Goal: Task Accomplishment & Management: Complete application form

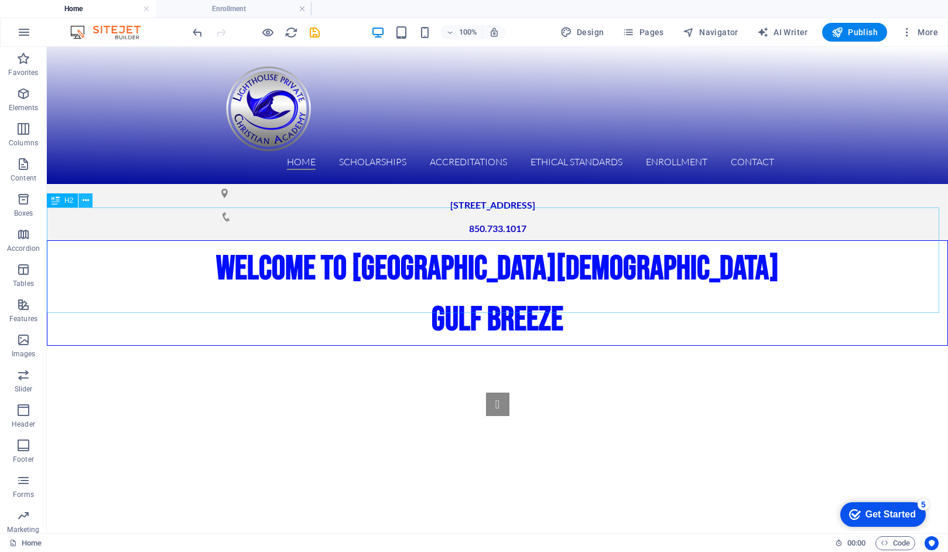
click at [86, 200] on icon at bounding box center [86, 200] width 6 height 12
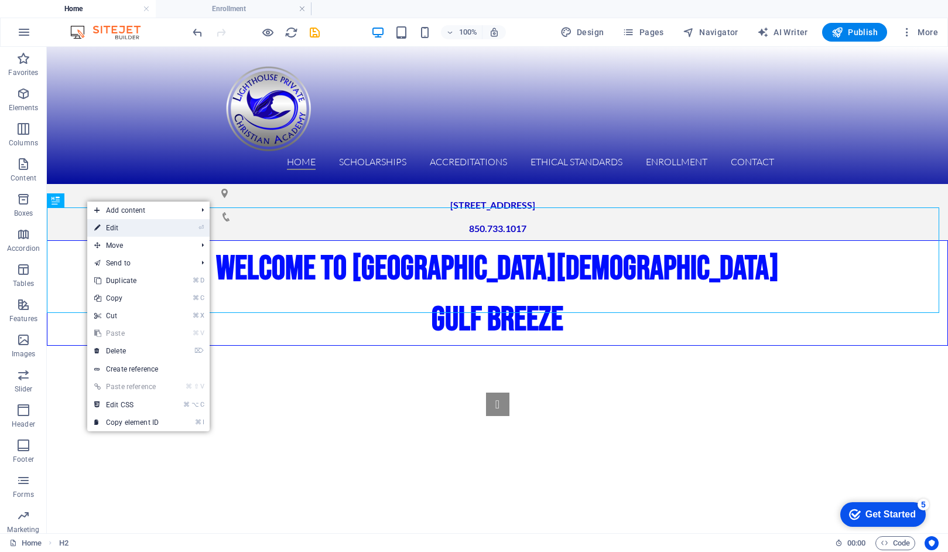
click at [112, 230] on link "⏎ Edit" at bounding box center [126, 228] width 78 height 18
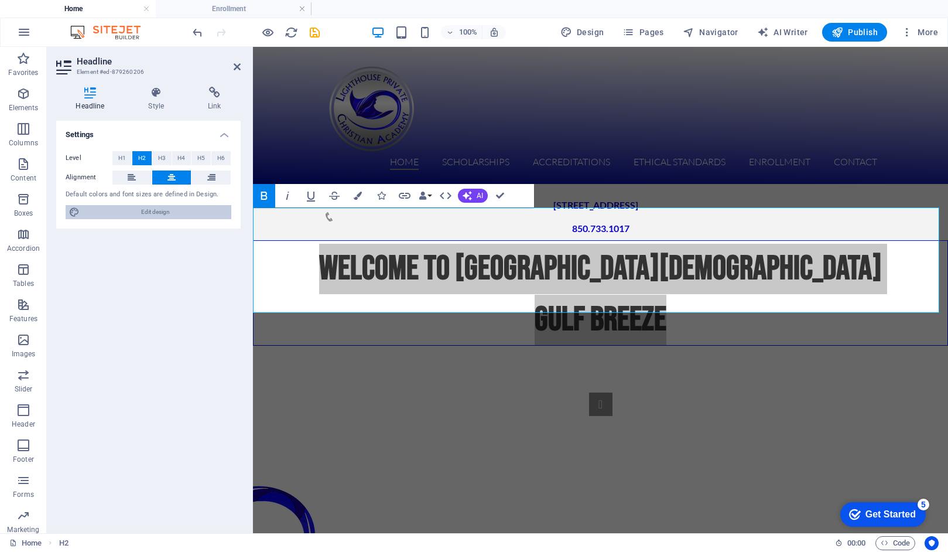
click at [106, 212] on span "Edit design" at bounding box center [155, 212] width 145 height 14
select select "px"
select select "300"
select select "px"
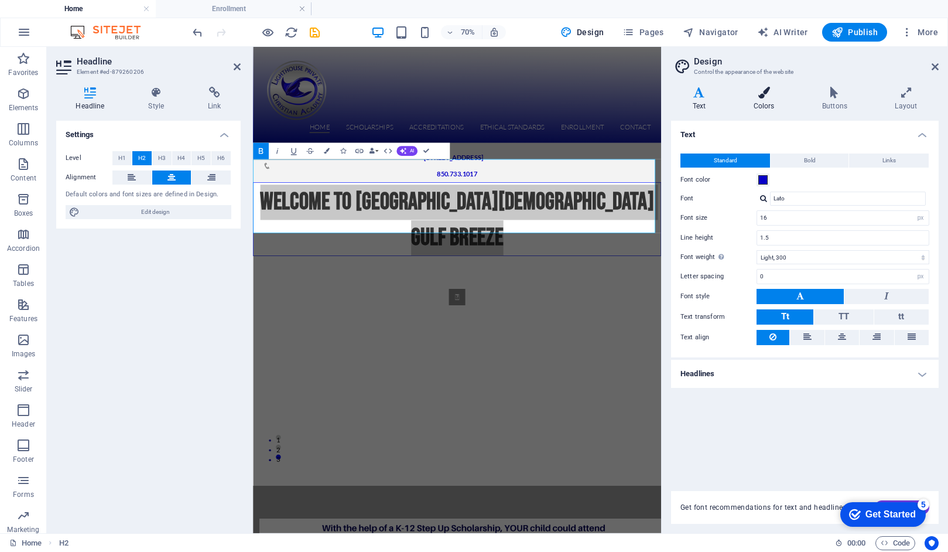
click at [767, 94] on icon at bounding box center [764, 93] width 64 height 12
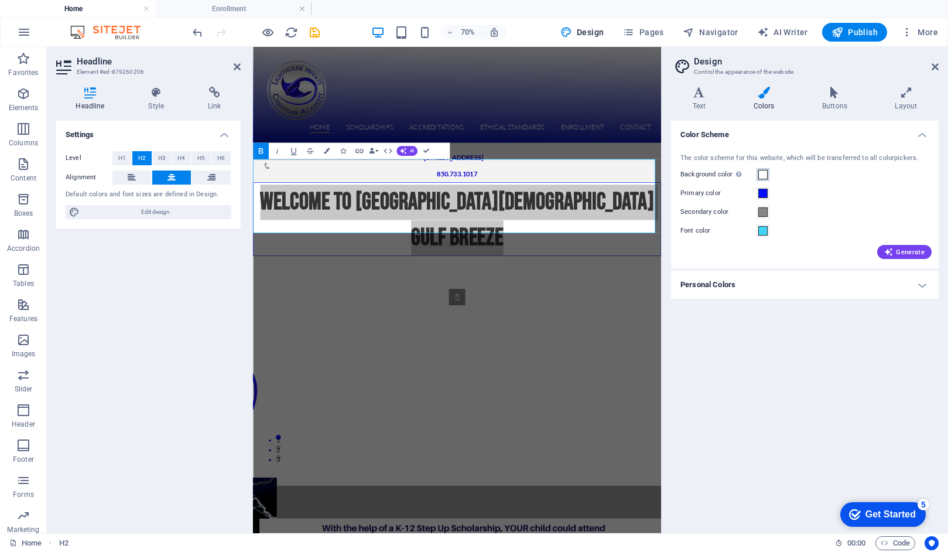
click at [764, 174] on span at bounding box center [762, 174] width 9 height 9
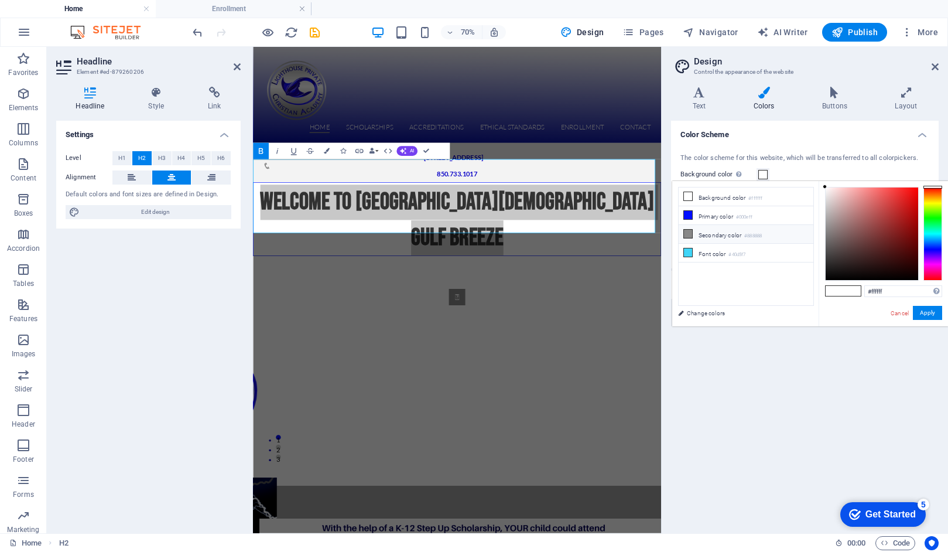
click at [721, 234] on li "Secondary color #888888" at bounding box center [746, 234] width 135 height 19
type input "#888888"
click at [923, 314] on button "Apply" at bounding box center [927, 313] width 29 height 14
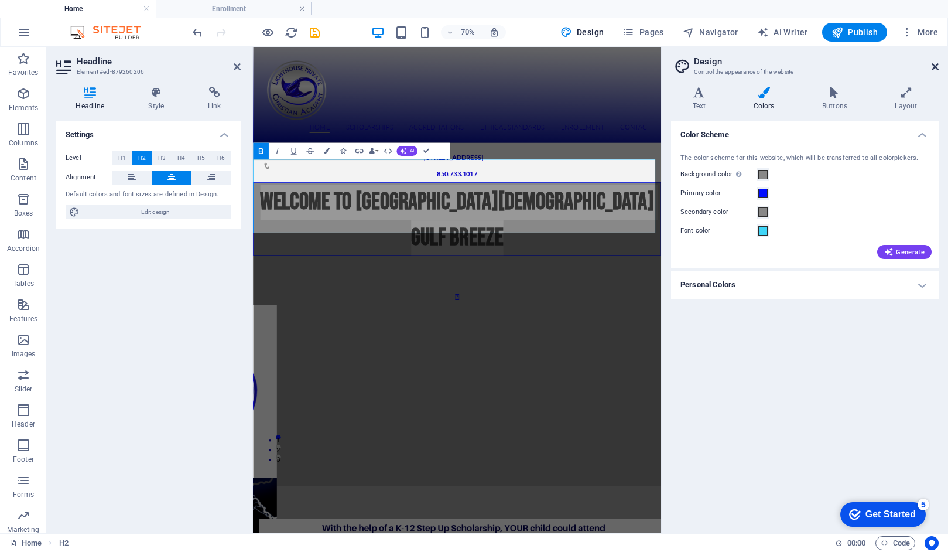
click at [934, 67] on icon at bounding box center [935, 66] width 7 height 9
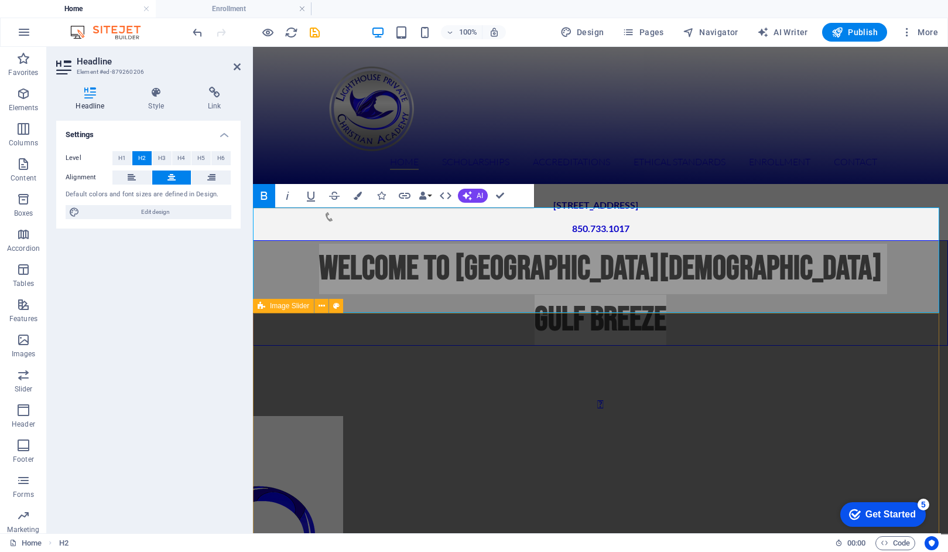
click at [895, 367] on div "1 2 3" at bounding box center [600, 509] width 695 height 328
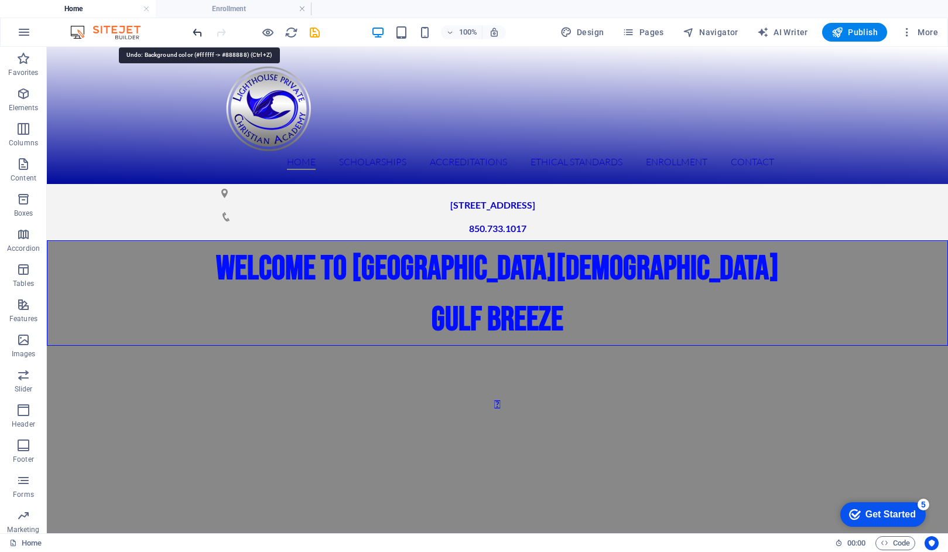
click at [198, 33] on icon "undo" at bounding box center [197, 32] width 13 height 13
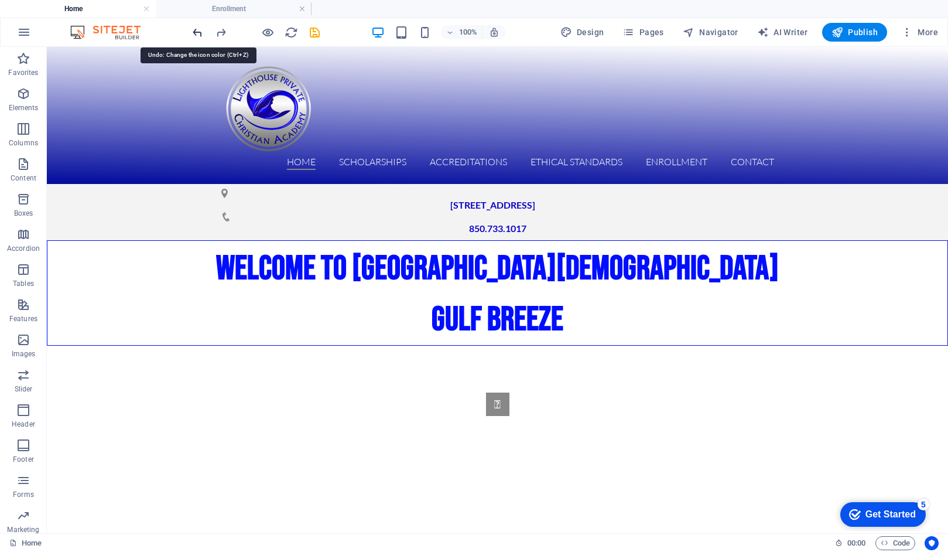
click at [198, 33] on icon "undo" at bounding box center [197, 32] width 13 height 13
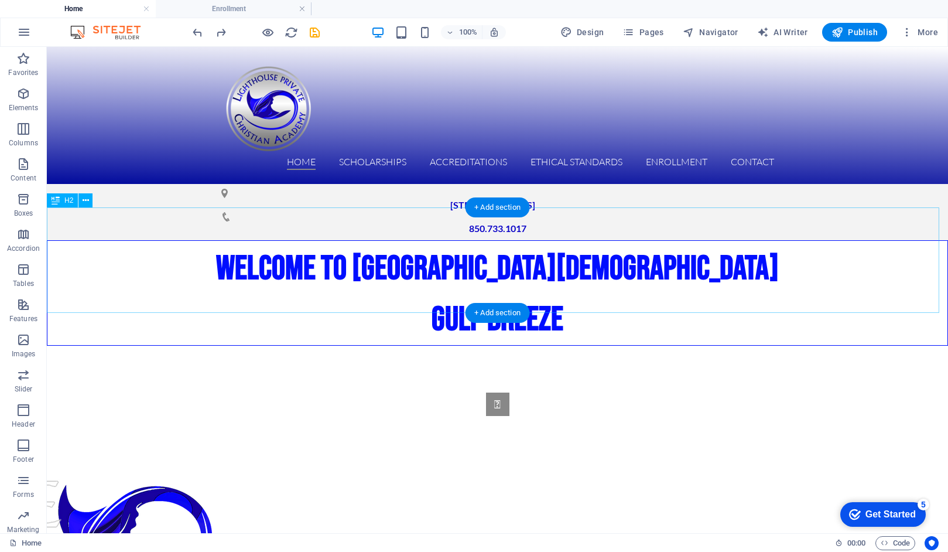
click at [667, 276] on div "WELCOME TO LIGHTHOUSE PRIVATE [DEMOGRAPHIC_DATA][GEOGRAPHIC_DATA]" at bounding box center [497, 292] width 901 height 105
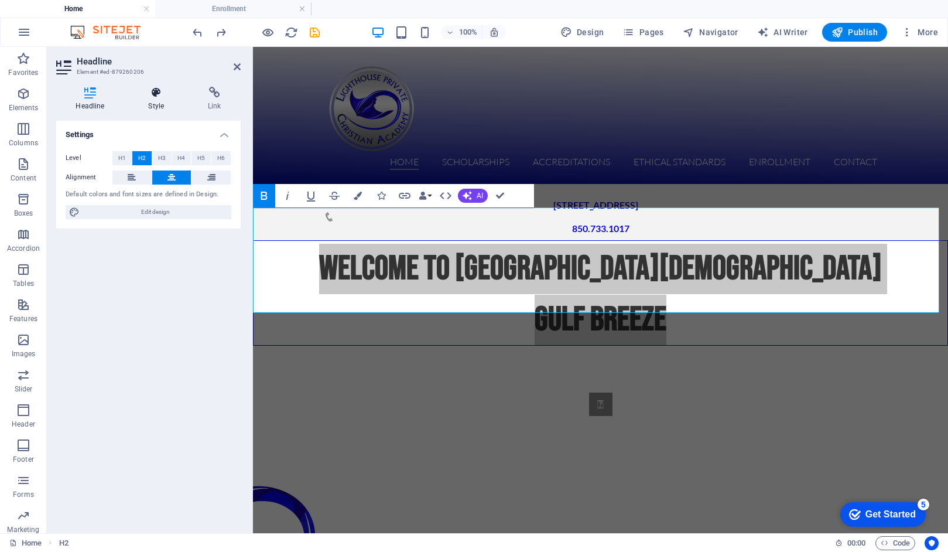
click at [154, 94] on icon at bounding box center [156, 93] width 55 height 12
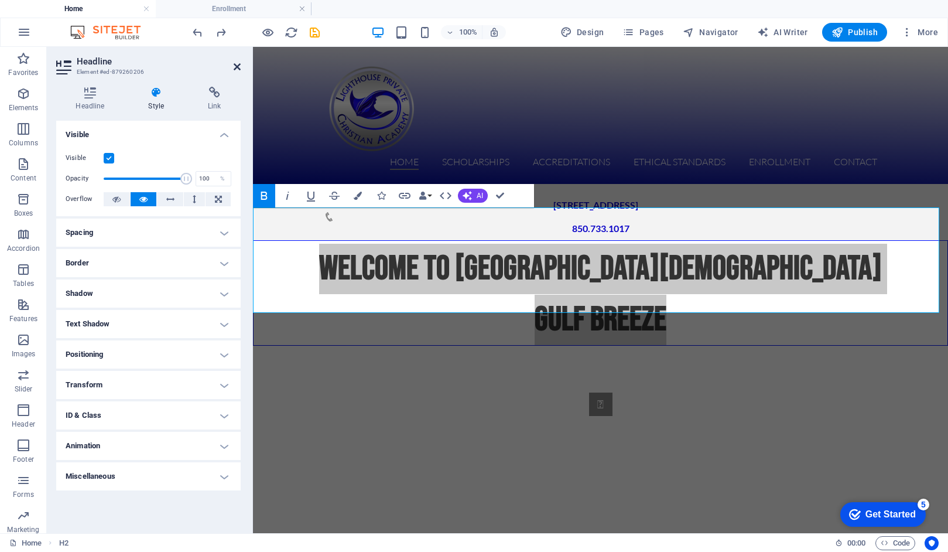
click at [237, 67] on icon at bounding box center [237, 66] width 7 height 9
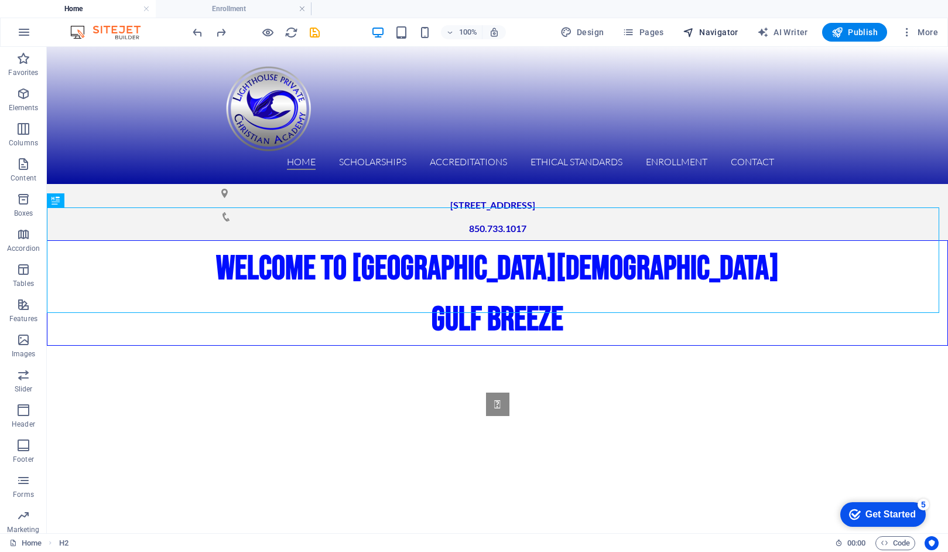
click at [709, 30] on span "Navigator" at bounding box center [711, 32] width 56 height 12
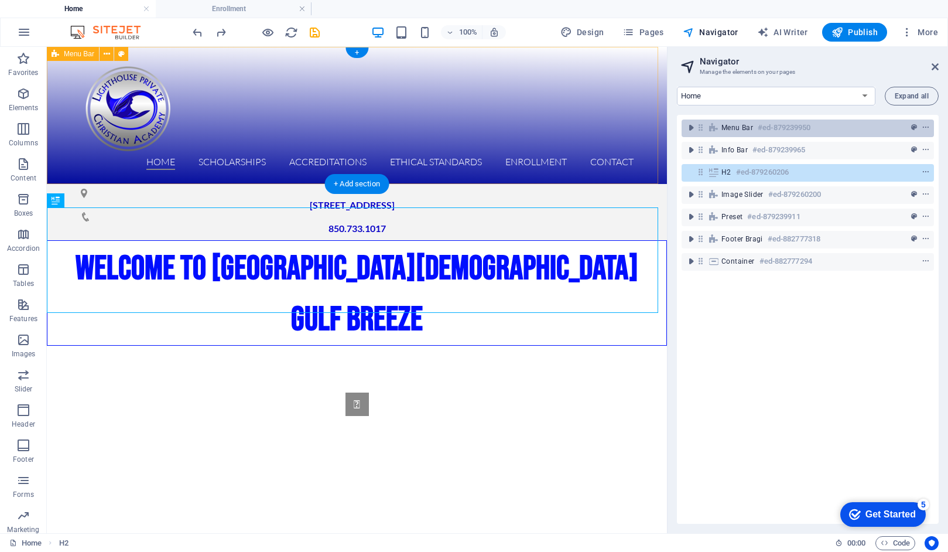
click at [727, 129] on span "Menu Bar" at bounding box center [737, 127] width 32 height 9
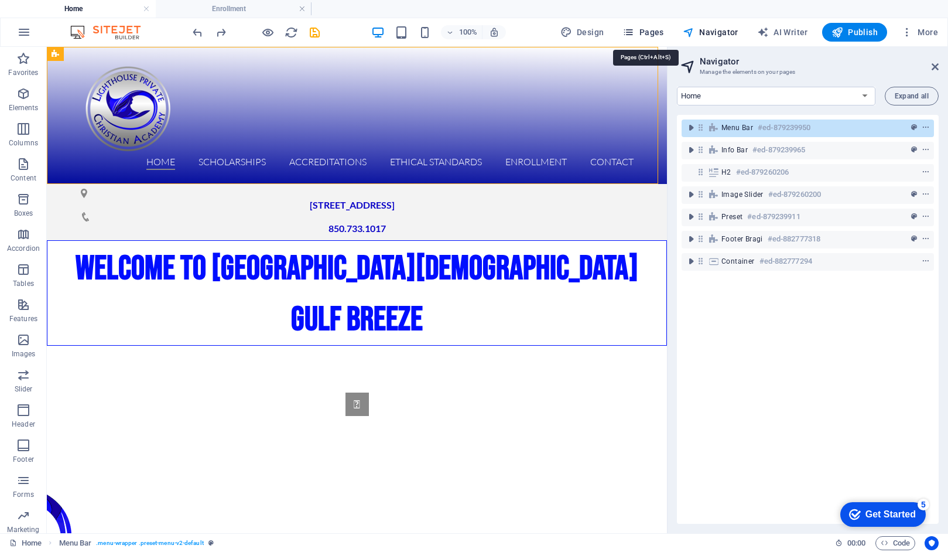
click at [648, 31] on span "Pages" at bounding box center [642, 32] width 41 height 12
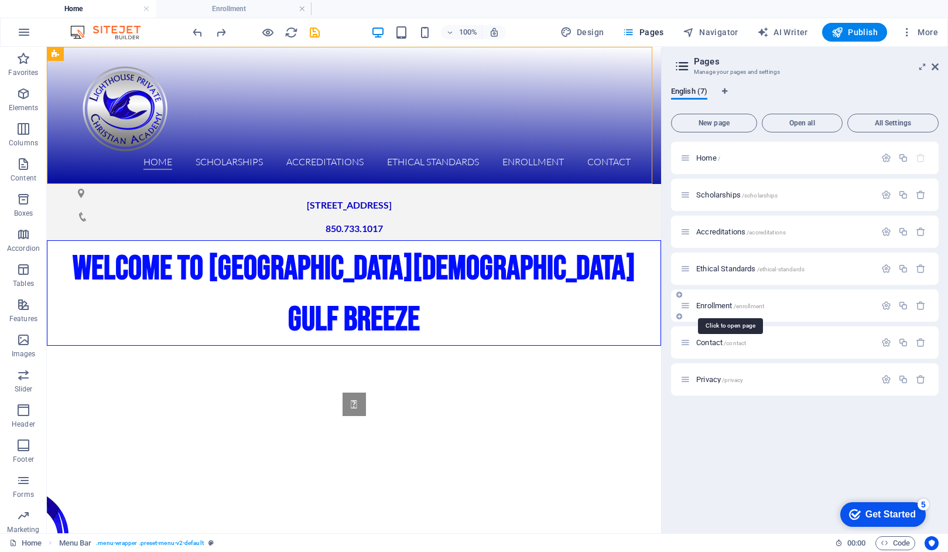
click at [703, 304] on span "Enrollment /enrollment" at bounding box center [730, 305] width 68 height 9
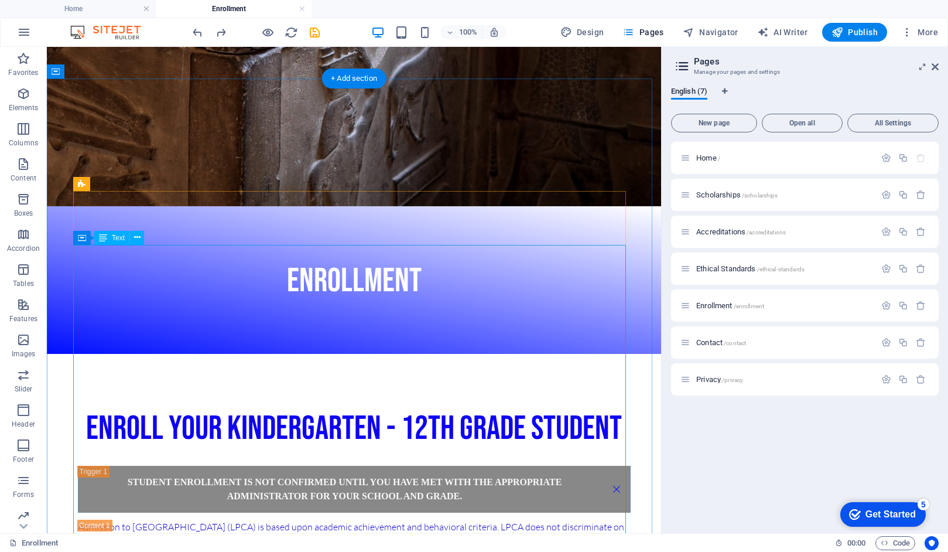
scroll to position [241, 0]
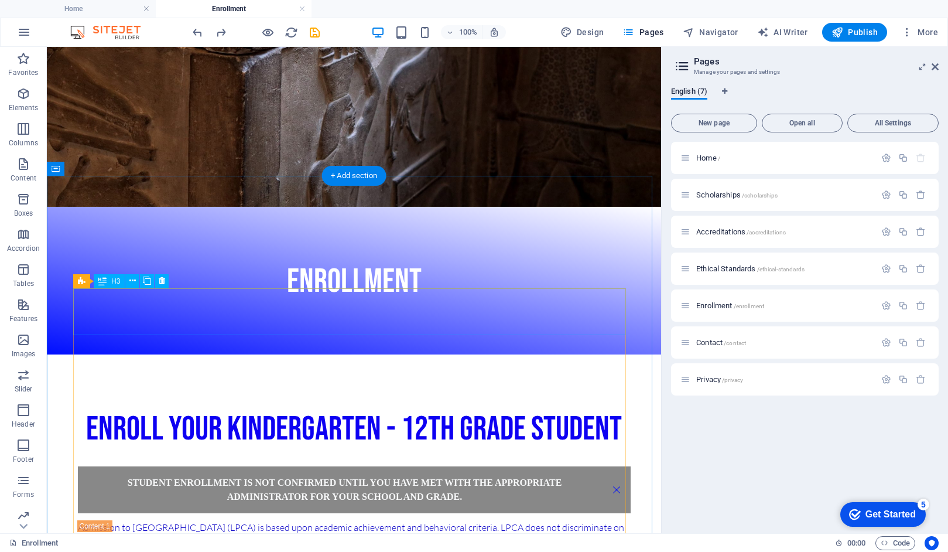
click at [365, 466] on div "Student enrollment is not confirmed until you have met with the appropriate adm…" at bounding box center [354, 489] width 553 height 47
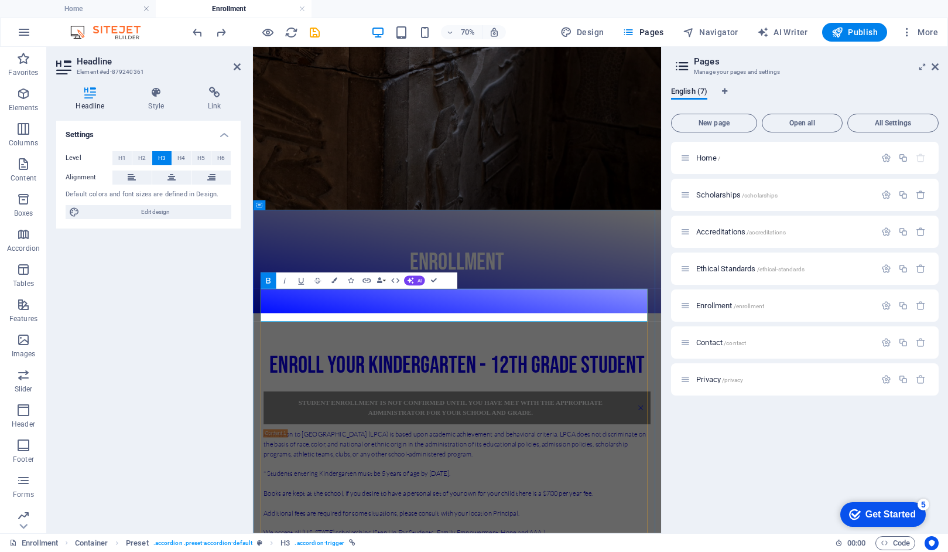
click at [645, 550] on strong "Student enrollment is not confirmed until you have met with the appropriate adm…" at bounding box center [535, 562] width 434 height 24
drag, startPoint x: 683, startPoint y: 410, endPoint x: 748, endPoint y: 411, distance: 64.4
click at [748, 539] on link "Student enrollment is not confirmed until you have met with the appropriate adm…" at bounding box center [544, 562] width 553 height 47
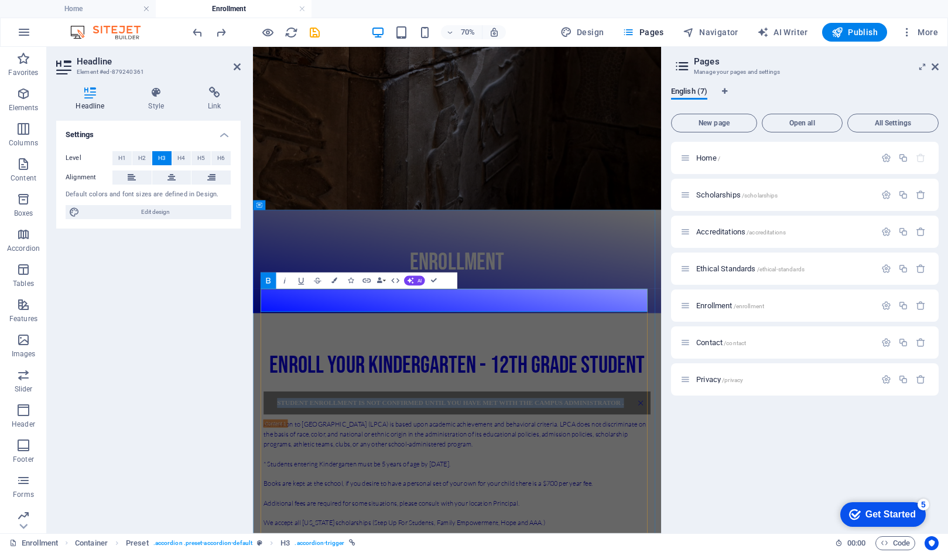
drag, startPoint x: 780, startPoint y: 409, endPoint x: 268, endPoint y: 404, distance: 512.9
click at [268, 539] on link "Student enrollment is not confirmed until you have met with the Campus administ…" at bounding box center [544, 555] width 553 height 33
click at [334, 282] on icon "button" at bounding box center [334, 281] width 6 height 6
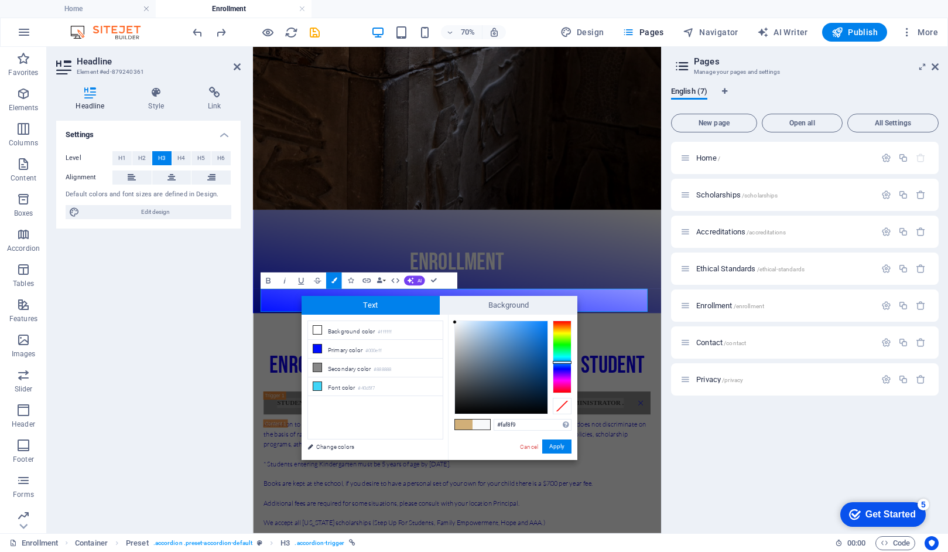
click at [570, 388] on div at bounding box center [562, 356] width 19 height 73
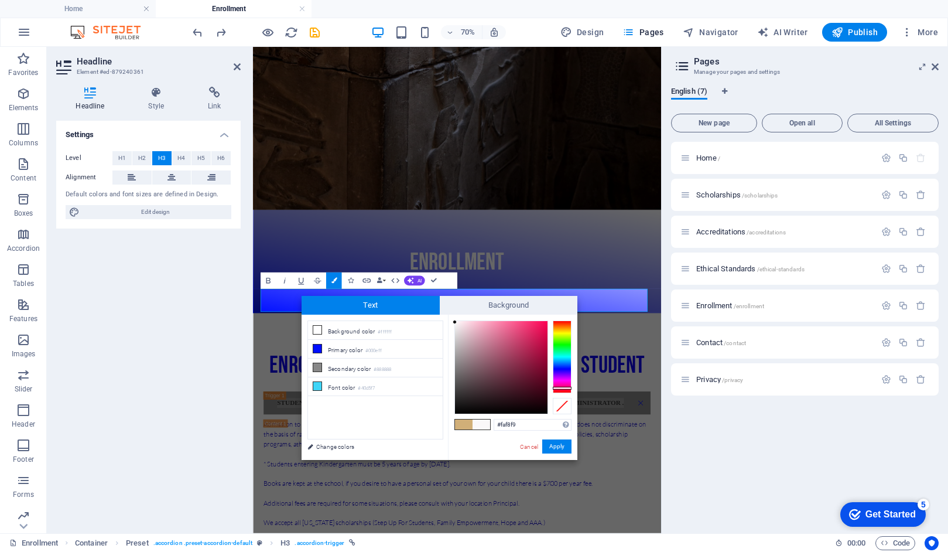
type input "#d00346"
click at [546, 337] on div at bounding box center [501, 367] width 93 height 93
click at [559, 446] on button "Apply" at bounding box center [556, 446] width 29 height 14
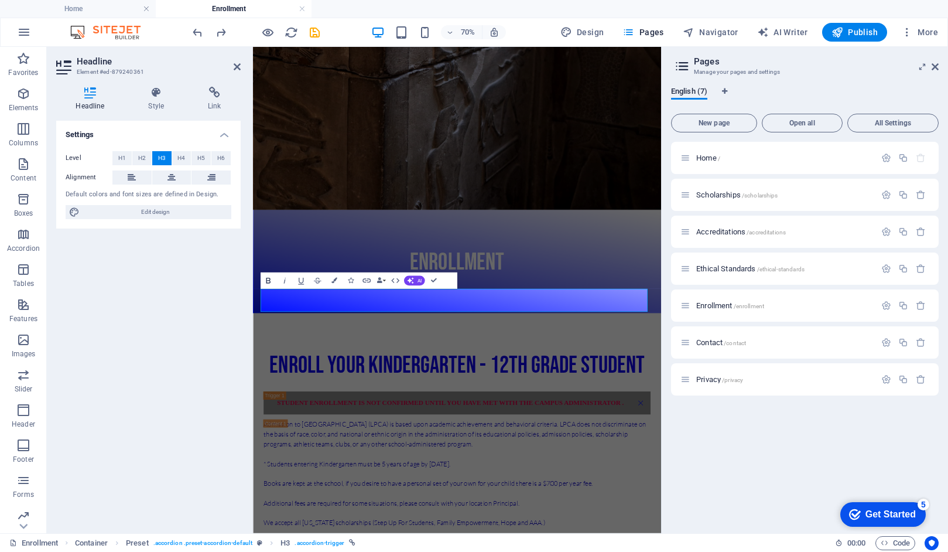
click at [268, 280] on icon "button" at bounding box center [268, 280] width 10 height 10
click at [615, 280] on div "ENROLLMENT" at bounding box center [544, 353] width 583 height 147
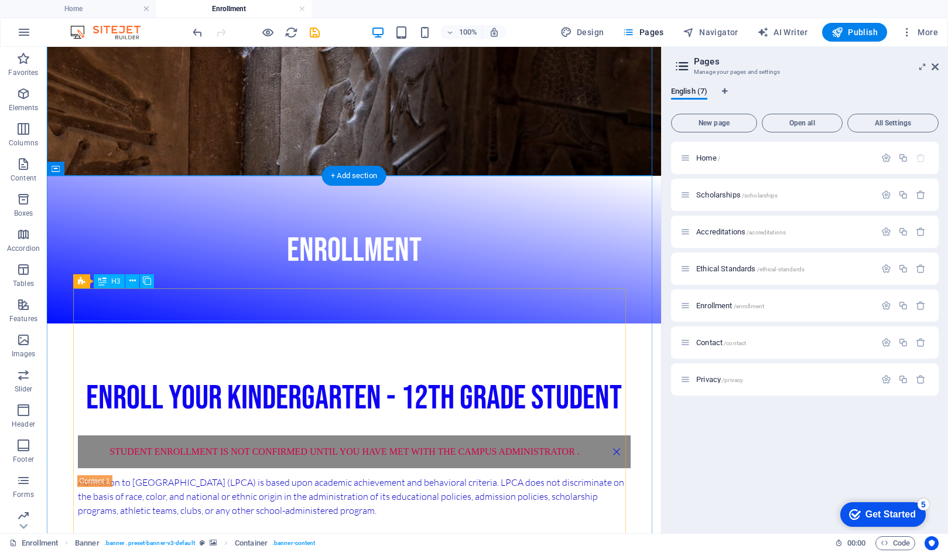
click at [592, 435] on div "Student enrollment is not confirmed until you have met with the Campus administ…" at bounding box center [354, 451] width 553 height 33
click at [559, 435] on div "Student enrollment is not confirmed until you have met with the Campus administ…" at bounding box center [354, 451] width 553 height 33
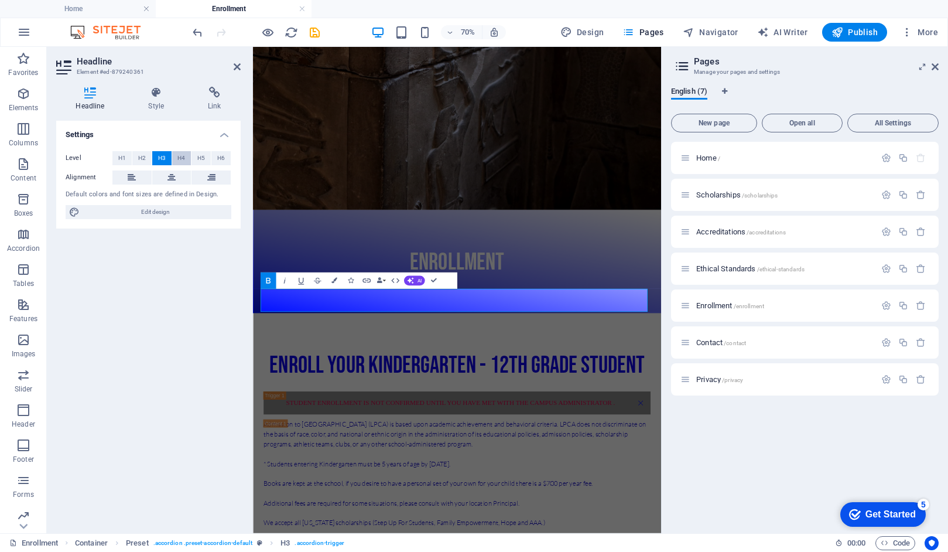
click at [181, 155] on span "H4" at bounding box center [181, 158] width 8 height 14
click at [198, 158] on span "H5" at bounding box center [201, 158] width 8 height 14
click at [223, 156] on span "H6" at bounding box center [221, 158] width 8 height 14
click at [144, 160] on span "H2" at bounding box center [142, 158] width 8 height 14
click at [124, 158] on span "H1" at bounding box center [122, 158] width 8 height 14
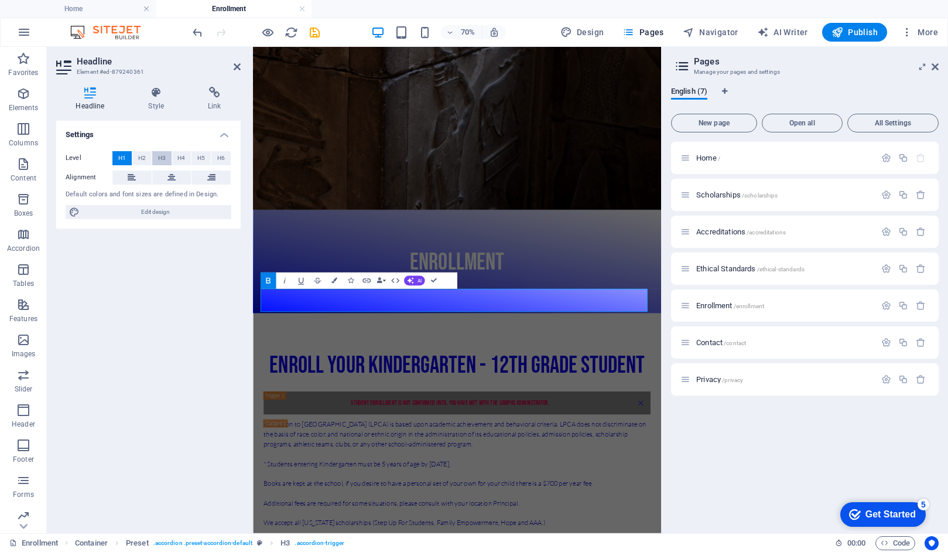
click at [162, 158] on span "H3" at bounding box center [162, 158] width 8 height 14
click at [152, 213] on span "Edit design" at bounding box center [155, 212] width 145 height 14
select select "px"
select select "300"
select select "px"
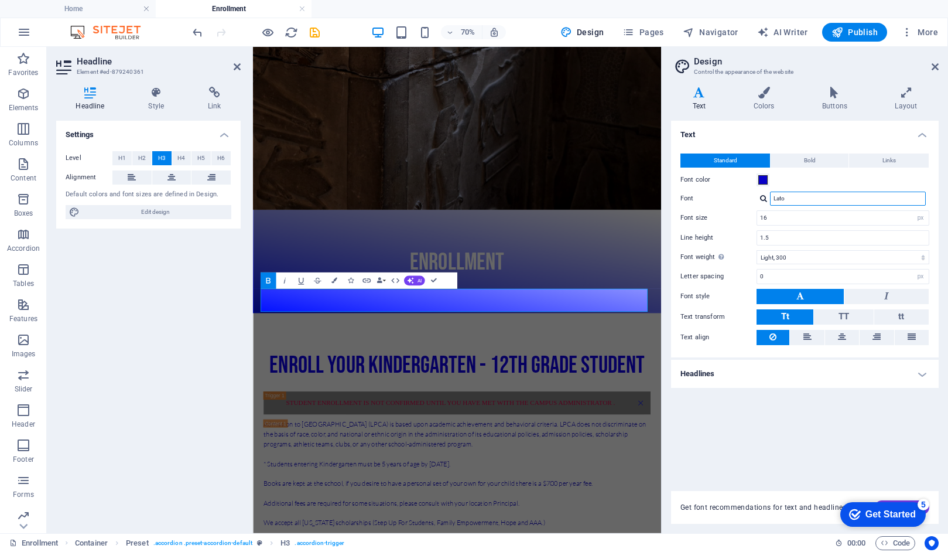
click at [803, 201] on input "Lato" at bounding box center [848, 198] width 156 height 14
drag, startPoint x: 802, startPoint y: 201, endPoint x: 764, endPoint y: 201, distance: 38.6
click at [764, 201] on div "Lato" at bounding box center [842, 198] width 173 height 14
click at [764, 201] on div at bounding box center [763, 198] width 7 height 8
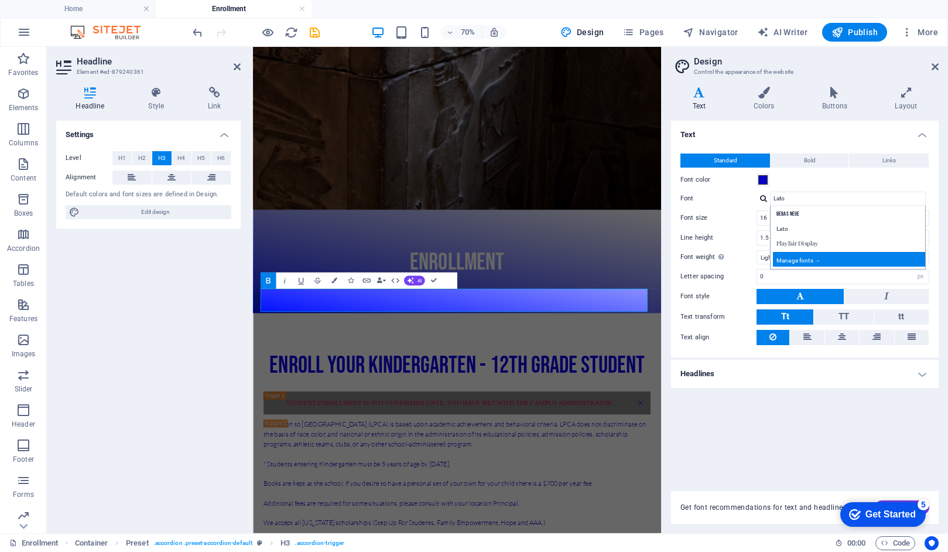
click at [802, 259] on div "Manage fonts →" at bounding box center [850, 259] width 155 height 15
select select "popularity"
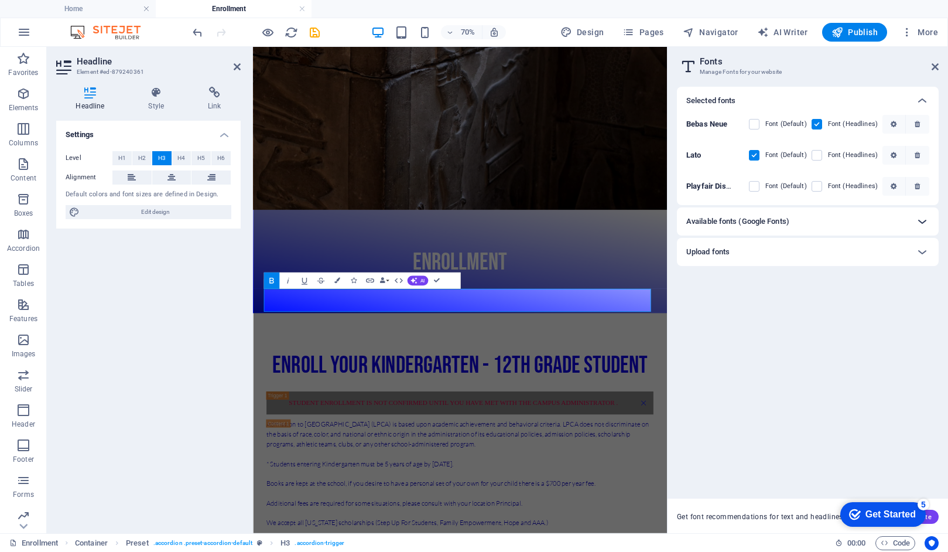
click at [924, 223] on icon at bounding box center [922, 221] width 14 height 14
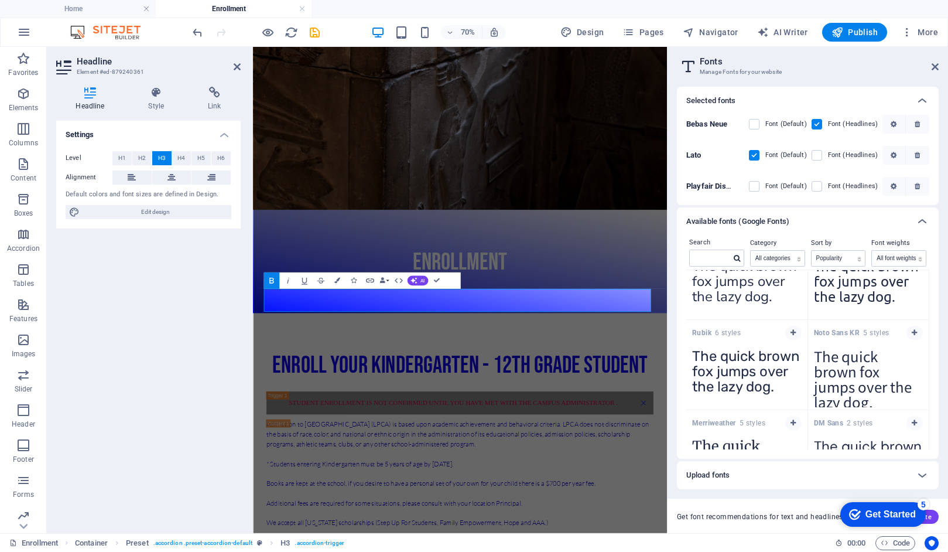
scroll to position [675, 0]
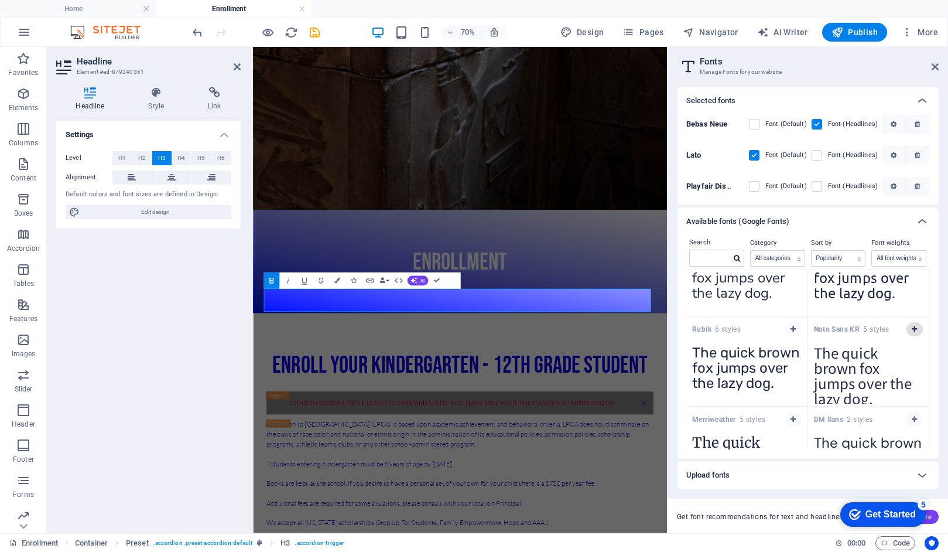
click at [914, 331] on icon "button" at bounding box center [914, 329] width 5 height 7
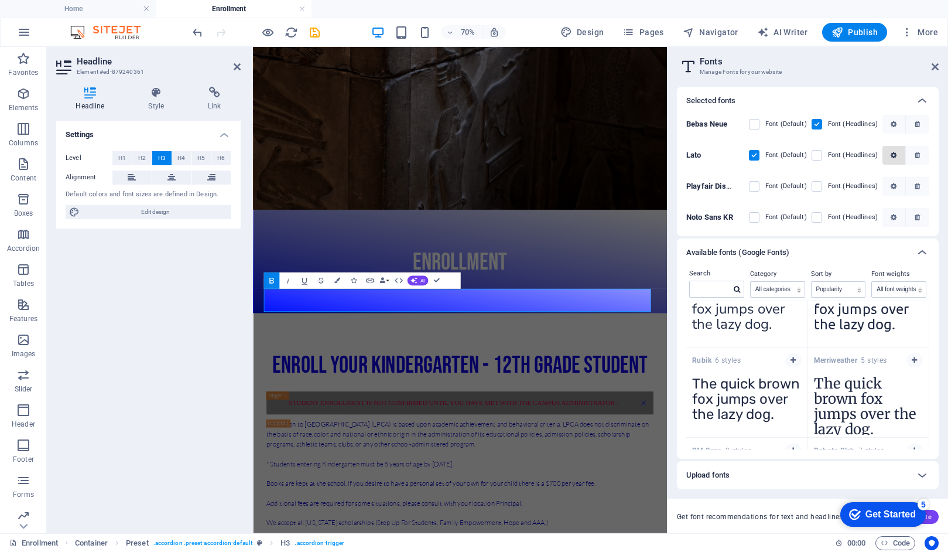
click at [896, 155] on icon "button" at bounding box center [894, 155] width 6 height 7
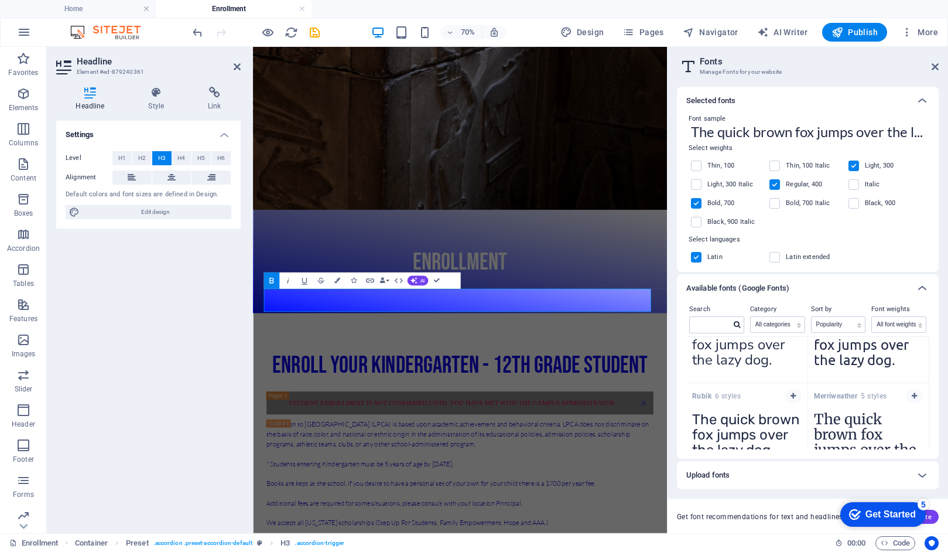
scroll to position [0, 0]
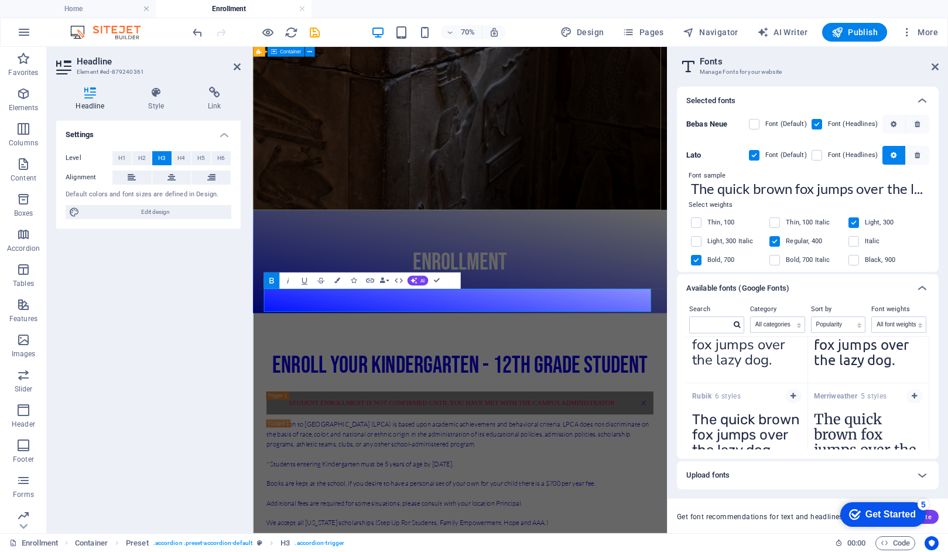
click at [767, 280] on div "ENROLLMENT" at bounding box center [548, 353] width 591 height 147
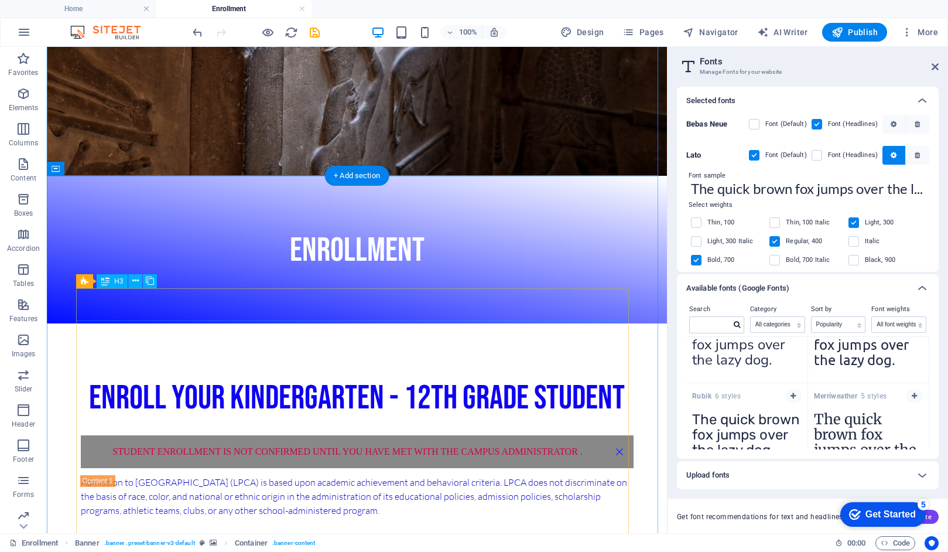
click at [585, 435] on div "Student enrollment is not confirmed until you have met with the Campus administ…" at bounding box center [357, 451] width 553 height 33
click at [579, 435] on div "Student enrollment is not confirmed until you have met with the Campus administ…" at bounding box center [357, 451] width 553 height 33
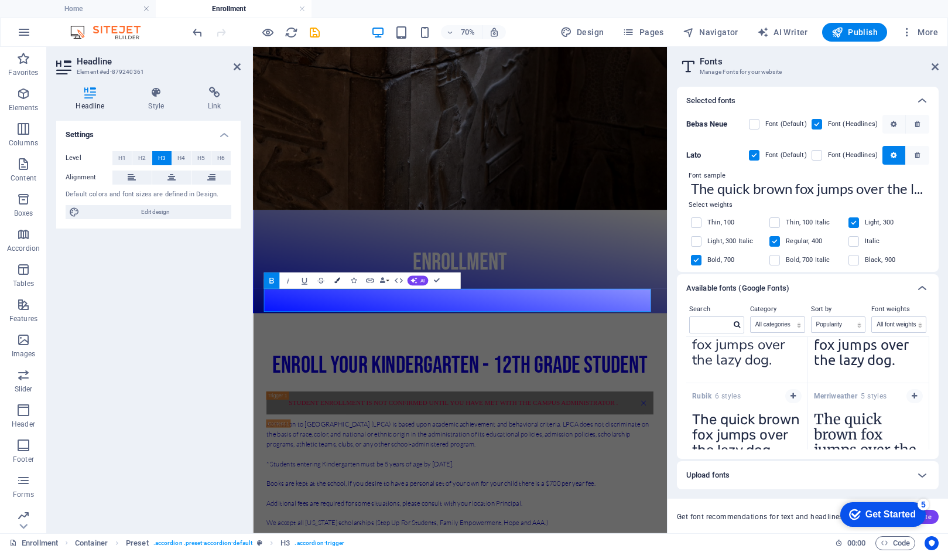
click at [337, 282] on icon "button" at bounding box center [337, 281] width 6 height 6
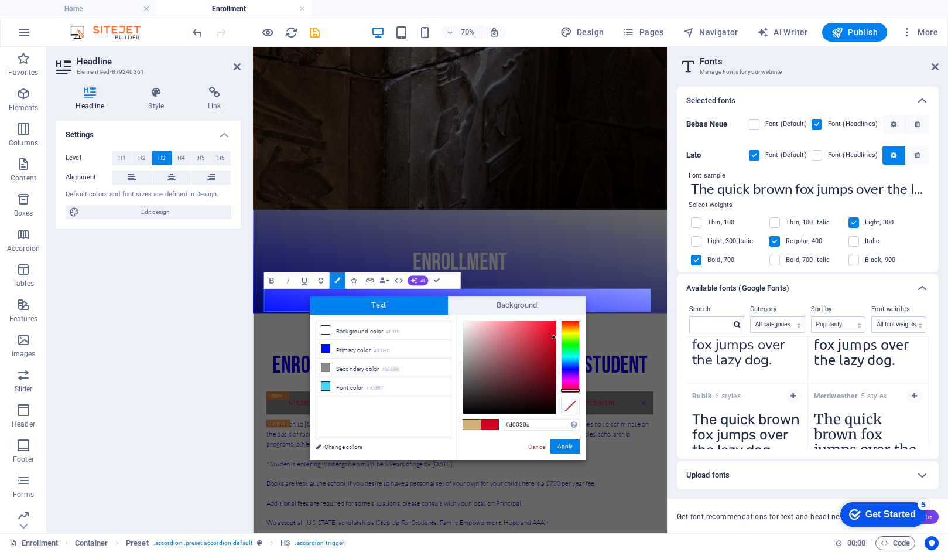
type input "#d00303"
click at [573, 392] on div at bounding box center [570, 392] width 19 height 3
click at [563, 448] on button "Apply" at bounding box center [564, 446] width 29 height 14
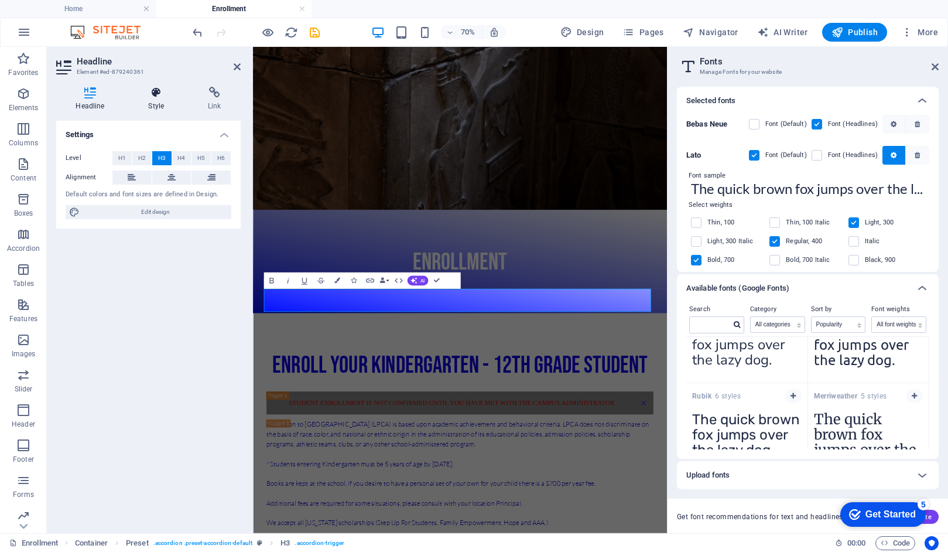
click at [156, 97] on icon at bounding box center [156, 93] width 55 height 12
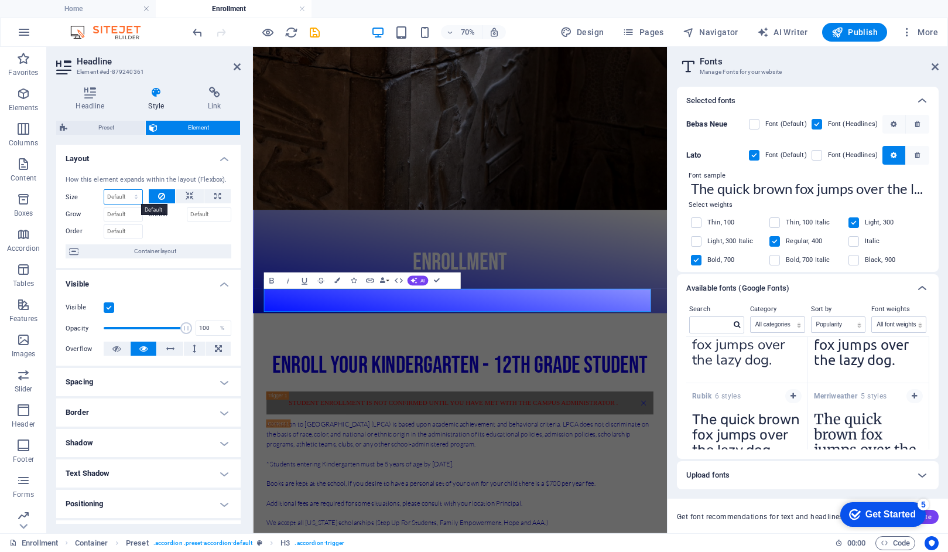
click at [132, 197] on select "Default auto px % 1/1 1/2 1/3 1/4 1/5 1/6 1/7 1/8 1/9 1/10" at bounding box center [123, 197] width 38 height 14
click at [104, 190] on select "Default auto px % 1/1 1/2 1/3 1/4 1/5 1/6 1/7 1/8 1/9 1/10" at bounding box center [123, 197] width 38 height 14
select select "DISABLED_OPTION_VALUE"
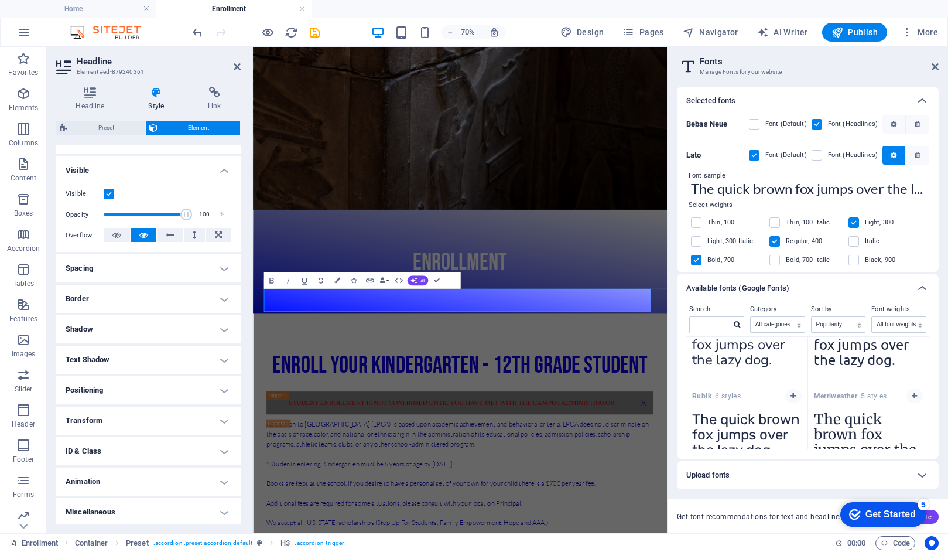
scroll to position [116, 0]
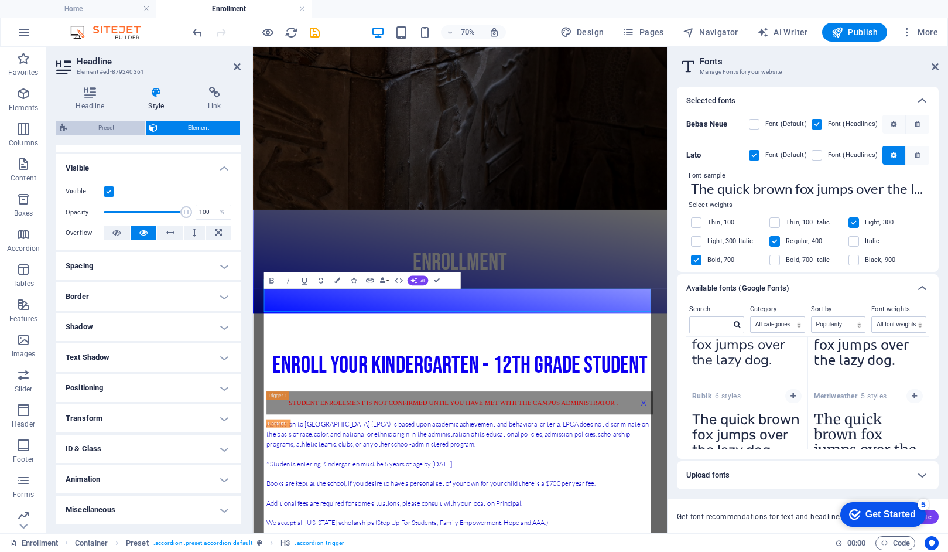
click at [111, 129] on span "Preset" at bounding box center [106, 128] width 71 height 14
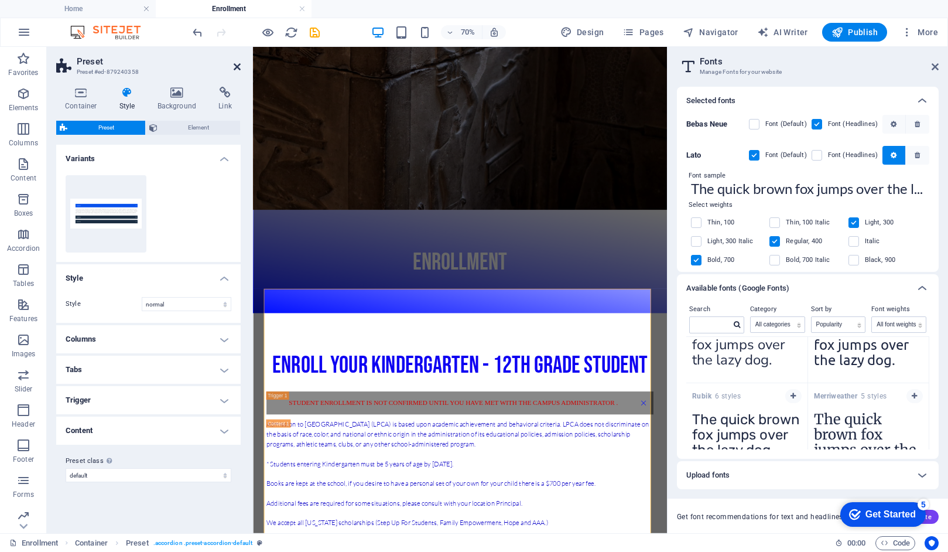
click at [237, 64] on icon at bounding box center [237, 66] width 7 height 9
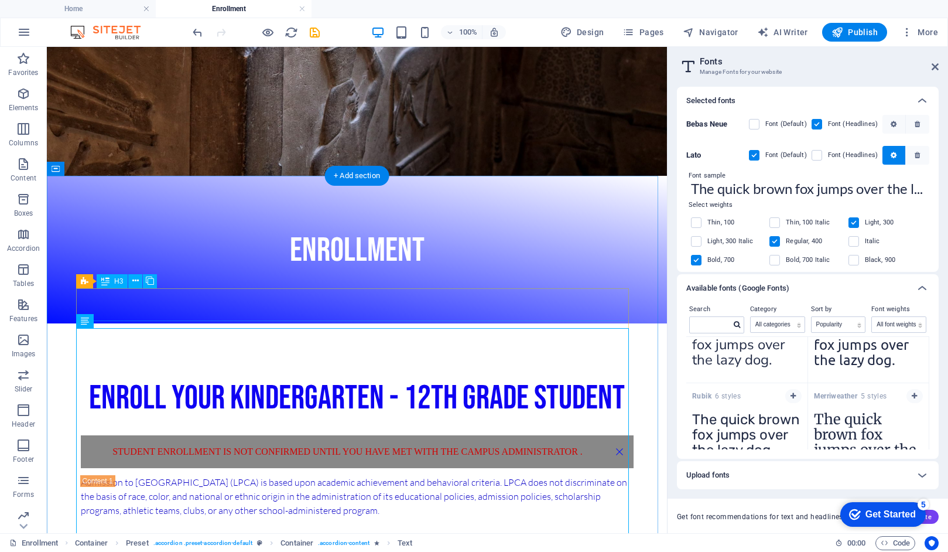
click at [586, 435] on div "Student enrollment is not confirmed until you have met with the Campus administ…" at bounding box center [357, 451] width 553 height 33
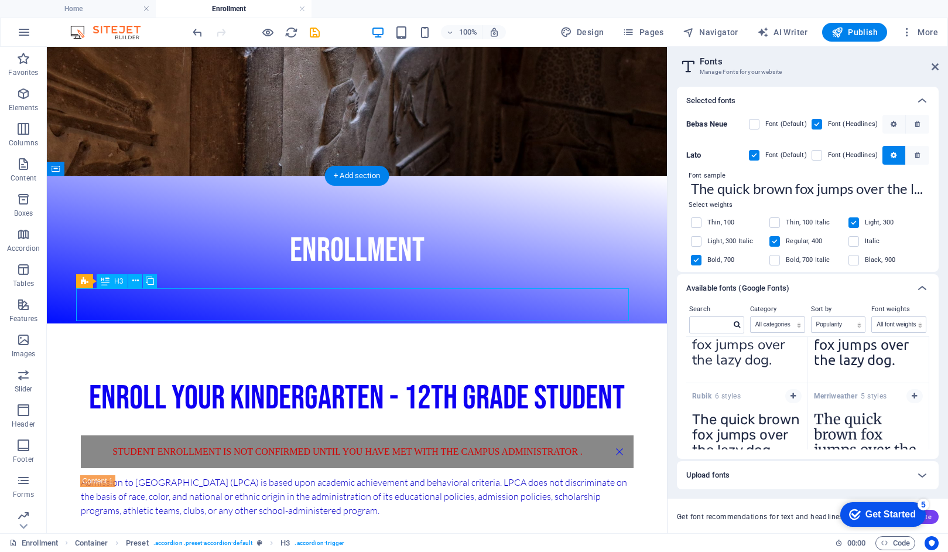
click at [578, 435] on div "Student enrollment is not confirmed until you have met with the Campus administ…" at bounding box center [357, 451] width 553 height 33
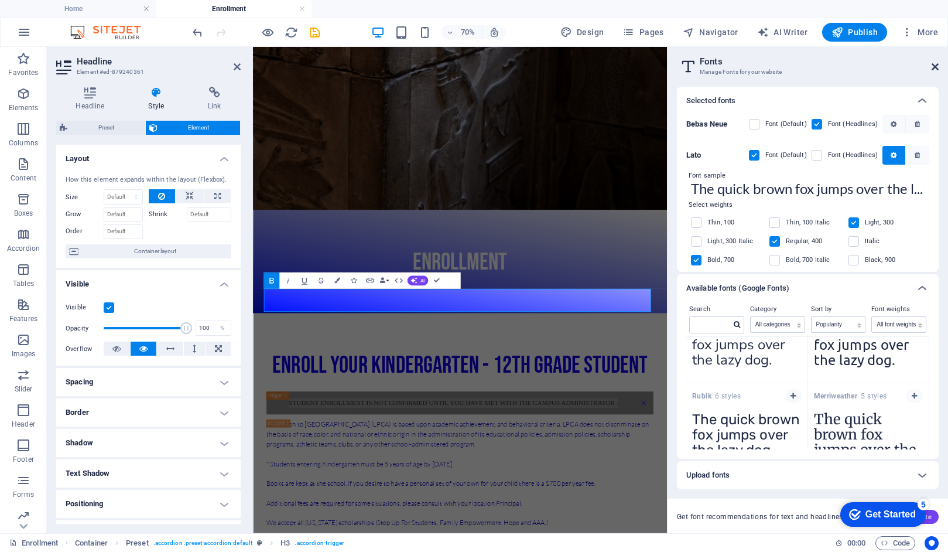
click at [937, 64] on icon at bounding box center [935, 66] width 7 height 9
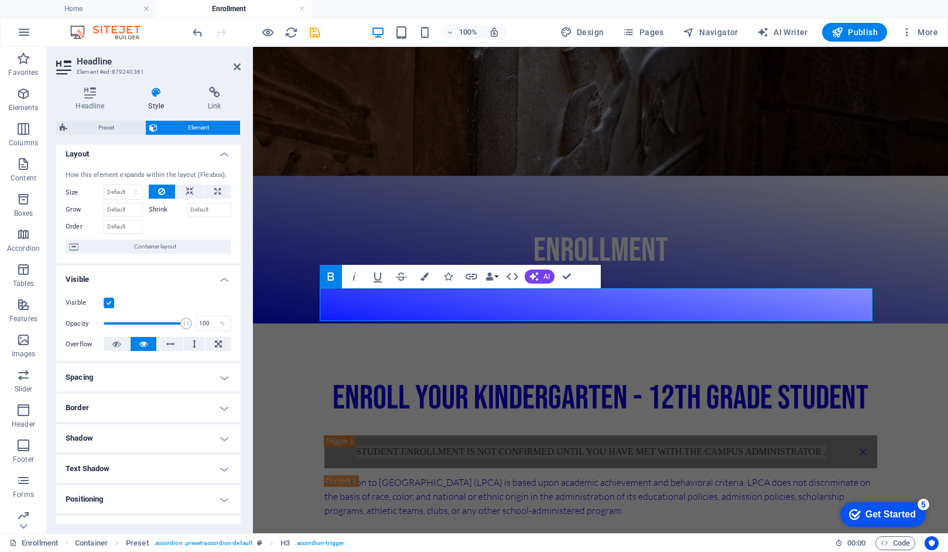
scroll to position [0, 0]
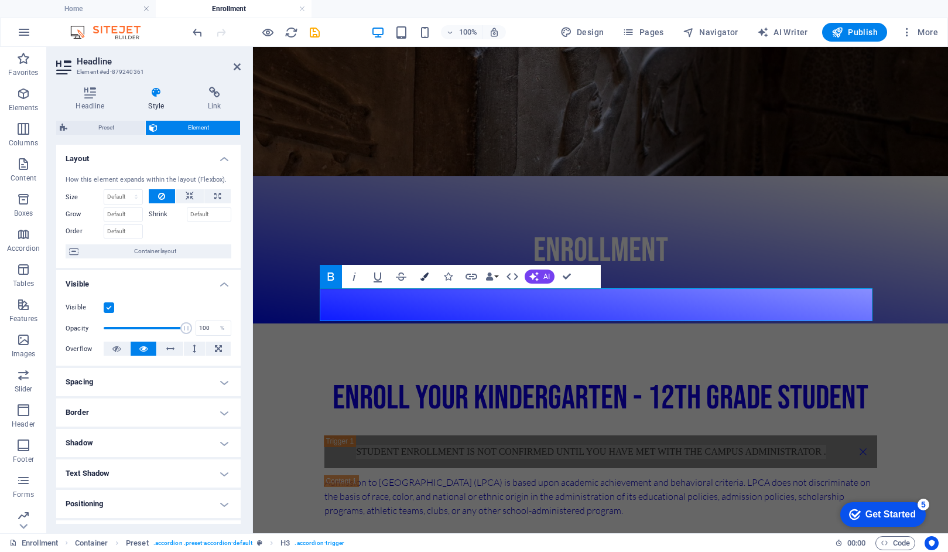
click at [427, 276] on icon "button" at bounding box center [424, 276] width 8 height 8
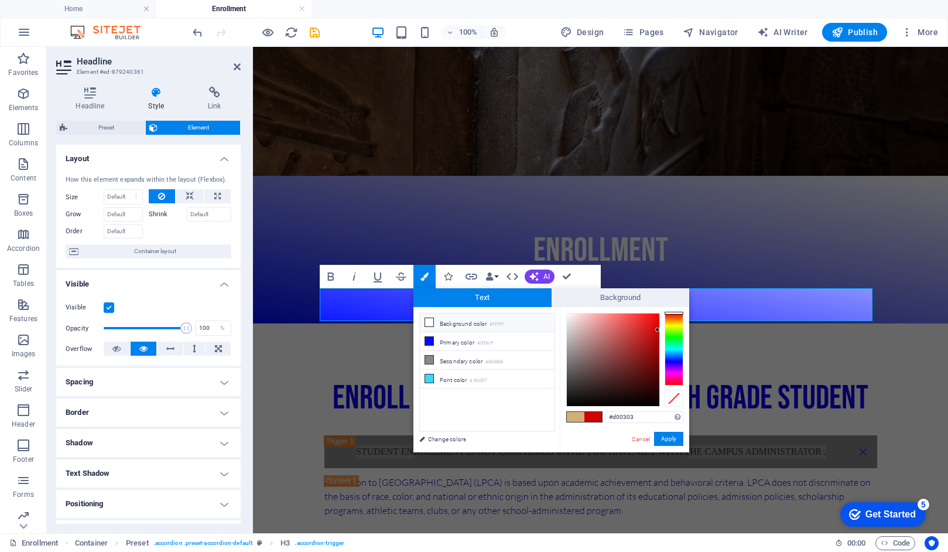
click at [432, 322] on icon at bounding box center [429, 322] width 8 height 8
click at [670, 437] on button "Apply" at bounding box center [668, 439] width 29 height 14
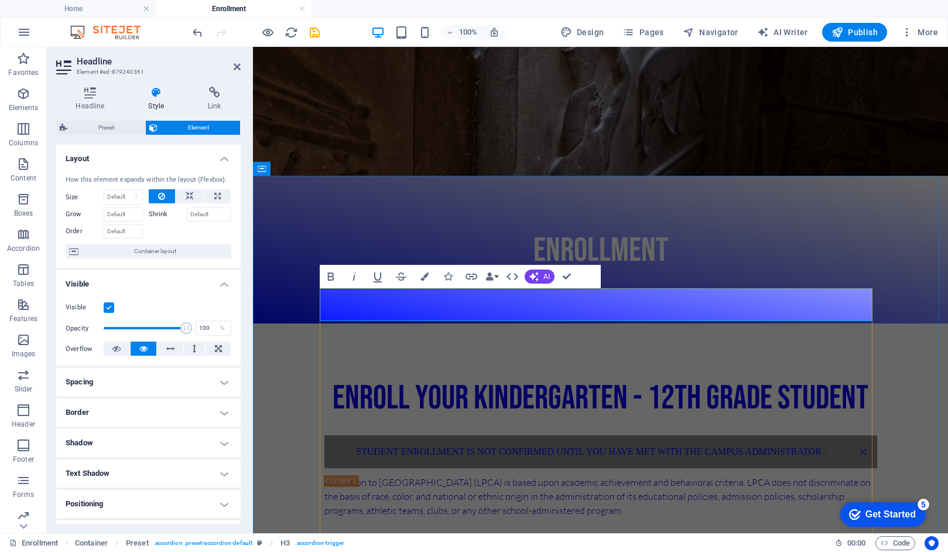
click at [823, 435] on link "Student enrollment is not confirmed until you have met with the Campus administ…" at bounding box center [600, 451] width 553 height 33
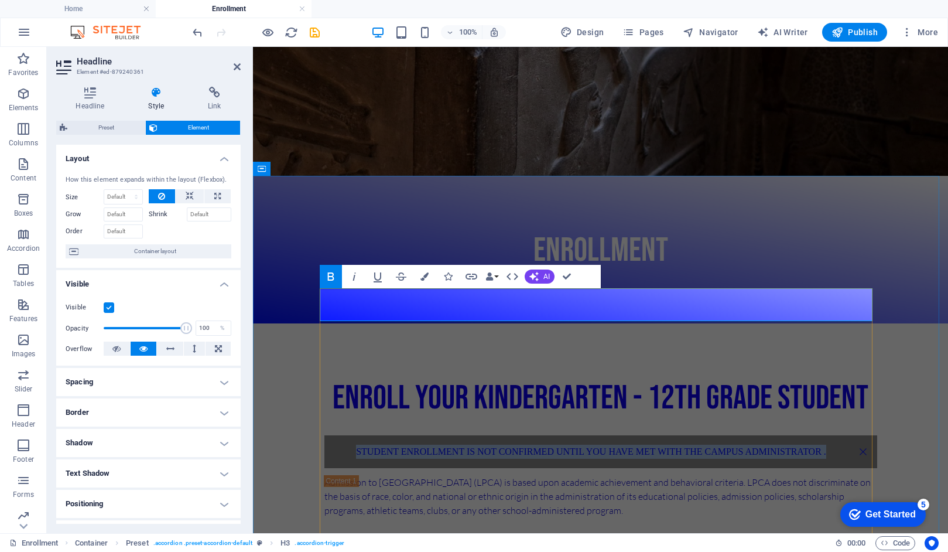
drag, startPoint x: 823, startPoint y: 303, endPoint x: 343, endPoint y: 300, distance: 480.1
click at [343, 435] on link "Student enrollment is not confirmed until you have met with the Campus administ…" at bounding box center [600, 451] width 553 height 33
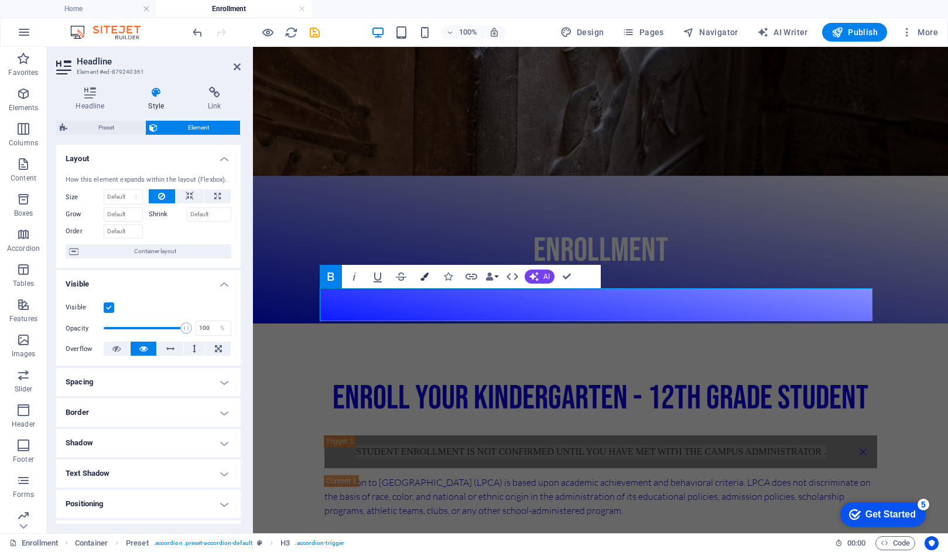
click at [426, 275] on icon "button" at bounding box center [424, 276] width 8 height 8
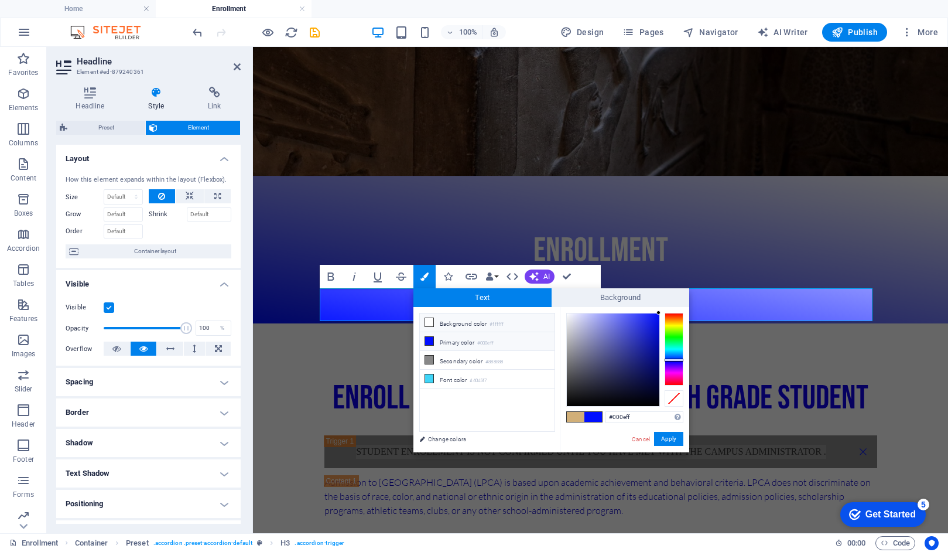
click at [433, 341] on icon at bounding box center [429, 341] width 8 height 8
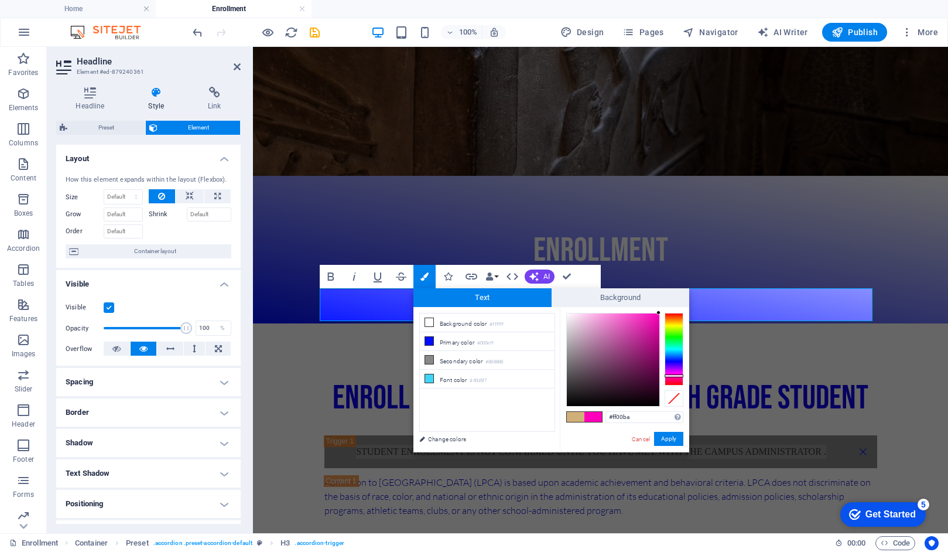
click at [679, 375] on div at bounding box center [674, 349] width 19 height 73
click at [677, 380] on div at bounding box center [674, 349] width 19 height 73
type input "#b1053e"
click at [656, 341] on div at bounding box center [613, 359] width 93 height 93
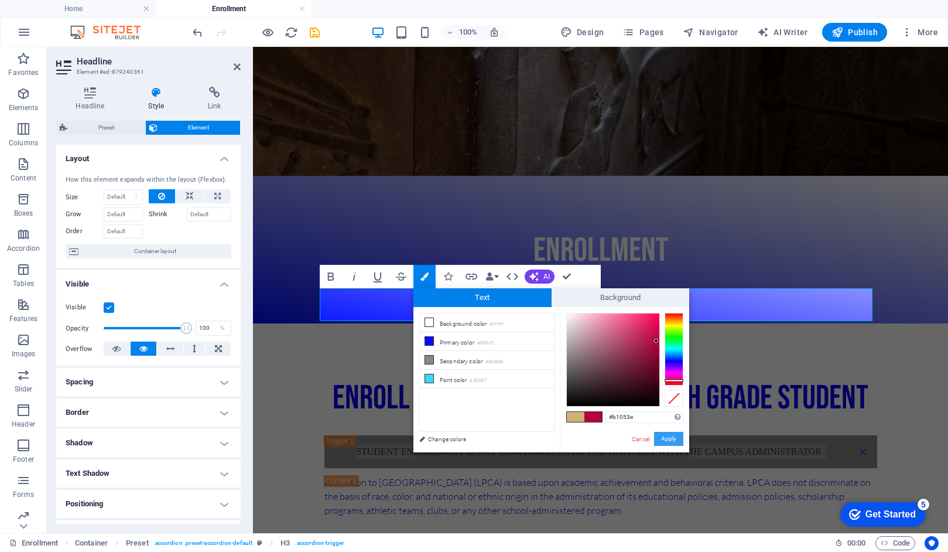
click at [669, 440] on button "Apply" at bounding box center [668, 439] width 29 height 14
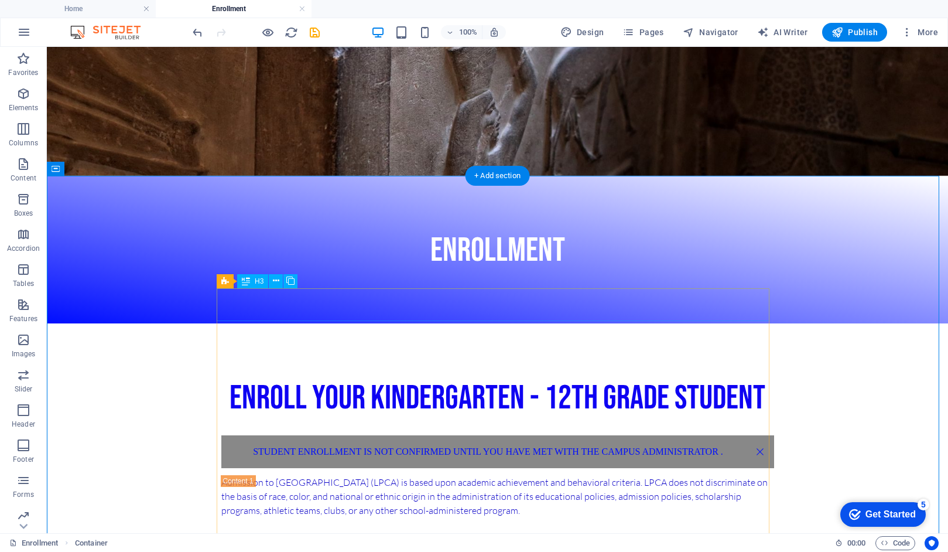
click at [714, 435] on div "Student enrollment is not confirmed until you have met with the Campus administ…" at bounding box center [497, 451] width 553 height 33
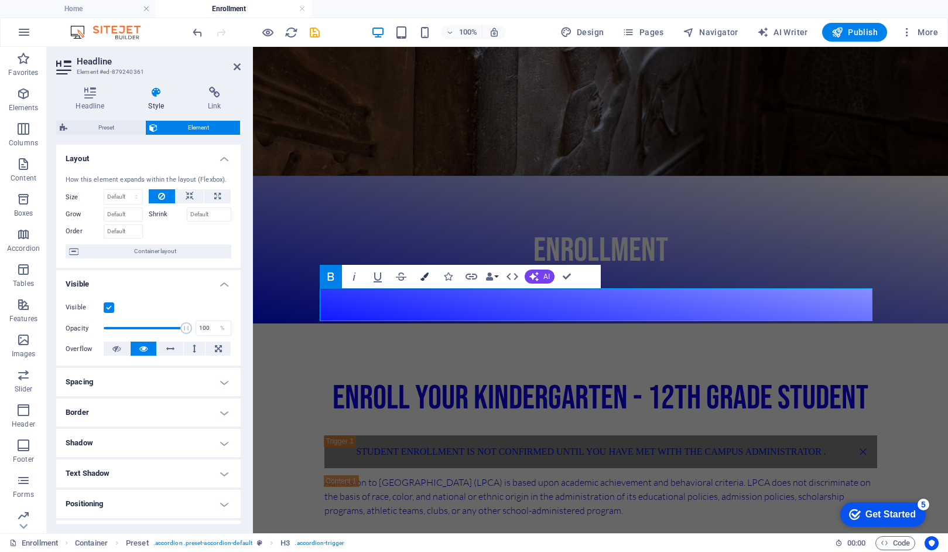
click at [423, 279] on icon "button" at bounding box center [424, 276] width 8 height 8
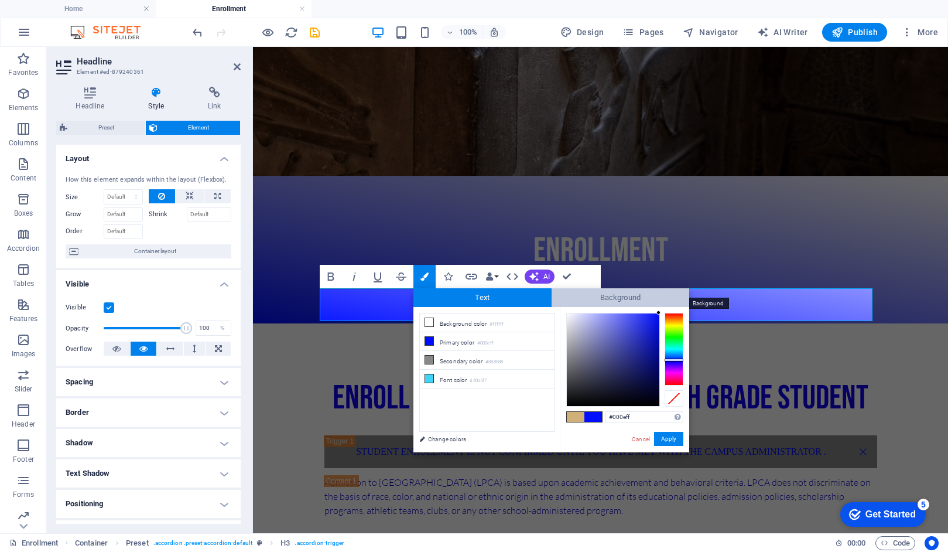
click at [587, 295] on span "Background" at bounding box center [621, 297] width 138 height 19
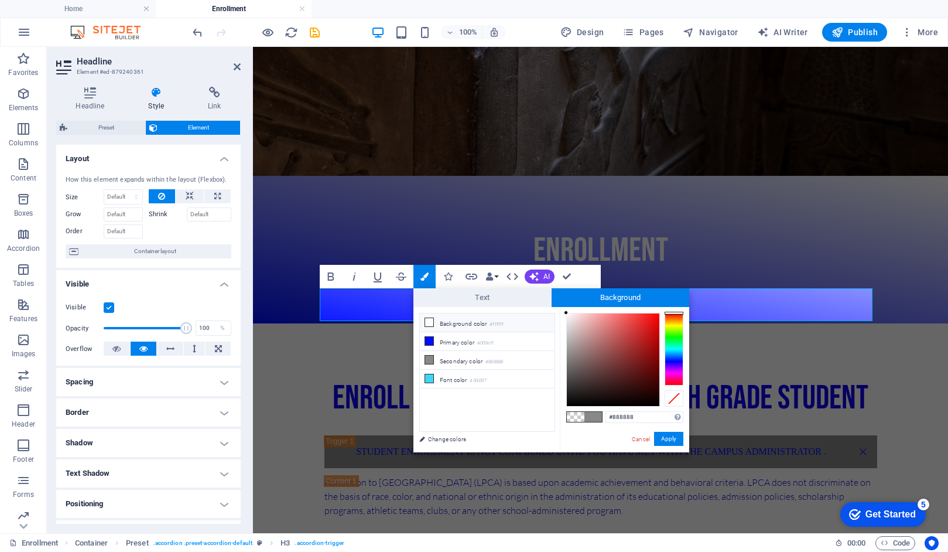
click at [429, 321] on icon at bounding box center [429, 322] width 8 height 8
click at [670, 438] on button "Apply" at bounding box center [668, 439] width 29 height 14
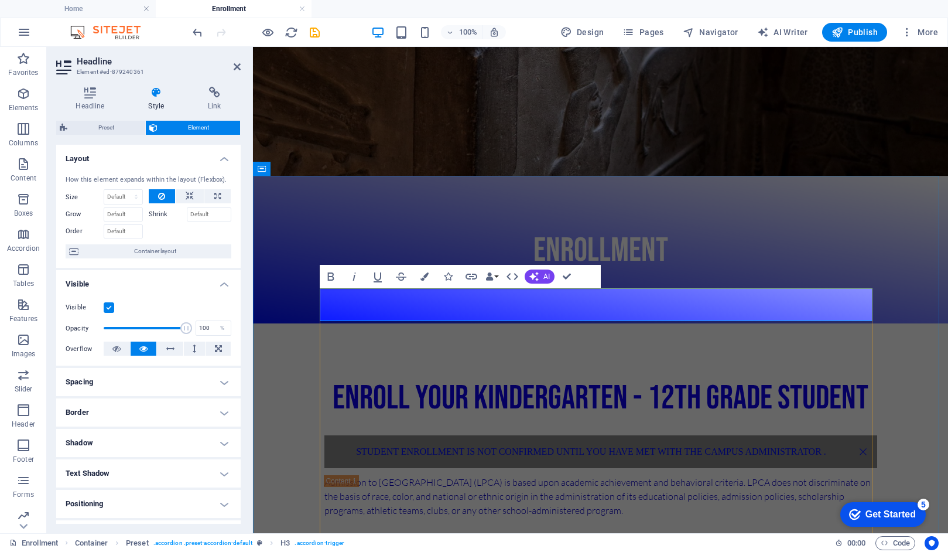
click at [748, 435] on link "Student enrollment is not confirmed until you have met with the Campus administ…" at bounding box center [600, 451] width 553 height 33
click at [821, 435] on link "Student enrollment is not confirmed until you have met with the Campus administ…" at bounding box center [600, 451] width 553 height 33
click at [424, 275] on icon "button" at bounding box center [424, 276] width 8 height 8
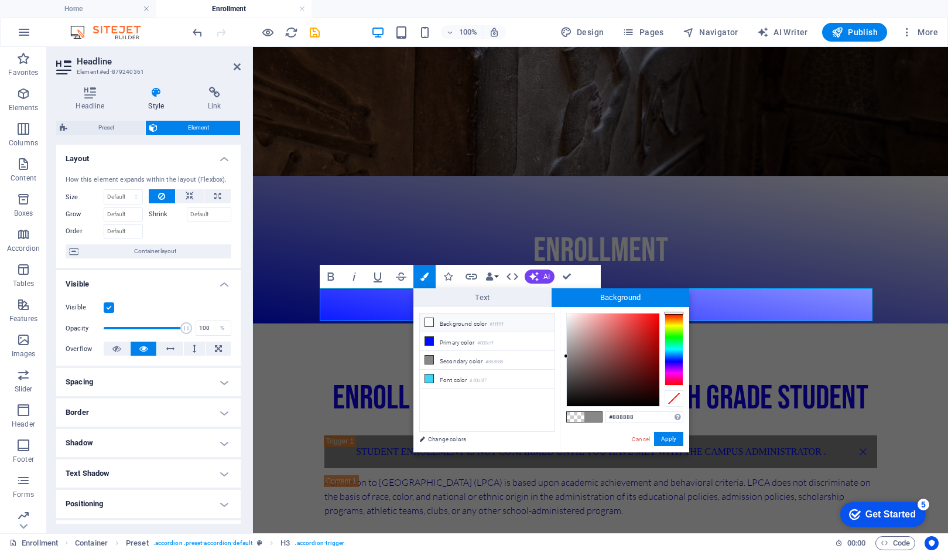
click at [430, 323] on icon at bounding box center [429, 322] width 8 height 8
type input "rgba(255, 255, 255, 0)"
click at [432, 321] on icon at bounding box center [429, 322] width 8 height 8
click at [484, 295] on span "Text" at bounding box center [482, 297] width 138 height 19
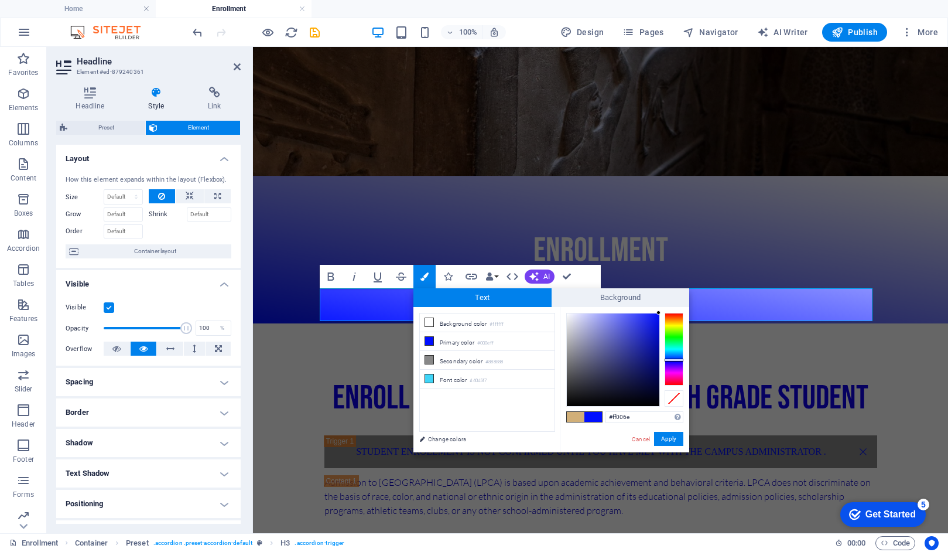
click at [680, 379] on div at bounding box center [674, 349] width 19 height 73
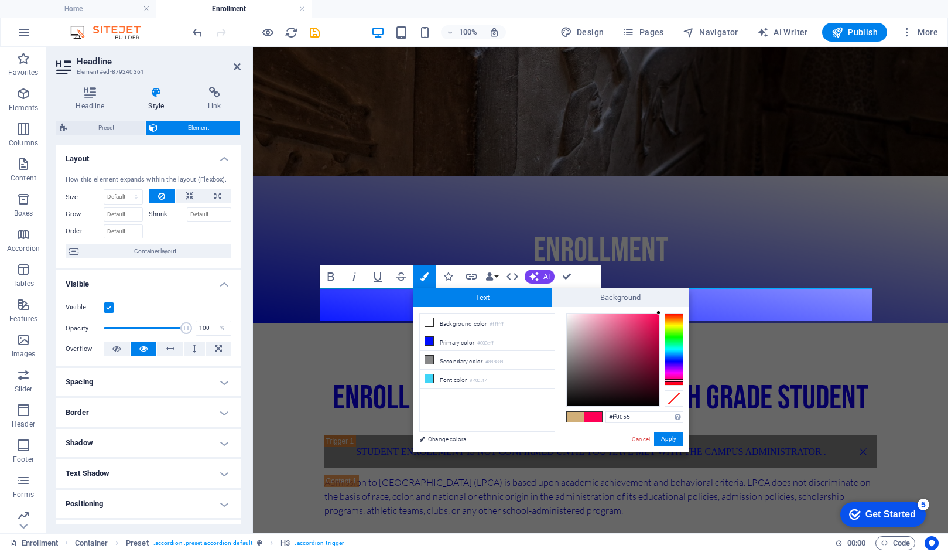
click at [679, 380] on div at bounding box center [674, 349] width 19 height 73
type input "#ac033c"
click at [657, 343] on div at bounding box center [613, 359] width 93 height 93
click at [672, 440] on button "Apply" at bounding box center [668, 439] width 29 height 14
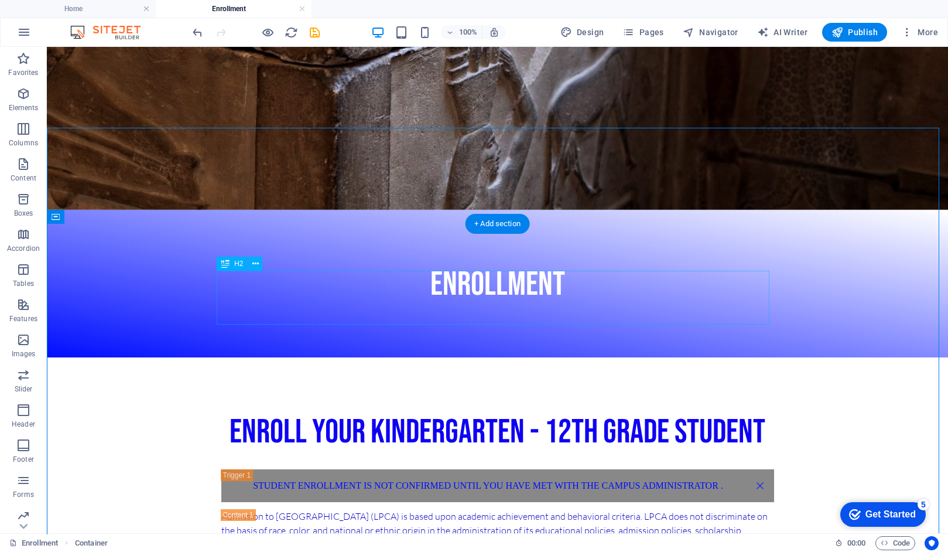
scroll to position [232, 0]
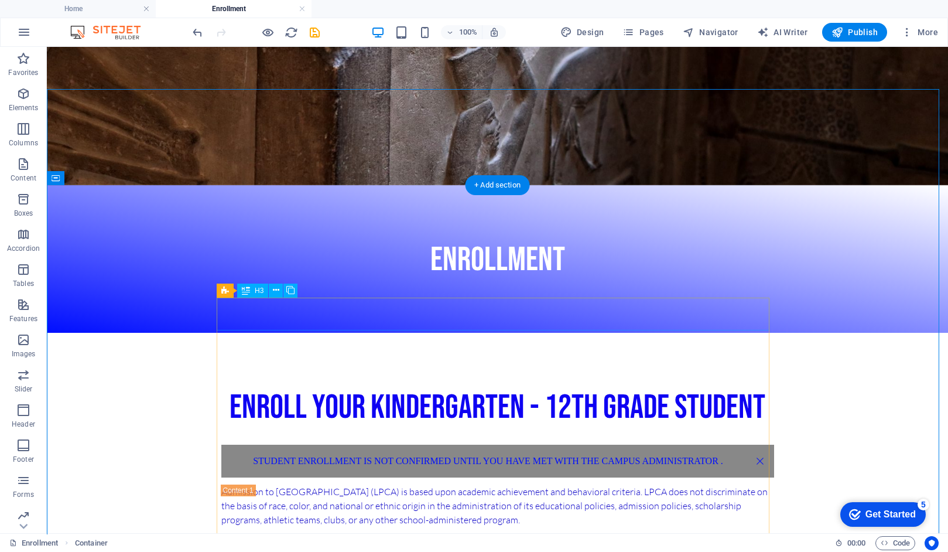
click at [744, 444] on div "Student enrollment is not confirmed until you have met with the Campus administ…" at bounding box center [497, 460] width 553 height 33
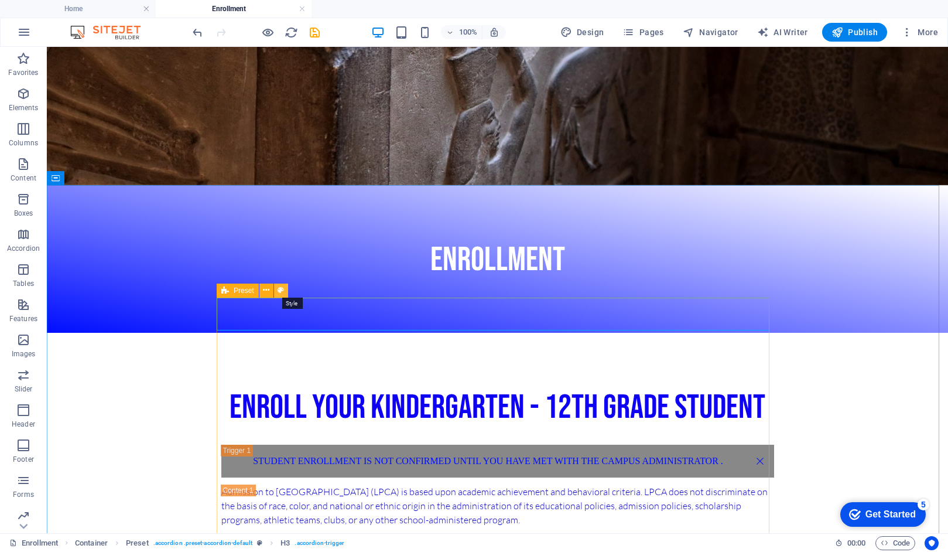
click at [282, 290] on icon at bounding box center [281, 290] width 6 height 12
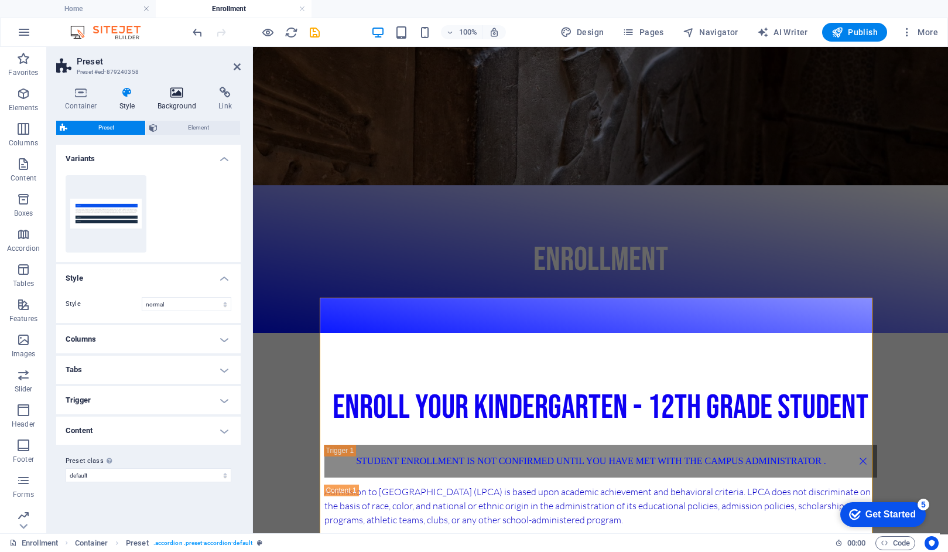
click at [174, 95] on icon at bounding box center [177, 93] width 57 height 12
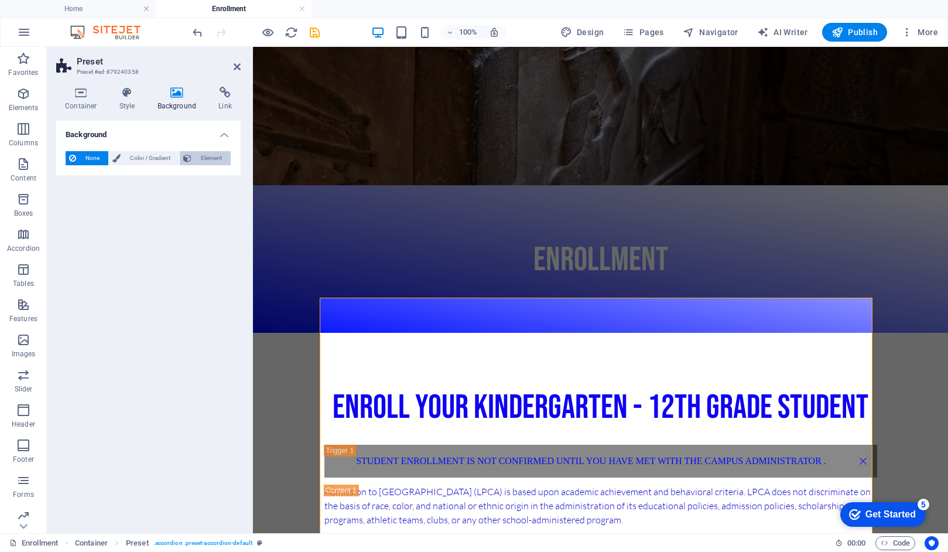
click at [198, 156] on span "Element" at bounding box center [211, 158] width 32 height 14
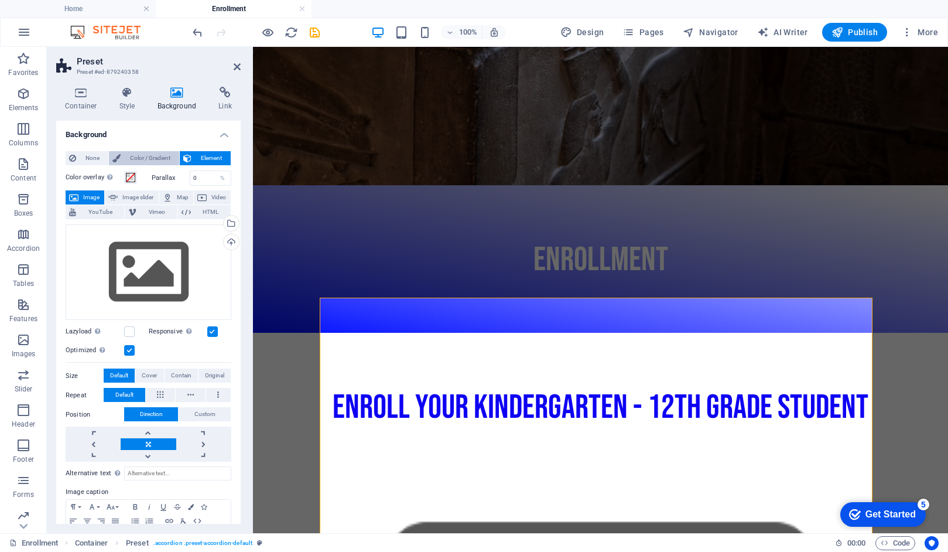
click at [158, 154] on span "Color / Gradient" at bounding box center [150, 158] width 52 height 14
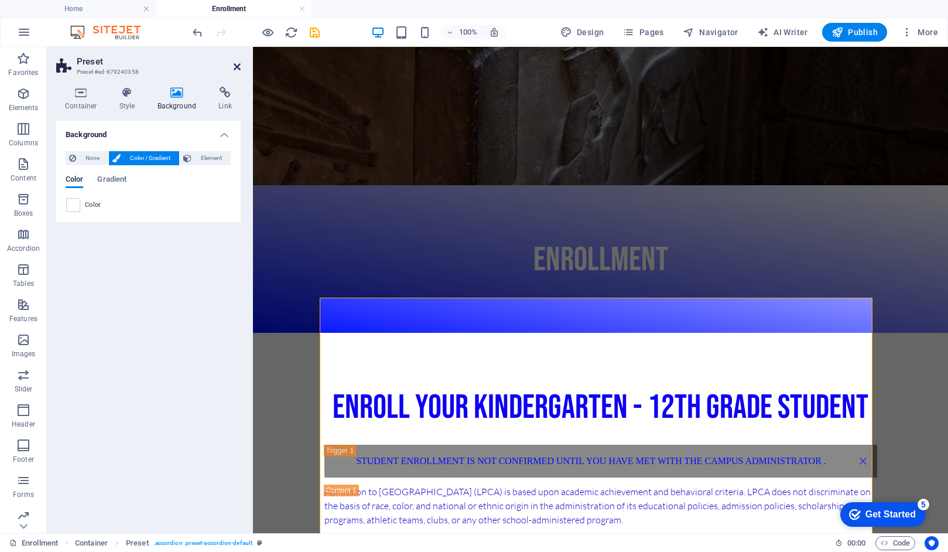
click at [234, 64] on icon at bounding box center [237, 66] width 7 height 9
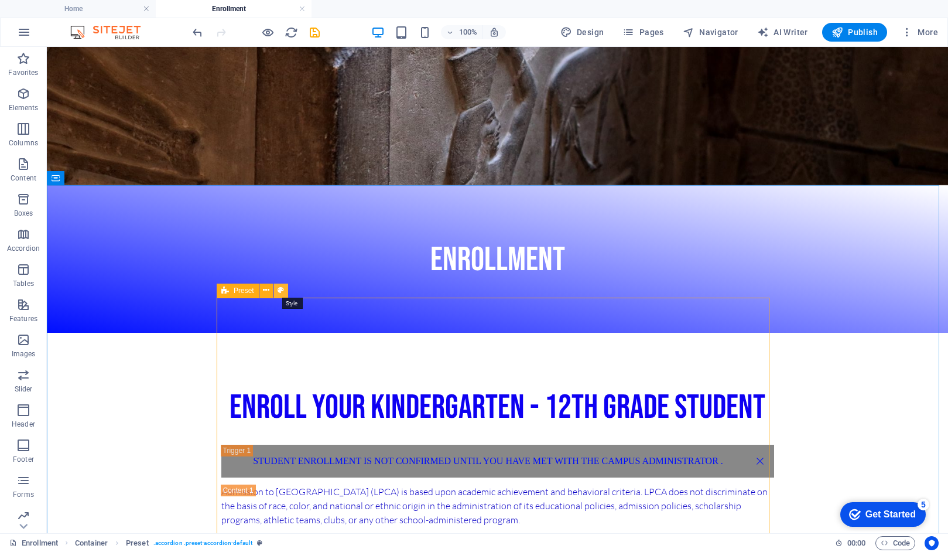
click at [285, 289] on button at bounding box center [281, 290] width 14 height 14
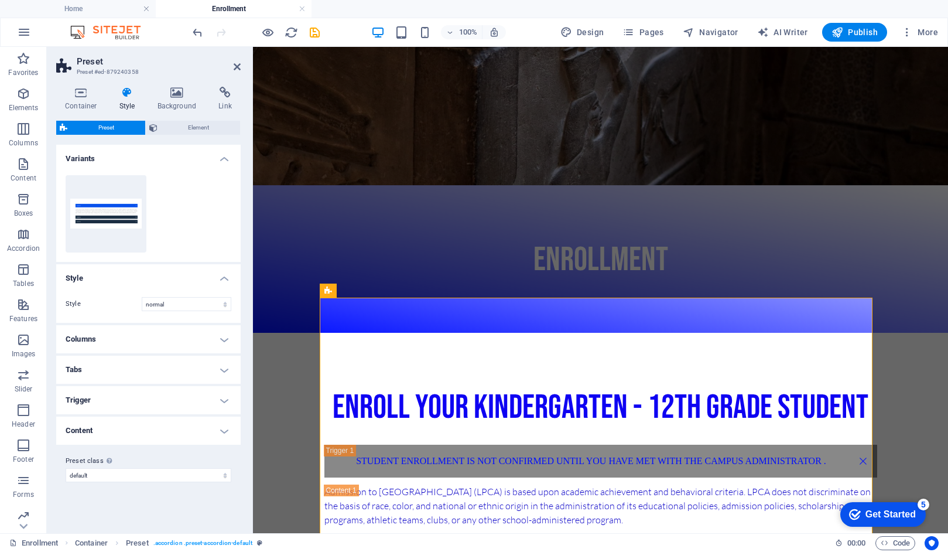
click at [242, 63] on aside "Preset Preset #ed-879240358 Container Style Background Link Size Height Default…" at bounding box center [150, 290] width 206 height 486
click at [237, 65] on icon at bounding box center [237, 66] width 7 height 9
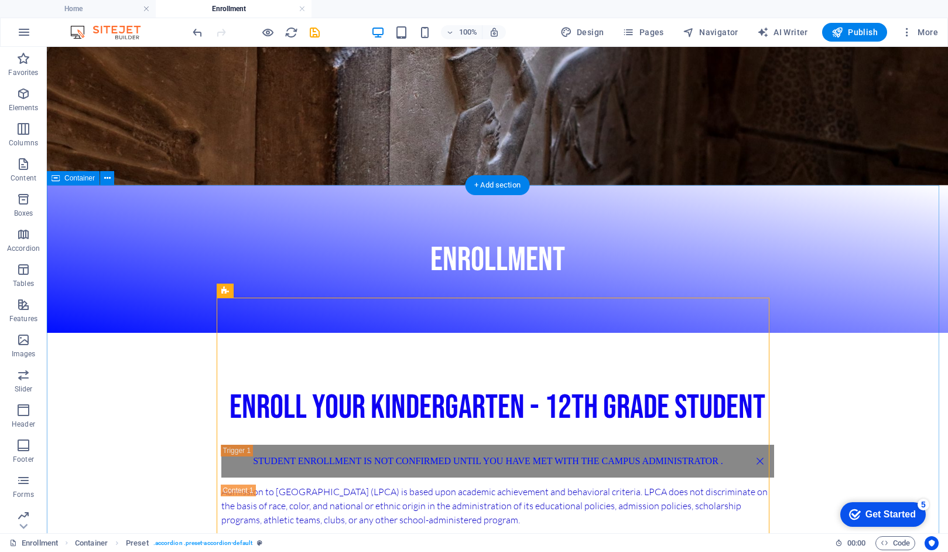
click at [713, 444] on div "Student enrollment is not confirmed until you have met with the Campus administ…" at bounding box center [497, 460] width 553 height 33
click at [279, 288] on button at bounding box center [276, 290] width 14 height 14
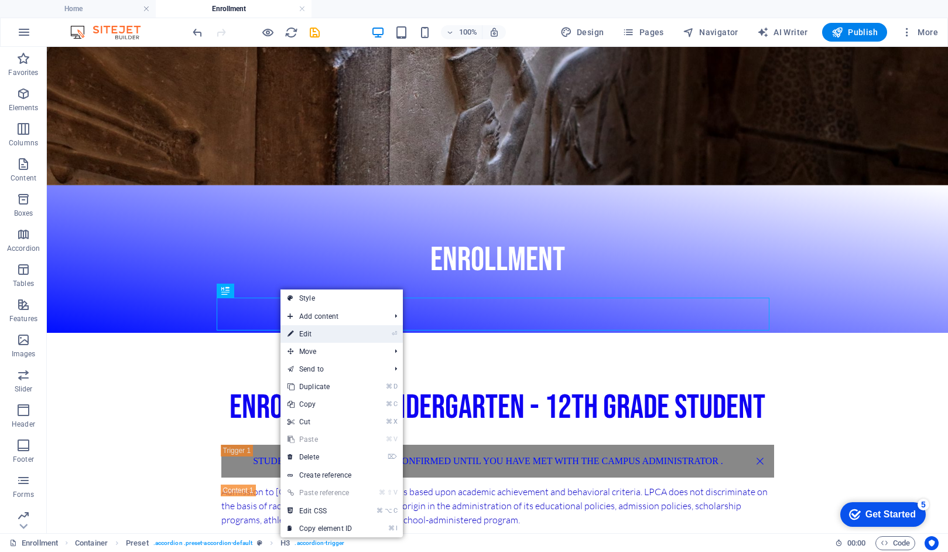
click at [293, 332] on link "⏎ Edit" at bounding box center [319, 334] width 78 height 18
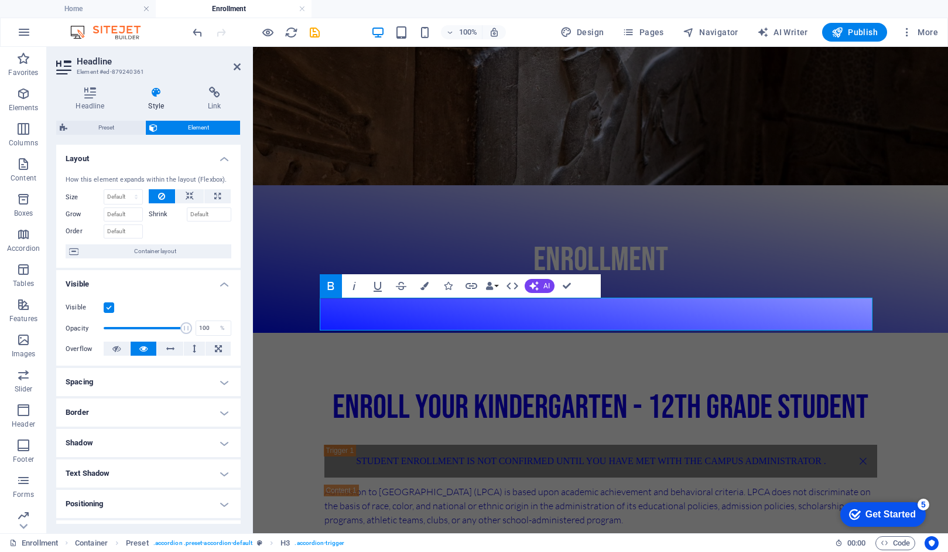
click at [158, 97] on icon at bounding box center [156, 93] width 55 height 12
click at [85, 96] on icon at bounding box center [90, 93] width 68 height 12
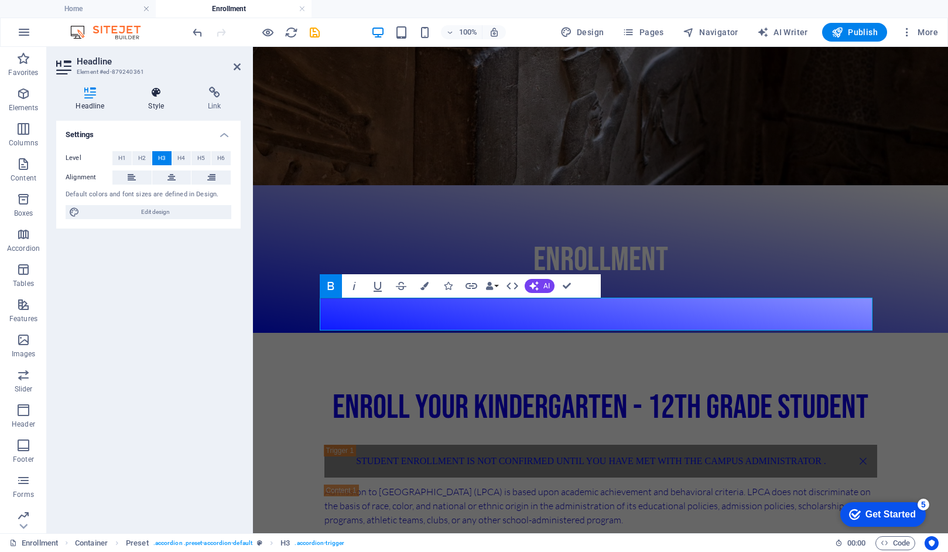
click at [158, 94] on icon at bounding box center [156, 93] width 55 height 12
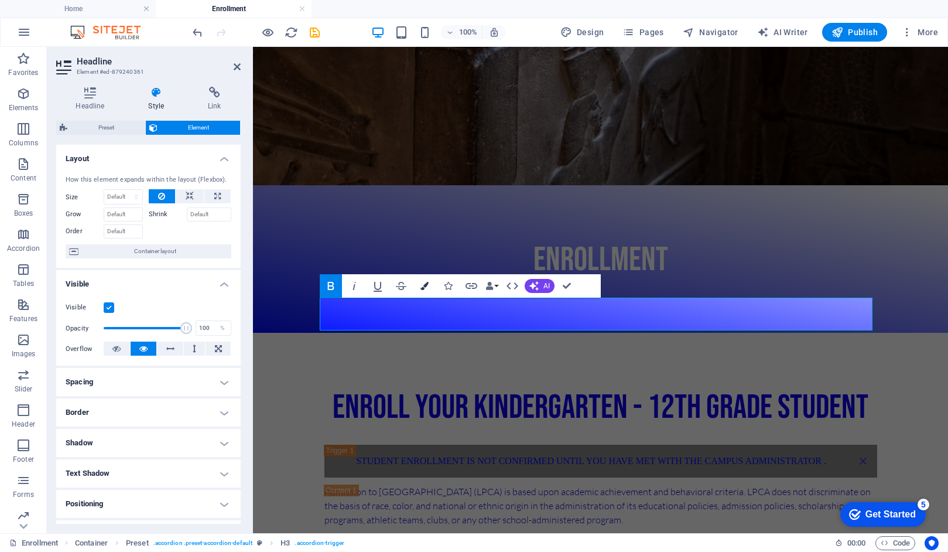
click at [424, 285] on icon "button" at bounding box center [424, 286] width 8 height 8
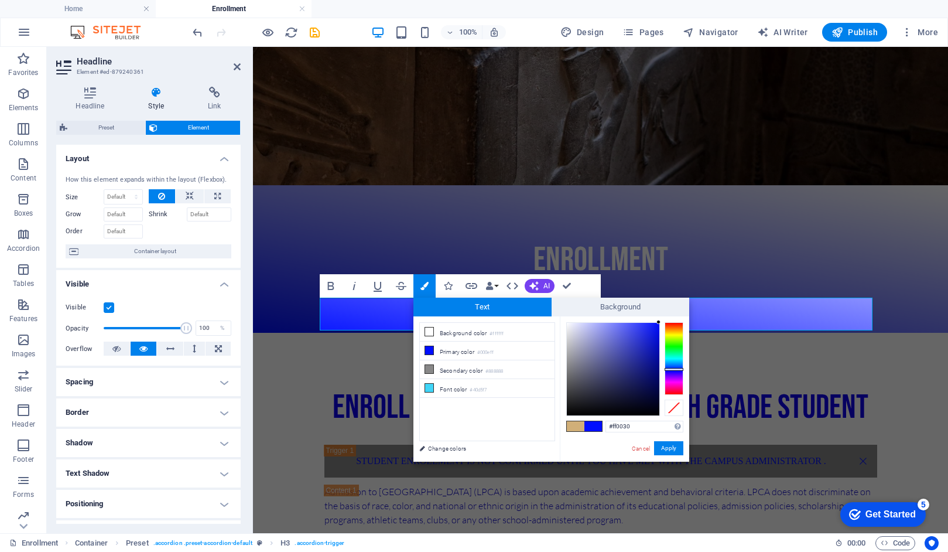
click at [676, 391] on div at bounding box center [674, 358] width 19 height 73
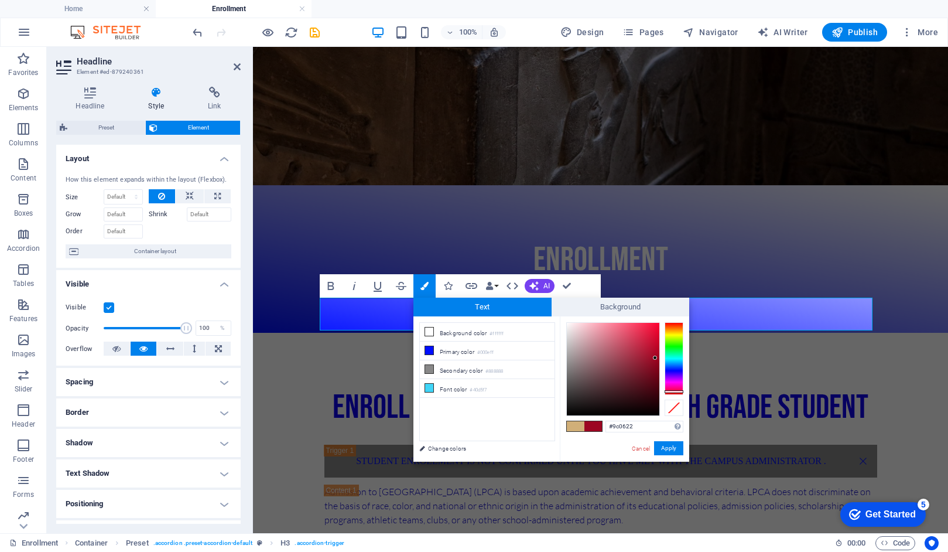
click at [655, 358] on div at bounding box center [613, 369] width 93 height 93
drag, startPoint x: 655, startPoint y: 358, endPoint x: 660, endPoint y: 346, distance: 12.8
click at [660, 346] on div at bounding box center [624, 369] width 117 height 94
click at [657, 344] on div at bounding box center [657, 344] width 4 height 4
click at [669, 448] on button "Apply" at bounding box center [668, 448] width 29 height 14
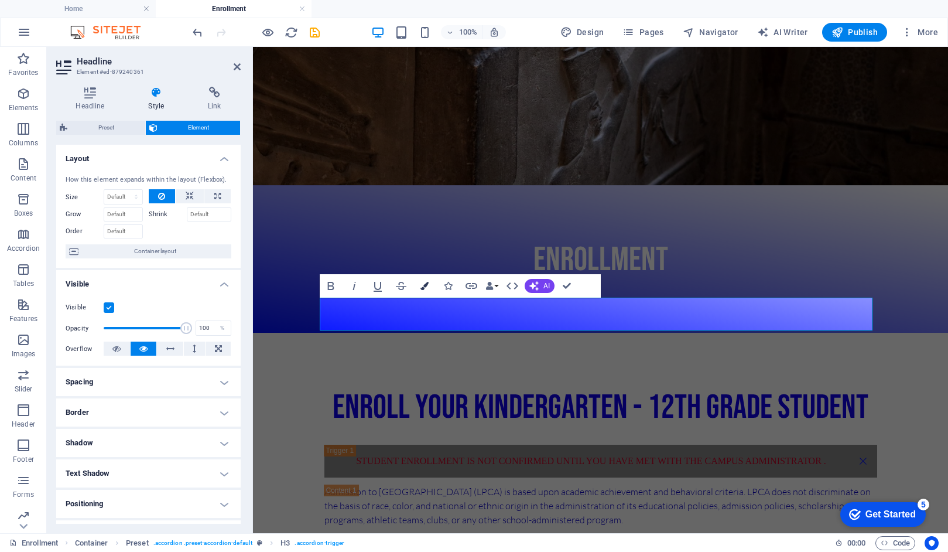
click at [424, 283] on icon "button" at bounding box center [424, 286] width 8 height 8
type input "#d1af78"
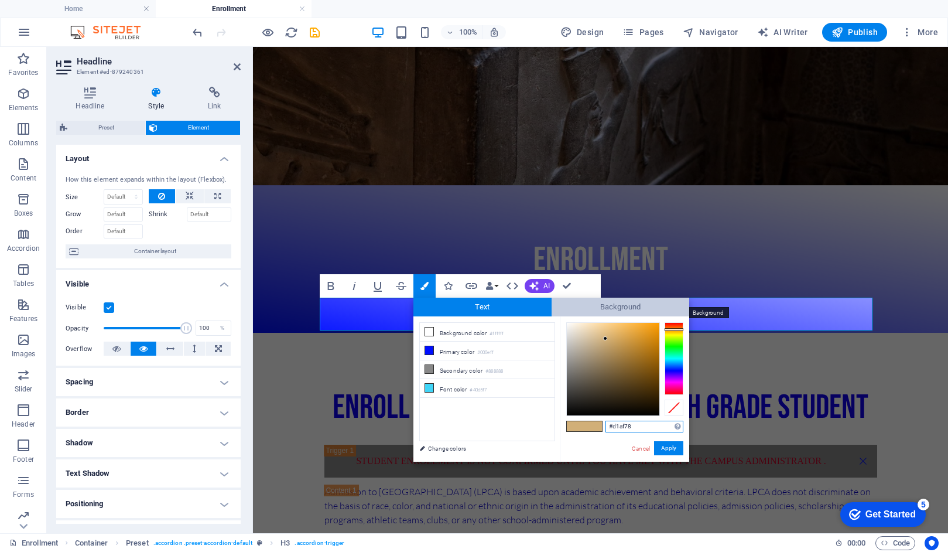
click at [570, 306] on span "Background" at bounding box center [621, 306] width 138 height 19
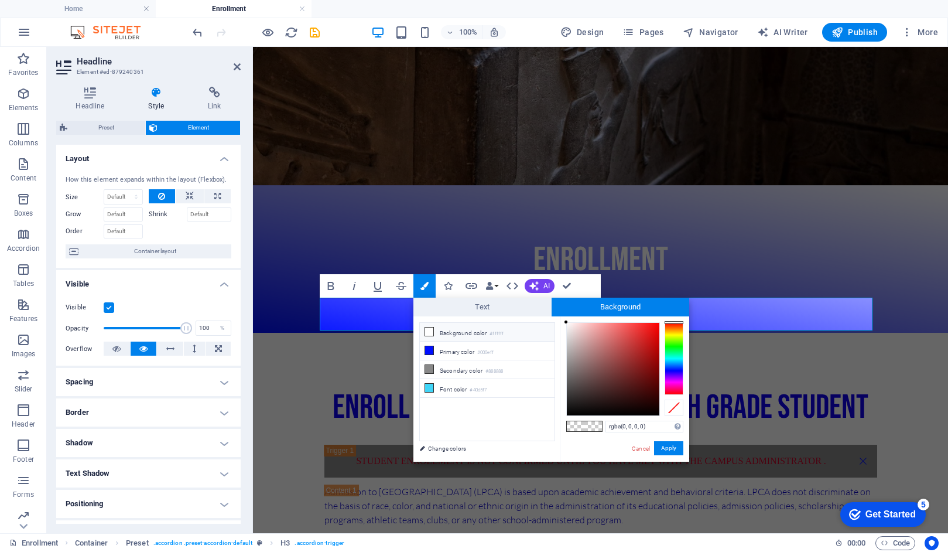
click at [429, 332] on icon at bounding box center [429, 331] width 8 height 8
click at [676, 365] on div at bounding box center [674, 358] width 19 height 73
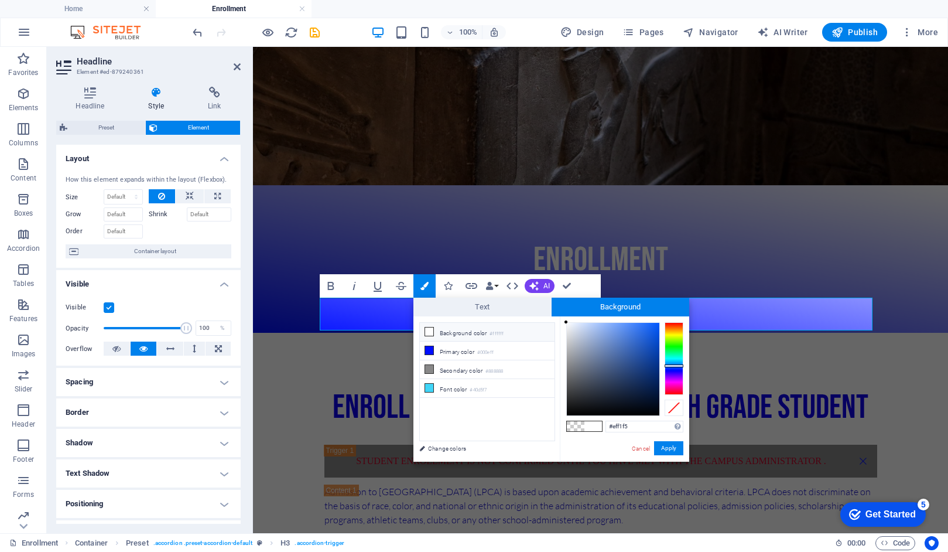
click at [569, 326] on div at bounding box center [613, 369] width 93 height 93
drag, startPoint x: 569, startPoint y: 326, endPoint x: 561, endPoint y: 321, distance: 8.6
click at [561, 321] on div "#ffffff Supported formats #0852ed rgb(8, 82, 237) rgba(8, 82, 237, 90%) hsv(221…" at bounding box center [624, 473] width 129 height 315
type input "#000000"
click at [672, 447] on button "Apply" at bounding box center [668, 448] width 29 height 14
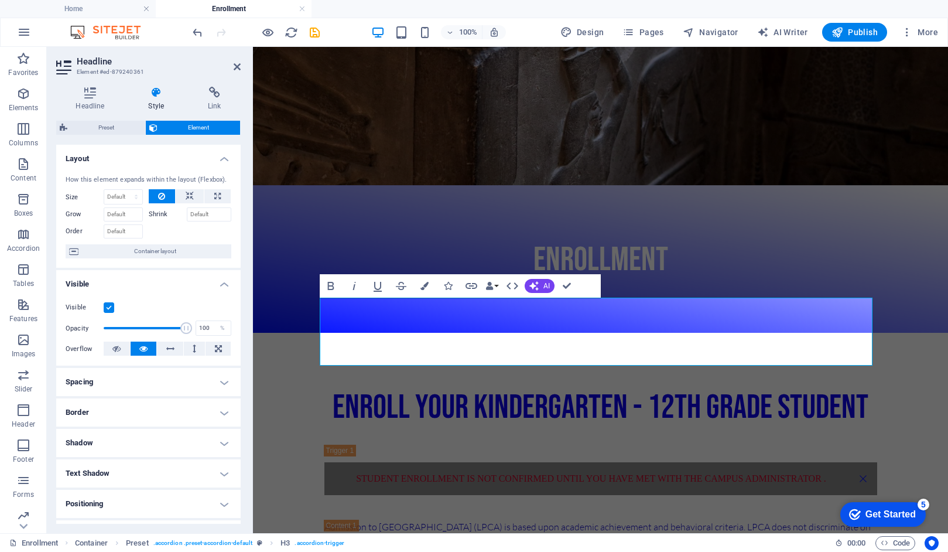
click at [871, 210] on div "Drag here to replace the existing content. Press “Ctrl” if you want to create a…" at bounding box center [600, 290] width 695 height 486
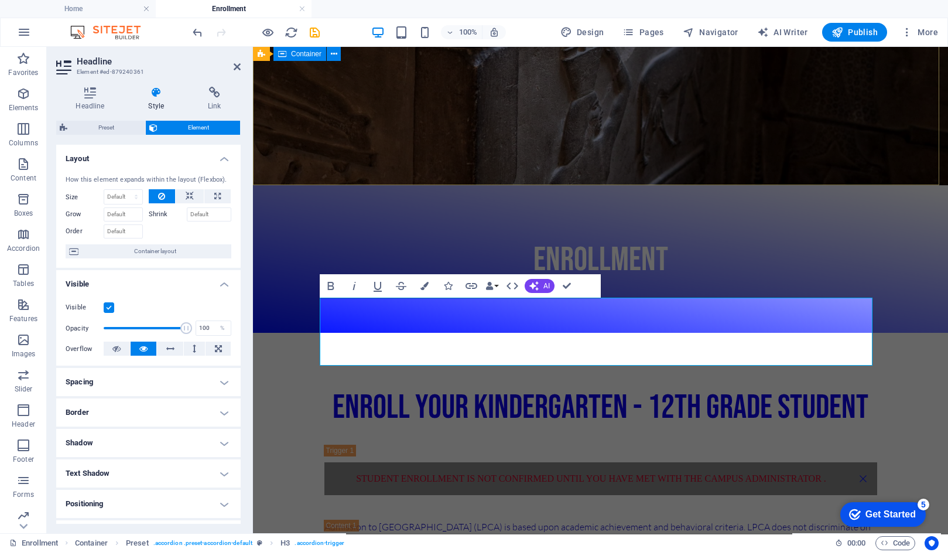
click at [824, 185] on div "ENROLLMENT" at bounding box center [600, 258] width 695 height 147
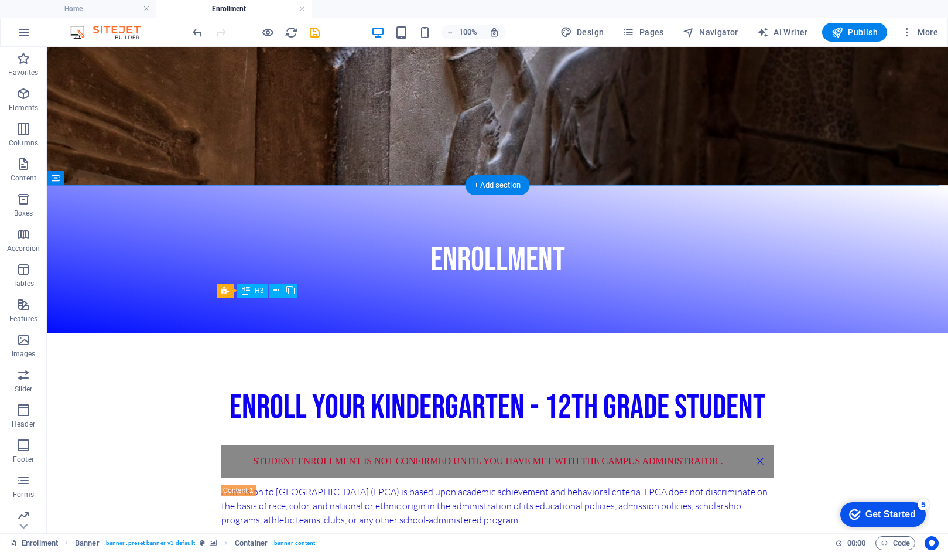
click at [741, 444] on div "Student enrollment is not confirmed until you have met with the Campus administ…" at bounding box center [497, 460] width 553 height 33
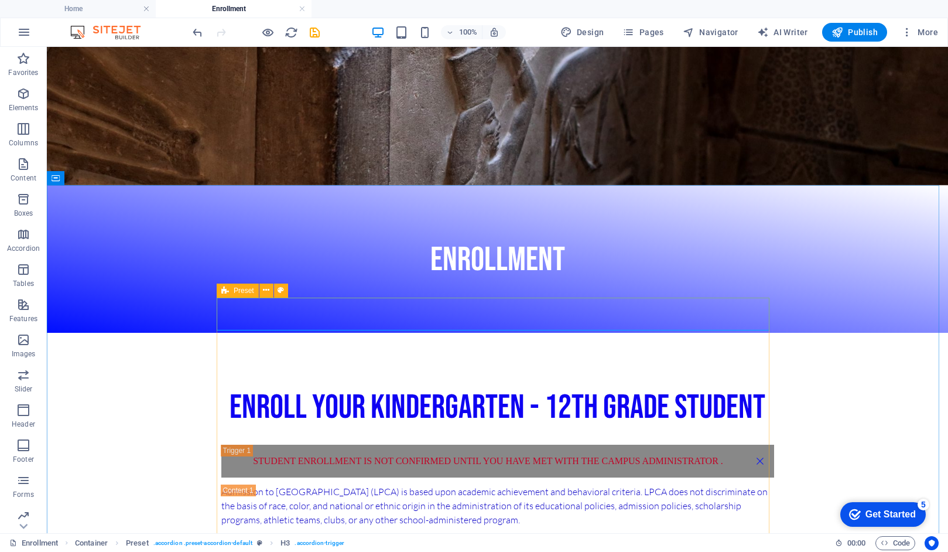
click at [225, 293] on icon at bounding box center [225, 290] width 8 height 14
click at [237, 290] on span "Preset" at bounding box center [244, 290] width 20 height 7
click at [225, 290] on icon at bounding box center [225, 290] width 8 height 14
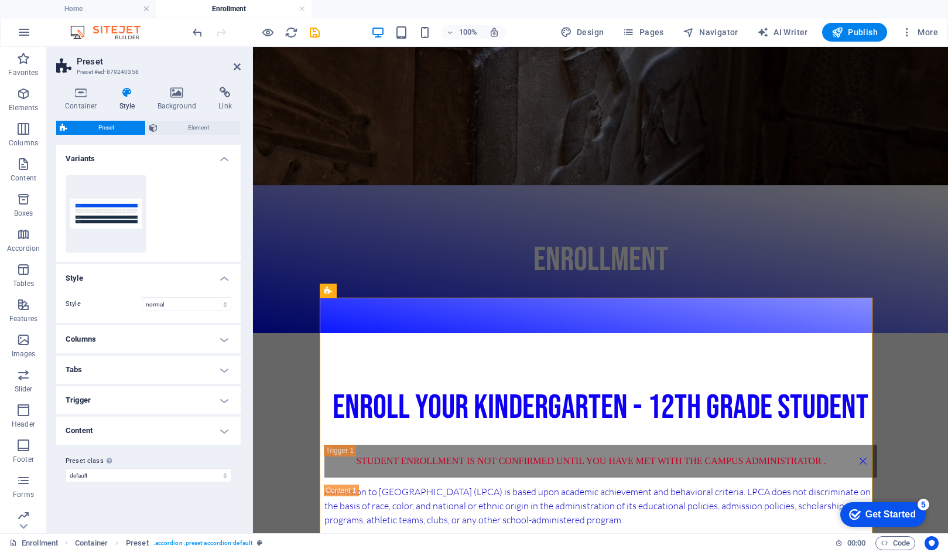
click at [224, 430] on h4 "Content" at bounding box center [148, 430] width 184 height 28
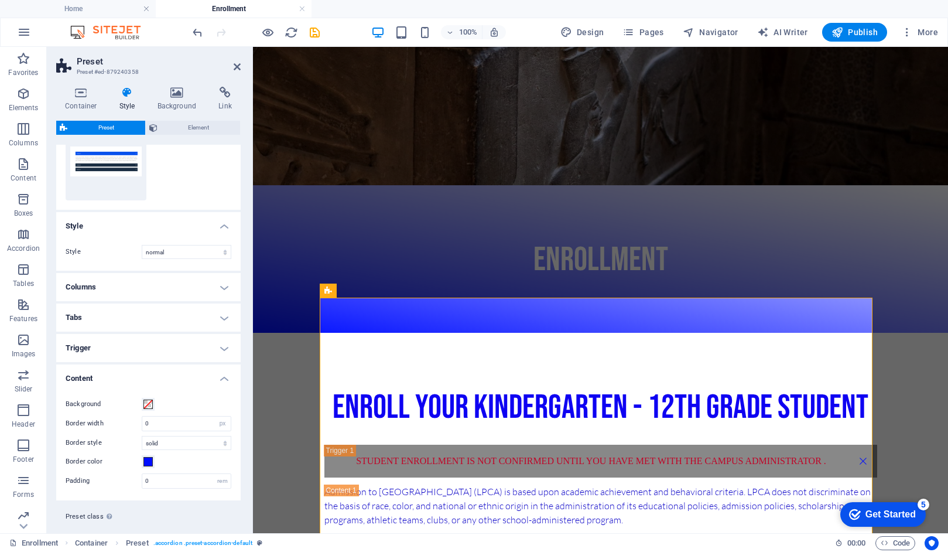
scroll to position [75, 0]
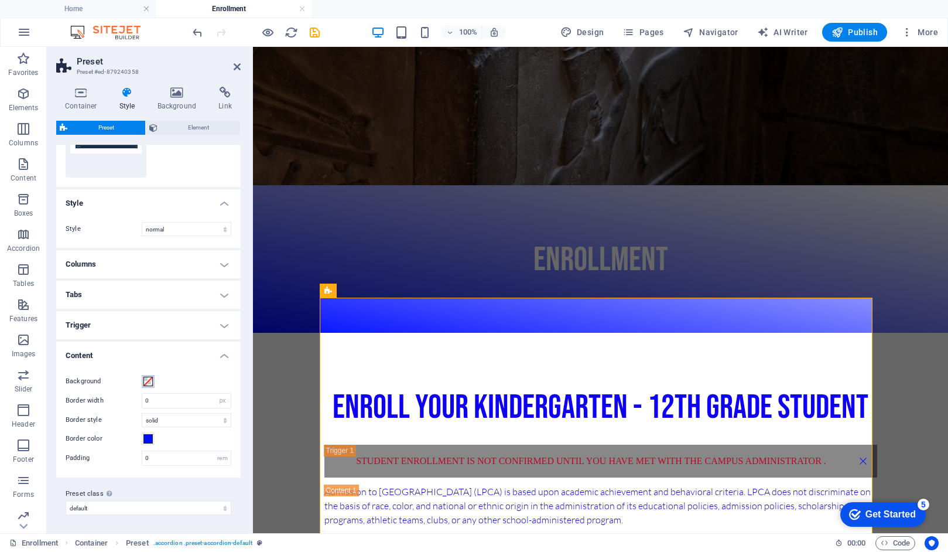
click at [146, 381] on span at bounding box center [147, 380] width 9 height 9
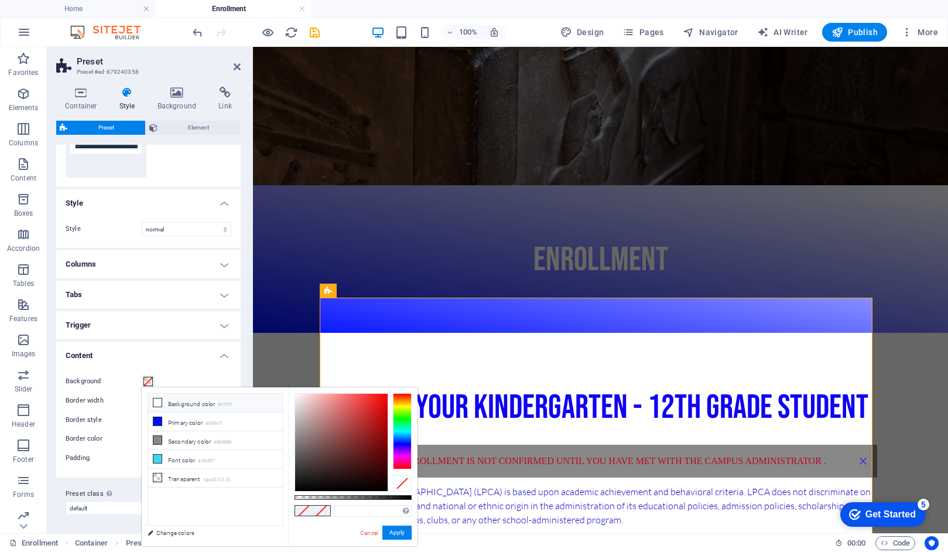
click at [159, 401] on icon at bounding box center [157, 402] width 8 height 8
type input "#ffffff"
click at [396, 532] on button "Apply" at bounding box center [396, 532] width 29 height 14
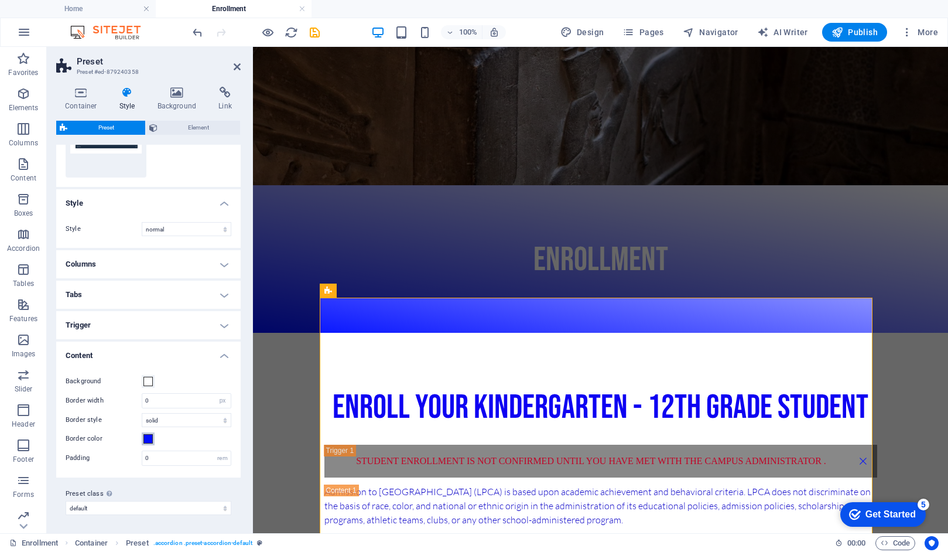
click at [148, 438] on span at bounding box center [147, 438] width 9 height 9
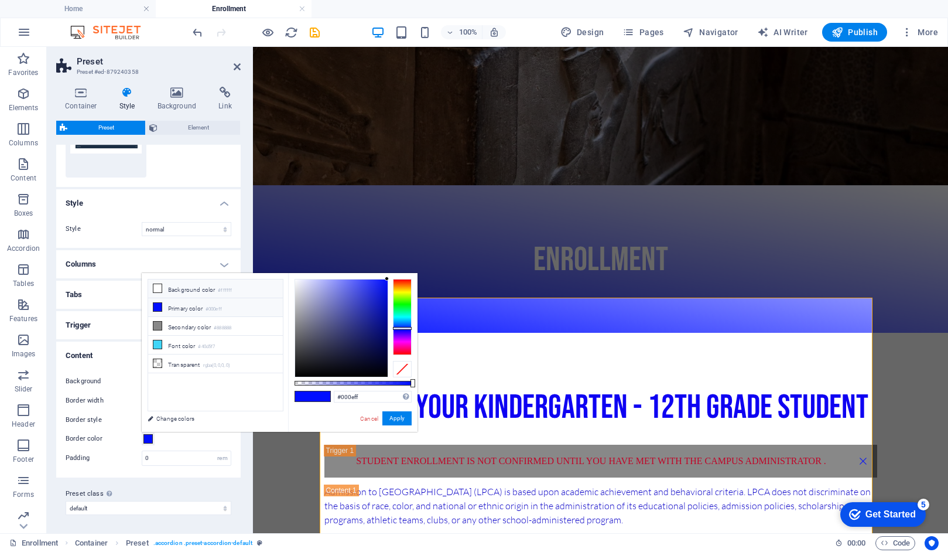
click at [160, 287] on icon at bounding box center [157, 288] width 8 height 8
type input "#ffffff"
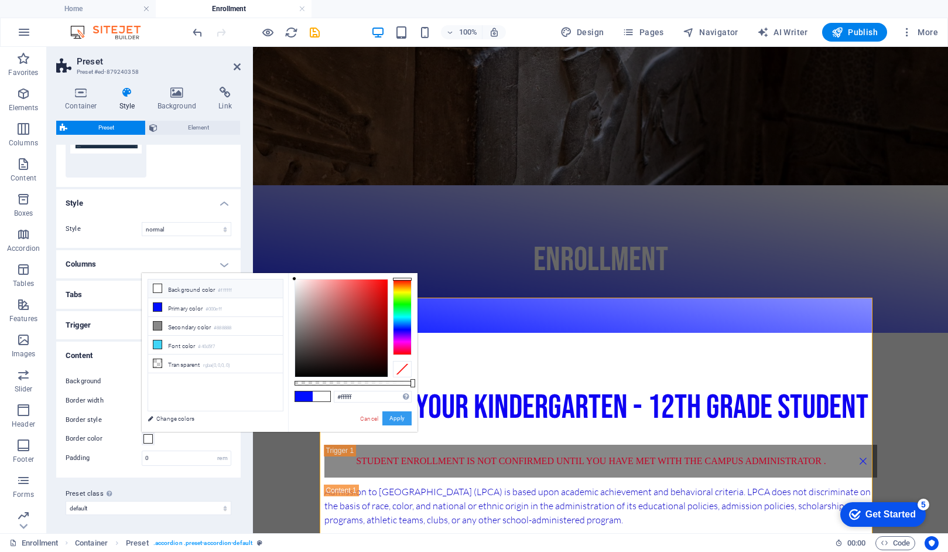
click at [397, 417] on button "Apply" at bounding box center [396, 418] width 29 height 14
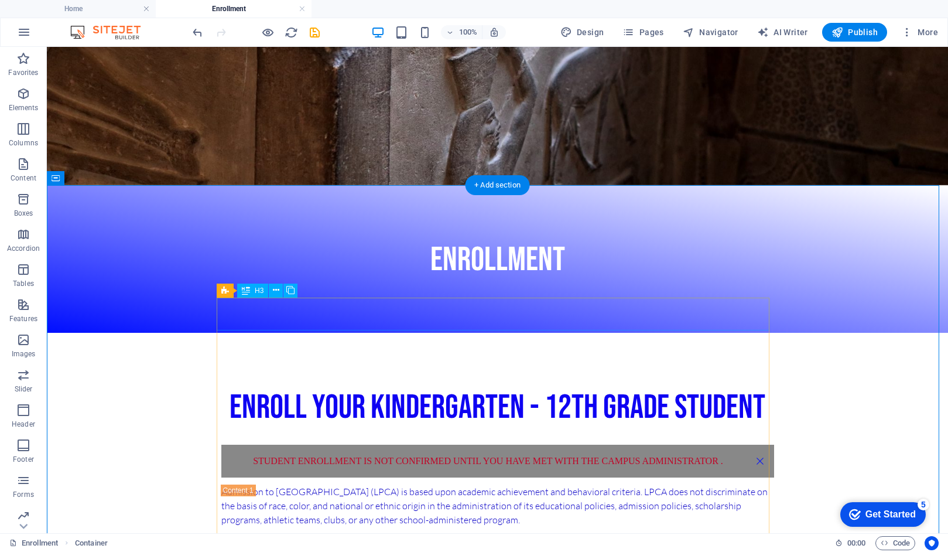
click at [754, 444] on div "Student enrollment is not confirmed until you have met with the Campus administ…" at bounding box center [497, 460] width 553 height 33
click at [755, 444] on div "Student enrollment is not confirmed until you have met with the Campus administ…" at bounding box center [497, 460] width 553 height 33
click at [289, 290] on icon at bounding box center [290, 290] width 8 height 12
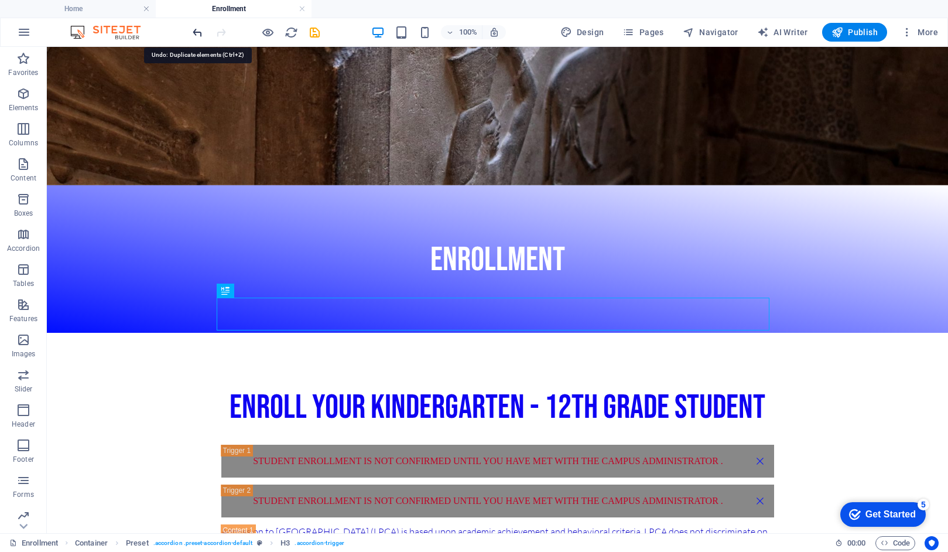
click at [196, 30] on icon "undo" at bounding box center [197, 32] width 13 height 13
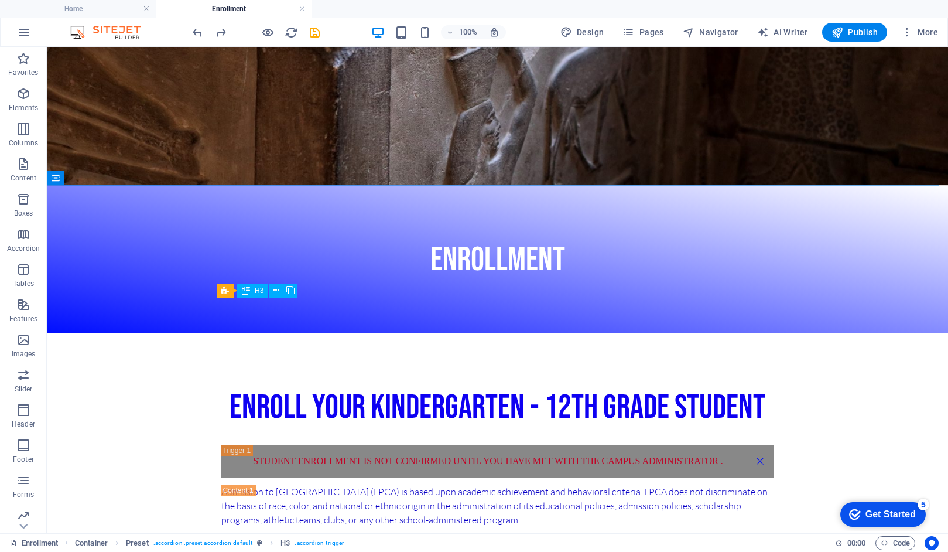
click at [253, 290] on div "H3" at bounding box center [252, 290] width 31 height 14
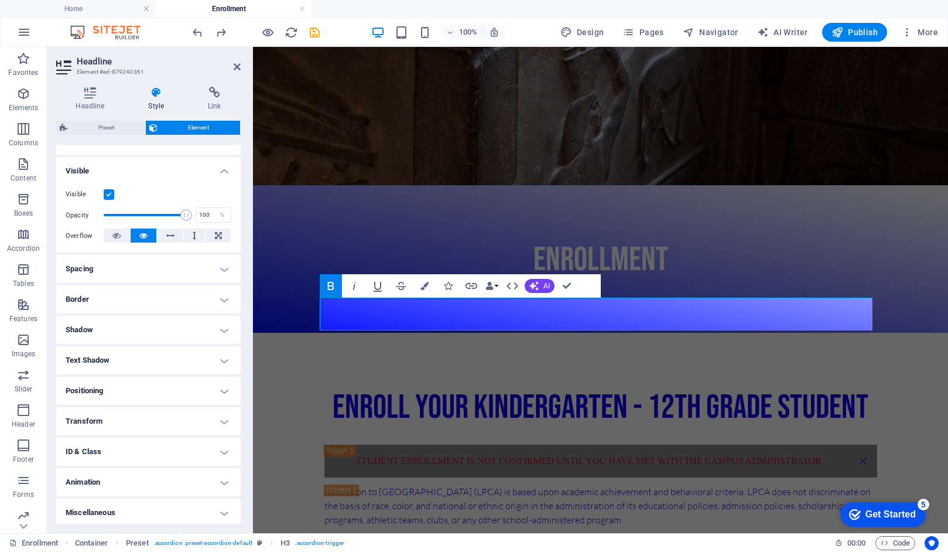
scroll to position [116, 0]
click at [221, 507] on h4 "Miscellaneous" at bounding box center [148, 509] width 184 height 28
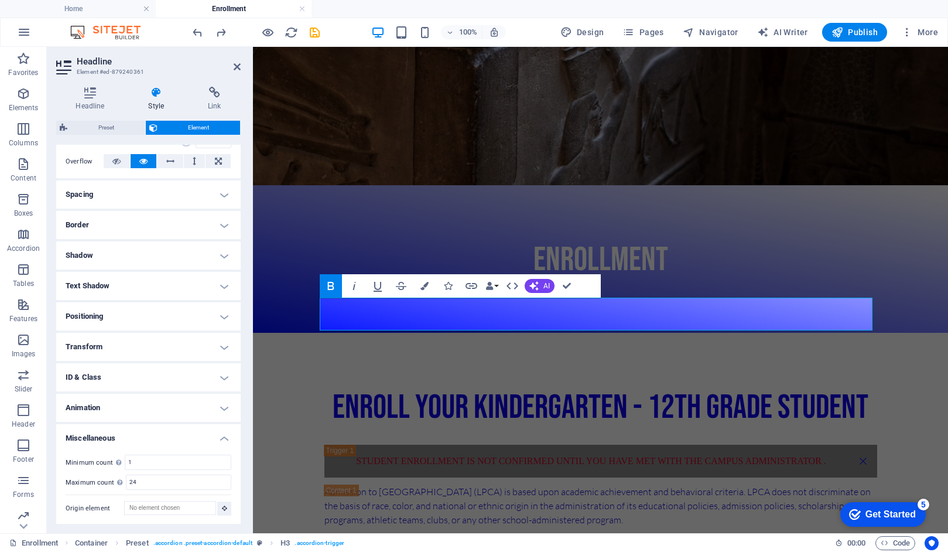
scroll to position [189, 0]
click at [221, 287] on h4 "Text Shadow" at bounding box center [148, 285] width 184 height 28
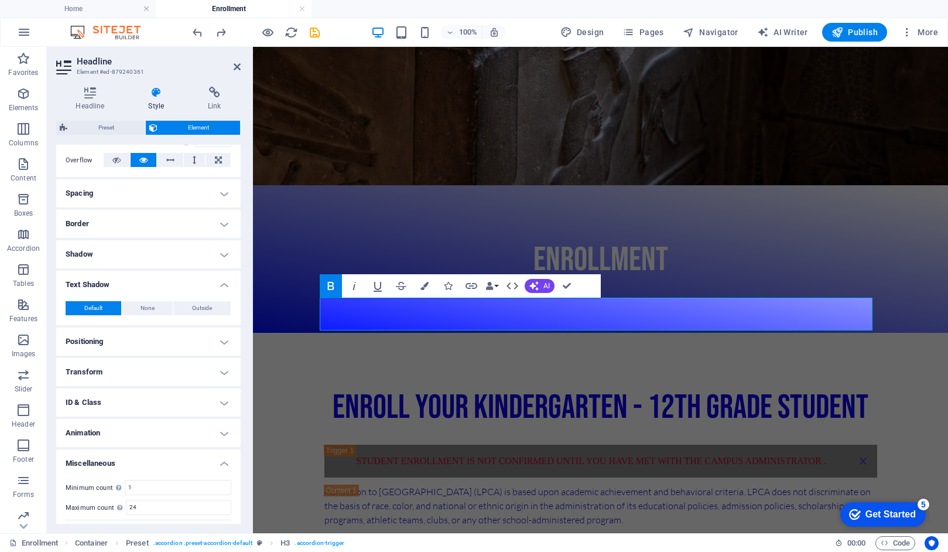
click at [221, 284] on h4 "Text Shadow" at bounding box center [148, 281] width 184 height 21
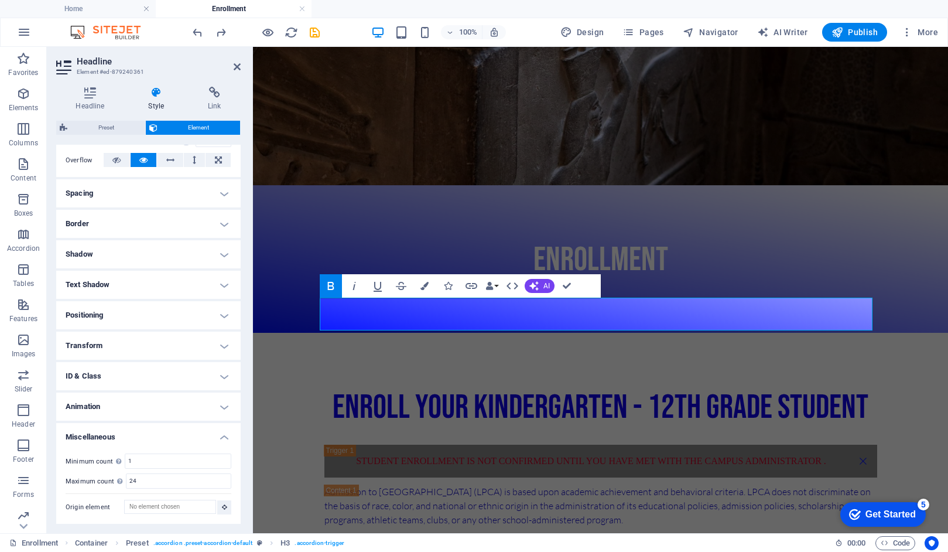
click at [219, 221] on h4 "Border" at bounding box center [148, 224] width 184 height 28
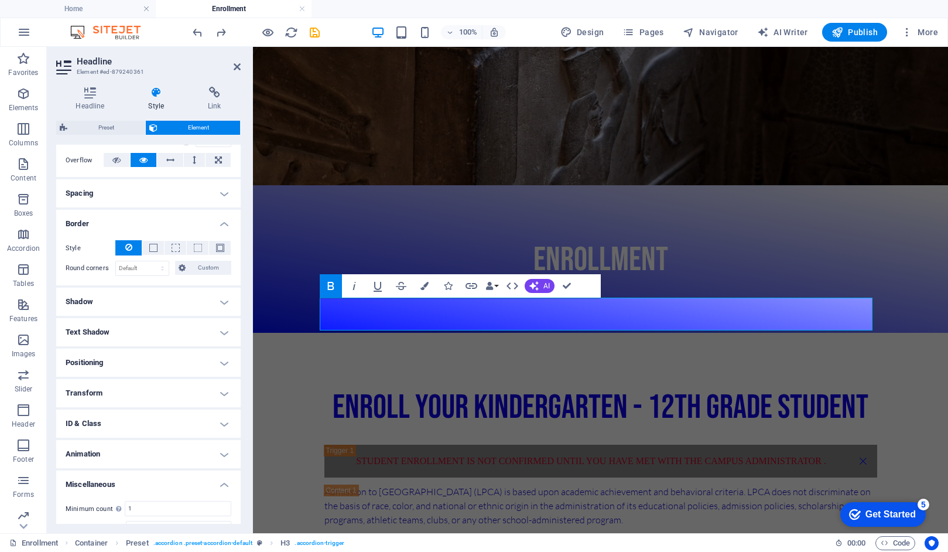
click at [223, 222] on h4 "Border" at bounding box center [148, 220] width 184 height 21
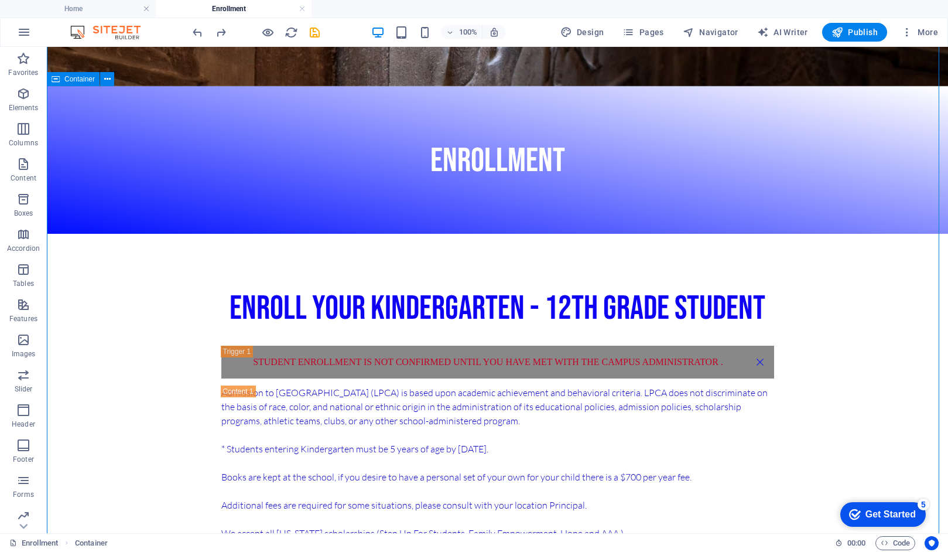
scroll to position [328, 0]
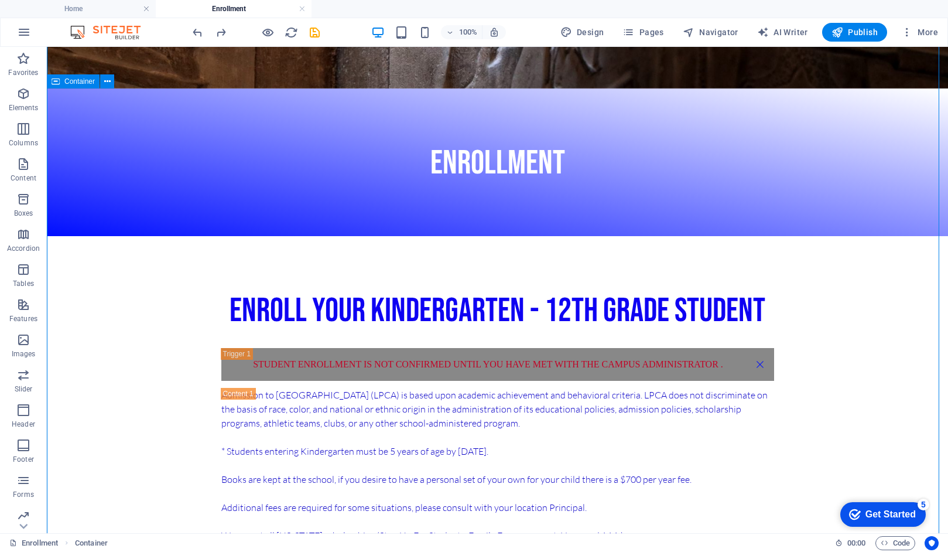
click at [862, 236] on div "Enroll Your Kindergarten - 12th Grade Student Student enrollment is not confirm…" at bounding box center [497, 556] width 901 height 641
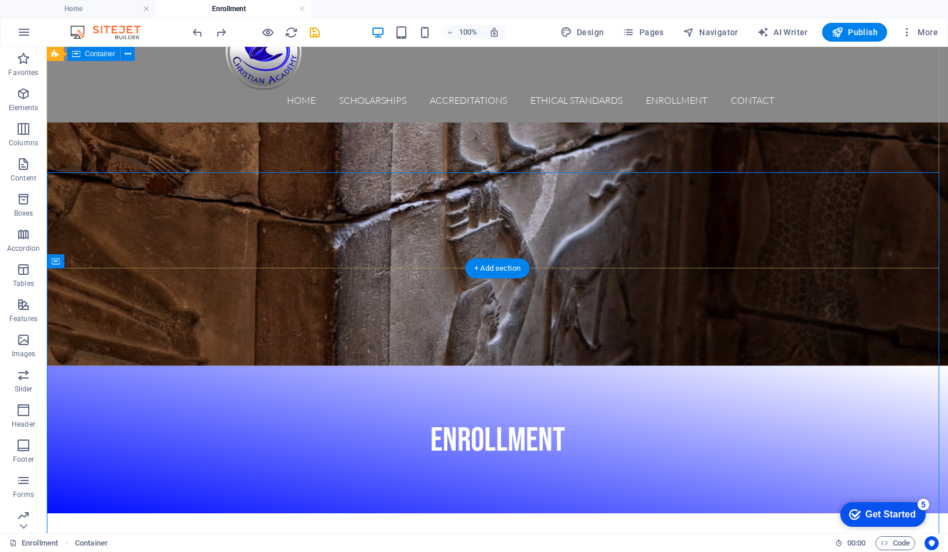
scroll to position [0, 0]
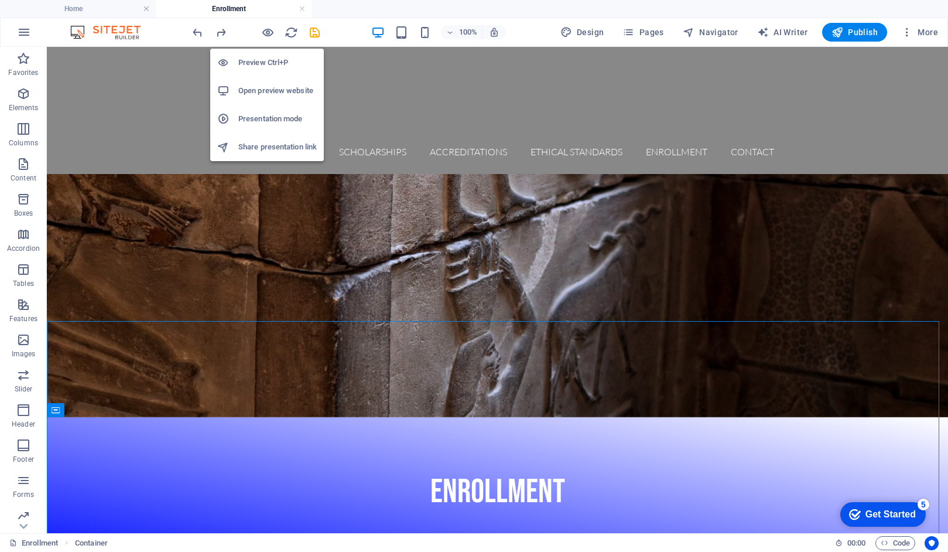
click at [249, 60] on h6 "Preview Ctrl+P" at bounding box center [277, 63] width 78 height 14
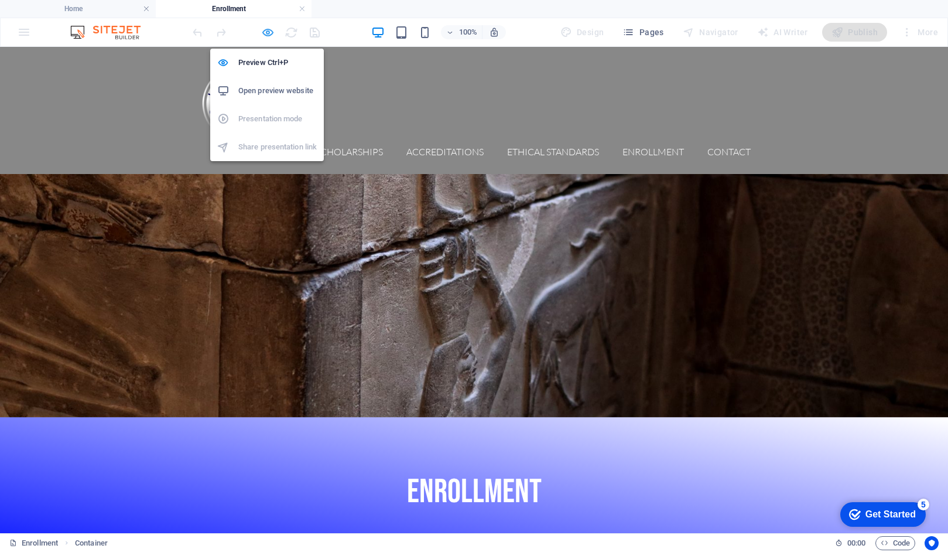
click at [266, 31] on icon "button" at bounding box center [267, 32] width 13 height 13
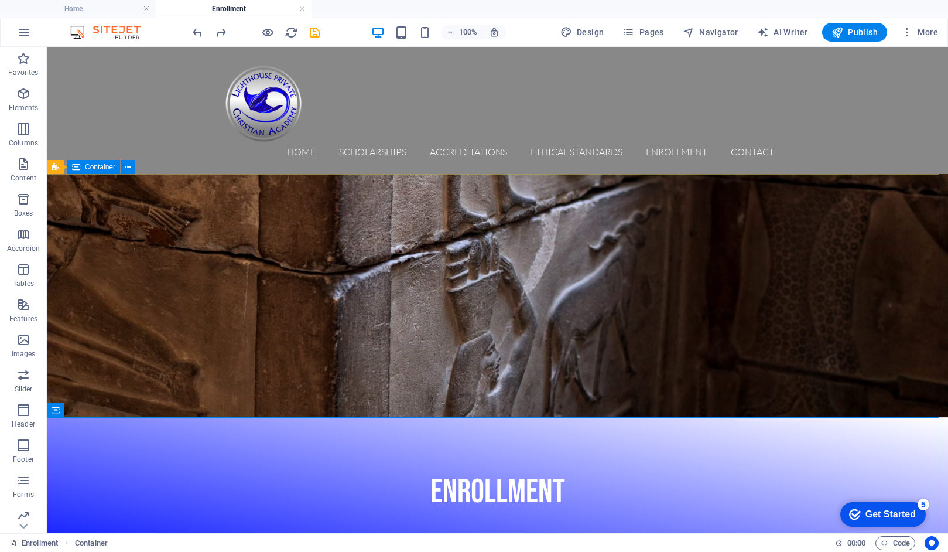
click at [94, 172] on div "Container" at bounding box center [93, 167] width 53 height 14
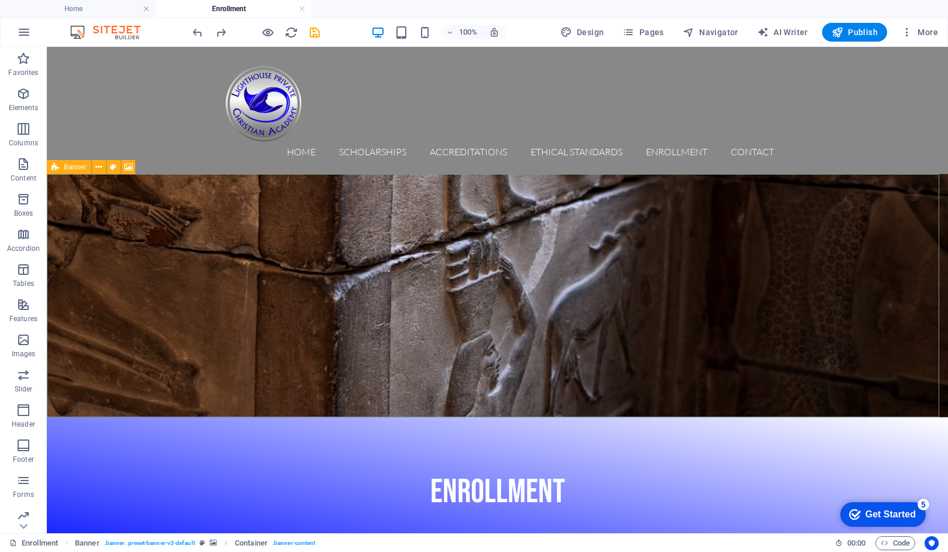
click at [63, 169] on div "Banner" at bounding box center [69, 167] width 44 height 14
select select "vh"
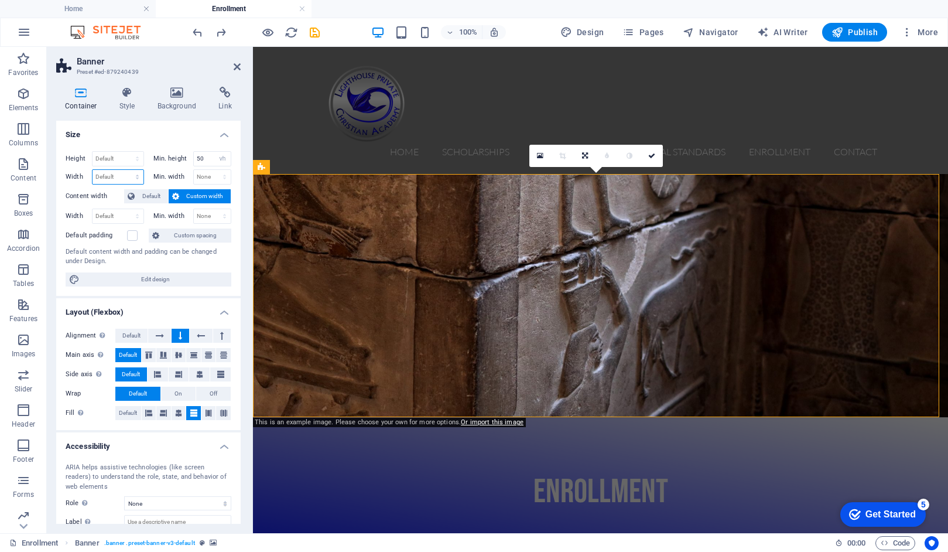
click at [136, 176] on select "Default px rem % em vh vw" at bounding box center [118, 177] width 51 height 14
select select "%"
click at [125, 170] on select "Default px rem % em vh vw" at bounding box center [118, 177] width 51 height 14
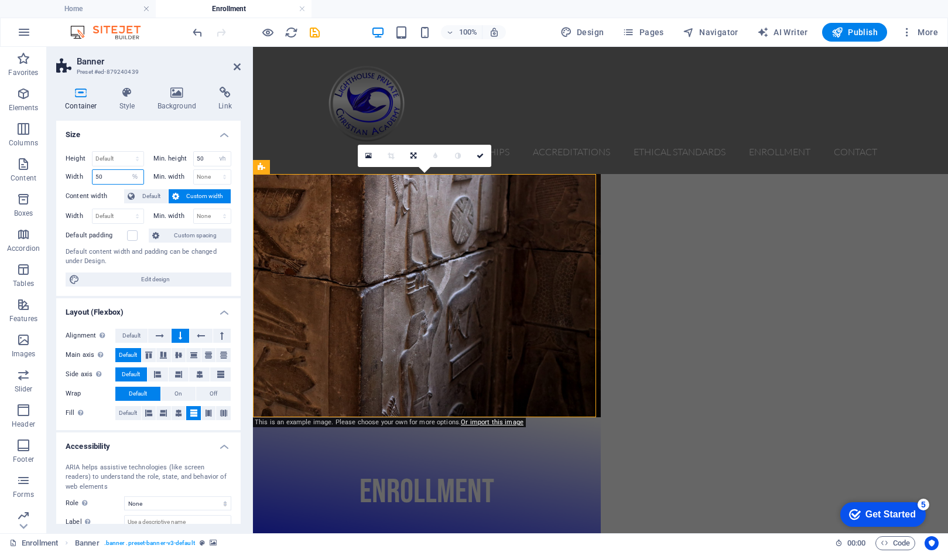
type input "5"
type input "100"
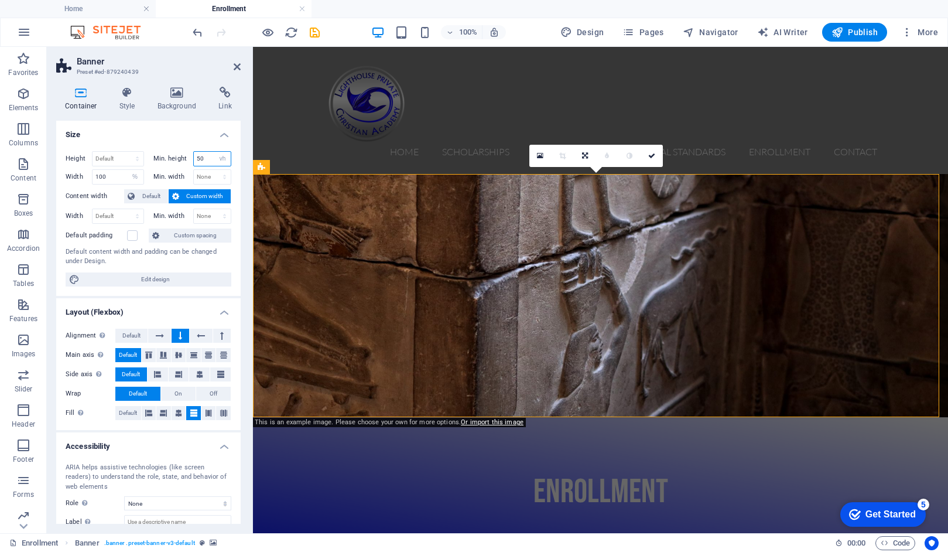
drag, startPoint x: 206, startPoint y: 159, endPoint x: 193, endPoint y: 159, distance: 13.5
click at [194, 159] on input "50" at bounding box center [212, 159] width 37 height 14
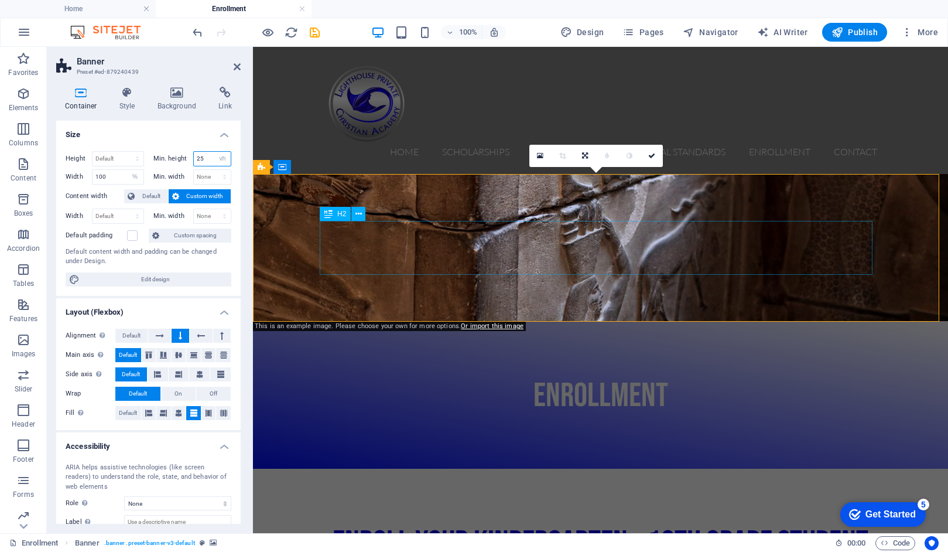
type input "25"
click at [598, 368] on div "ENROLLMENT" at bounding box center [600, 394] width 553 height 53
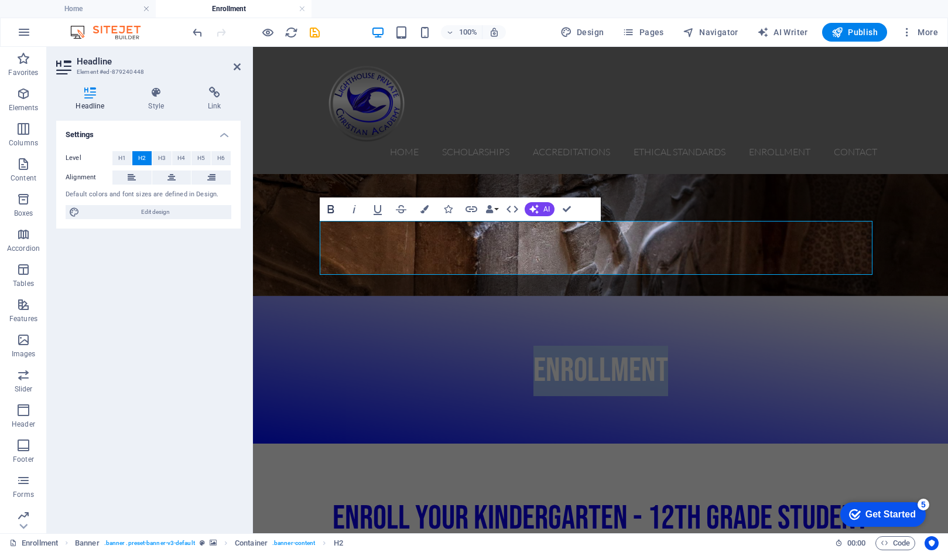
click at [331, 211] on icon "button" at bounding box center [331, 209] width 14 height 14
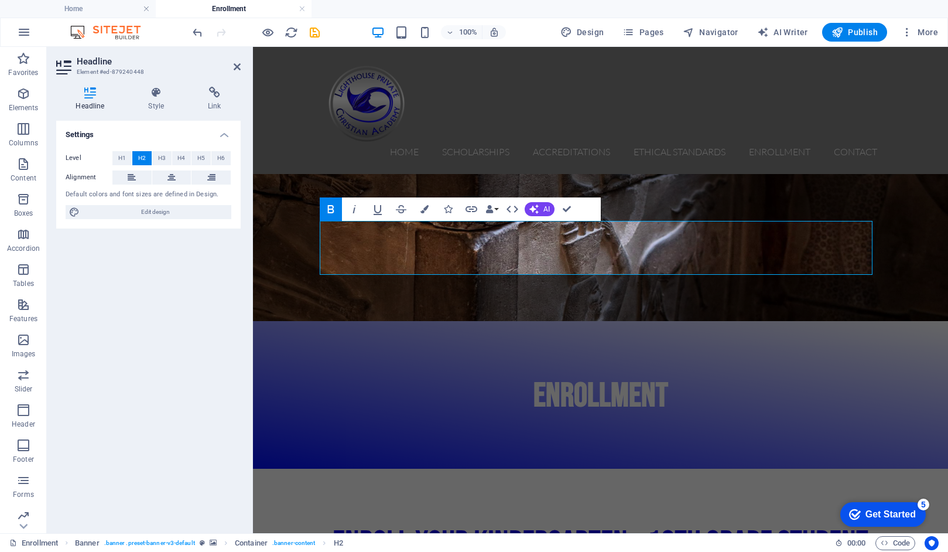
click at [331, 211] on icon "button" at bounding box center [331, 209] width 14 height 14
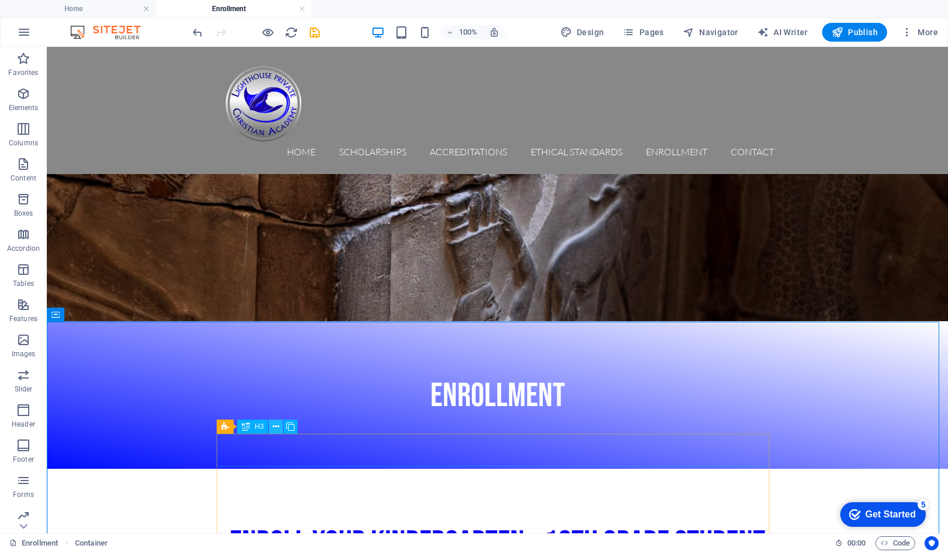
click at [276, 426] on icon at bounding box center [276, 426] width 6 height 12
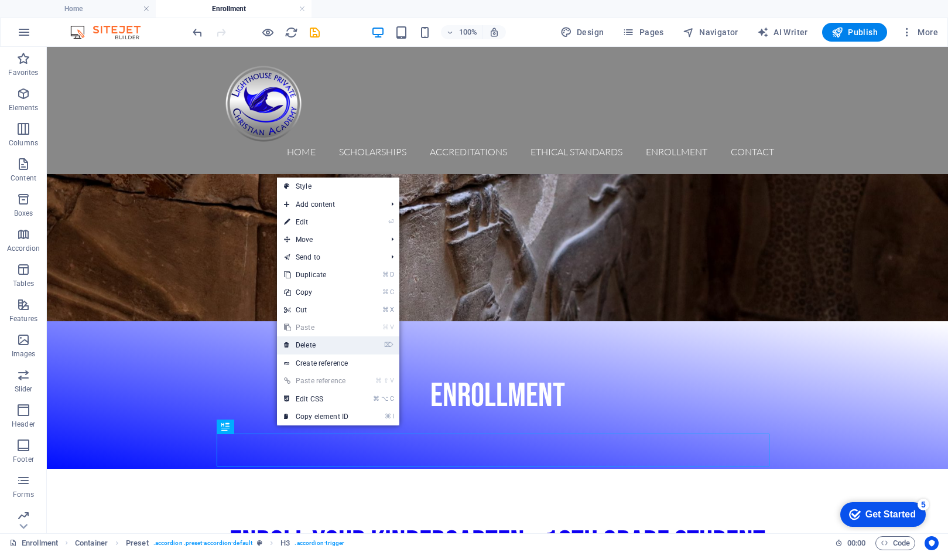
click at [303, 345] on link "⌦ Delete" at bounding box center [316, 345] width 78 height 18
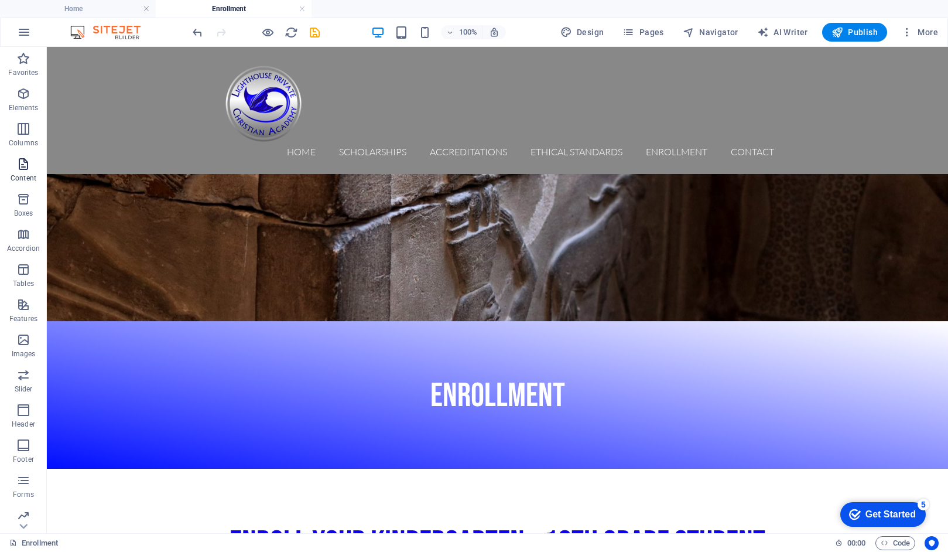
click at [21, 170] on icon "button" at bounding box center [23, 164] width 14 height 14
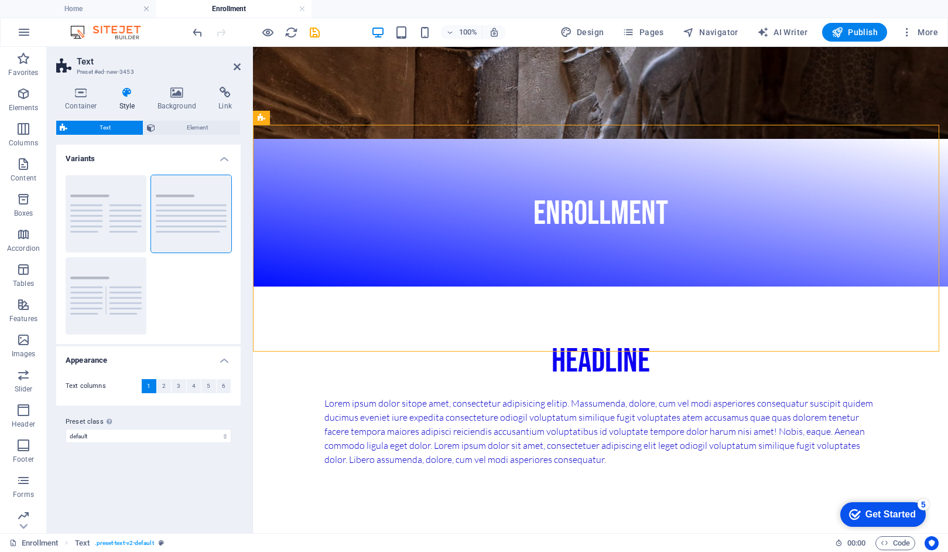
scroll to position [179, 0]
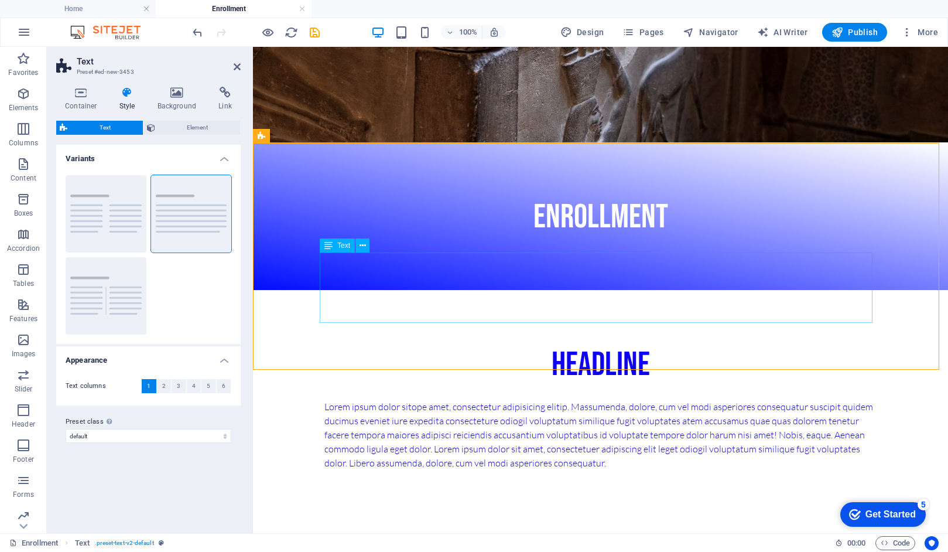
click at [550, 399] on div "Lorem ipsum dolor sitope amet, consectetur adipisicing elitip. Massumenda, dolo…" at bounding box center [600, 434] width 553 height 70
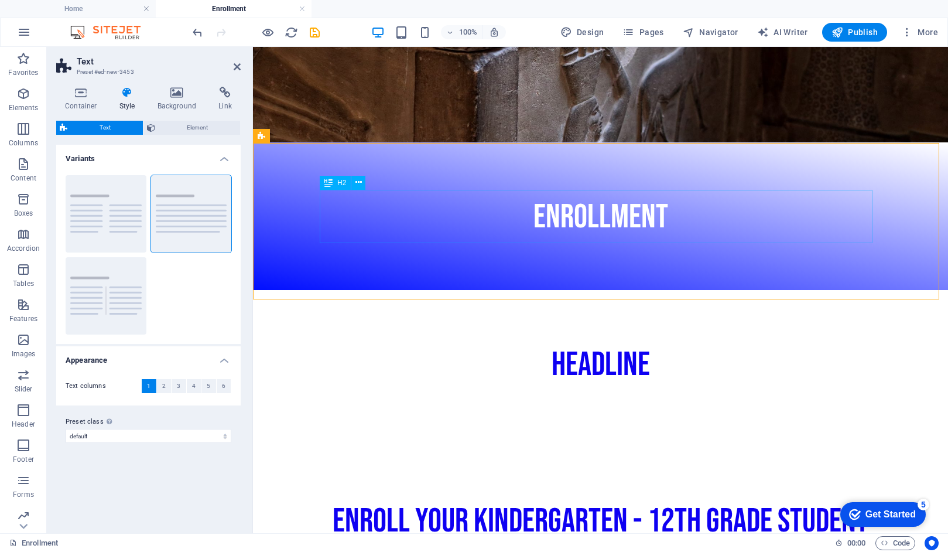
click at [594, 337] on div "Headline" at bounding box center [600, 363] width 553 height 53
click at [593, 337] on div "Headline" at bounding box center [600, 363] width 553 height 53
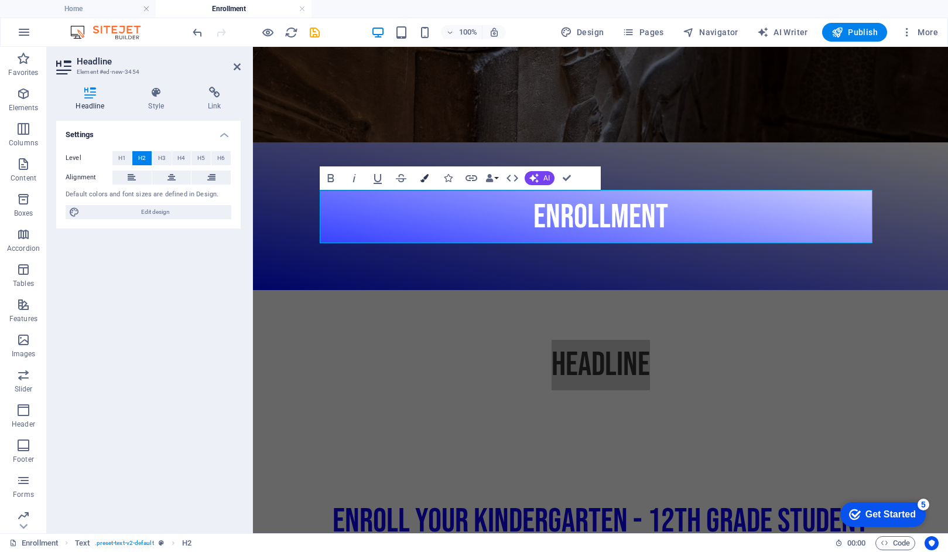
click at [426, 177] on icon "button" at bounding box center [424, 178] width 8 height 8
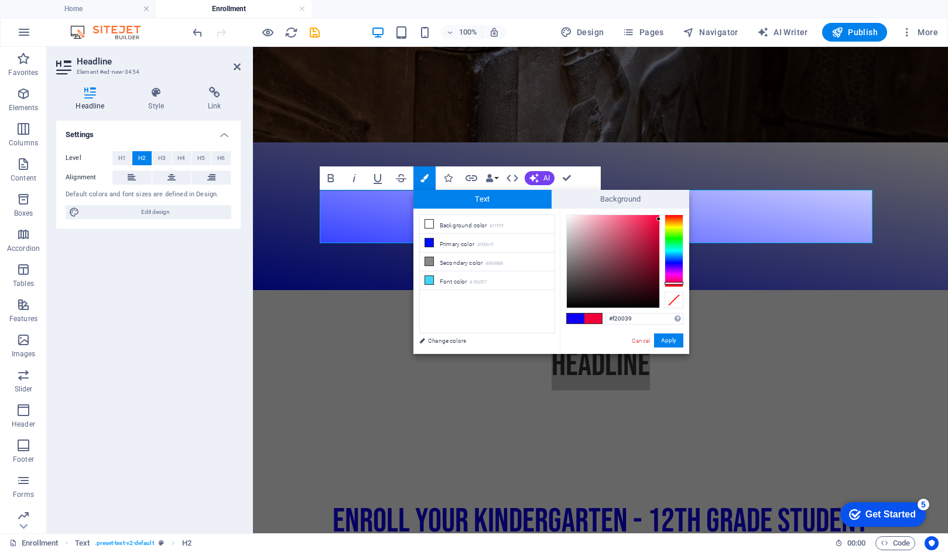
click at [678, 283] on div at bounding box center [674, 250] width 19 height 73
click at [656, 247] on div at bounding box center [613, 261] width 93 height 93
type input "#bc002c"
drag, startPoint x: 656, startPoint y: 247, endPoint x: 660, endPoint y: 238, distance: 9.5
click at [660, 238] on div at bounding box center [658, 238] width 4 height 4
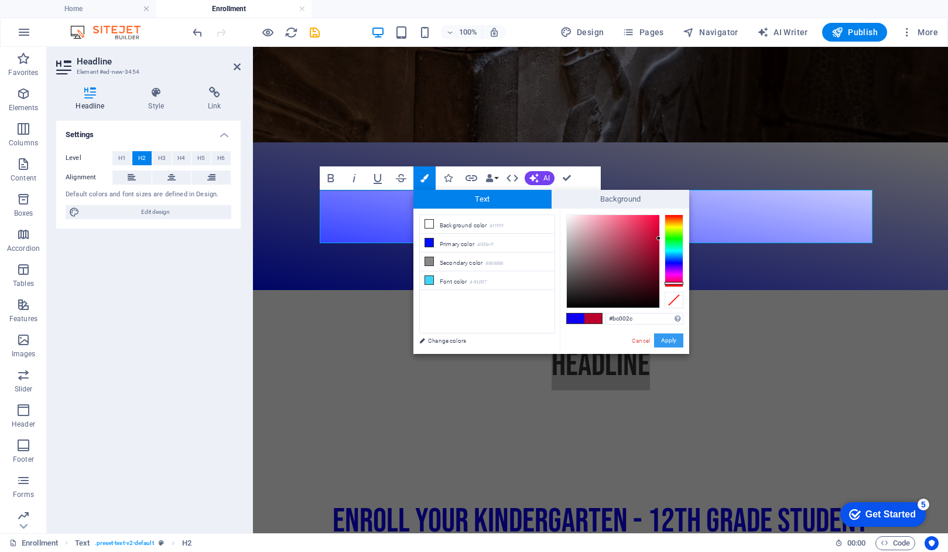
click at [673, 341] on button "Apply" at bounding box center [668, 340] width 29 height 14
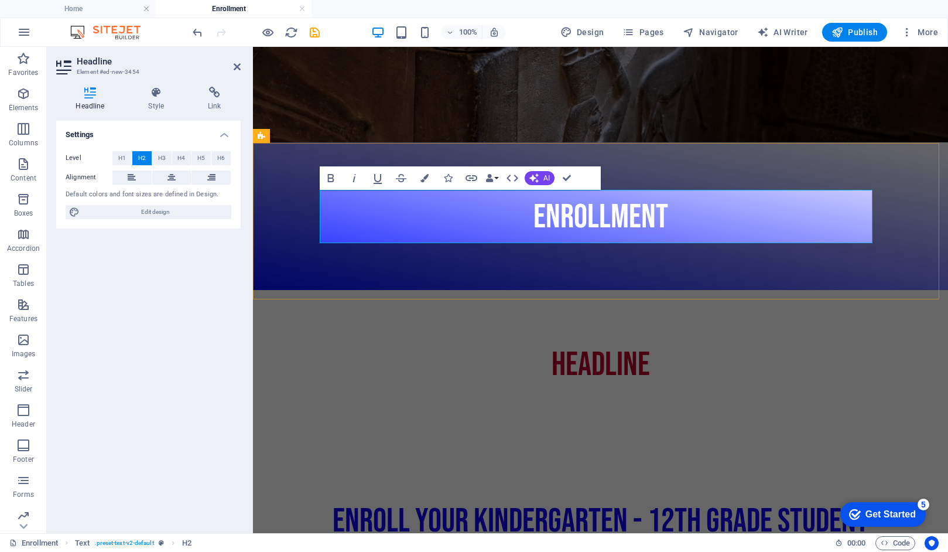
click at [612, 344] on span "Headline" at bounding box center [601, 364] width 98 height 40
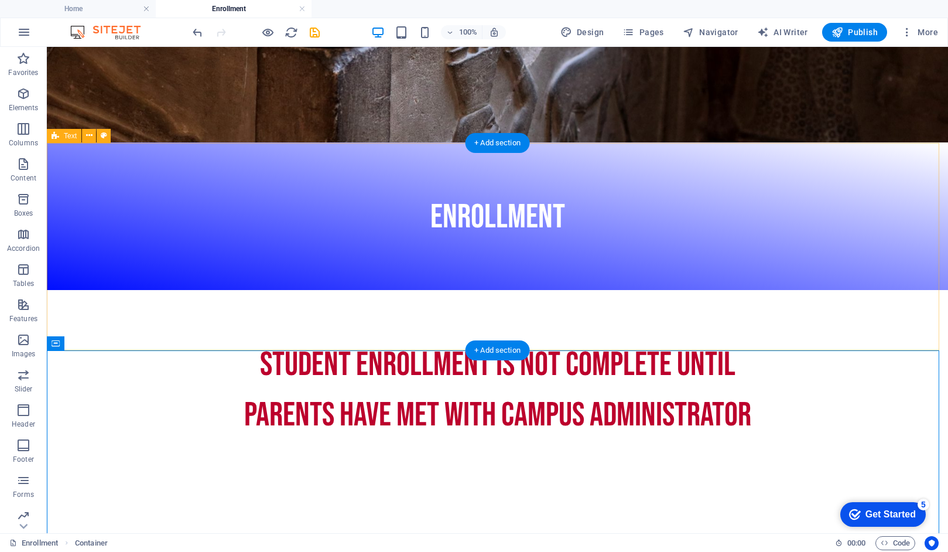
click at [803, 290] on div "STUDENT ENROLLMENT IS NOT COMPLETE UNTIL PARENTS HAVE MET WITH CAMPUS ADMINISTR…" at bounding box center [497, 393] width 901 height 207
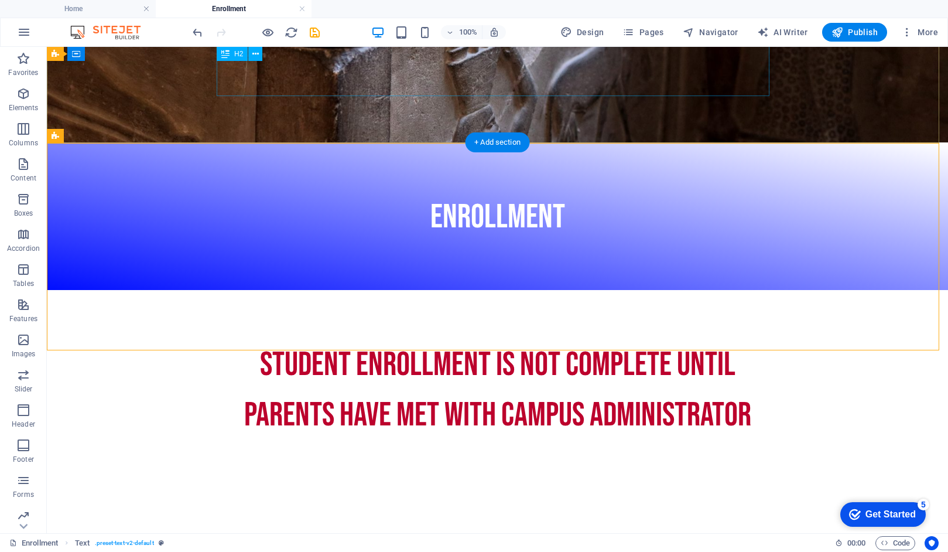
click at [523, 189] on div "ENROLLMENT" at bounding box center [497, 215] width 553 height 53
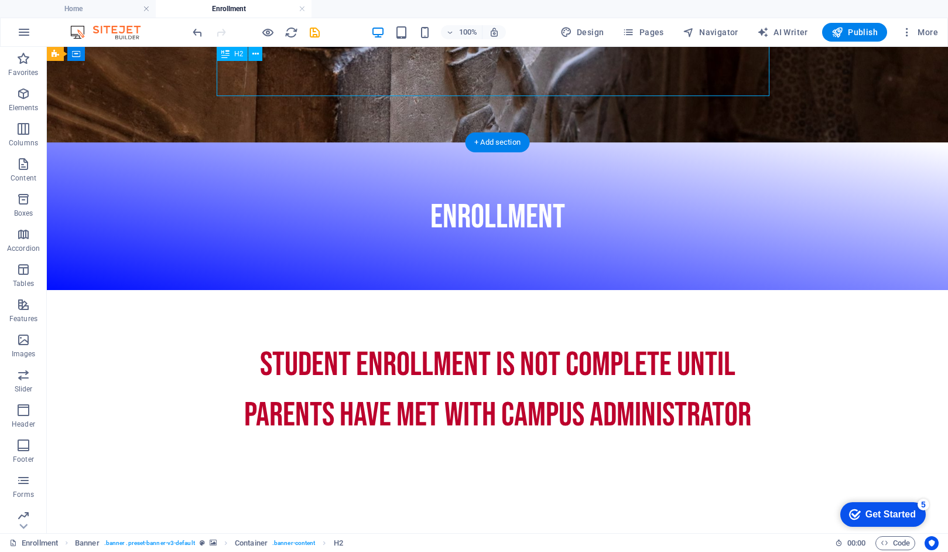
click at [523, 189] on div "ENROLLMENT" at bounding box center [497, 215] width 553 height 53
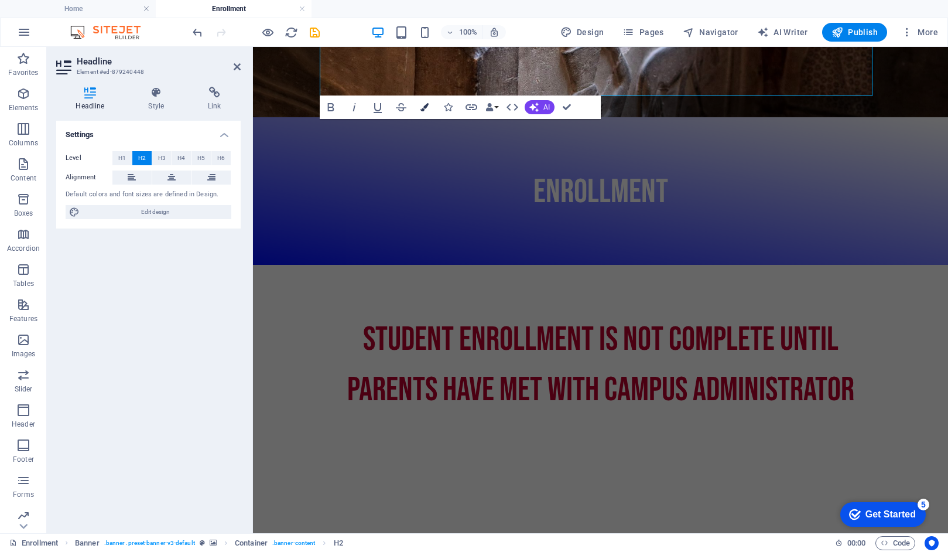
click at [424, 106] on icon "button" at bounding box center [424, 107] width 8 height 8
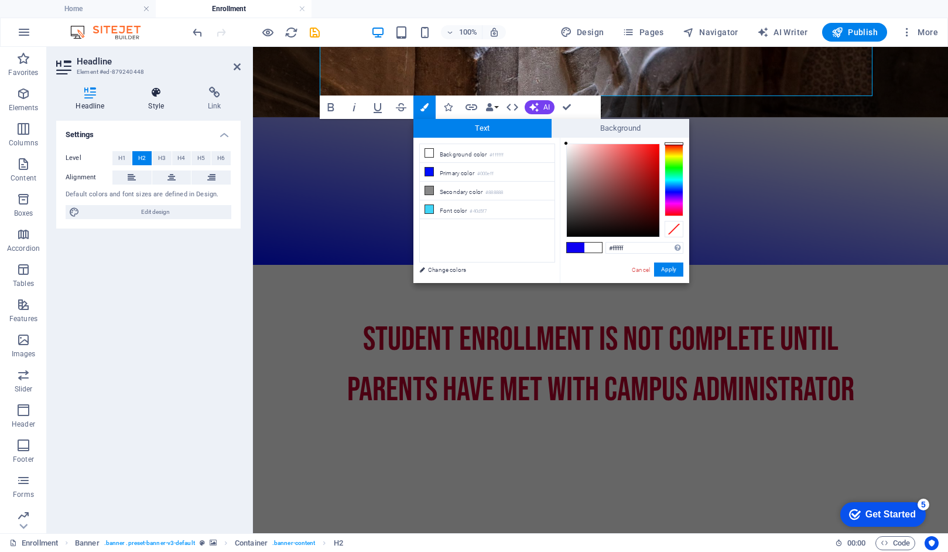
click at [153, 94] on icon at bounding box center [156, 93] width 55 height 12
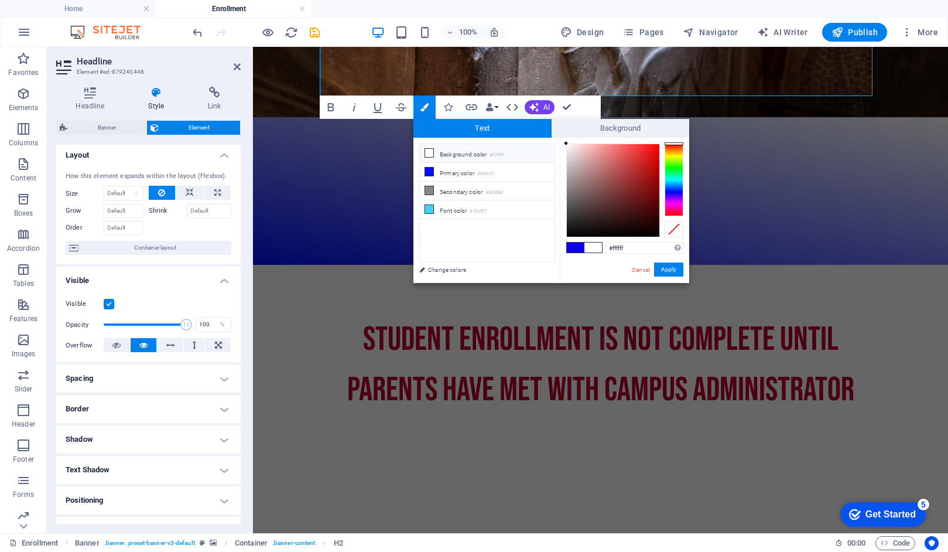
scroll to position [0, 0]
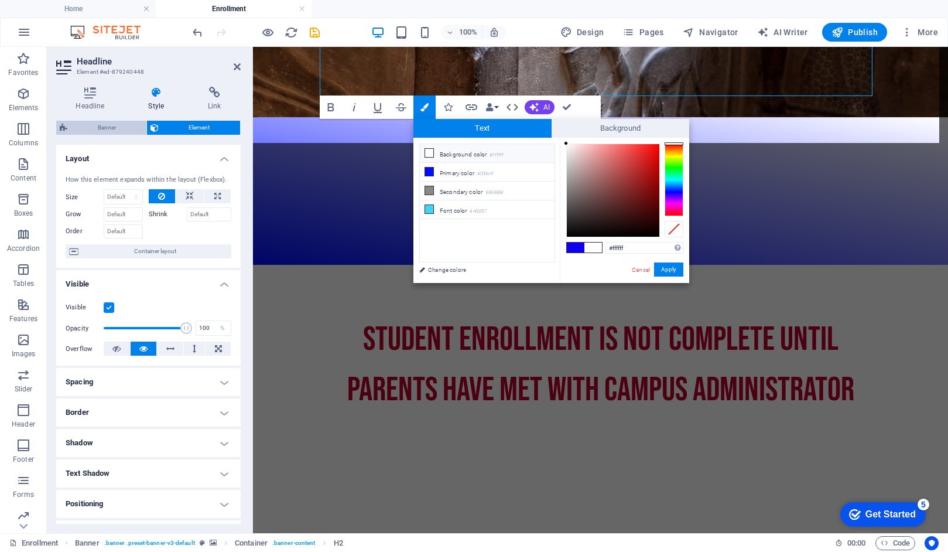
click at [111, 126] on span "Banner" at bounding box center [107, 128] width 72 height 14
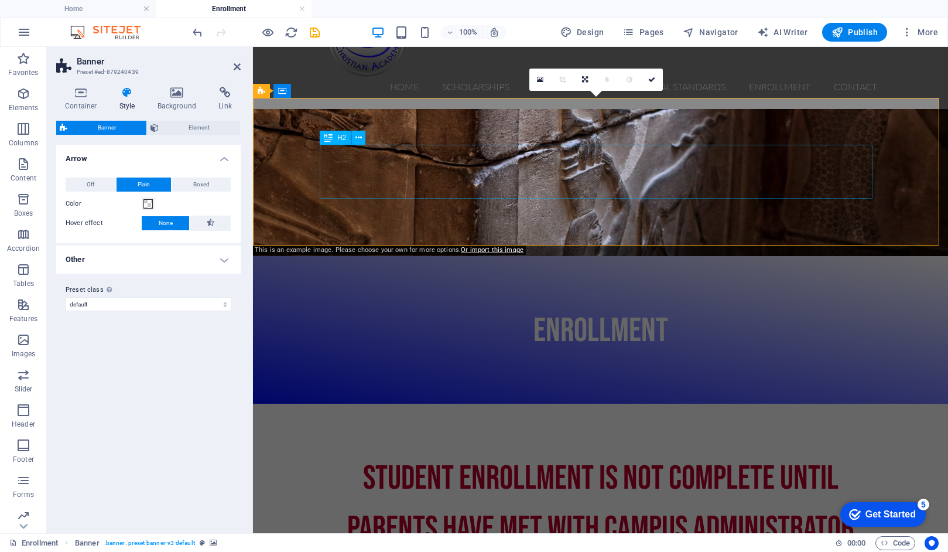
scroll to position [52, 0]
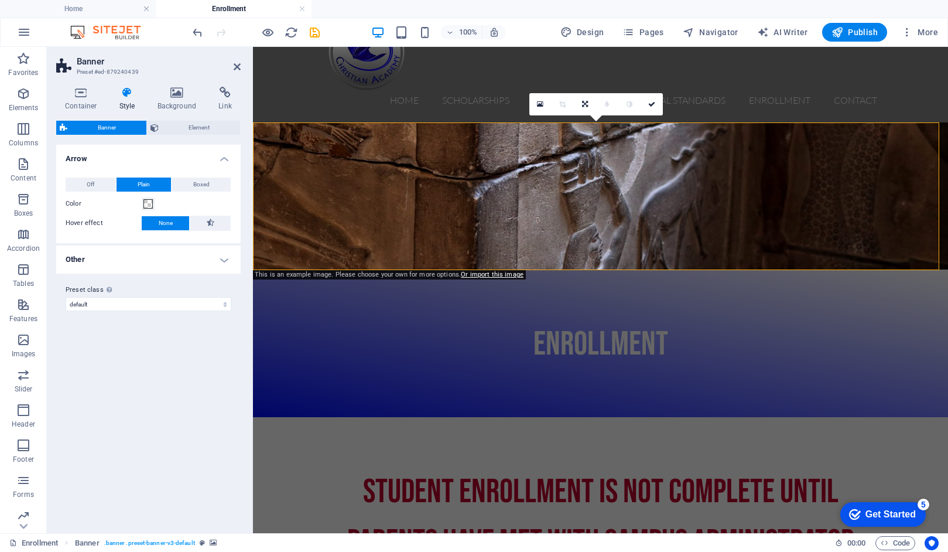
click at [222, 258] on h4 "Other" at bounding box center [148, 259] width 184 height 28
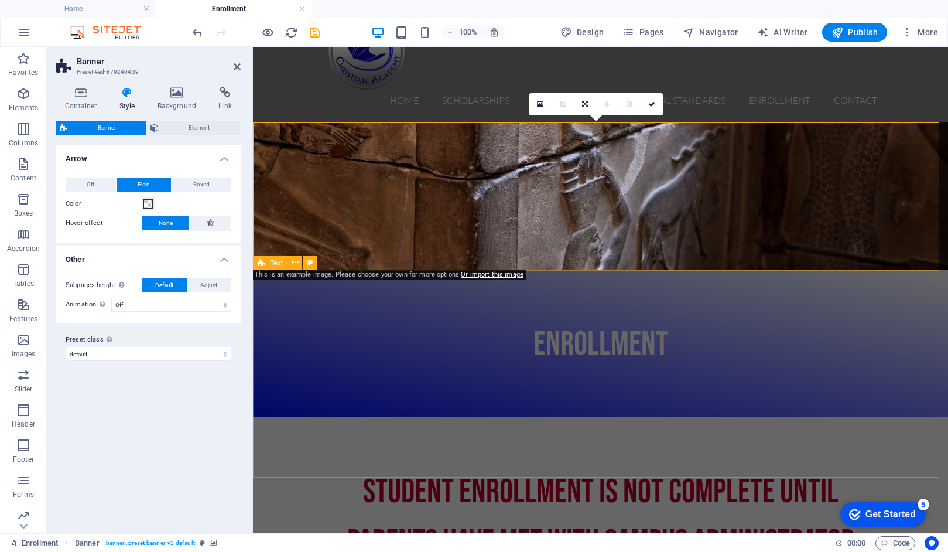
click at [304, 417] on div "STUDENT ENROLLMENT IS NOT COMPLETE UNTIL PARENTS HAVE MET WITH CAMPUS ADMINISTR…" at bounding box center [600, 520] width 695 height 207
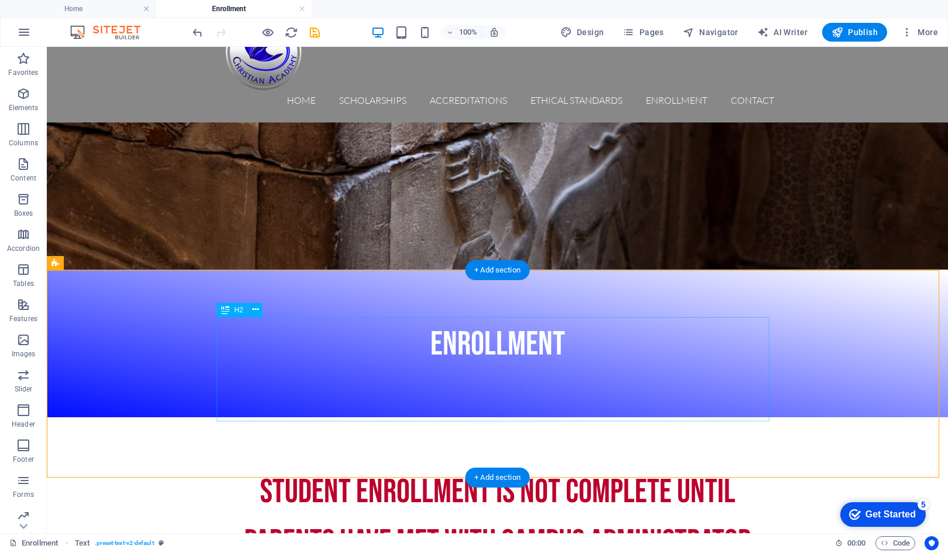
click at [735, 464] on div "STUDENT ENROLLMENT IS NOT COMPLETE UNTIL PARENTS HAVE MET WITH CAMPUS ADMINISTR…" at bounding box center [497, 516] width 553 height 104
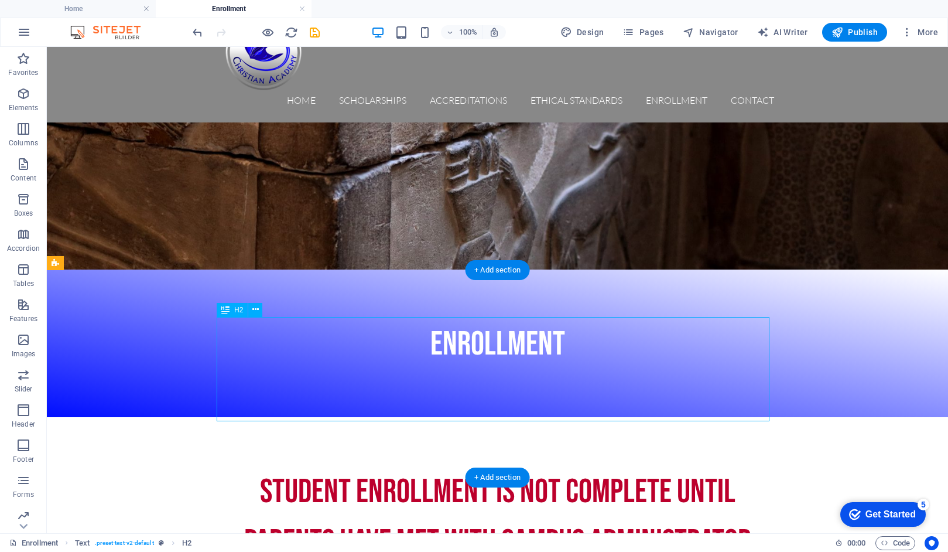
click at [735, 464] on div "STUDENT ENROLLMENT IS NOT COMPLETE UNTIL PARENTS HAVE MET WITH CAMPUS ADMINISTR…" at bounding box center [497, 516] width 553 height 104
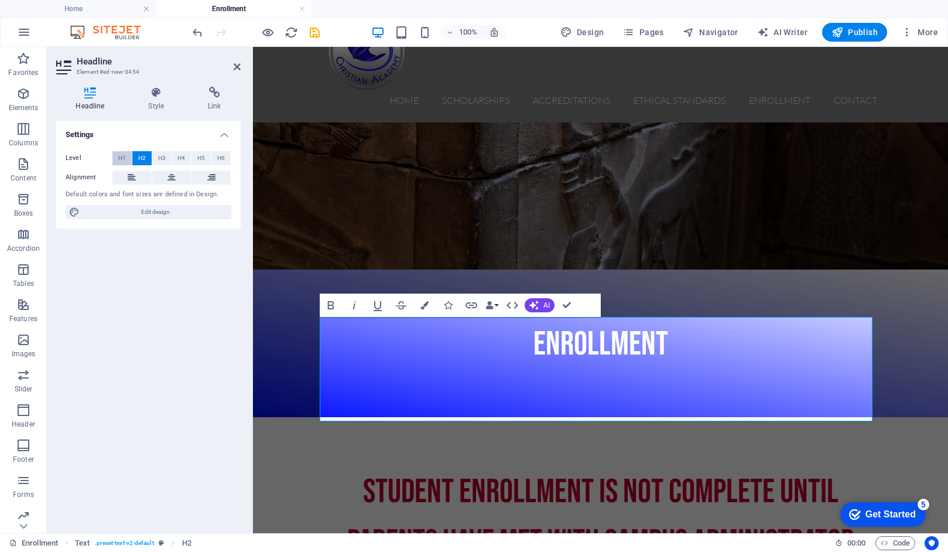
click at [122, 156] on span "H1" at bounding box center [122, 158] width 8 height 14
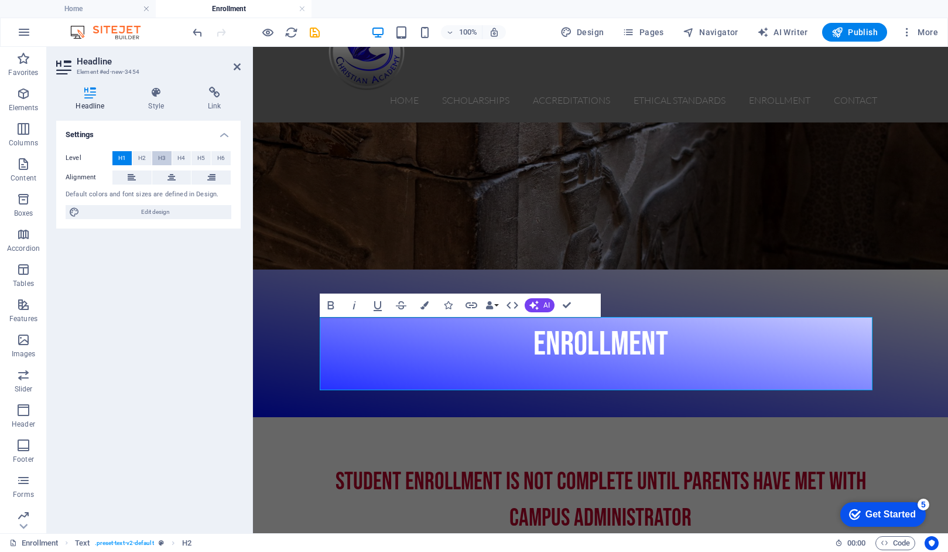
click at [163, 156] on span "H3" at bounding box center [162, 158] width 8 height 14
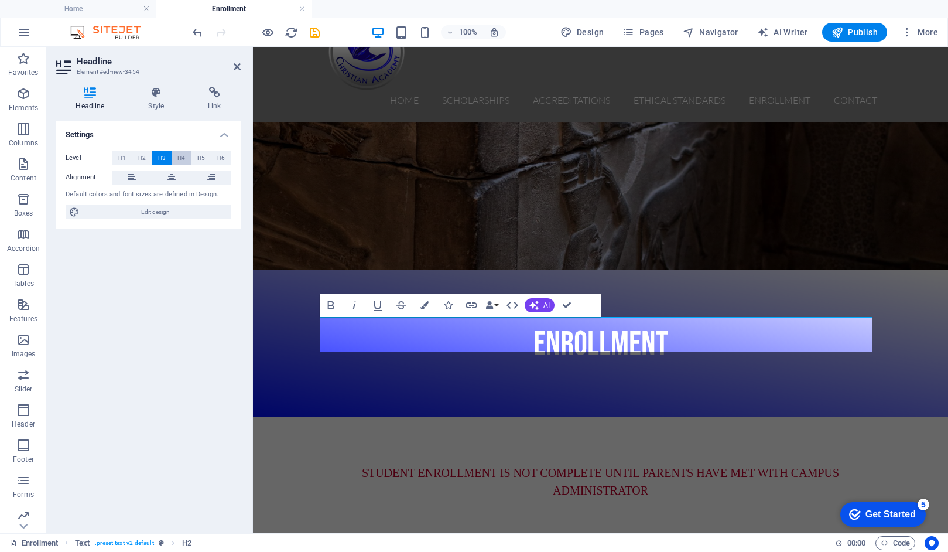
click at [182, 158] on span "H4" at bounding box center [181, 158] width 8 height 14
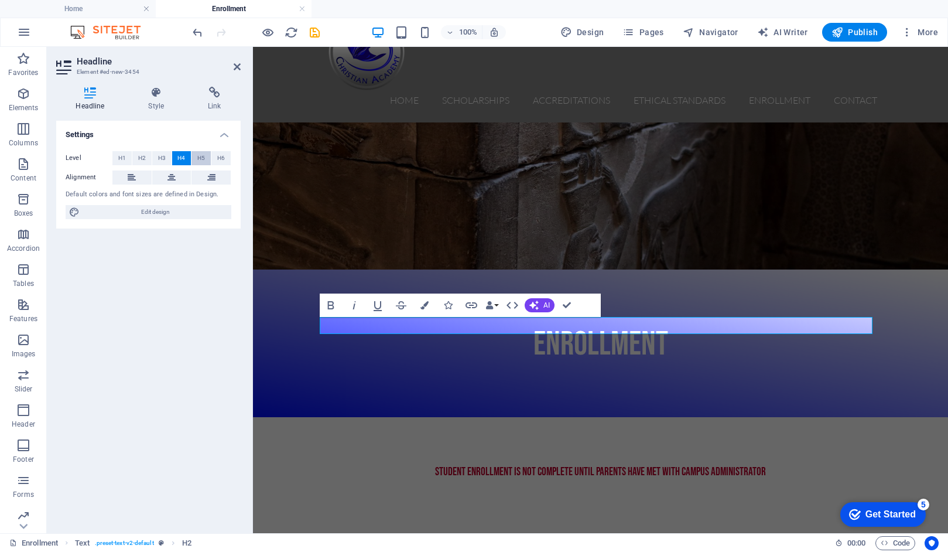
click at [199, 157] on span "H5" at bounding box center [201, 158] width 8 height 14
click at [220, 158] on span "H6" at bounding box center [221, 158] width 8 height 14
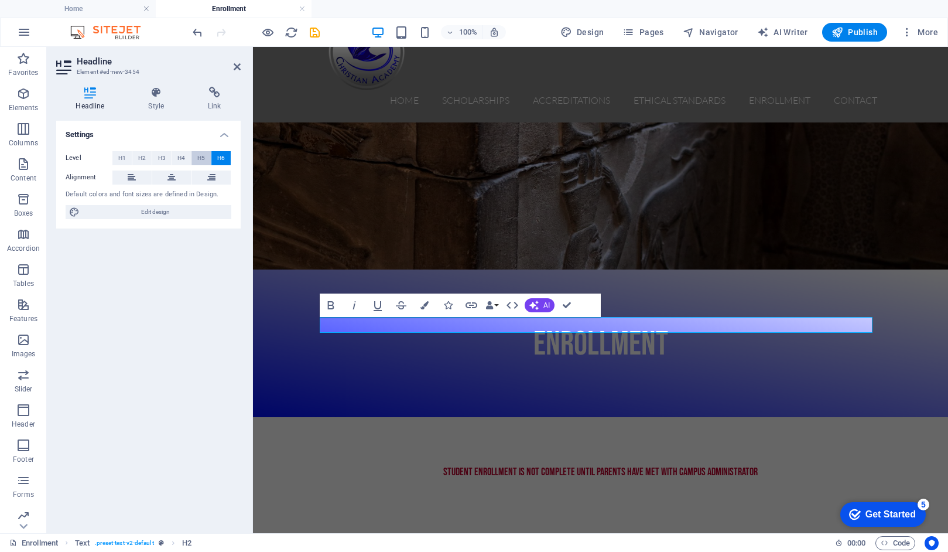
click at [202, 158] on span "H5" at bounding box center [201, 158] width 8 height 14
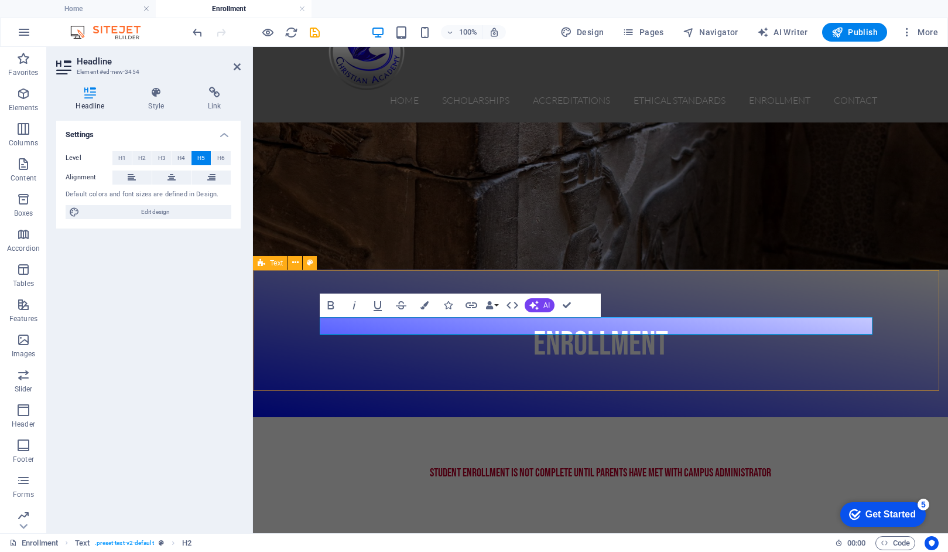
click at [335, 417] on div "STUDENT ENROLLMENT IS NOT COMPLETE UNTIL PARENTS HAVE MET WITH CAMPUS ADMINISTR…" at bounding box center [600, 477] width 695 height 121
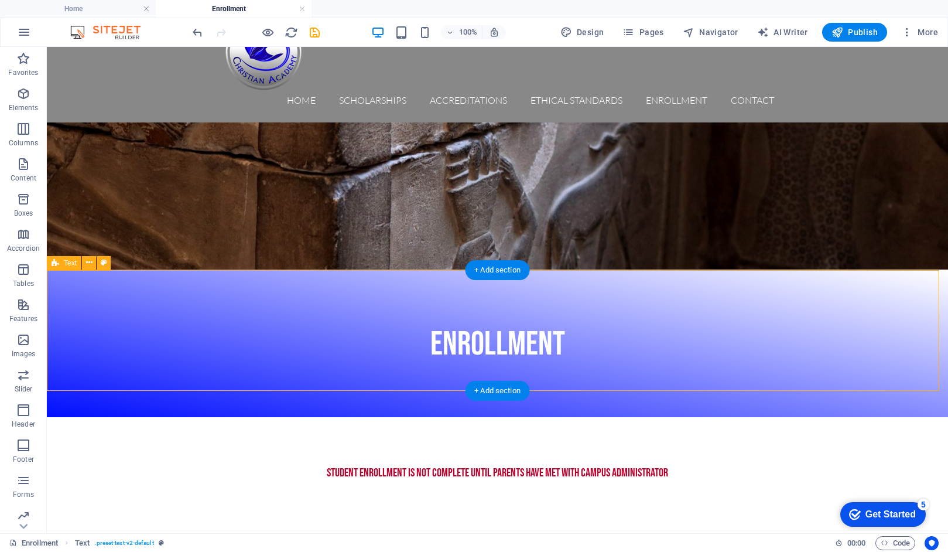
click at [220, 417] on div "STUDENT ENROLLMENT IS NOT COMPLETE UNTIL PARENTS HAVE MET WITH CAMPUS ADMINISTR…" at bounding box center [497, 477] width 901 height 121
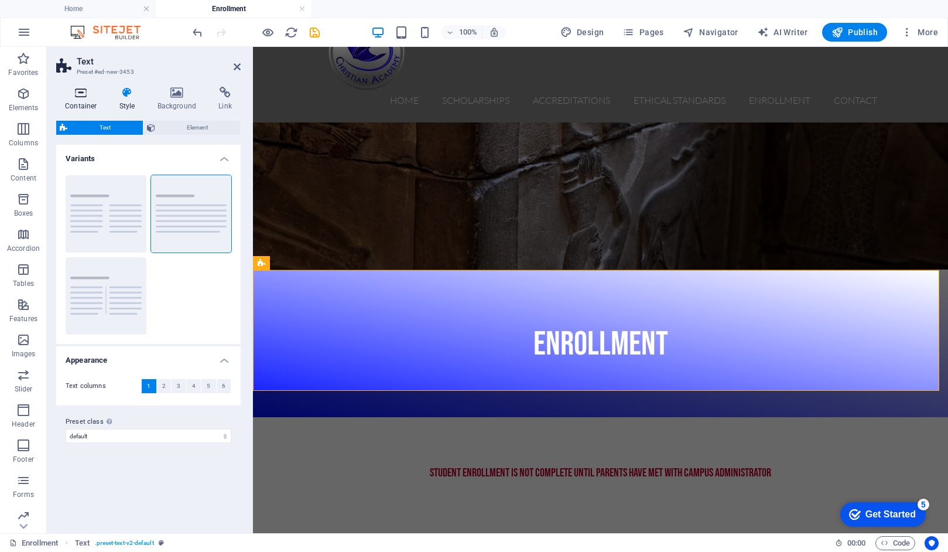
click at [77, 97] on icon at bounding box center [81, 93] width 50 height 12
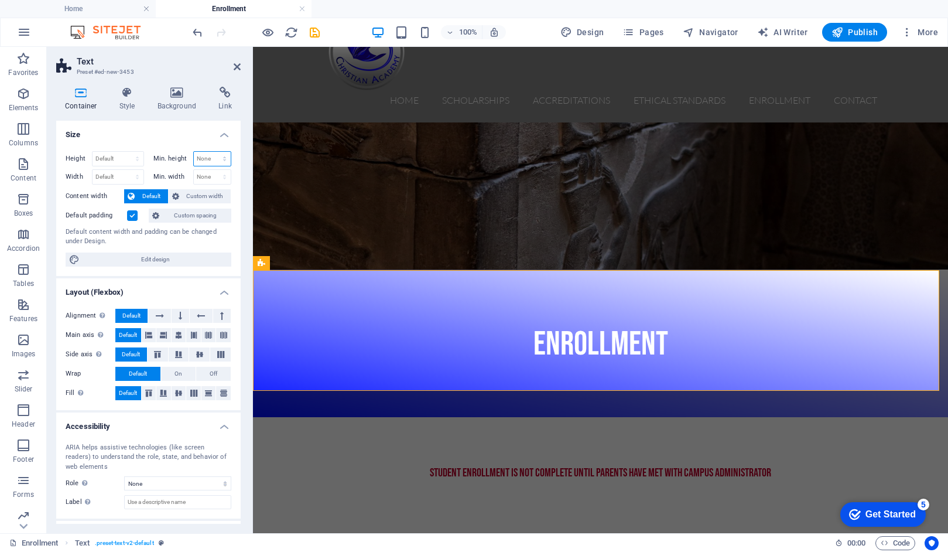
click at [210, 160] on select "None px rem % vh vw" at bounding box center [212, 159] width 37 height 14
click at [112, 158] on select "Default px rem % vh vw" at bounding box center [118, 159] width 51 height 14
select select "%"
click at [125, 152] on select "Default px rem % vh vw" at bounding box center [118, 159] width 51 height 14
type input "25"
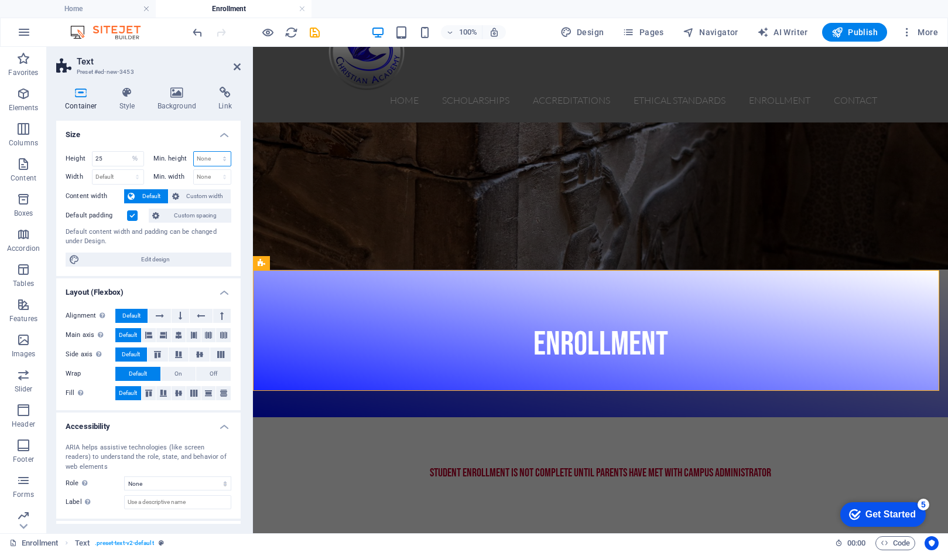
click at [204, 158] on select "None px rem % vh vw" at bounding box center [212, 159] width 37 height 14
select select "%"
click at [212, 152] on select "None px rem % vh vw" at bounding box center [212, 159] width 37 height 14
type input "25"
click at [132, 215] on label at bounding box center [132, 215] width 11 height 11
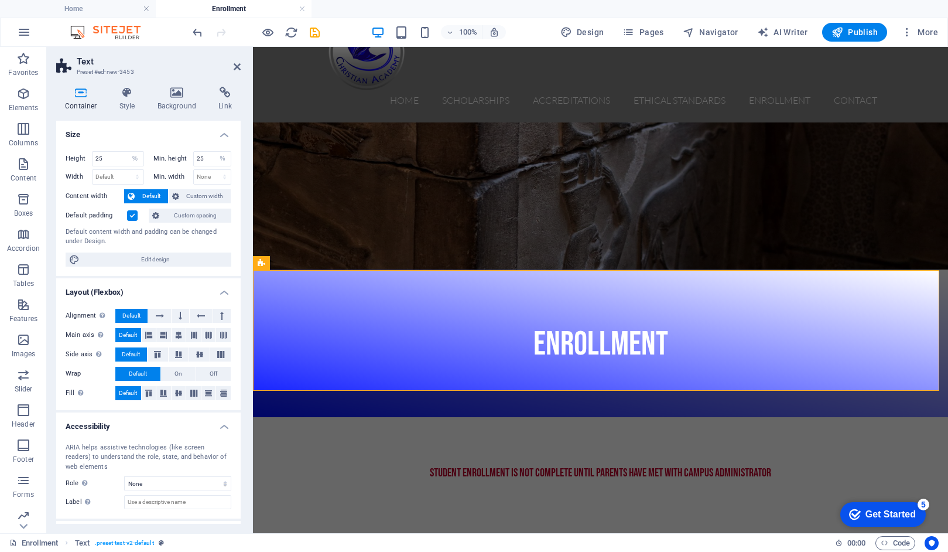
click at [0, 0] on input "Default padding" at bounding box center [0, 0] width 0 height 0
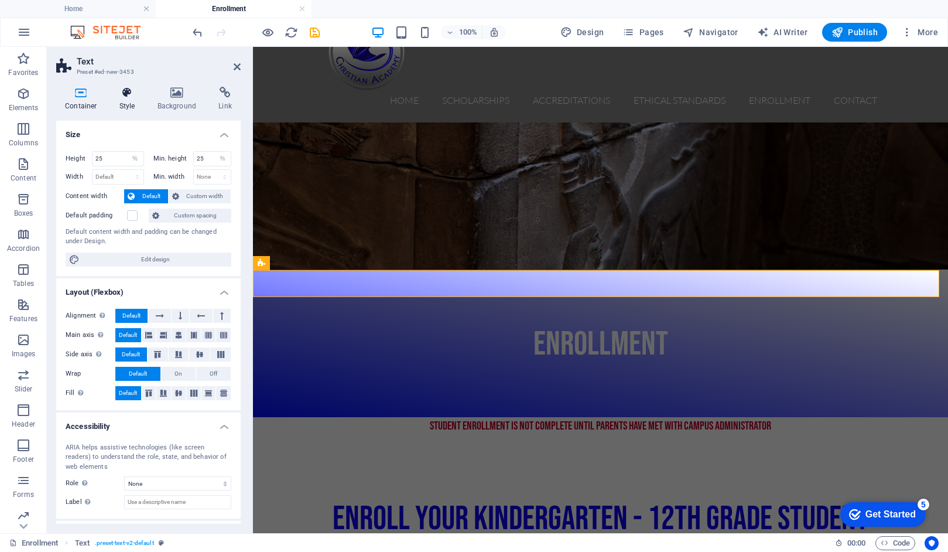
click at [131, 94] on icon at bounding box center [127, 93] width 33 height 12
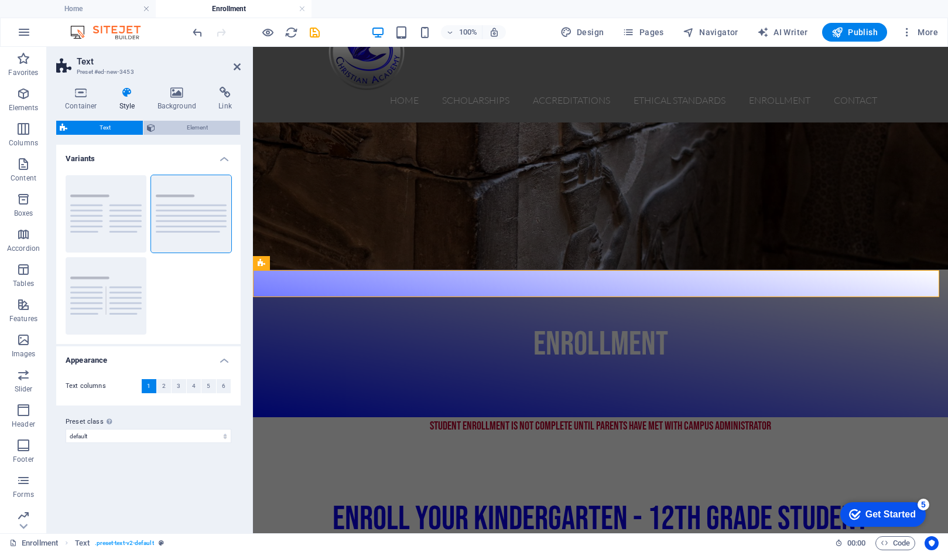
click at [191, 131] on span "Element" at bounding box center [198, 128] width 78 height 14
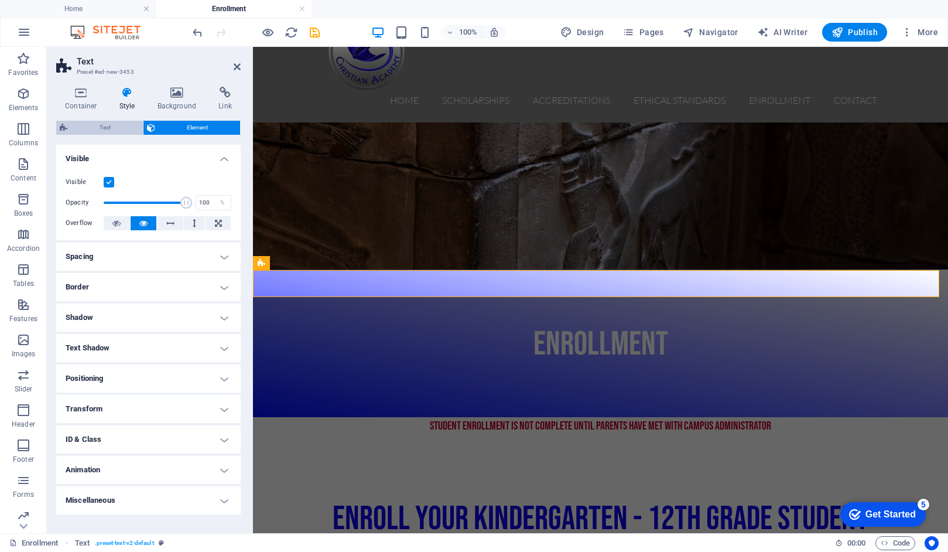
click at [103, 128] on span "Text" at bounding box center [105, 128] width 69 height 14
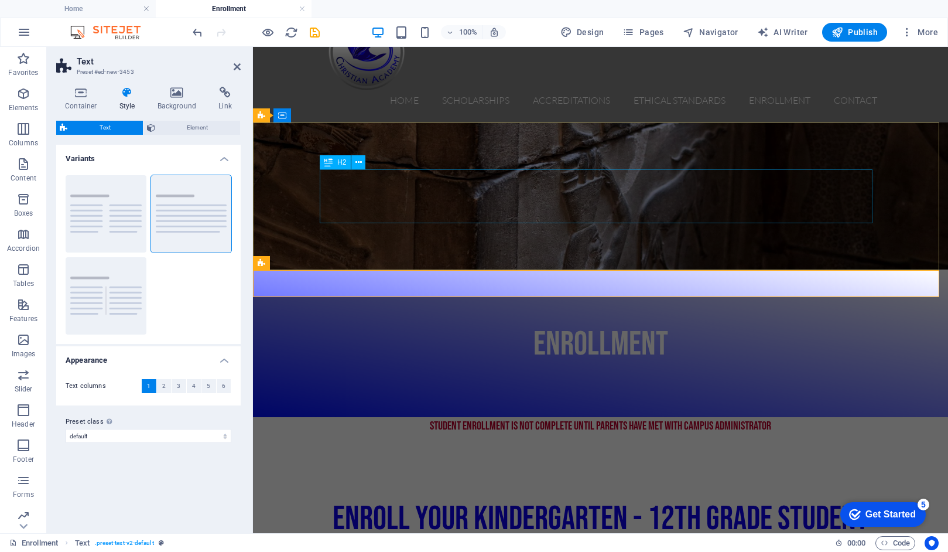
click at [376, 316] on div "ENROLLMENT" at bounding box center [600, 342] width 553 height 53
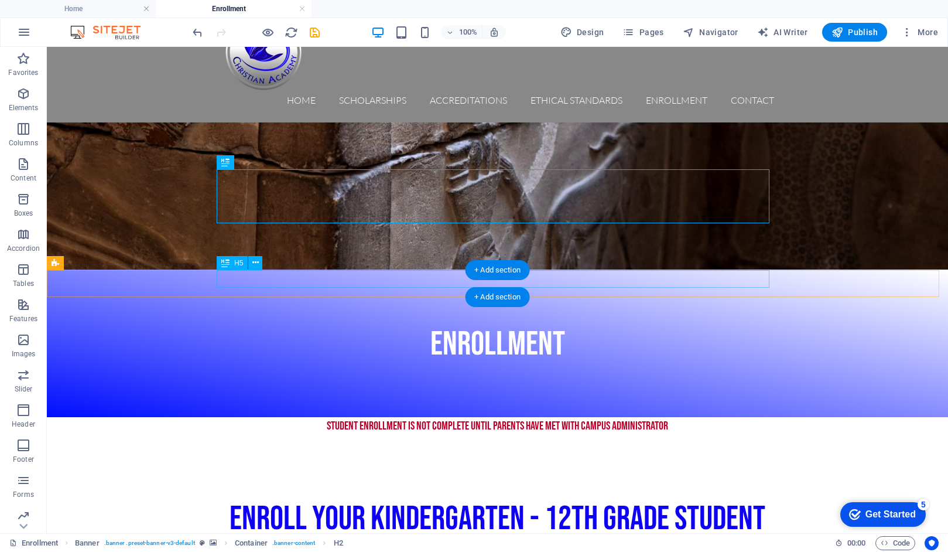
click at [373, 417] on div "STUDENT ENROLLMENT IS NOT COMPLETE UNTIL PARENTS HAVE MET WITH CAMPUS ADMINISTR…" at bounding box center [497, 426] width 553 height 18
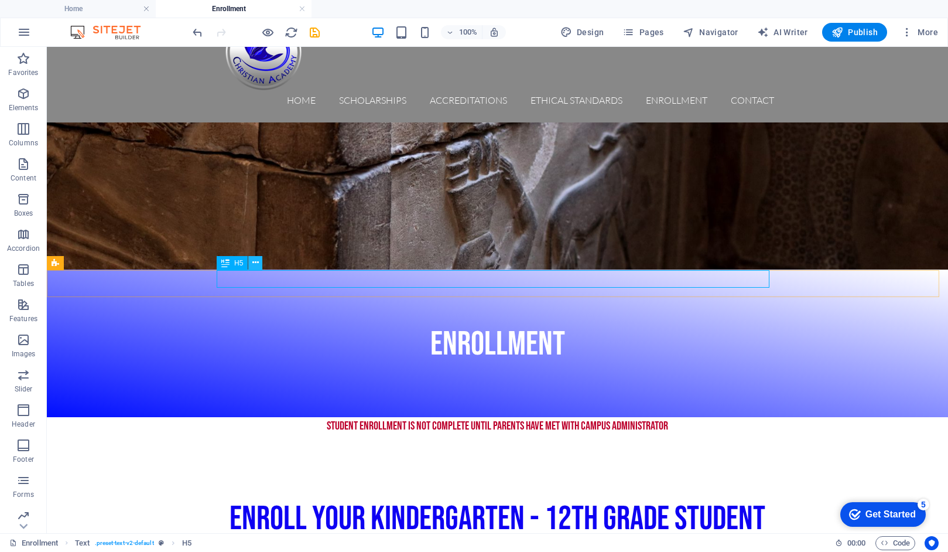
click at [257, 262] on icon at bounding box center [255, 262] width 6 height 12
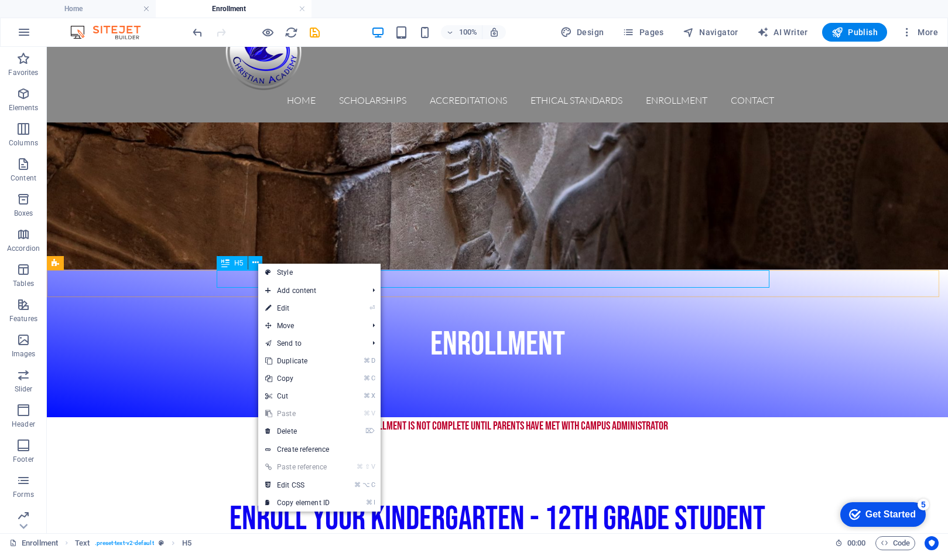
click at [224, 263] on icon at bounding box center [225, 263] width 8 height 14
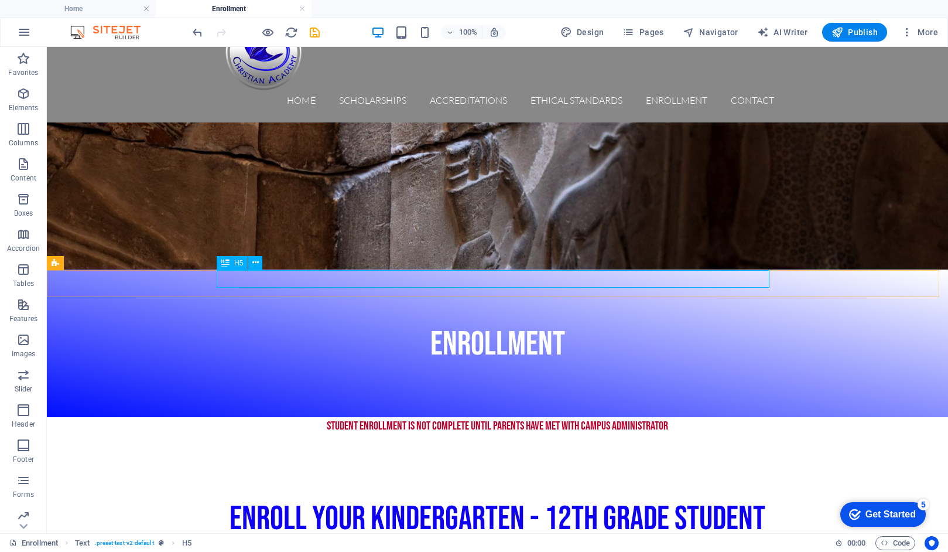
click at [228, 263] on icon at bounding box center [225, 263] width 8 height 14
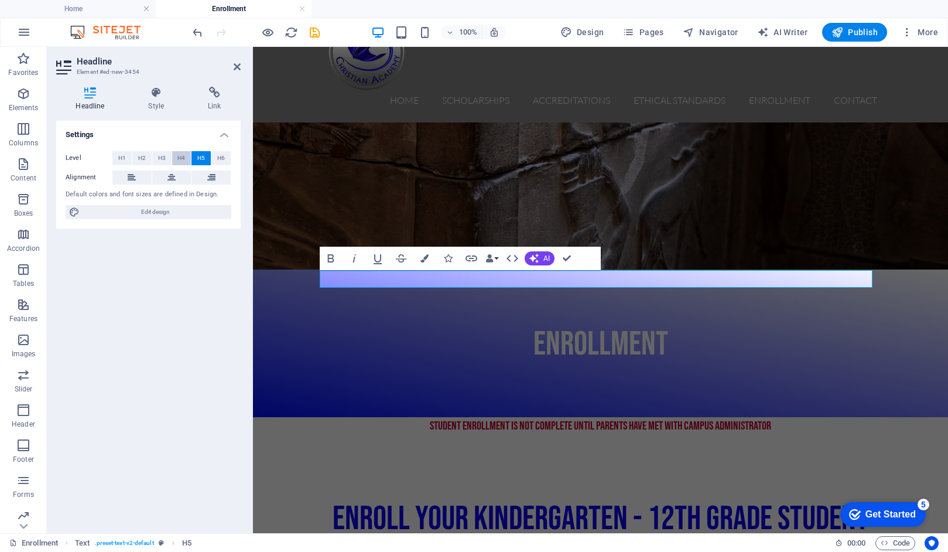
click at [180, 155] on span "H4" at bounding box center [181, 158] width 8 height 14
click at [162, 156] on span "H3" at bounding box center [162, 158] width 8 height 14
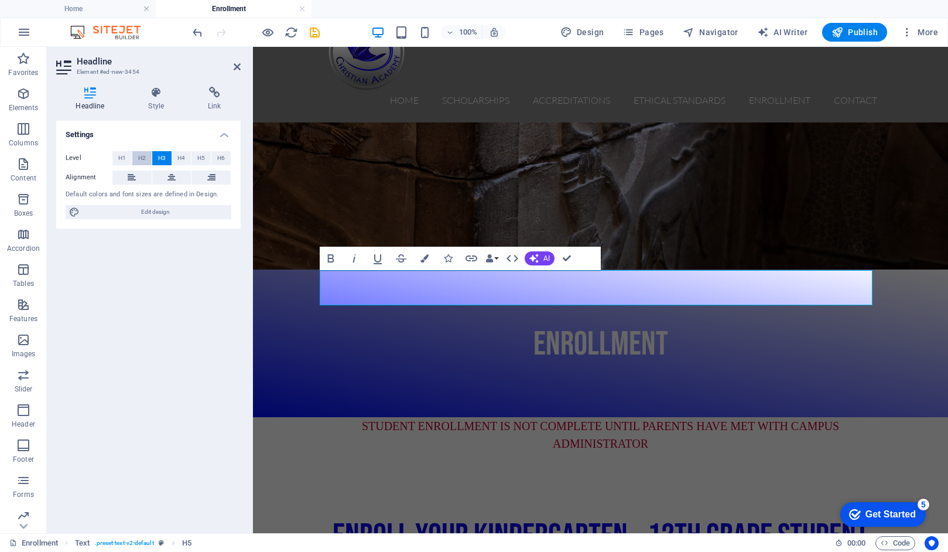
click at [142, 156] on span "H2" at bounding box center [142, 158] width 8 height 14
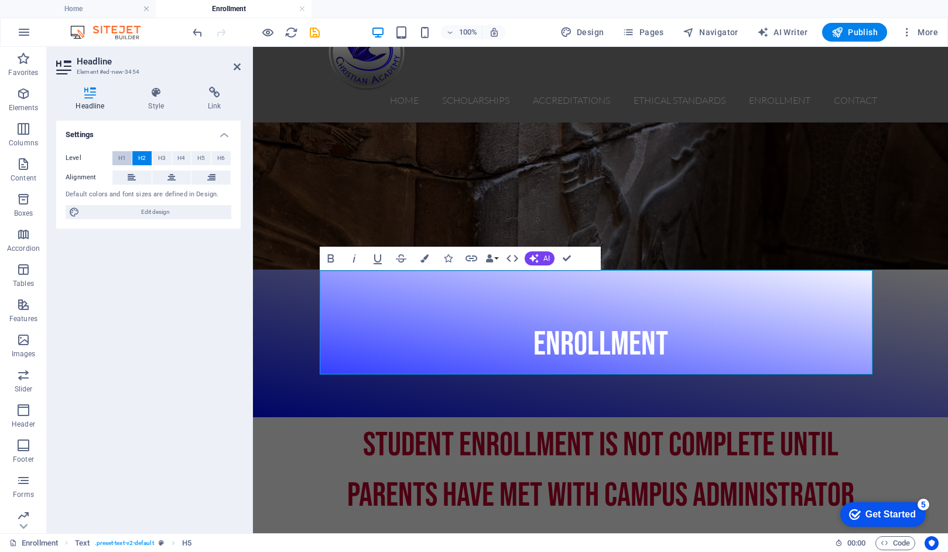
click at [121, 156] on span "H1" at bounding box center [122, 158] width 8 height 14
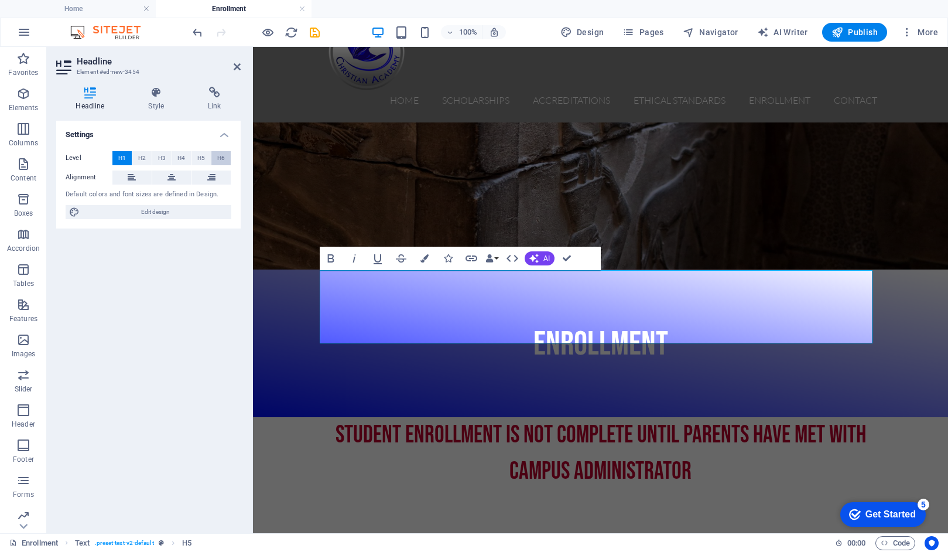
click at [222, 158] on span "H6" at bounding box center [221, 158] width 8 height 14
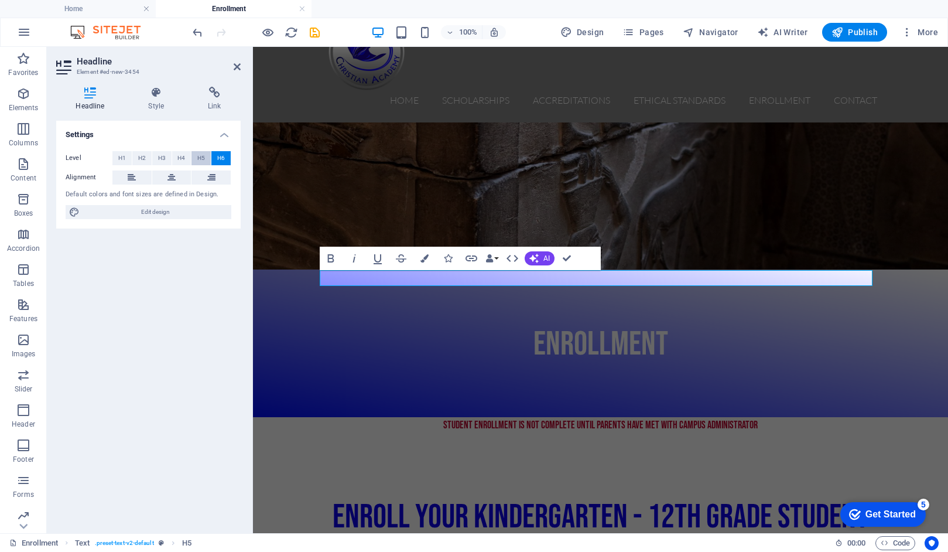
click at [200, 157] on span "H5" at bounding box center [201, 158] width 8 height 14
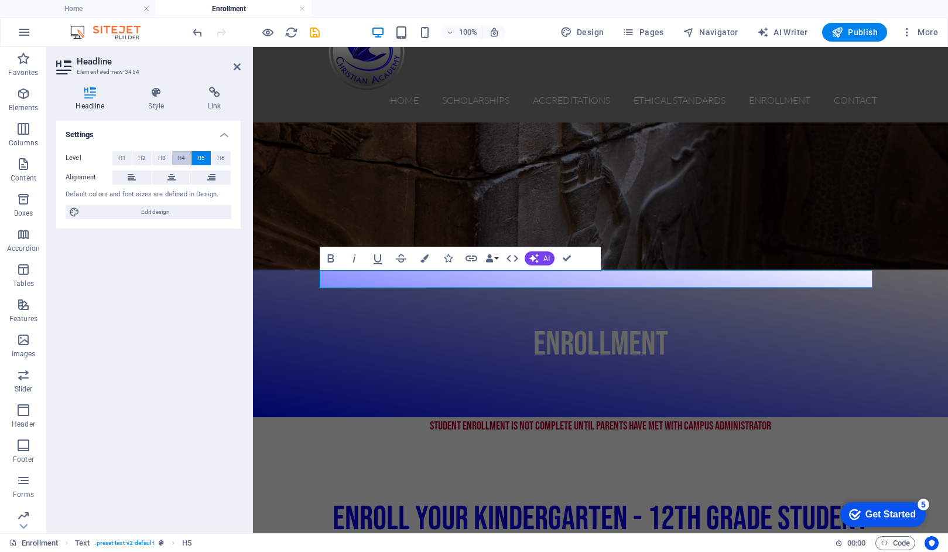
click at [180, 157] on span "H4" at bounding box center [181, 158] width 8 height 14
click at [197, 158] on span "H5" at bounding box center [201, 158] width 8 height 14
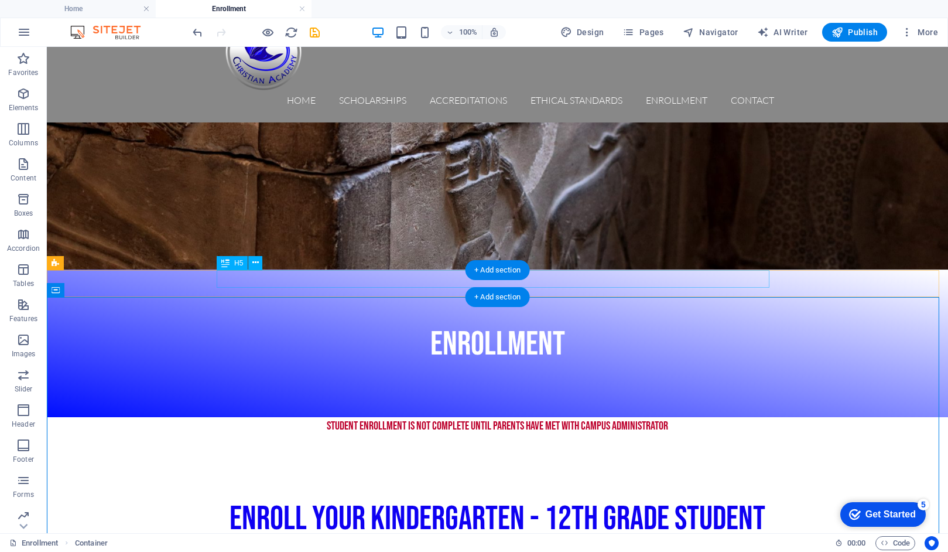
click at [638, 417] on div "STUDENT ENROLLMENT IS NOT COMPLETE UNTIL PARENTS HAVE MET WITH CAMPUS ADMINISTR…" at bounding box center [497, 426] width 553 height 18
click at [234, 417] on div "STUDENT ENROLLMENT IS NOT COMPLETE UNTIL PARENTS HAVE MET WITH CAMPUS ADMINISTR…" at bounding box center [497, 426] width 553 height 18
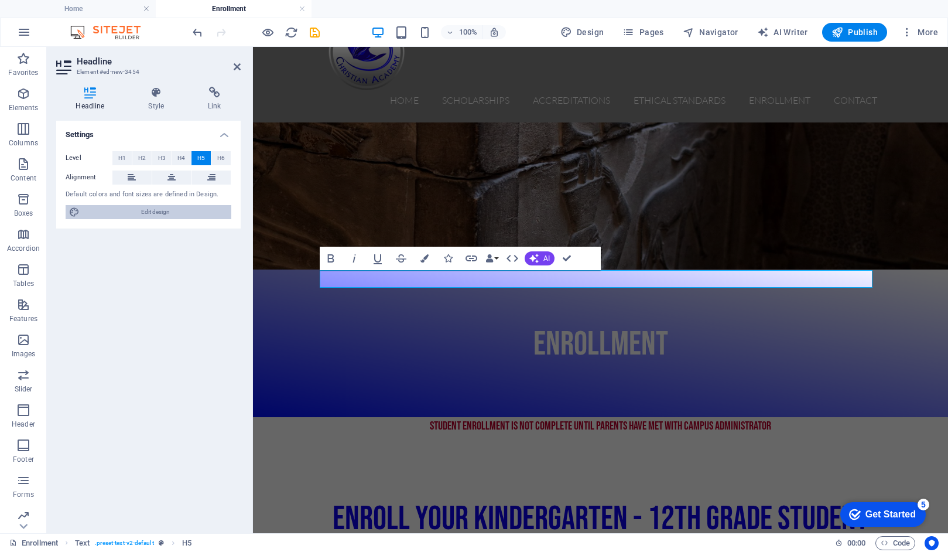
click at [123, 211] on span "Edit design" at bounding box center [155, 212] width 145 height 14
select select "px"
select select "300"
select select "px"
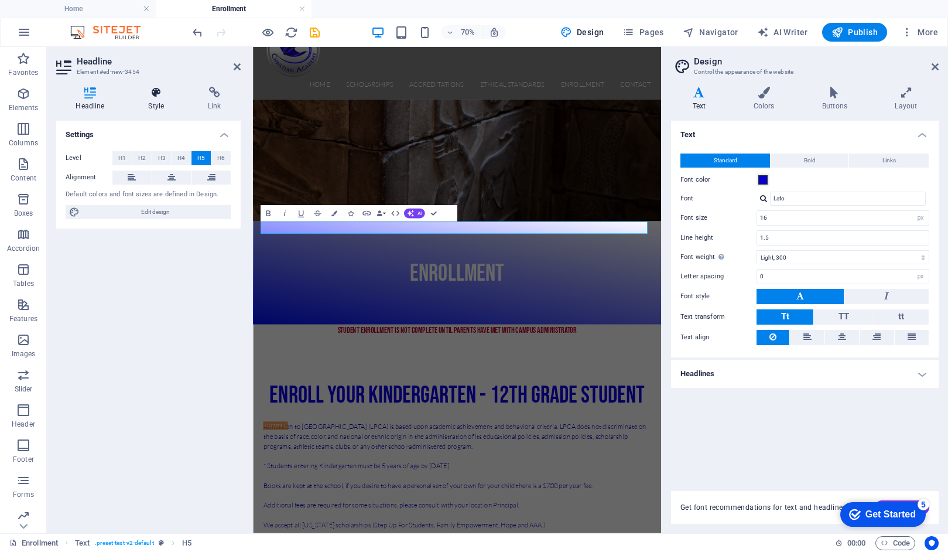
click at [155, 98] on icon at bounding box center [156, 93] width 55 height 12
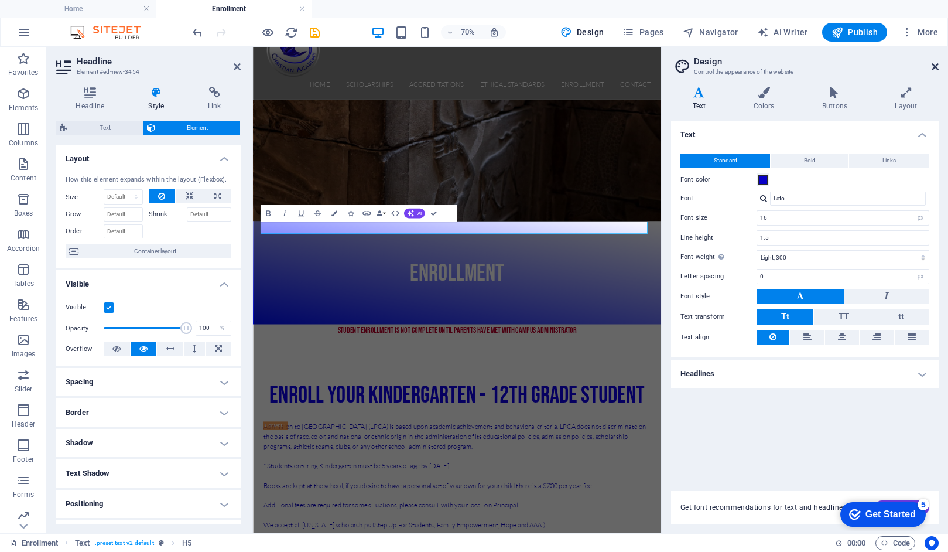
click at [933, 68] on icon at bounding box center [935, 66] width 7 height 9
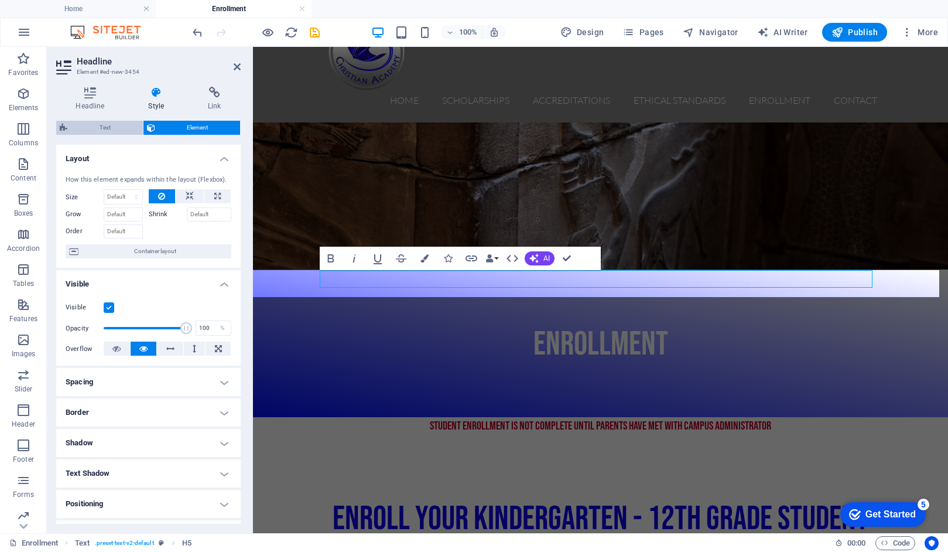
click at [110, 129] on span "Text" at bounding box center [105, 128] width 69 height 14
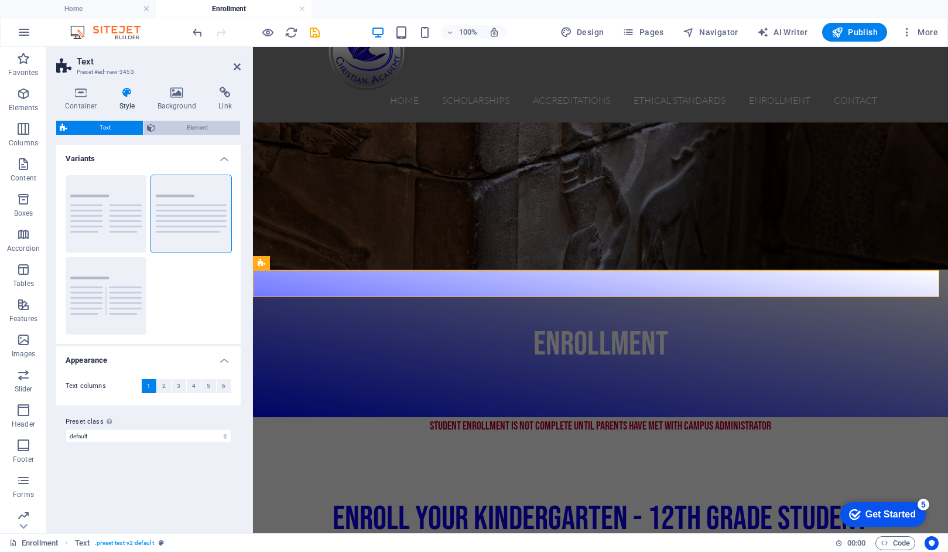
click at [171, 132] on span "Element" at bounding box center [198, 128] width 78 height 14
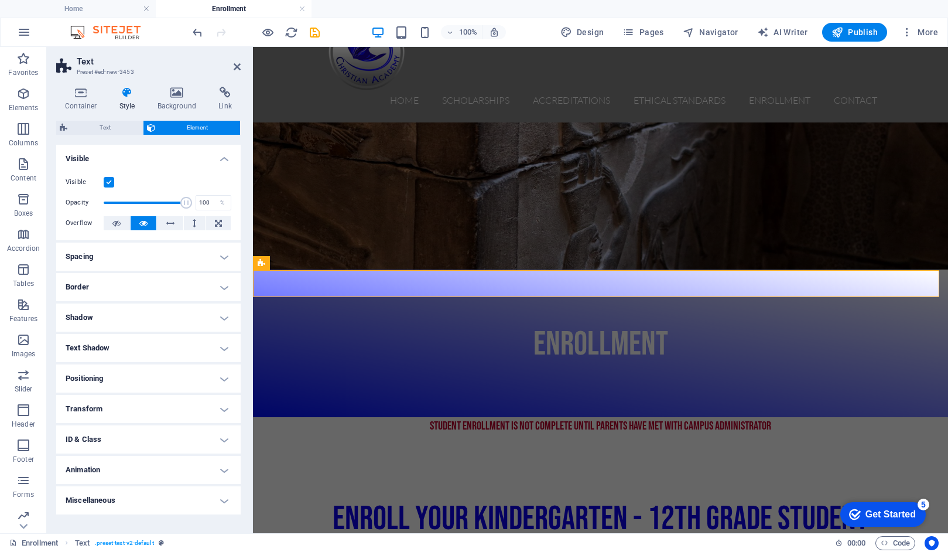
click at [224, 289] on h4 "Border" at bounding box center [148, 287] width 184 height 28
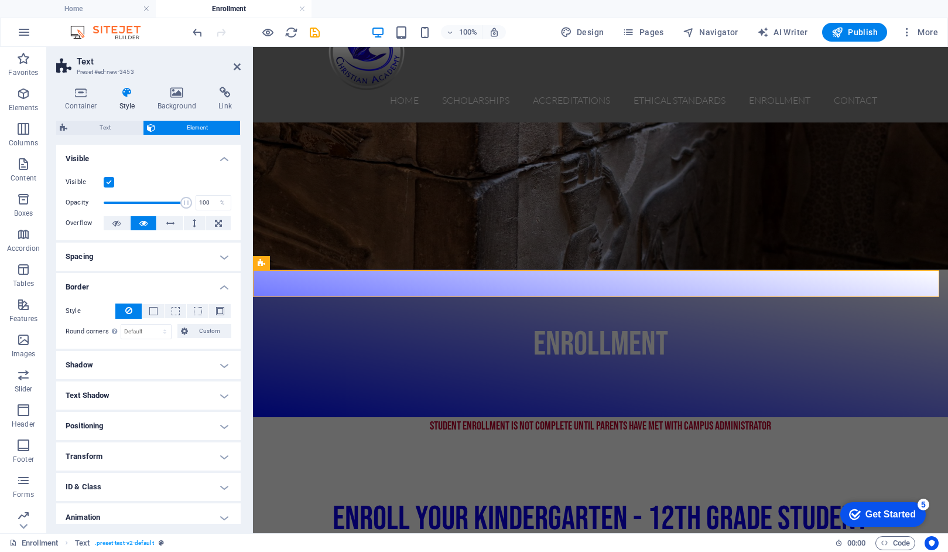
click at [224, 285] on h4 "Border" at bounding box center [148, 283] width 184 height 21
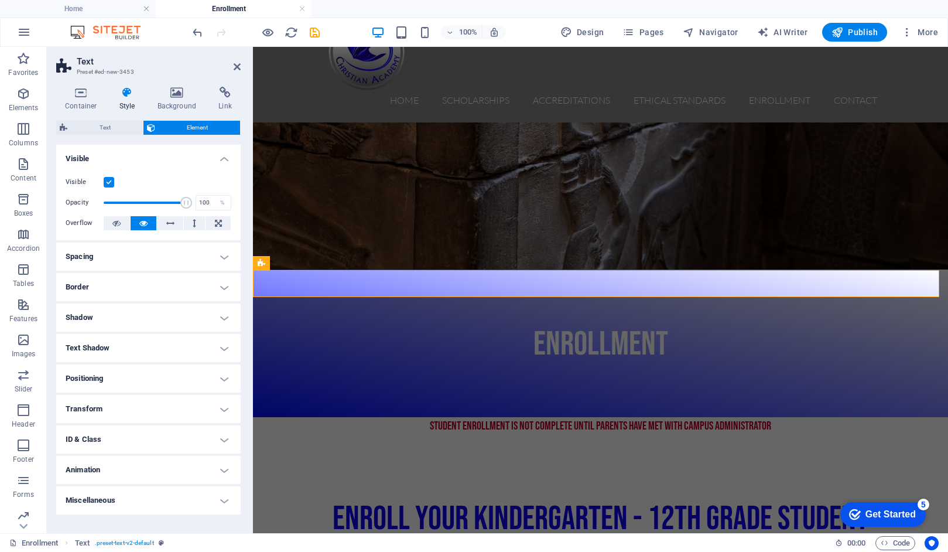
click at [223, 468] on h4 "Animation" at bounding box center [148, 470] width 184 height 28
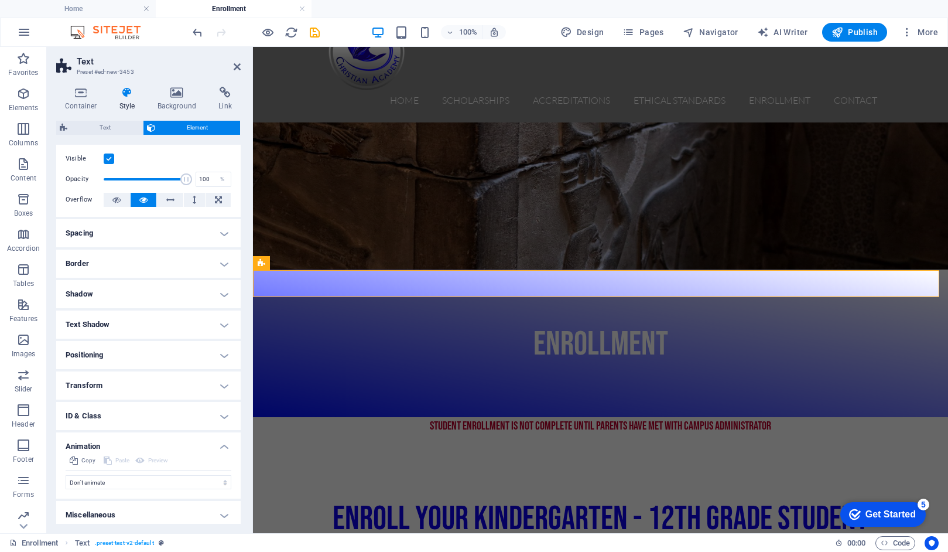
scroll to position [28, 0]
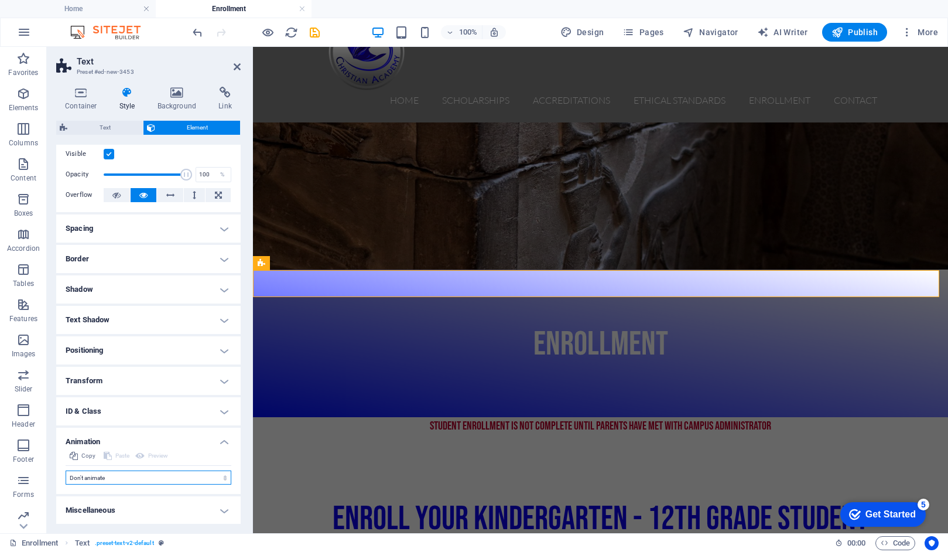
click at [204, 475] on select "Don't animate Show / Hide Slide up/down Zoom in/out Slide left to right Slide r…" at bounding box center [149, 477] width 166 height 14
select select "move-left-to-right"
click at [66, 470] on select "Don't animate Show / Hide Slide up/down Zoom in/out Slide left to right Slide r…" at bounding box center [149, 477] width 166 height 14
select select "scroll"
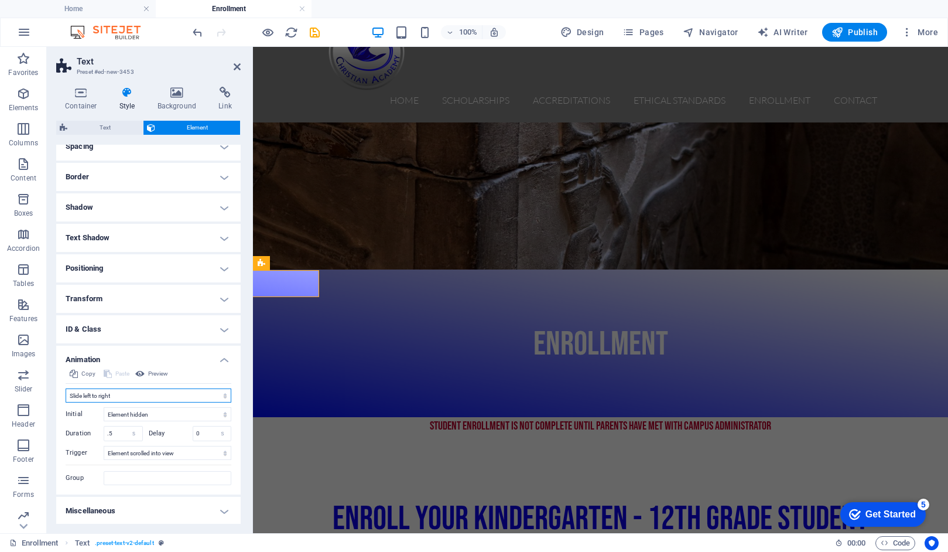
scroll to position [111, 0]
click at [339, 269] on div "ENROLLMENT" at bounding box center [600, 342] width 695 height 147
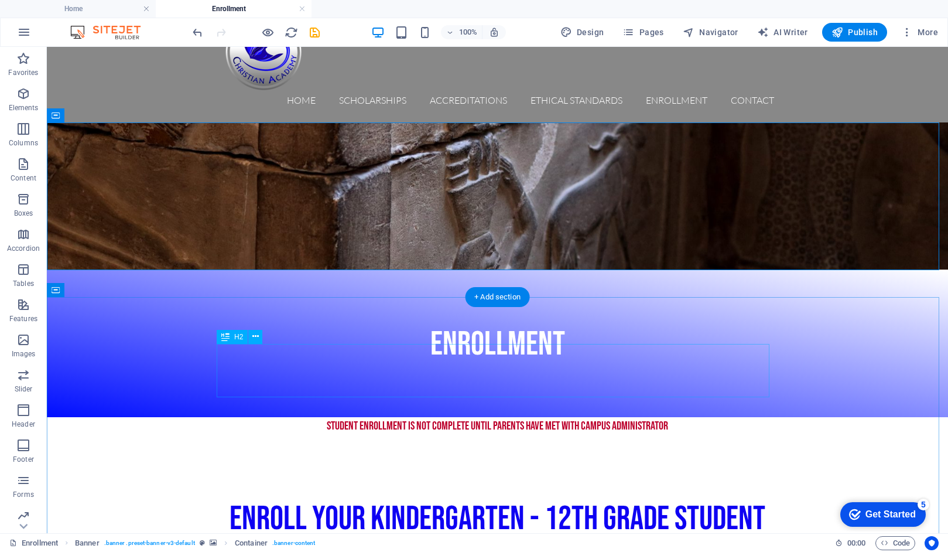
click at [355, 491] on div "Enroll Your Kindergarten - 12th Grade Student" at bounding box center [497, 517] width 553 height 53
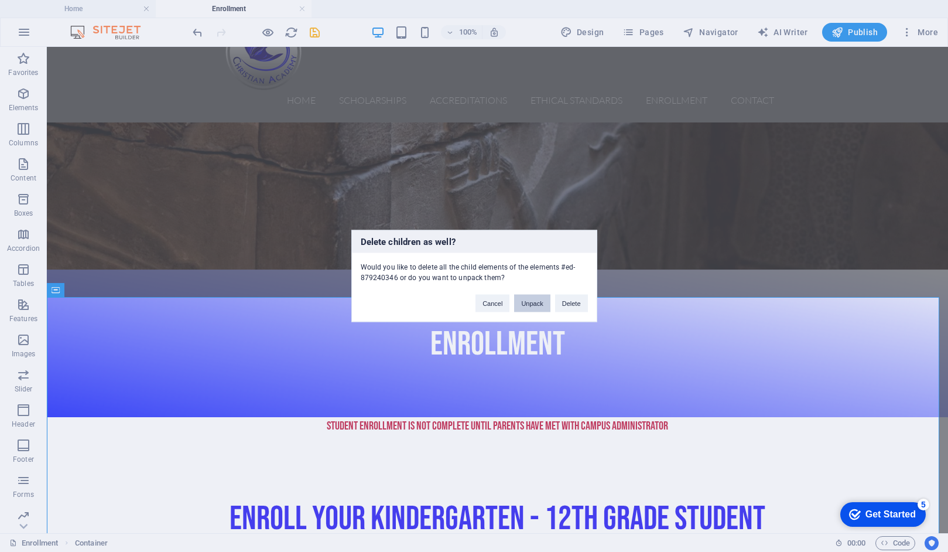
click at [521, 303] on button "Unpack" at bounding box center [532, 304] width 36 height 18
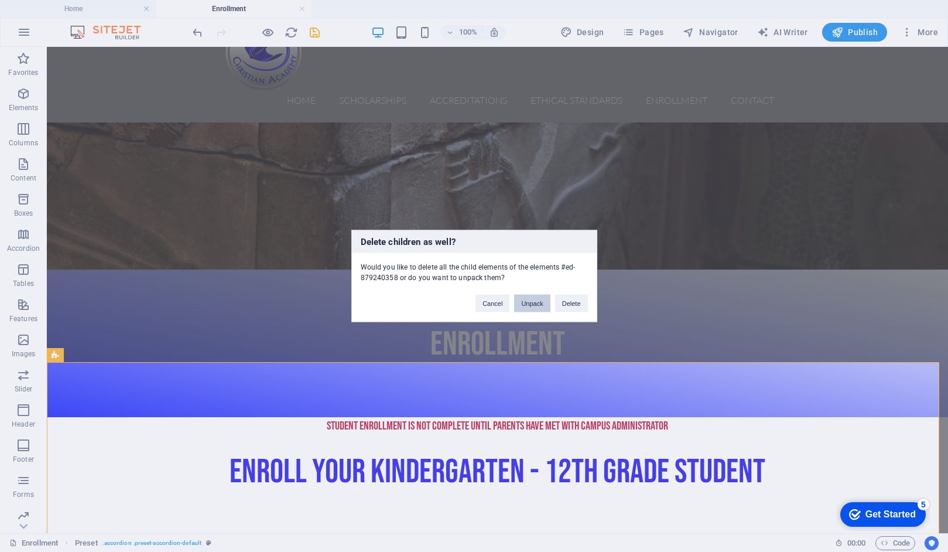
click at [526, 304] on button "Unpack" at bounding box center [532, 304] width 36 height 18
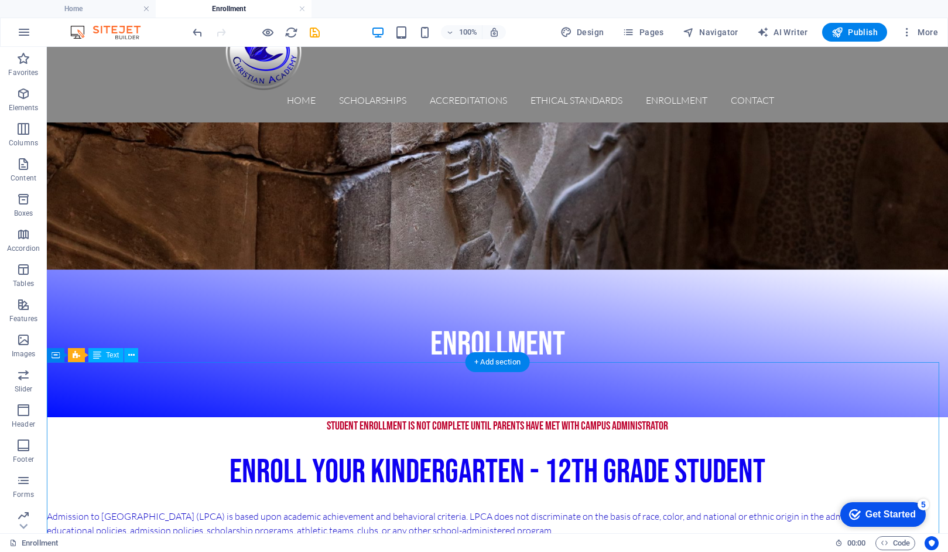
click at [104, 354] on div "Text" at bounding box center [105, 355] width 35 height 14
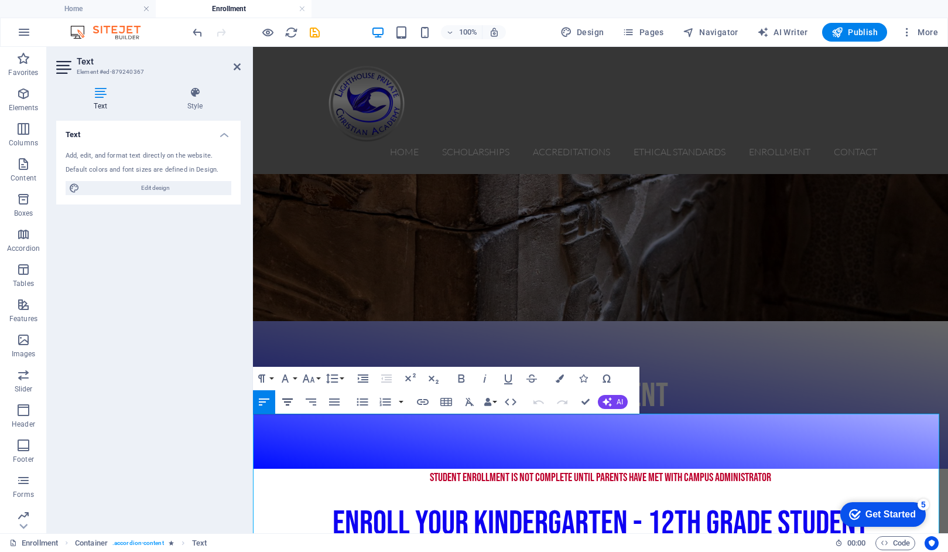
click at [285, 404] on icon "button" at bounding box center [287, 402] width 14 height 14
click at [294, 376] on button "Font Family" at bounding box center [287, 378] width 22 height 23
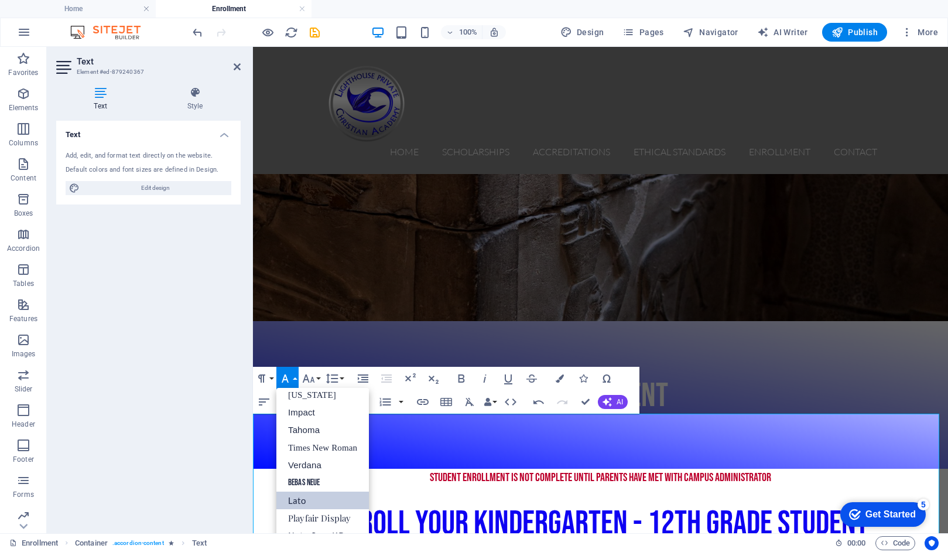
scroll to position [24, 0]
click at [462, 379] on icon "button" at bounding box center [461, 378] width 14 height 14
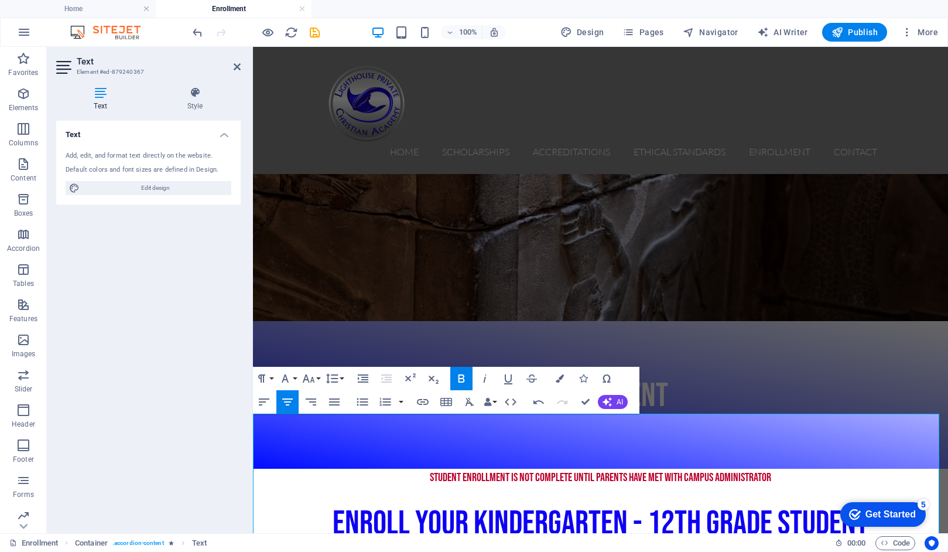
click at [462, 379] on icon "button" at bounding box center [461, 378] width 14 height 14
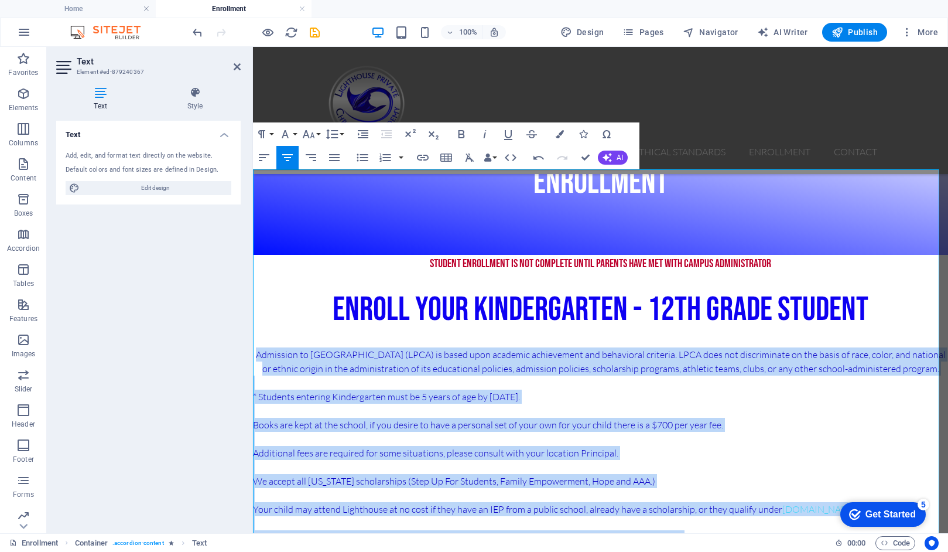
scroll to position [295, 0]
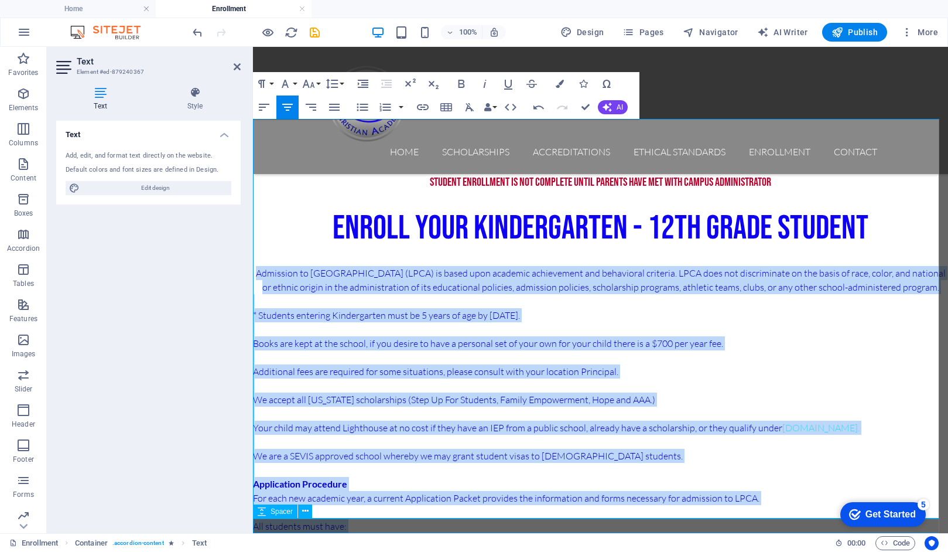
drag, startPoint x: 255, startPoint y: 420, endPoint x: 355, endPoint y: 526, distance: 145.4
click at [355, 526] on div "​Admission to [GEOGRAPHIC_DATA] (LPCA) is based upon academic achievement and b…" at bounding box center [600, 473] width 695 height 414
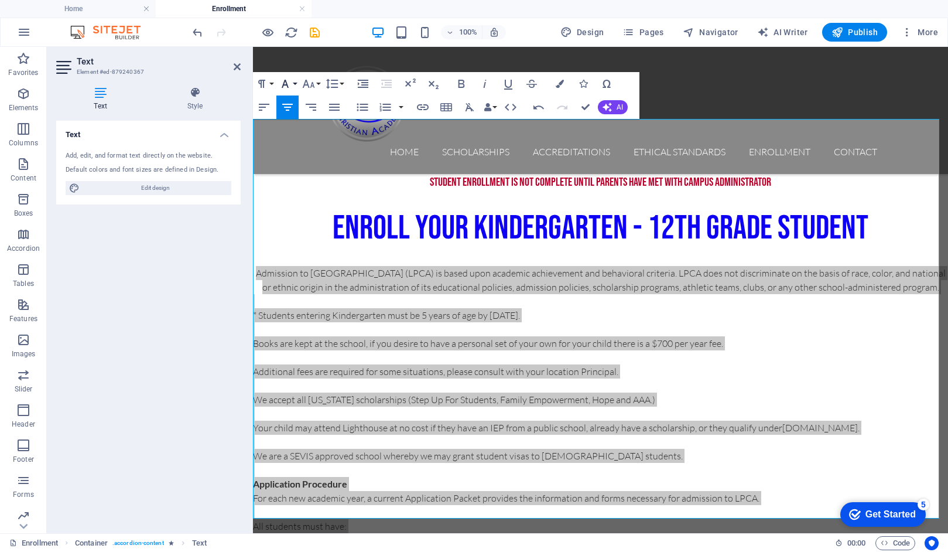
click at [294, 83] on button "Font Family" at bounding box center [287, 83] width 22 height 23
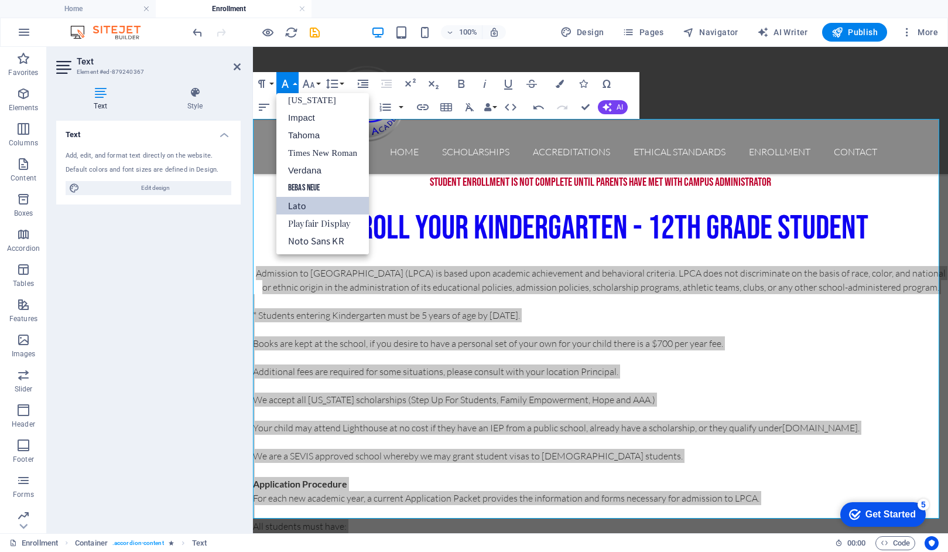
scroll to position [24, 0]
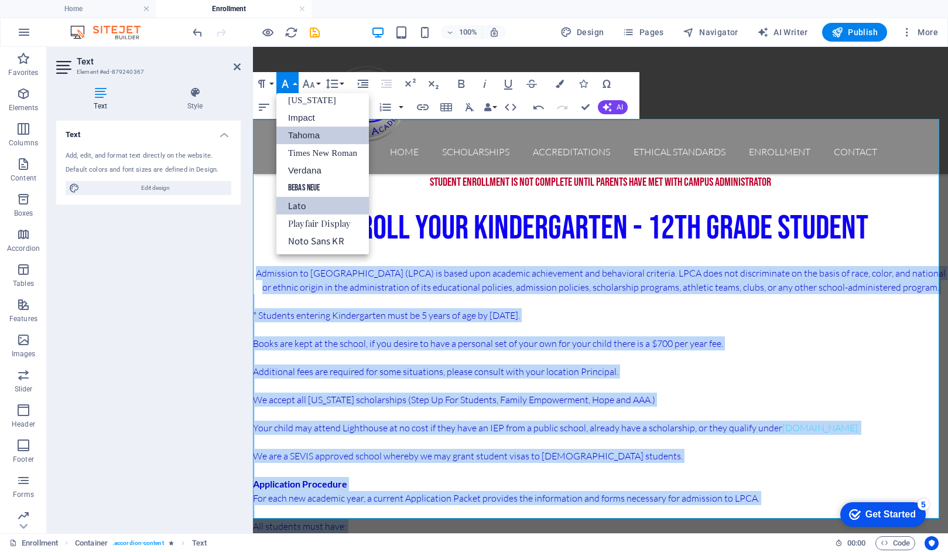
click at [295, 140] on link "Tahoma" at bounding box center [322, 135] width 93 height 18
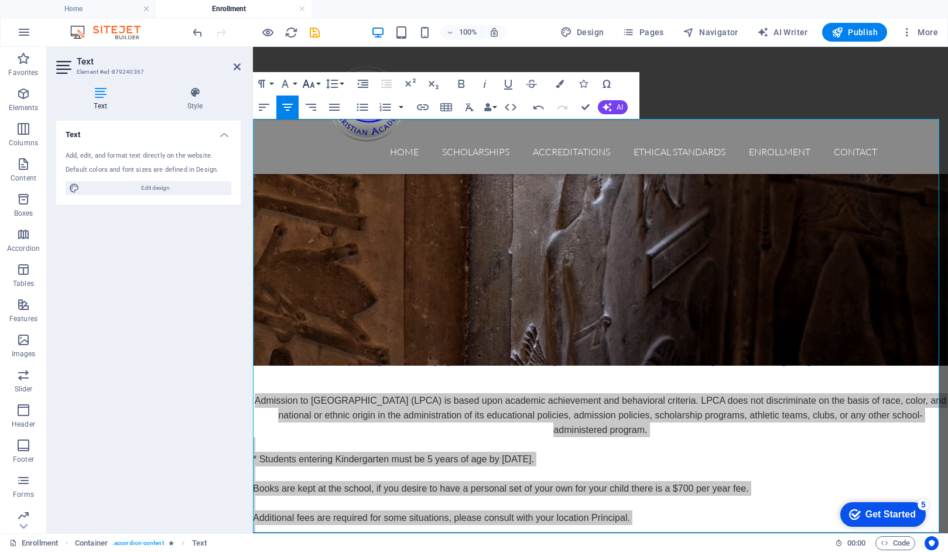
click at [317, 84] on button "Font Size" at bounding box center [311, 83] width 22 height 23
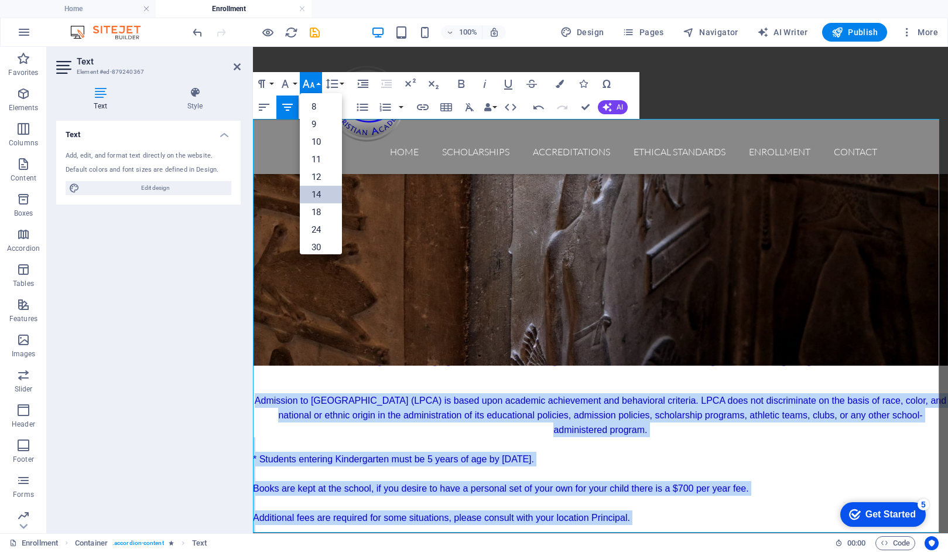
click at [323, 195] on link "14" at bounding box center [321, 195] width 42 height 18
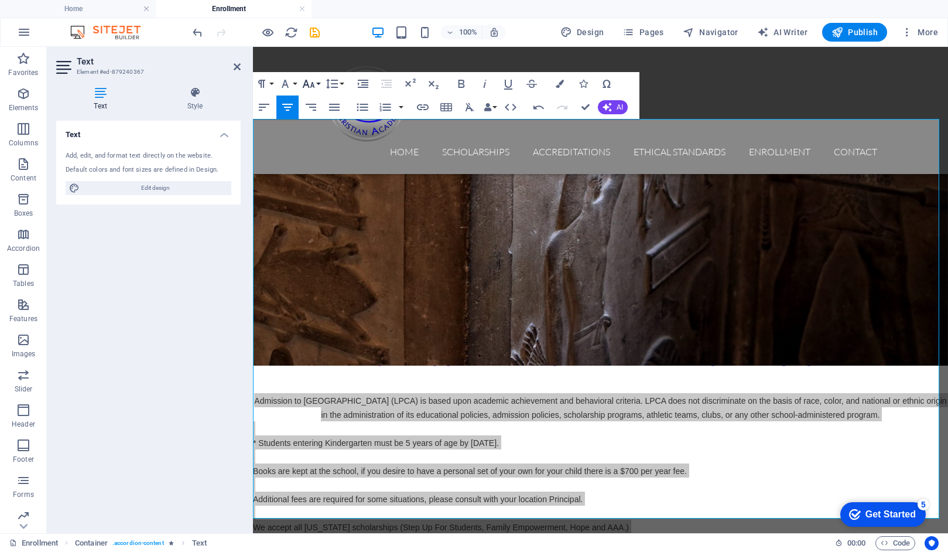
click at [319, 84] on button "Font Size" at bounding box center [311, 83] width 22 height 23
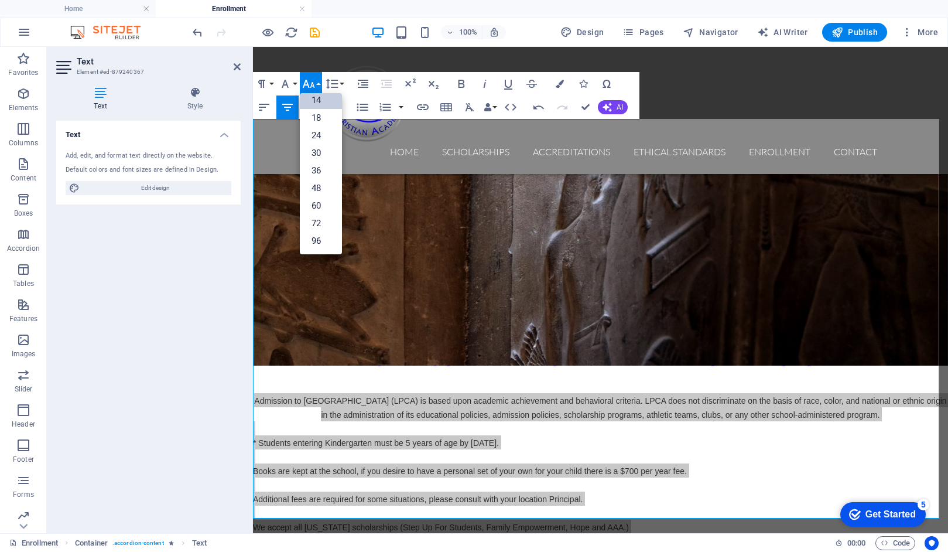
scroll to position [94, 0]
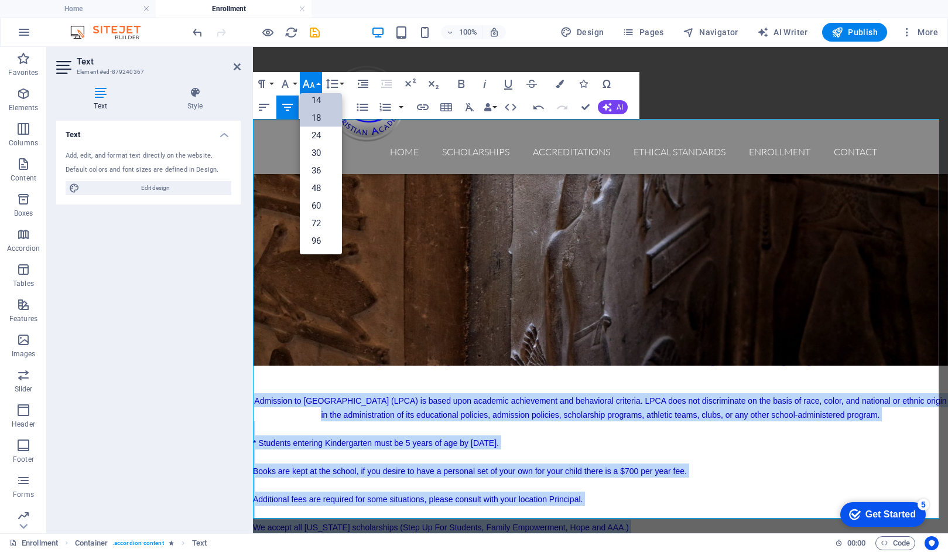
click at [319, 119] on link "18" at bounding box center [321, 118] width 42 height 18
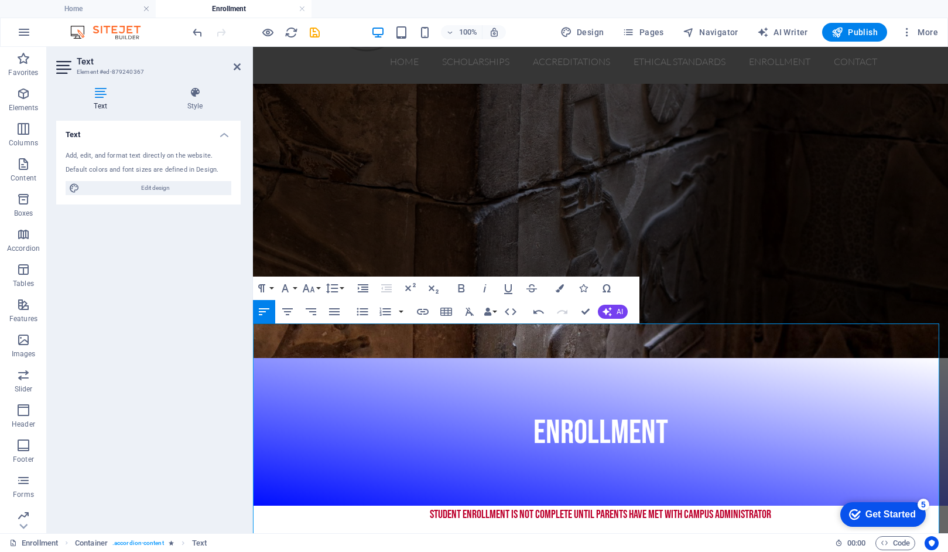
scroll to position [90, 0]
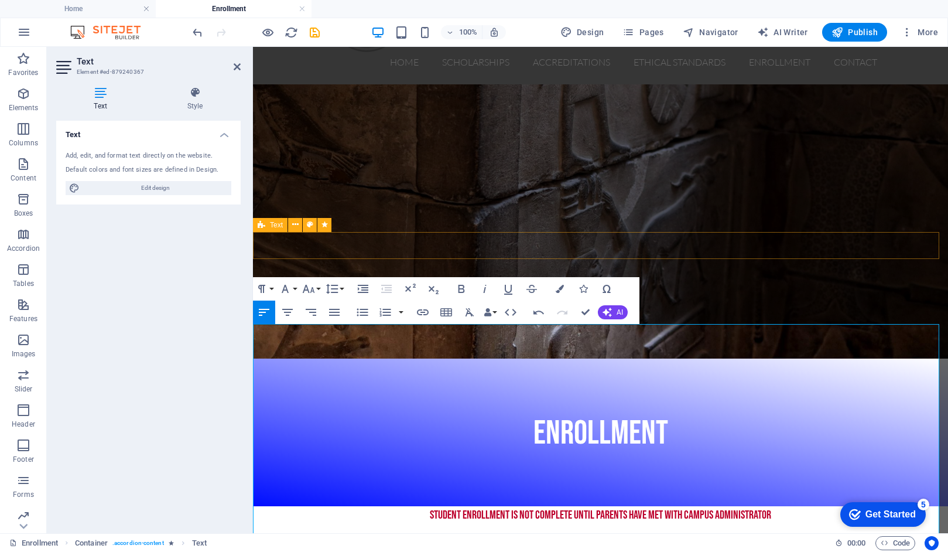
click at [889, 506] on div "STUDENT ENROLLMENT IS NOT COMPLETE UNTIL PARENTS HAVE MET WITH CAMPUS ADMINISTR…" at bounding box center [600, 519] width 695 height 27
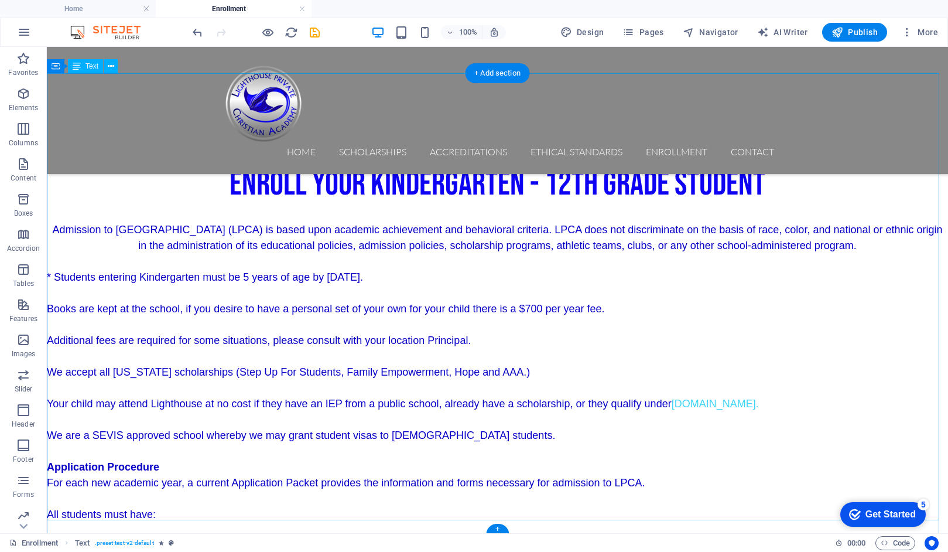
scroll to position [342, 0]
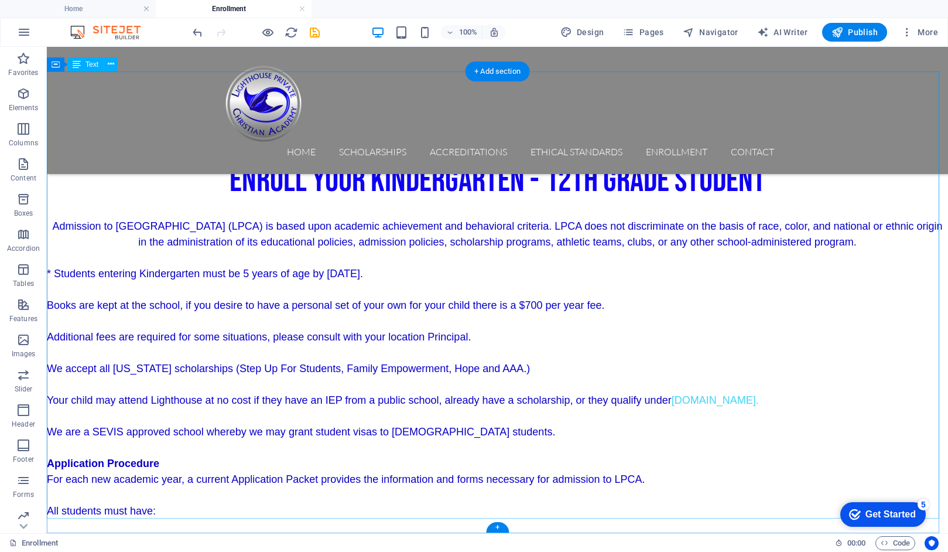
click at [49, 393] on div "Admission to [GEOGRAPHIC_DATA] (LPCA) is based upon academic achievement and be…" at bounding box center [497, 438] width 901 height 441
click at [51, 395] on div "Admission to [GEOGRAPHIC_DATA] (LPCA) is based upon academic achievement and be…" at bounding box center [497, 438] width 901 height 441
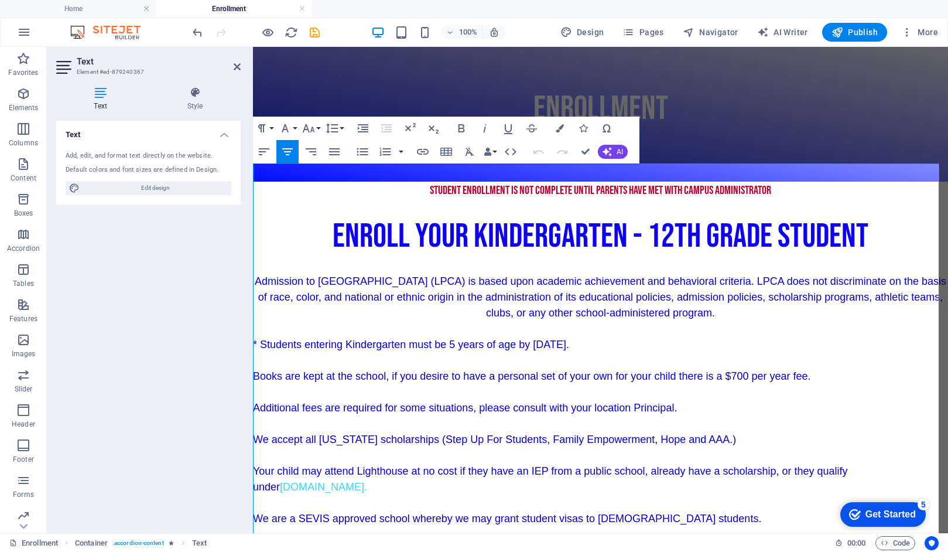
scroll to position [374, 0]
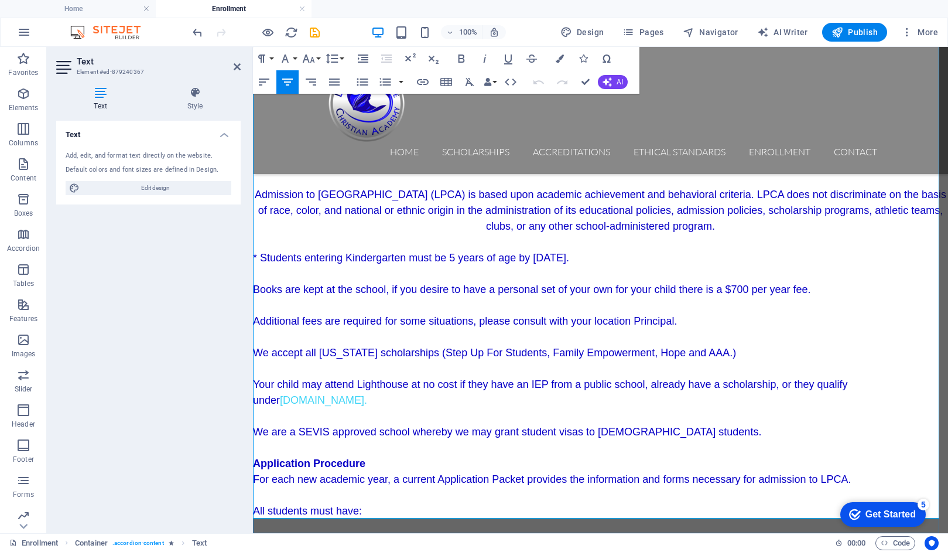
click at [255, 536] on span "A birth certificate" at bounding box center [292, 542] width 78 height 12
click at [364, 81] on icon "button" at bounding box center [362, 82] width 14 height 14
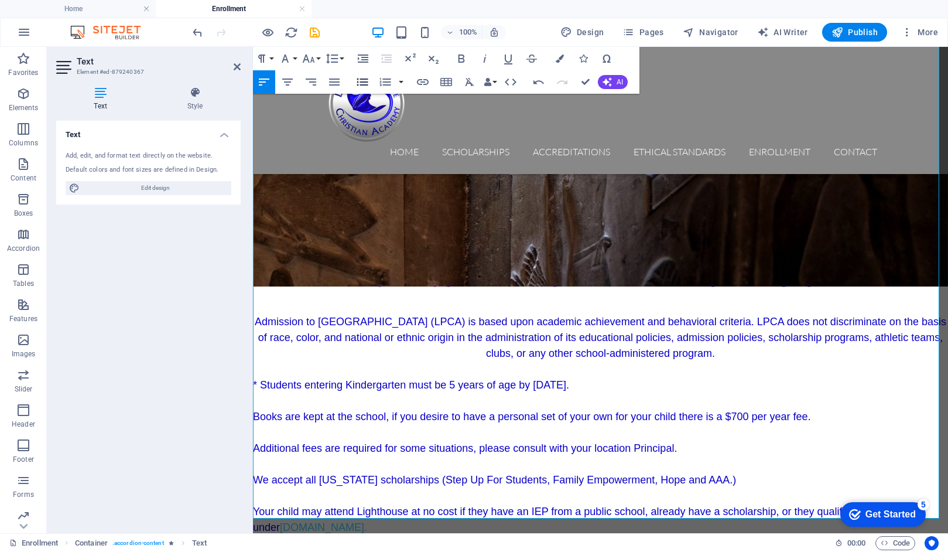
click at [362, 81] on icon "button" at bounding box center [362, 82] width 11 height 8
click at [362, 82] on icon "button" at bounding box center [362, 82] width 11 height 8
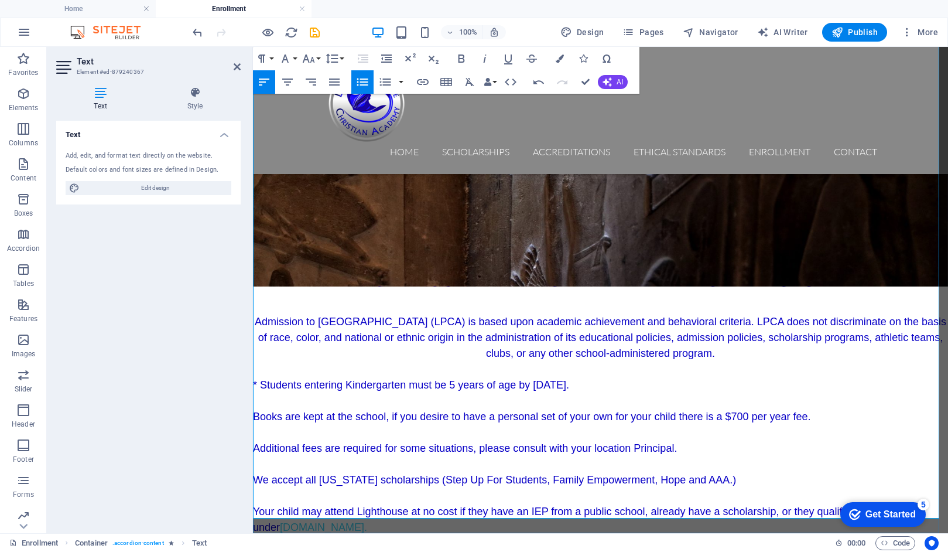
drag, startPoint x: 834, startPoint y: 463, endPoint x: 251, endPoint y: 456, distance: 582.6
click at [253, 456] on html "Skip to main content Home Scholarships Accreditations Ethical Standards Enrollm…" at bounding box center [600, 240] width 695 height 1134
click at [563, 57] on icon "button" at bounding box center [560, 58] width 8 height 8
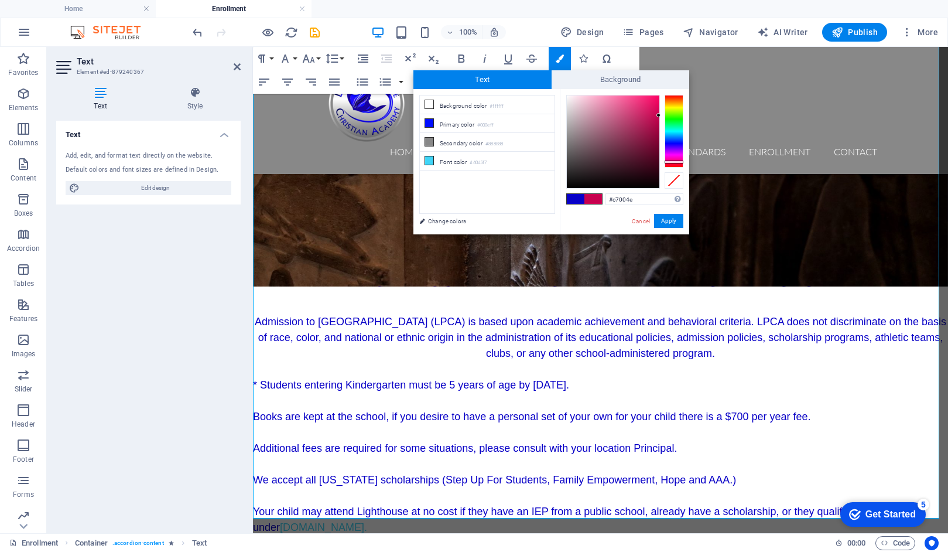
click at [673, 162] on div at bounding box center [674, 131] width 19 height 73
type input "#c70045"
click at [670, 162] on div at bounding box center [674, 162] width 19 height 3
click at [672, 222] on button "Apply" at bounding box center [668, 221] width 29 height 14
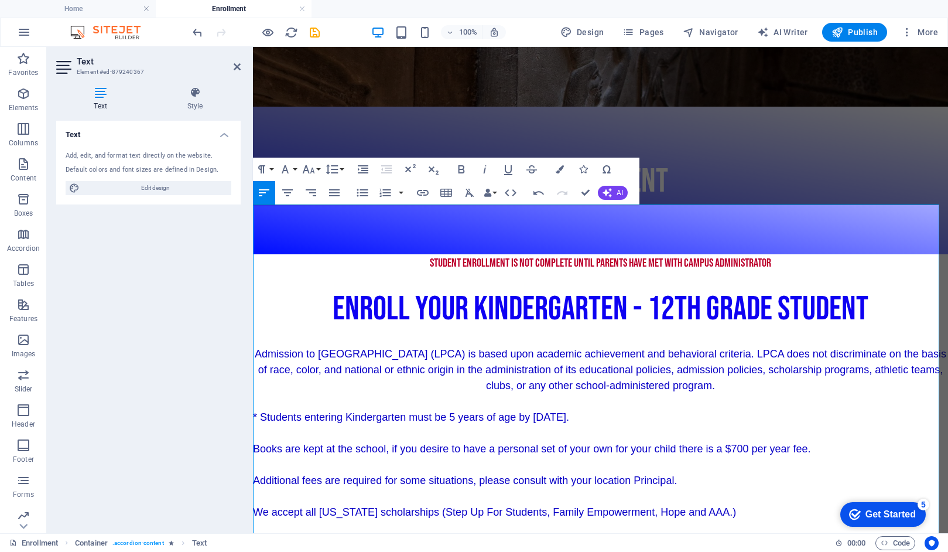
scroll to position [221, 0]
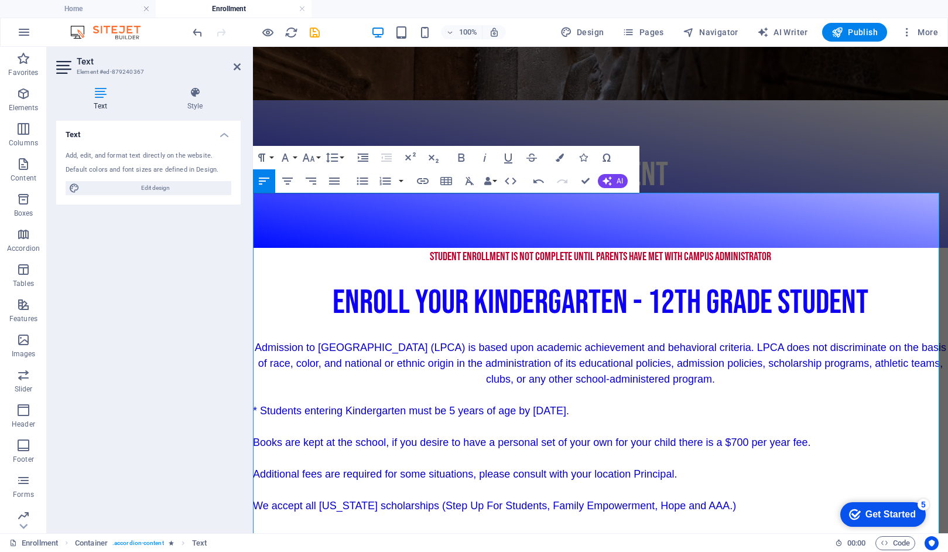
drag, startPoint x: 386, startPoint y: 409, endPoint x: 253, endPoint y: 407, distance: 133.5
click at [253, 529] on p "Your child may attend Lighthouse at no cost if they have an IEP from a public s…" at bounding box center [600, 545] width 695 height 32
click at [462, 158] on icon "button" at bounding box center [461, 157] width 6 height 8
click at [715, 498] on p "We accept all [US_STATE] scholarships (Step Up For Students, Family Empowerment…" at bounding box center [600, 506] width 695 height 16
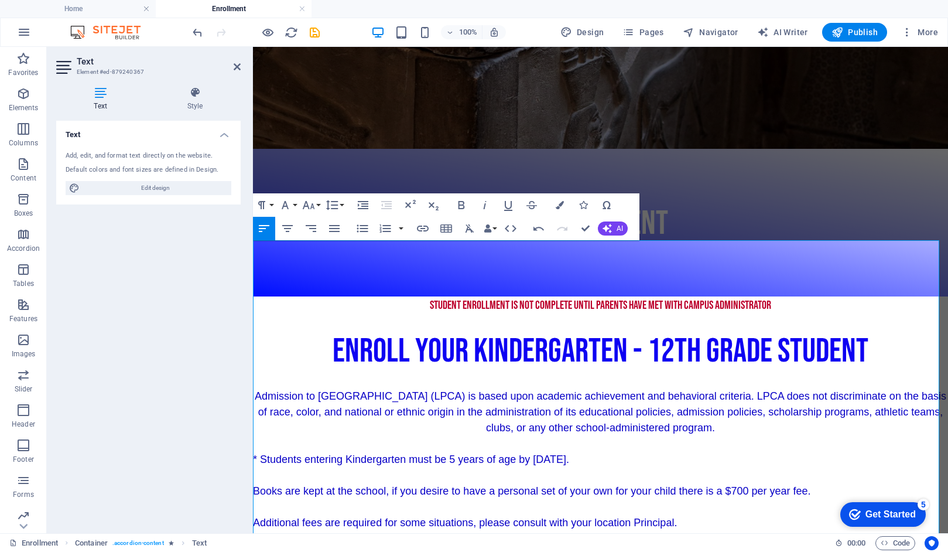
scroll to position [168, 0]
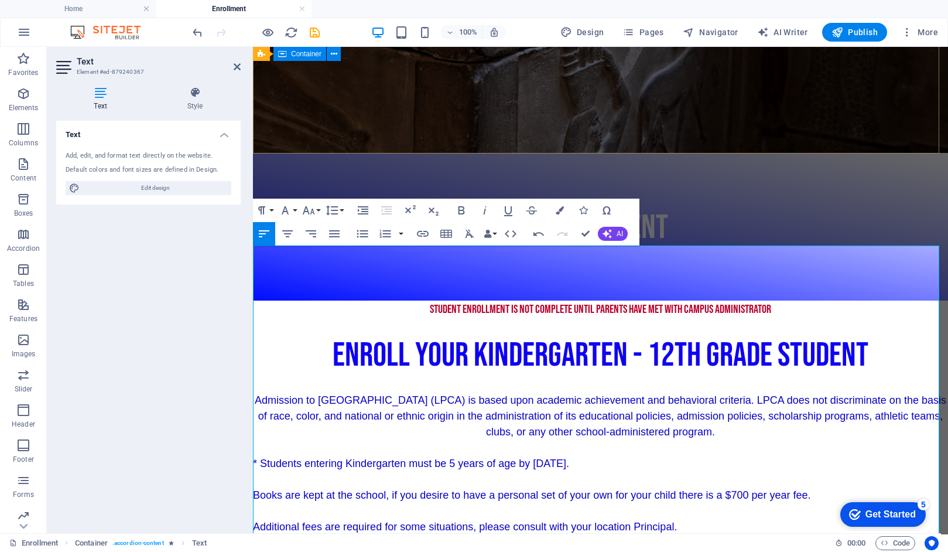
click at [860, 153] on div "ENROLLMENT" at bounding box center [600, 226] width 695 height 147
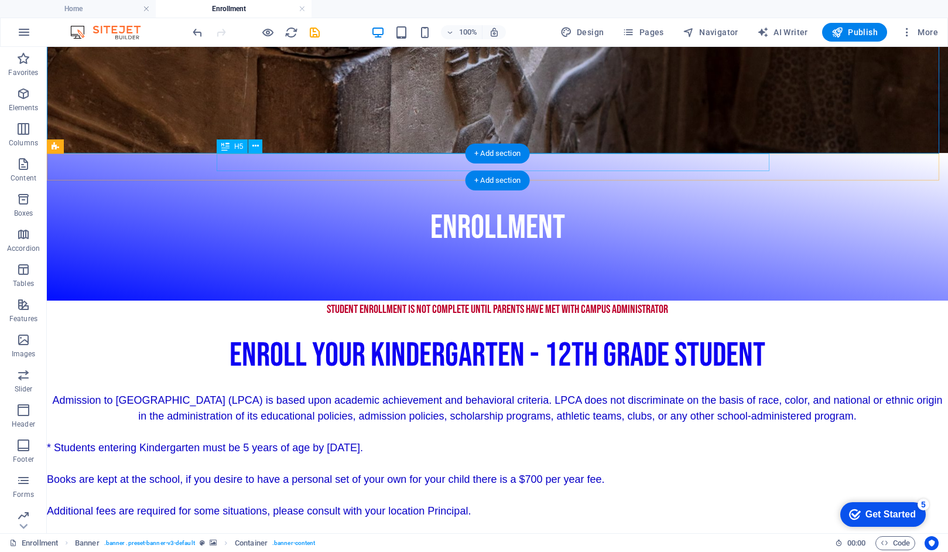
click at [669, 300] on div "STUDENT ENROLLMENT IS NOT COMPLETE UNTIL PARENTS HAVE MET WITH CAMPUS ADMINISTR…" at bounding box center [497, 309] width 553 height 18
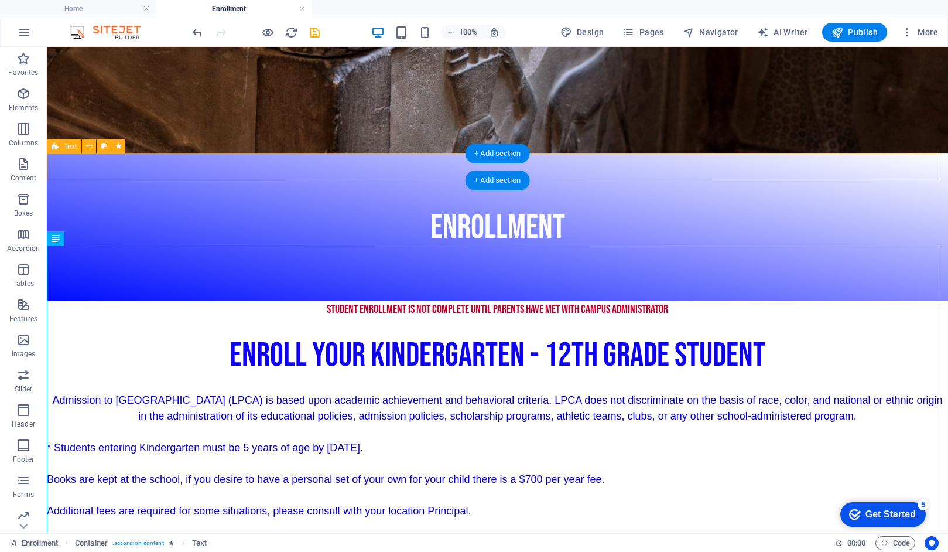
click at [838, 300] on div "STUDENT ENROLLMENT IS NOT COMPLETE UNTIL PARENTS HAVE MET WITH CAMPUS ADMINISTR…" at bounding box center [497, 313] width 901 height 27
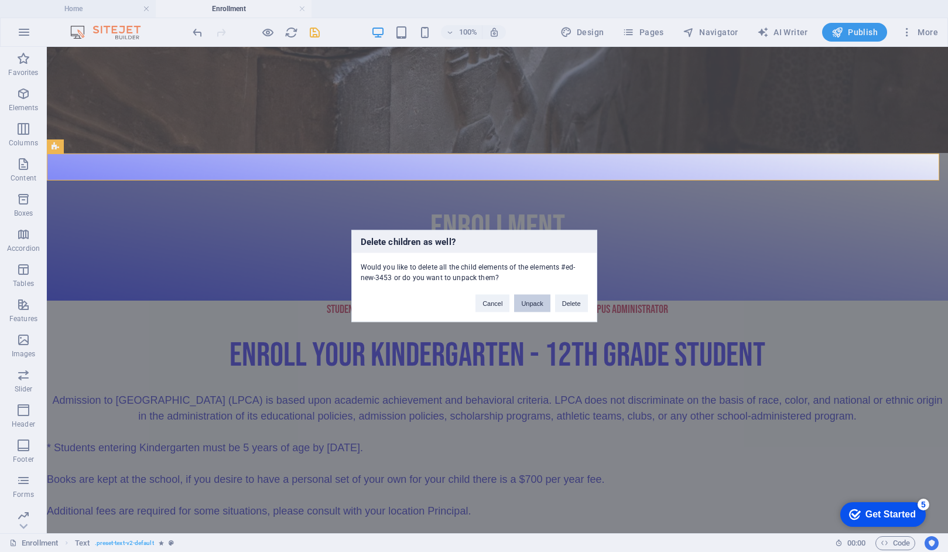
click at [529, 302] on button "Unpack" at bounding box center [532, 304] width 36 height 18
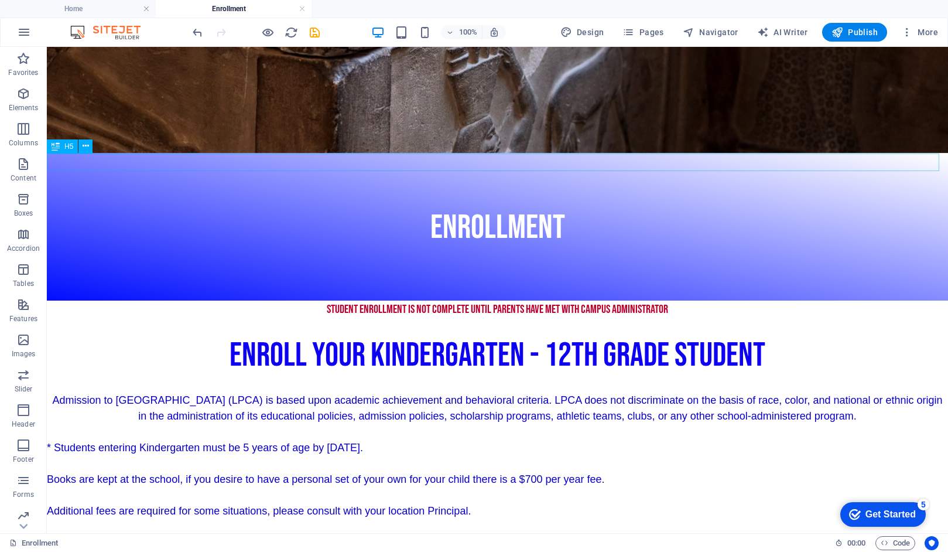
click at [667, 300] on div "STUDENT ENROLLMENT IS NOT COMPLETE UNTIL PARENTS HAVE MET WITH CAMPUS ADMINISTR…" at bounding box center [497, 309] width 901 height 18
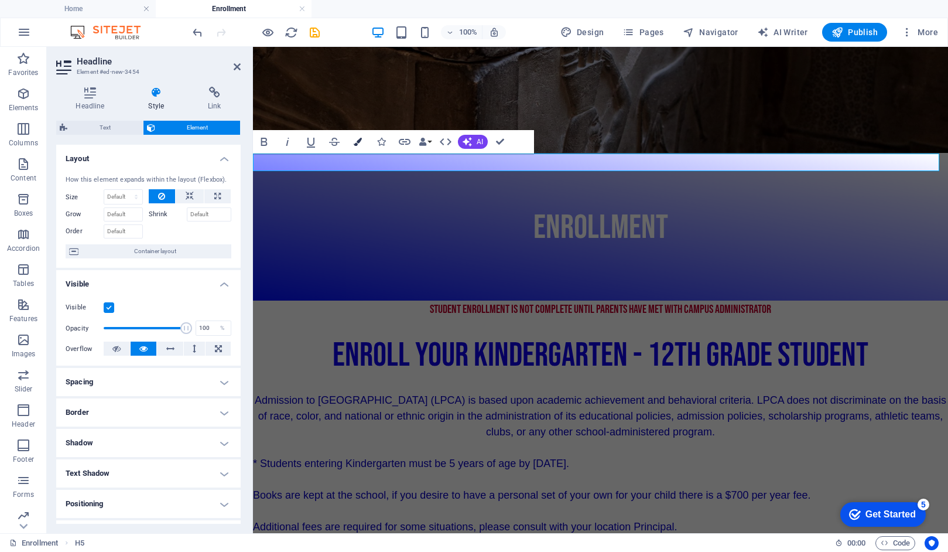
click at [356, 133] on button "Colors" at bounding box center [358, 141] width 22 height 23
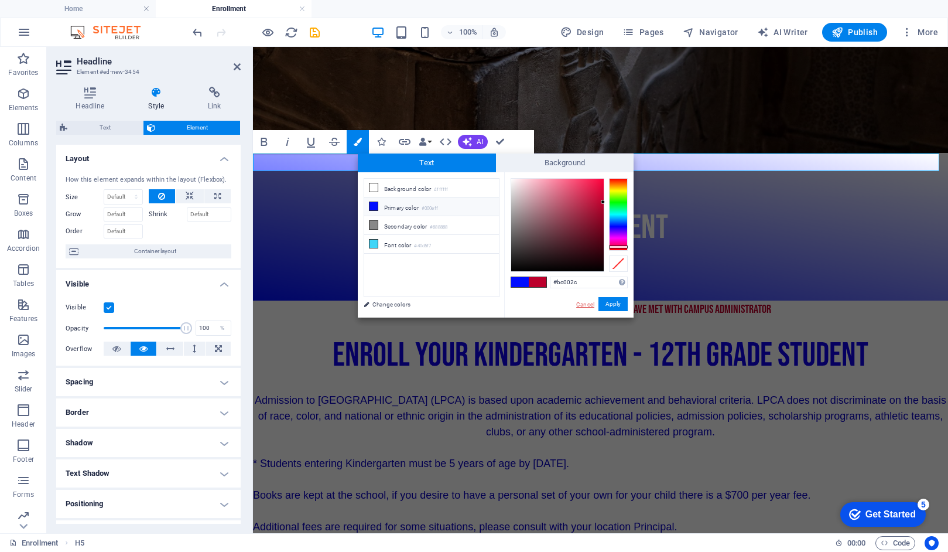
click at [590, 303] on link "Cancel" at bounding box center [585, 304] width 20 height 9
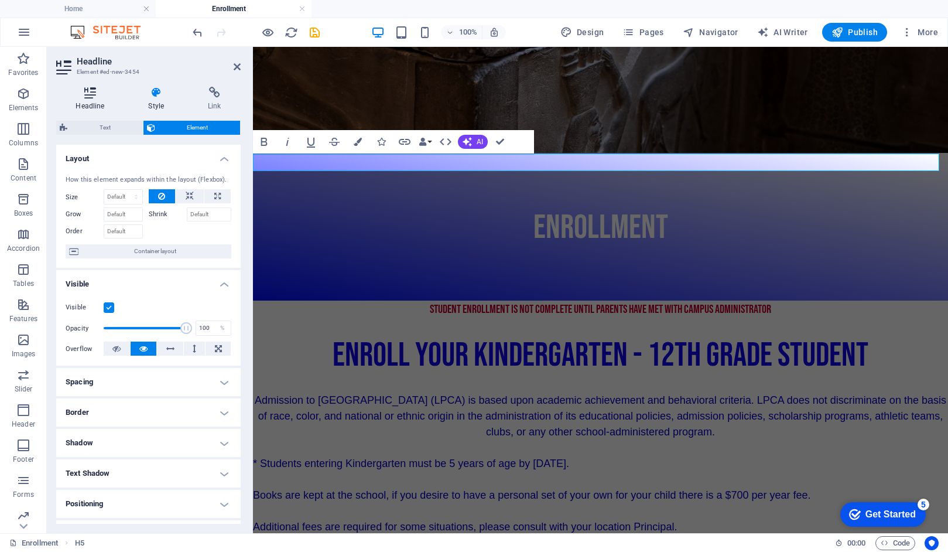
click at [83, 91] on icon at bounding box center [90, 93] width 68 height 12
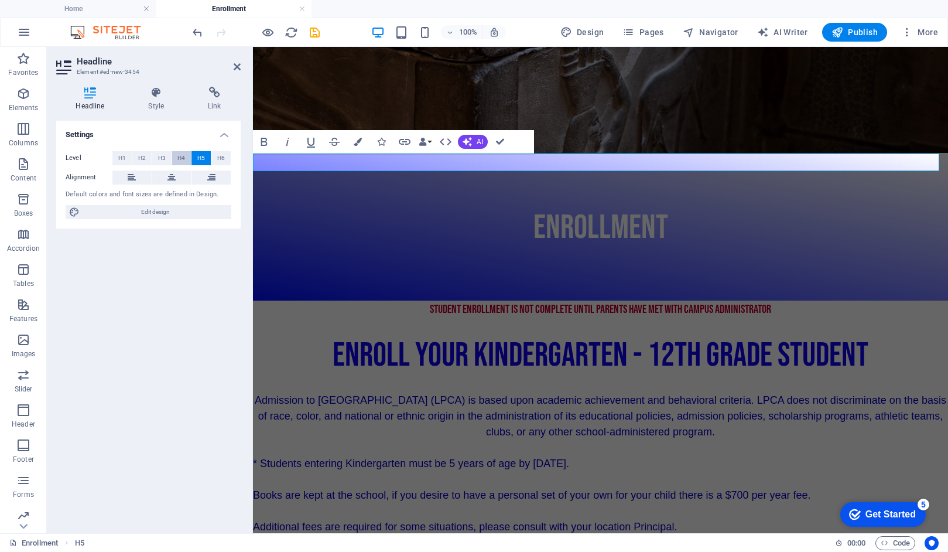
click at [181, 158] on span "H4" at bounding box center [181, 158] width 8 height 14
click at [159, 159] on span "H3" at bounding box center [162, 158] width 8 height 14
click at [428, 142] on button "Data Bindings" at bounding box center [425, 141] width 16 height 23
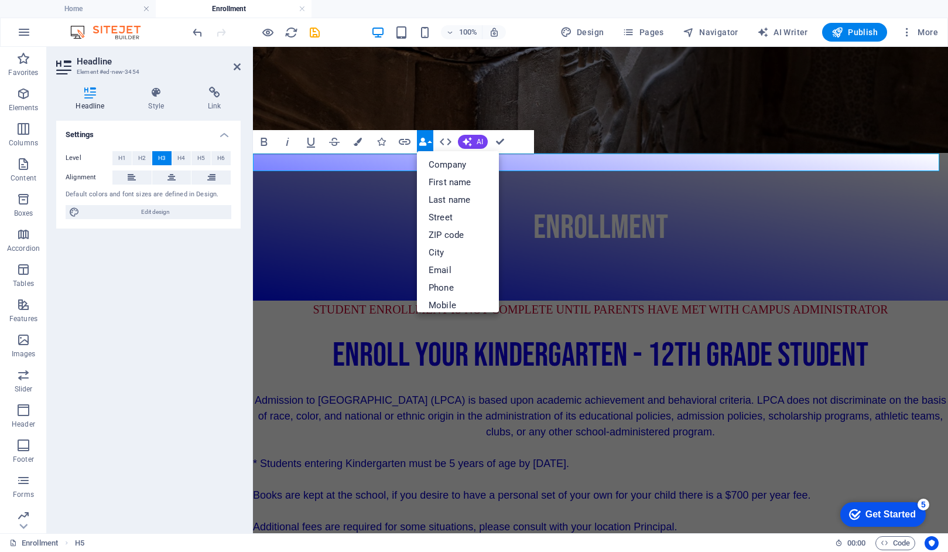
click at [429, 142] on button "Data Bindings" at bounding box center [425, 141] width 16 height 23
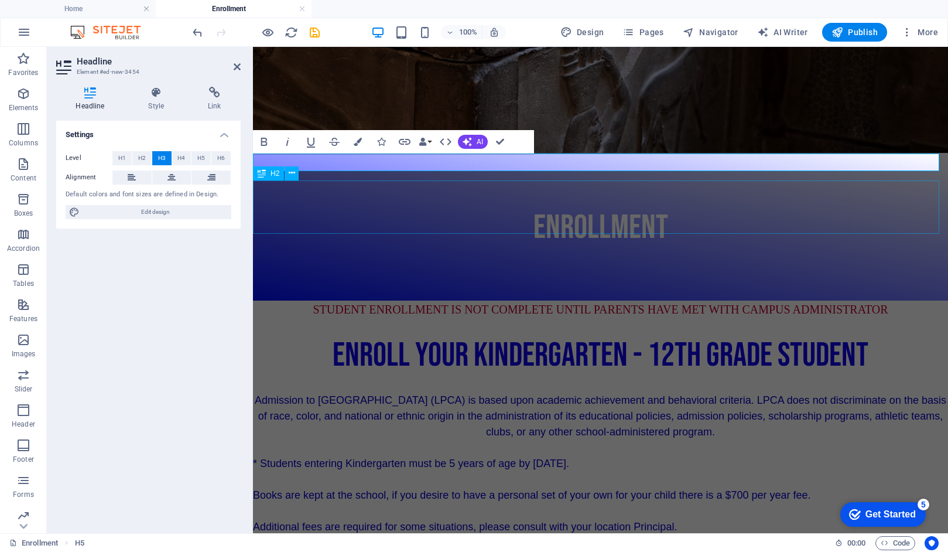
click at [898, 327] on div "Enroll Your Kindergarten - 12th Grade Student" at bounding box center [600, 353] width 695 height 53
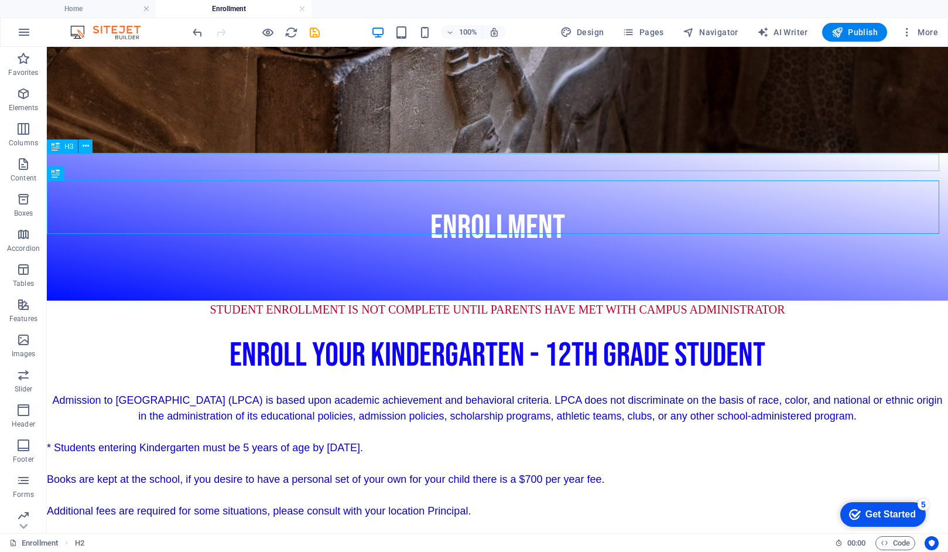
click at [799, 300] on div "STUDENT ENROLLMENT IS NOT COMPLETE UNTIL PARENTS HAVE MET WITH CAMPUS ADMINISTR…" at bounding box center [497, 309] width 901 height 18
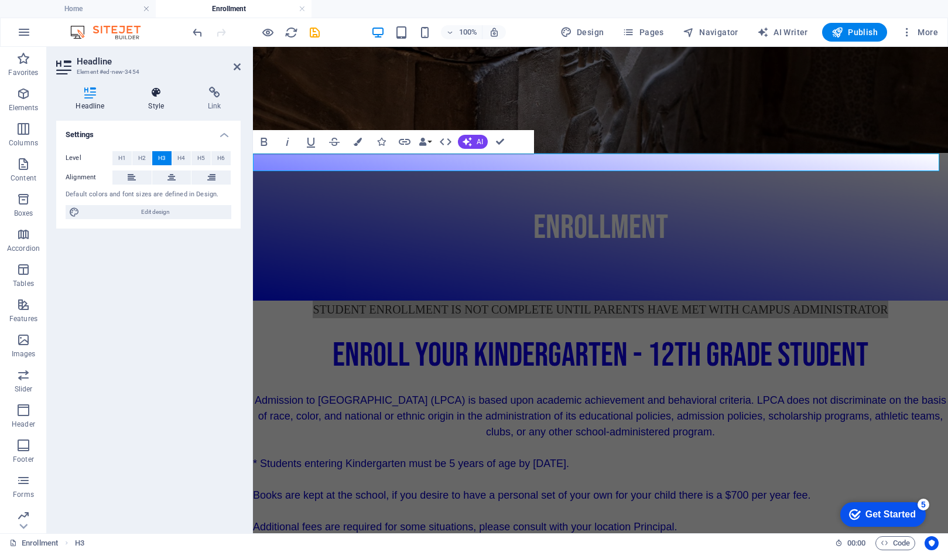
click at [153, 91] on icon at bounding box center [156, 93] width 55 height 12
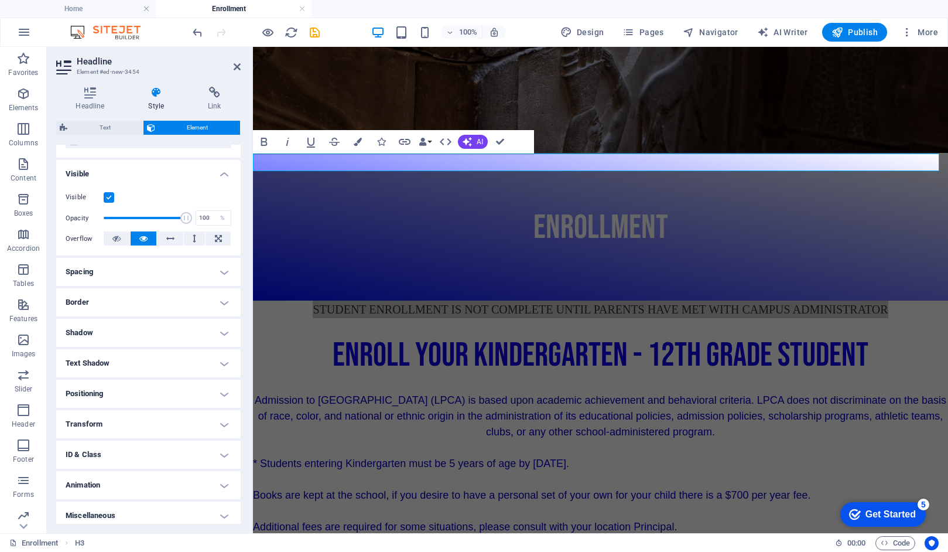
scroll to position [116, 0]
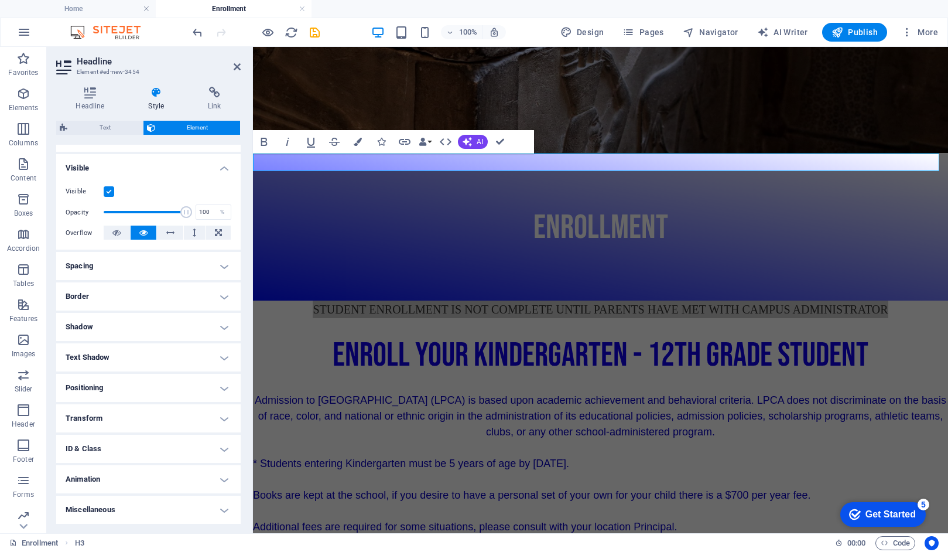
click at [221, 297] on h4 "Border" at bounding box center [148, 296] width 184 height 28
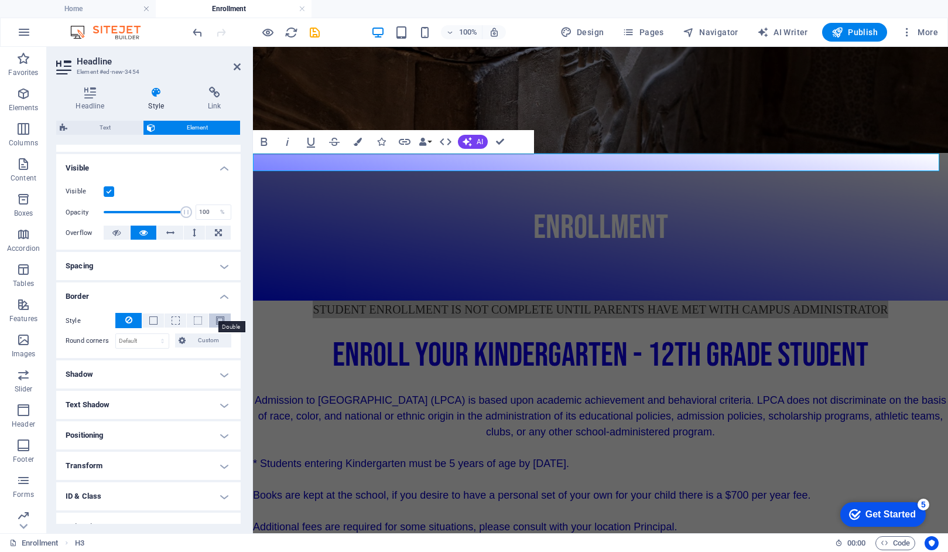
click at [220, 319] on span at bounding box center [220, 320] width 8 height 8
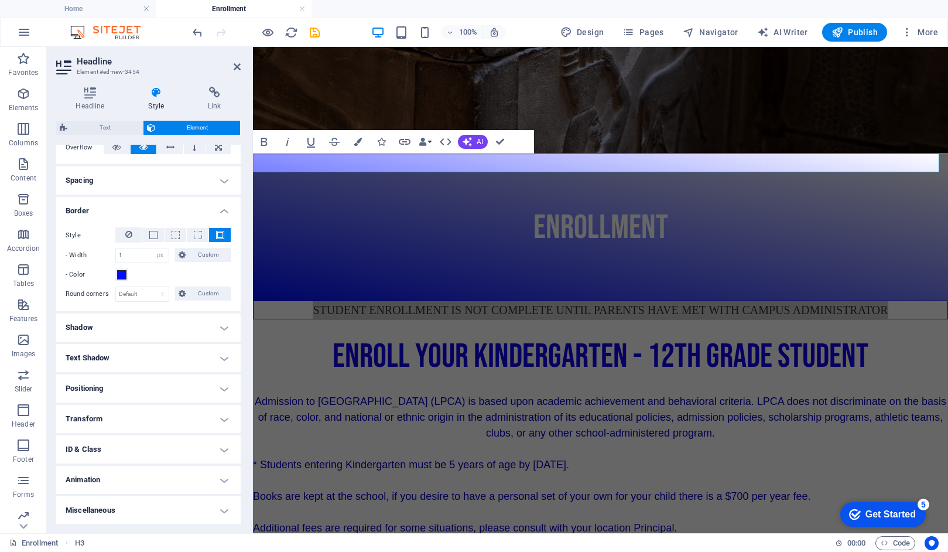
scroll to position [201, 0]
click at [223, 389] on h4 "Positioning" at bounding box center [148, 388] width 184 height 28
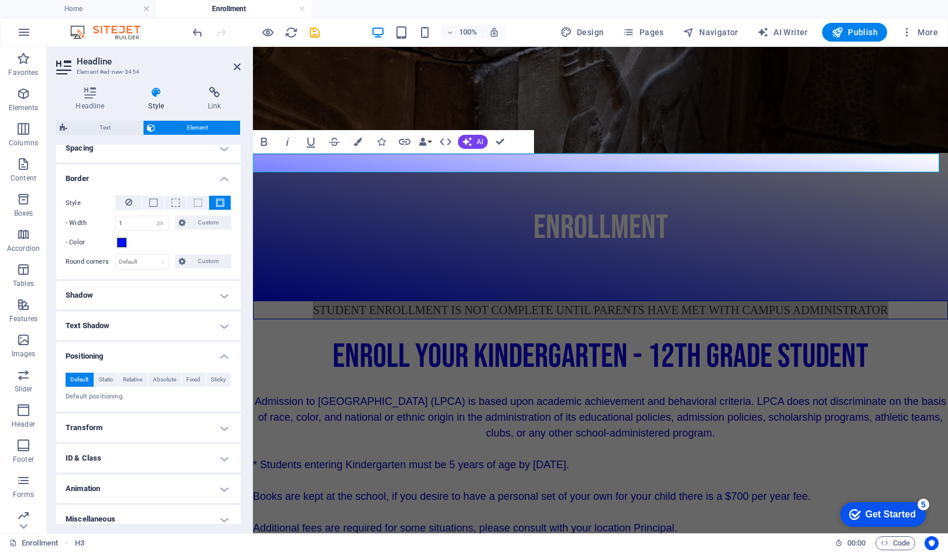
scroll to position [242, 0]
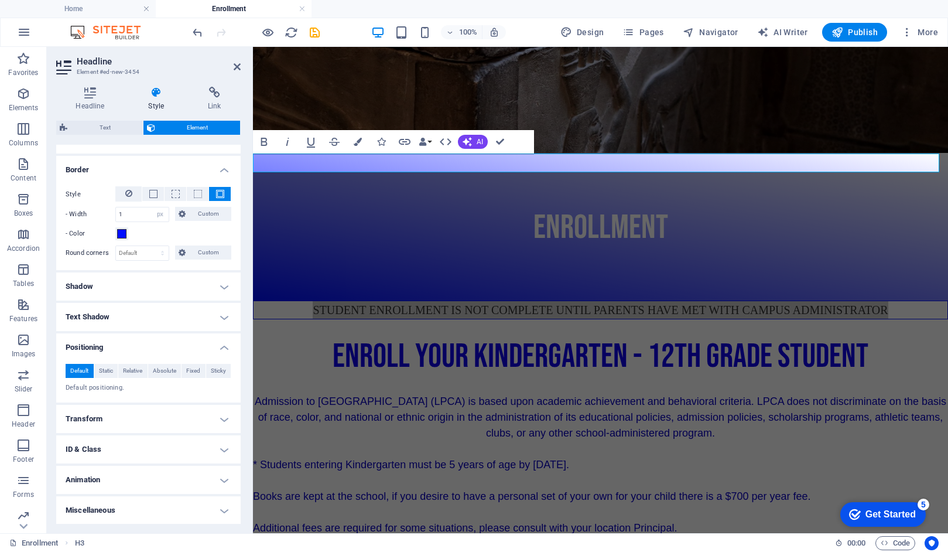
click at [222, 419] on h4 "Transform" at bounding box center [148, 419] width 184 height 28
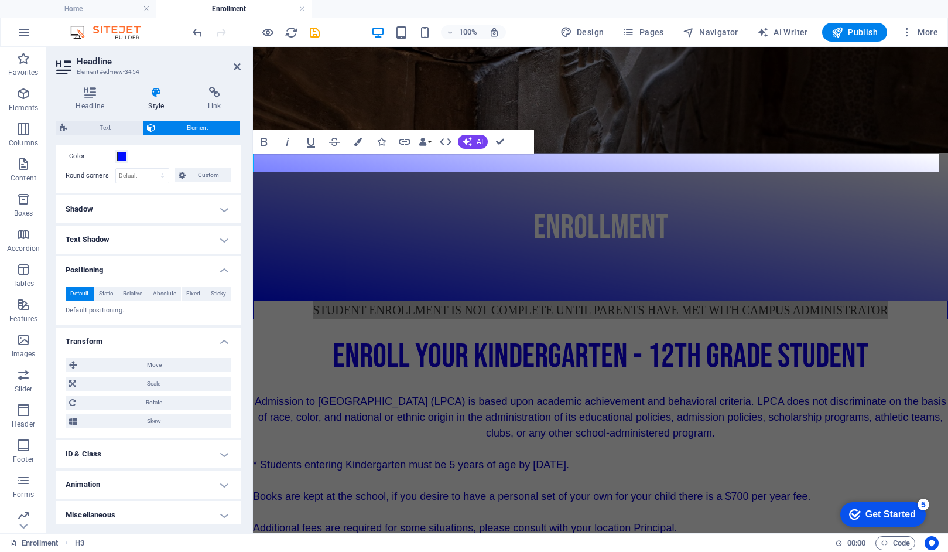
scroll to position [324, 0]
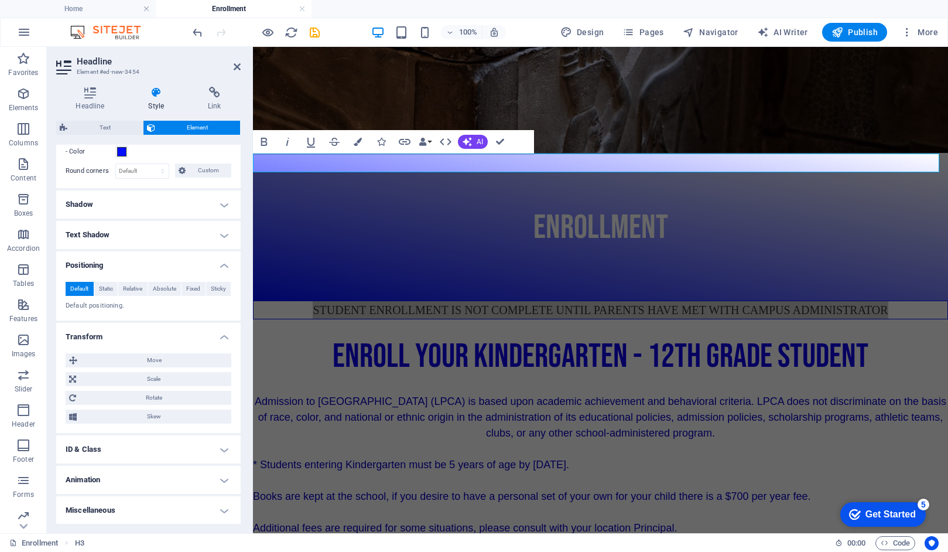
click at [222, 337] on h4 "Transform" at bounding box center [148, 333] width 184 height 21
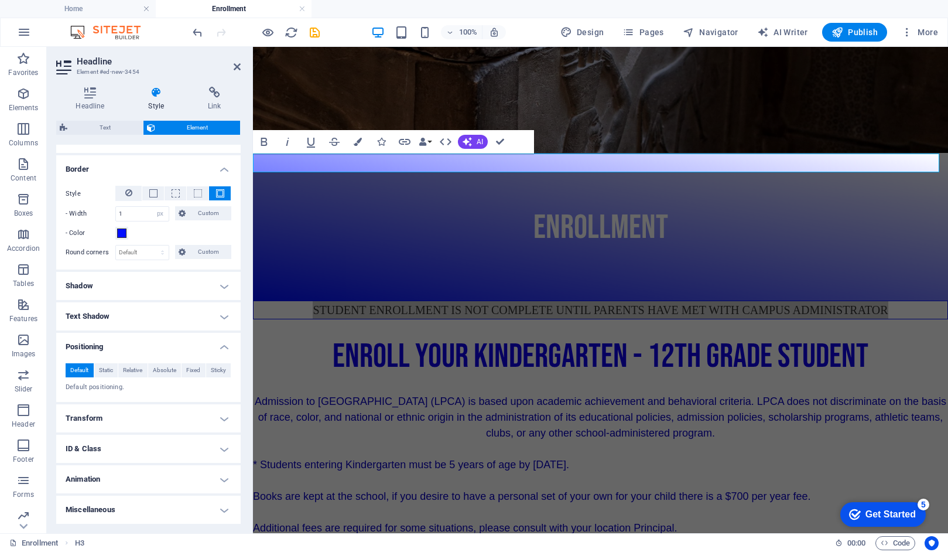
scroll to position [242, 0]
click at [221, 481] on h4 "Animation" at bounding box center [148, 479] width 184 height 28
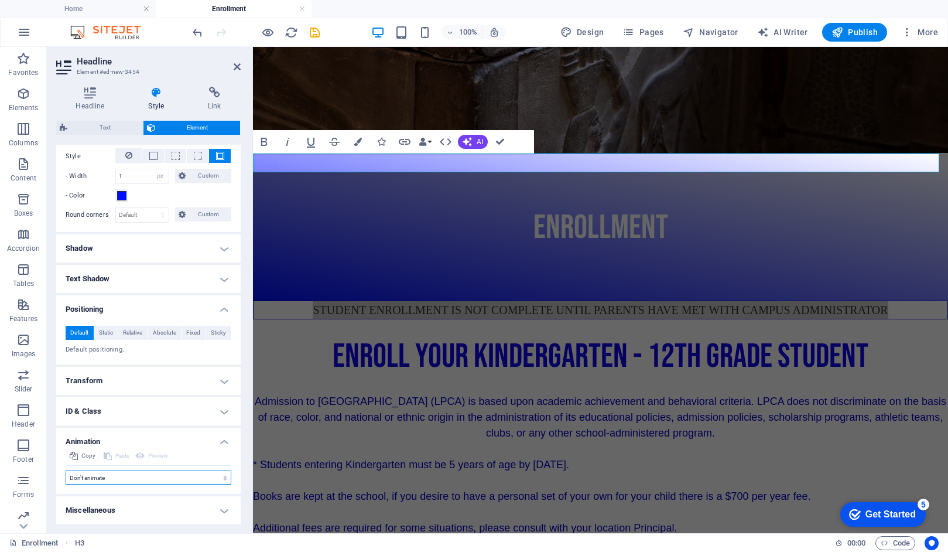
click at [121, 477] on select "Don't animate Show / Hide Slide up/down Zoom in/out Slide left to right Slide r…" at bounding box center [149, 477] width 166 height 14
select select "move-left-to-right"
click at [66, 470] on select "Don't animate Show / Hide Slide up/down Zoom in/out Slide left to right Slide r…" at bounding box center [149, 477] width 166 height 14
select select "scroll"
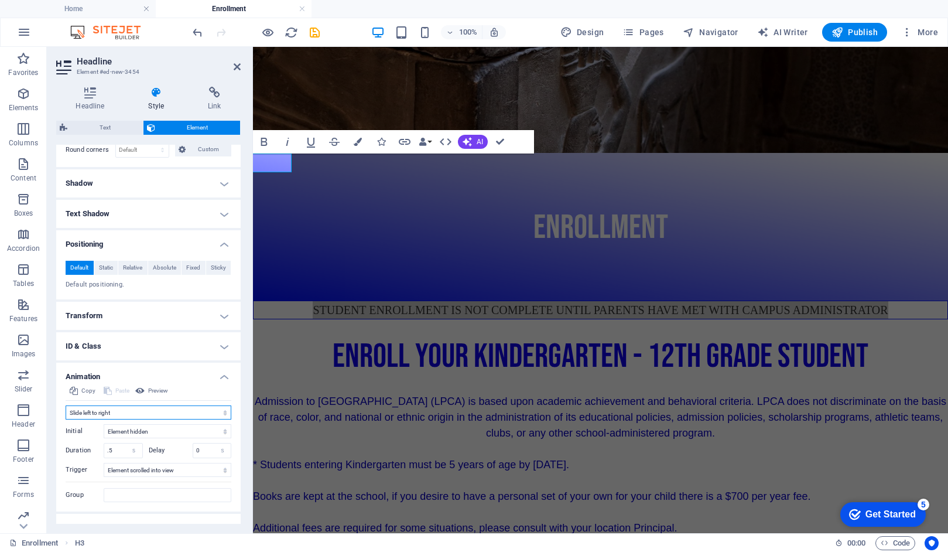
scroll to position [363, 0]
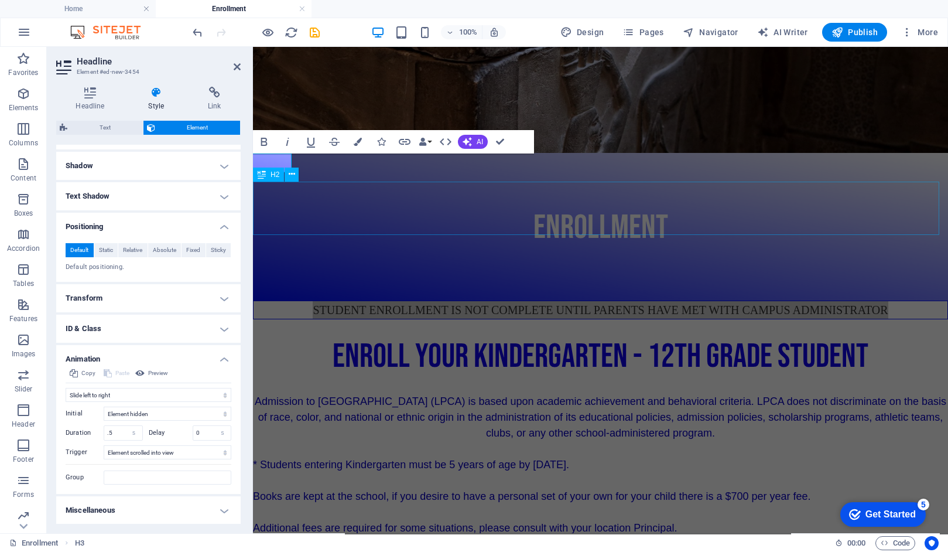
click at [893, 328] on div "Enroll Your Kindergarten - 12th Grade Student" at bounding box center [600, 354] width 695 height 53
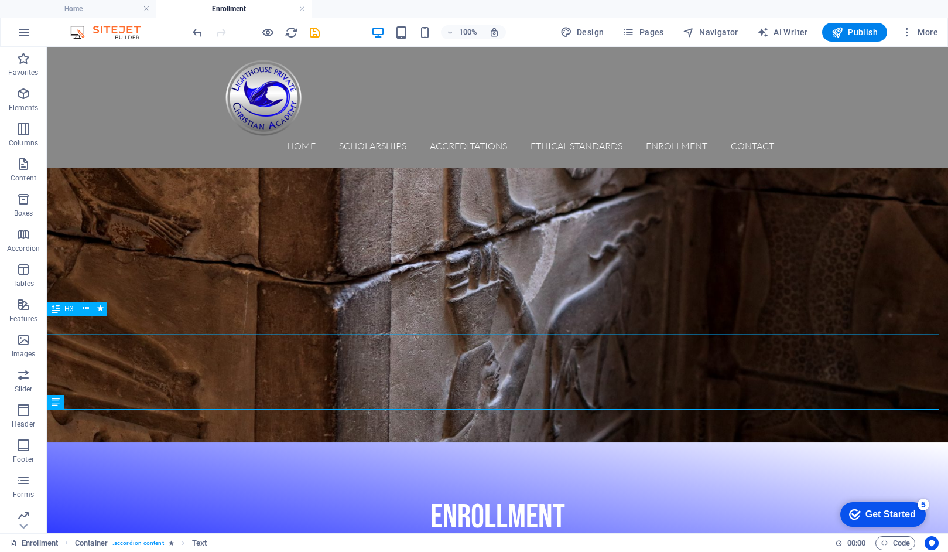
scroll to position [0, 0]
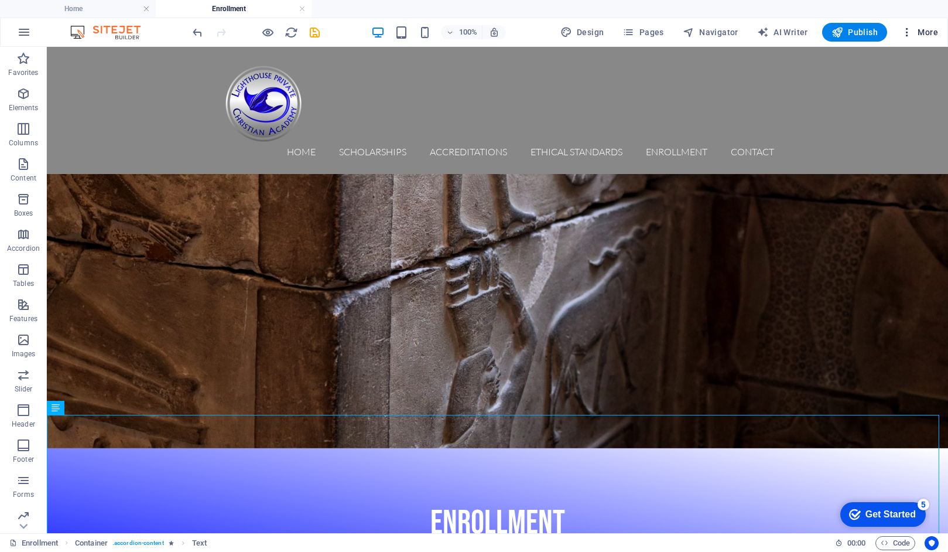
click at [901, 549] on span "More" at bounding box center [451, 558] width 900 height 18
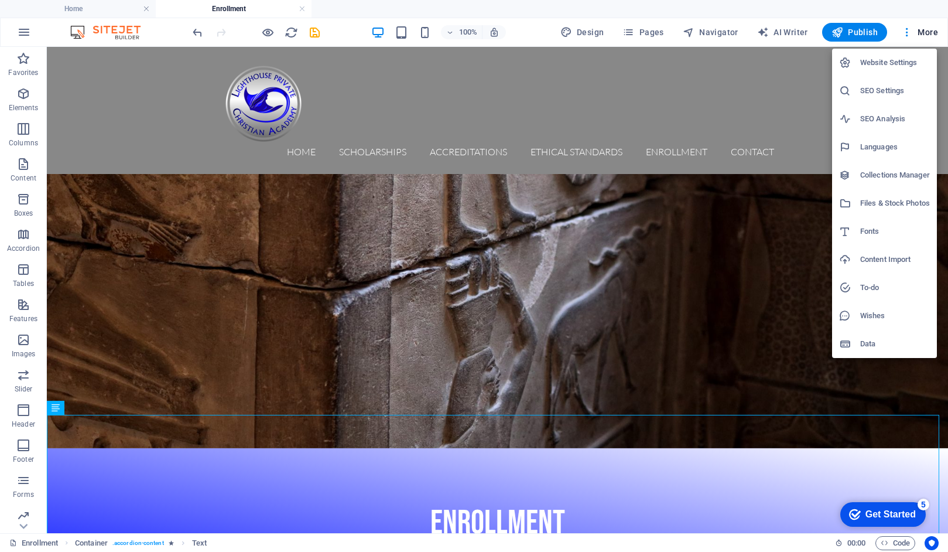
click at [918, 32] on div at bounding box center [474, 276] width 948 height 552
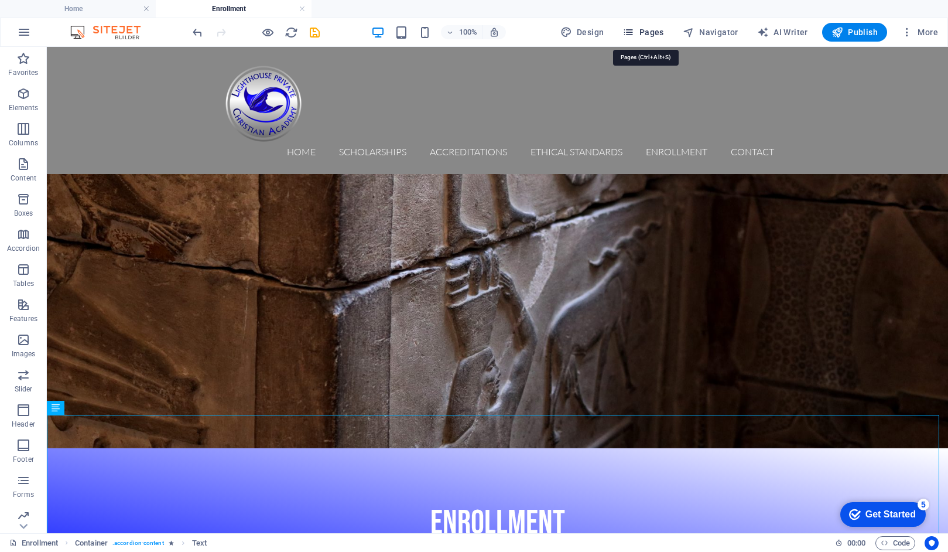
click at [634, 33] on icon "button" at bounding box center [628, 32] width 12 height 12
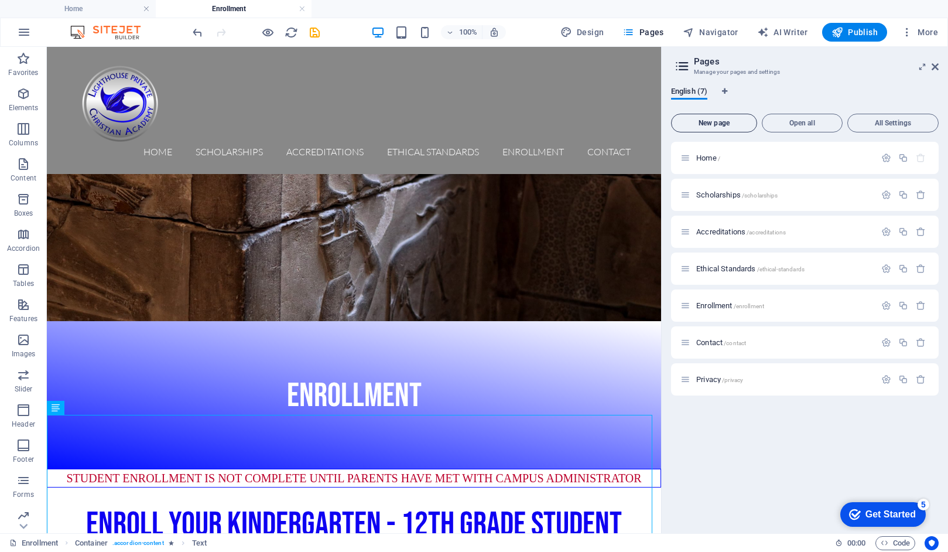
click at [697, 120] on span "New page" at bounding box center [714, 122] width 76 height 7
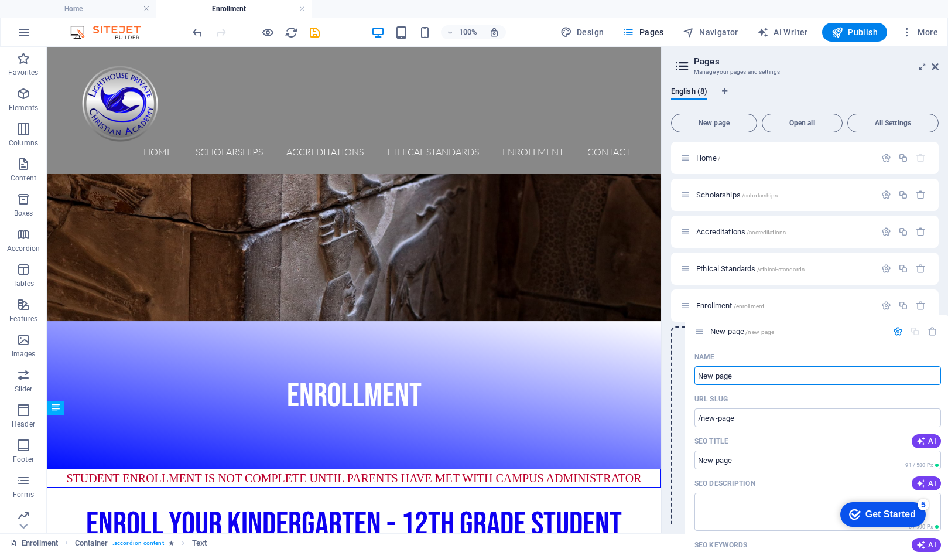
drag, startPoint x: 687, startPoint y: 419, endPoint x: 701, endPoint y: 328, distance: 91.3
click at [701, 328] on div "Home / Scholarships /scholarships Accreditations /accreditations Ethical Standa…" at bounding box center [805, 491] width 268 height 699
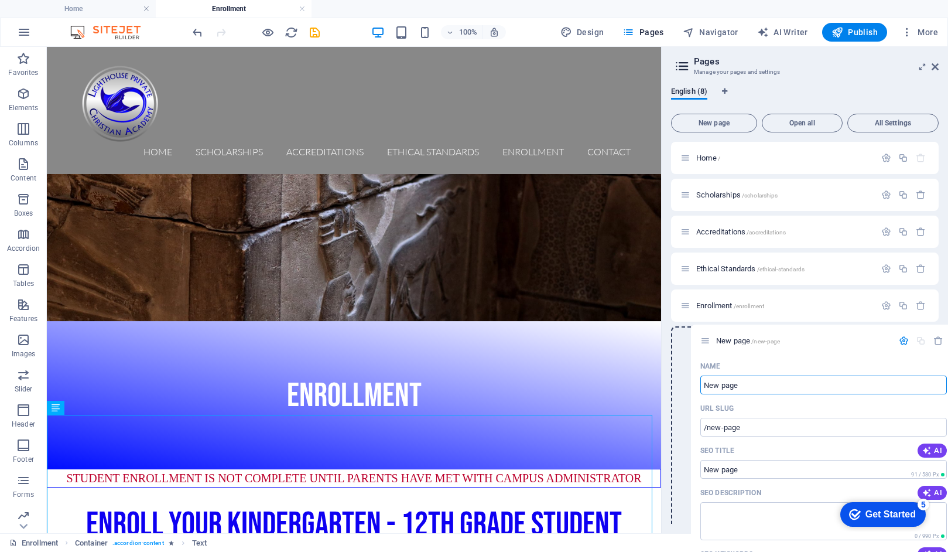
drag, startPoint x: 686, startPoint y: 344, endPoint x: 710, endPoint y: 338, distance: 24.0
click at [710, 338] on div "Home / Scholarships /scholarships Accreditations /accreditations Ethical Standa…" at bounding box center [805, 491] width 268 height 699
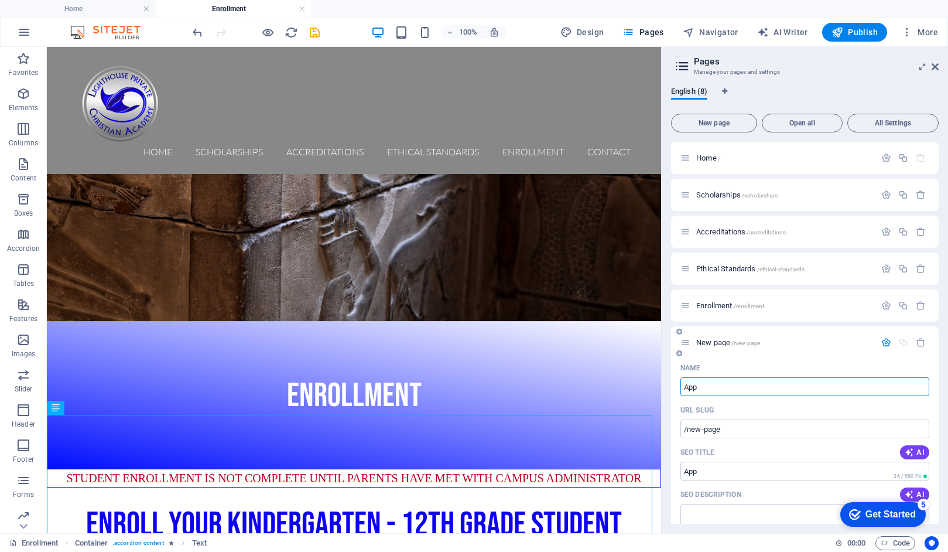
type input "App"
type input "/app"
type input "A"
type input "En"
type input "/e"
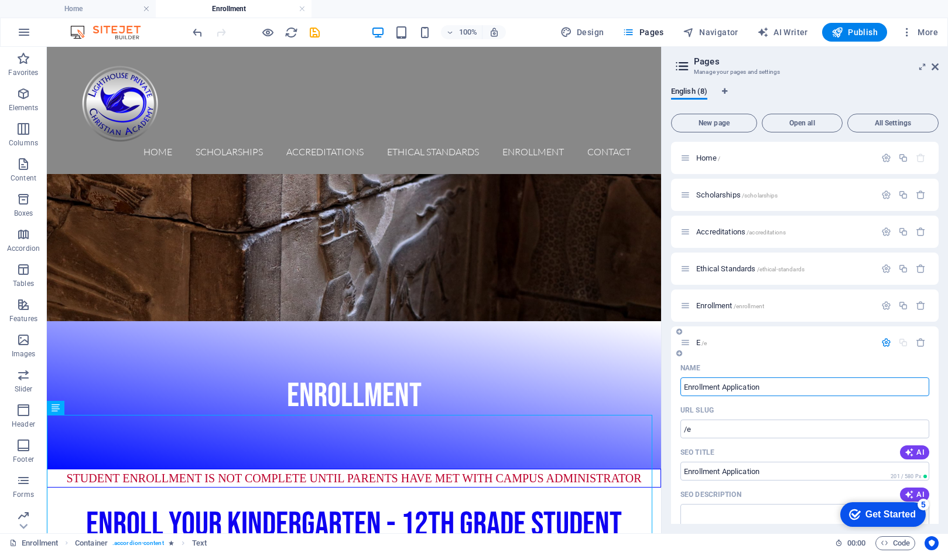
type input "Enrollment Application"
type input "/enrollment-application"
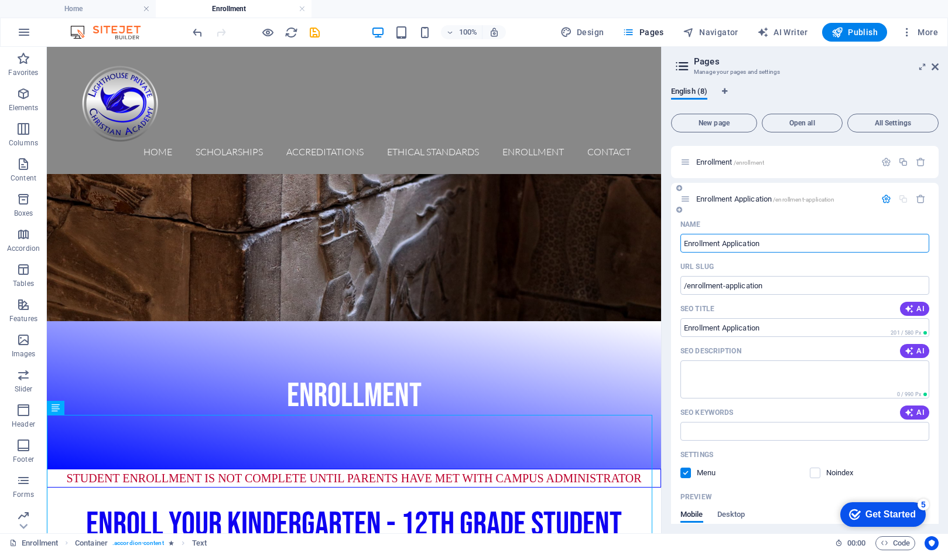
scroll to position [144, 0]
type input "Enrollment Application Form"
type input "/enrollment-application-form"
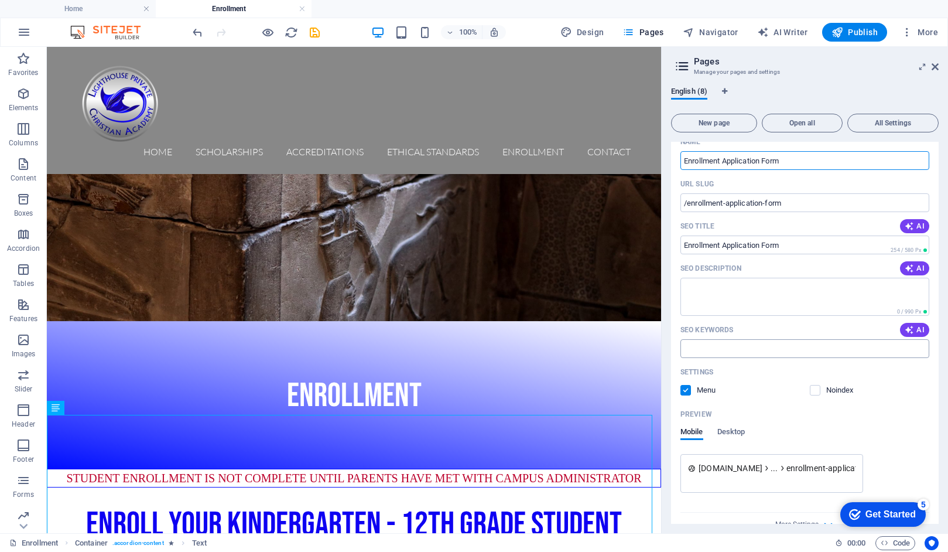
scroll to position [227, 0]
type input "Enrollment Application Form"
click at [813, 388] on label at bounding box center [815, 389] width 11 height 11
click at [0, 0] on input "checkbox" at bounding box center [0, 0] width 0 height 0
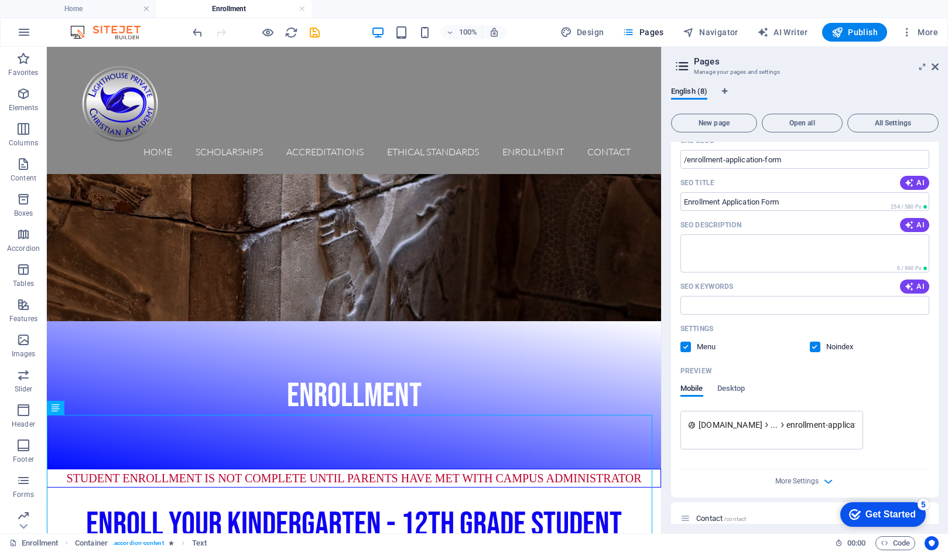
scroll to position [273, 0]
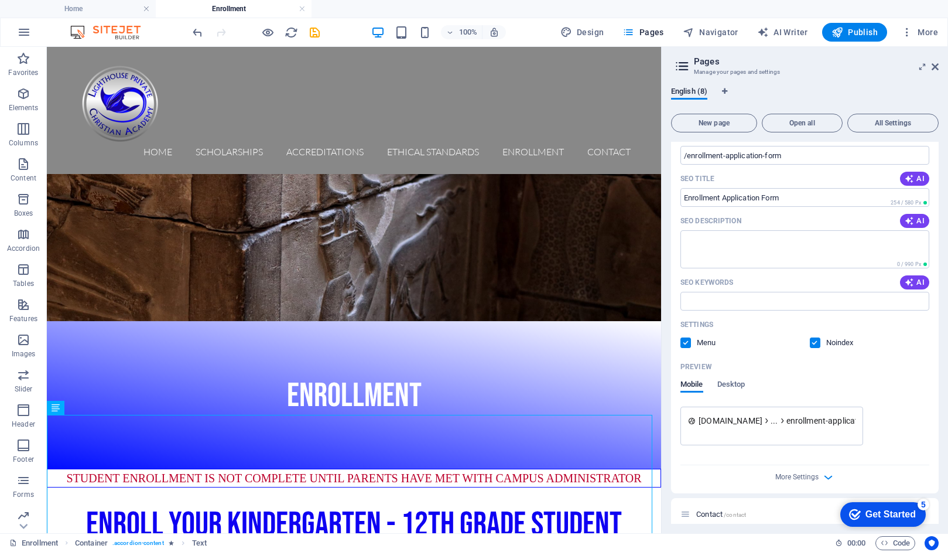
click at [683, 344] on label at bounding box center [685, 342] width 11 height 11
click at [0, 0] on input "checkbox" at bounding box center [0, 0] width 0 height 0
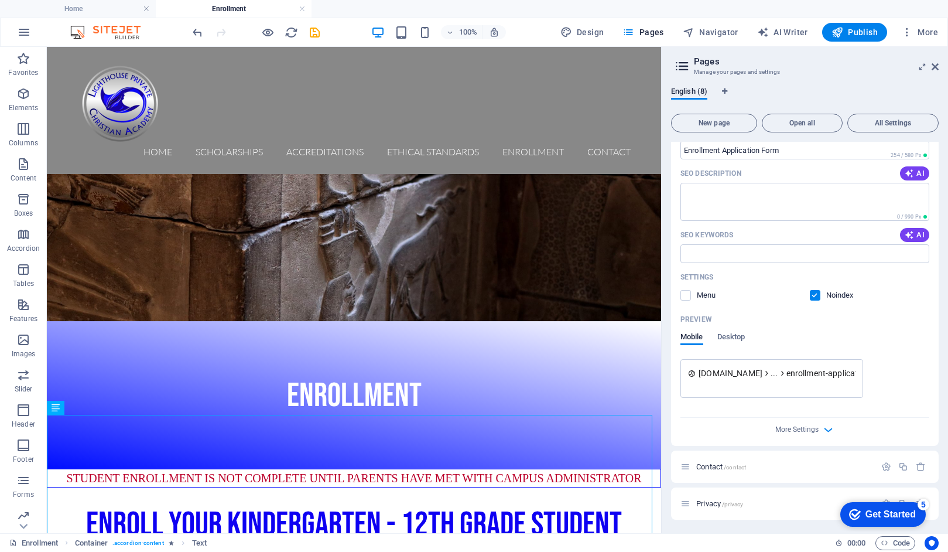
scroll to position [321, 0]
click at [806, 430] on span "More Settings" at bounding box center [796, 428] width 43 height 8
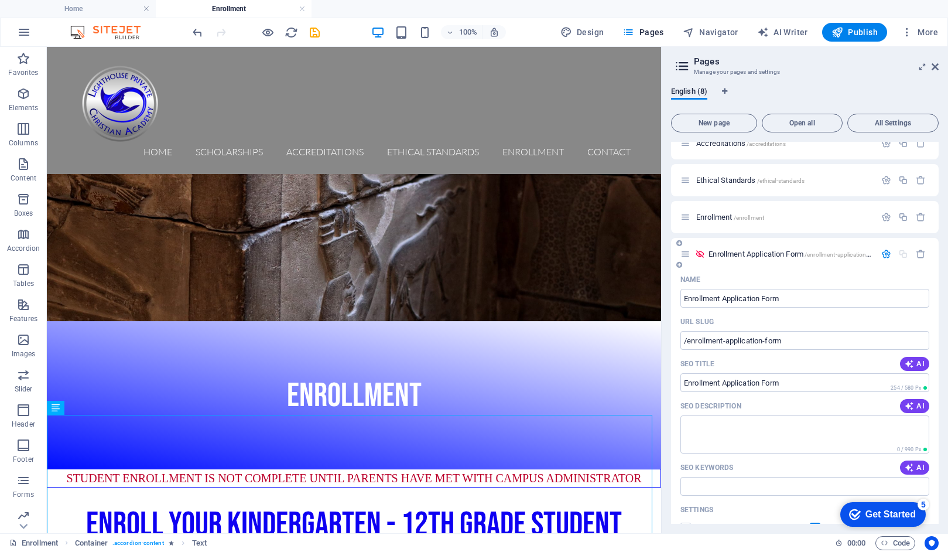
scroll to position [87, 0]
click at [884, 255] on icon "button" at bounding box center [886, 256] width 10 height 10
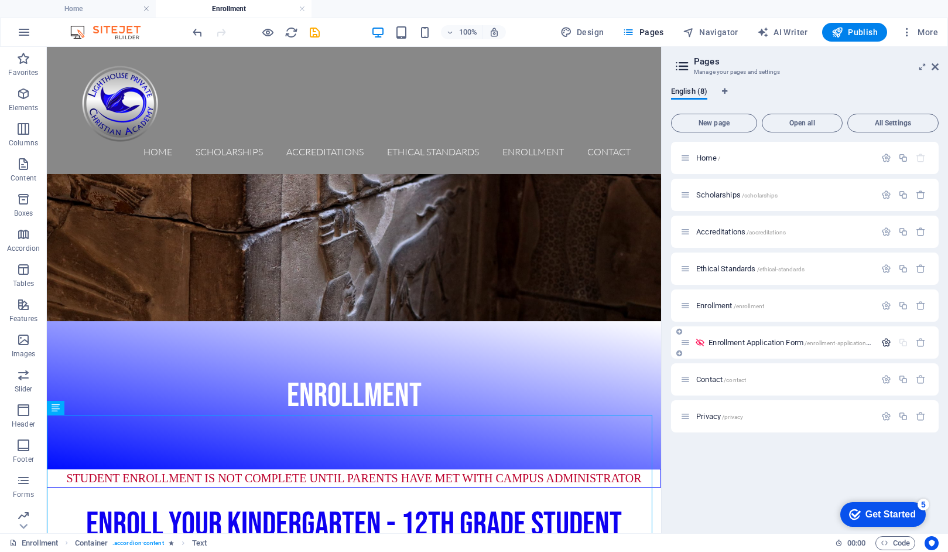
scroll to position [0, 0]
click at [884, 344] on icon "button" at bounding box center [886, 342] width 10 height 10
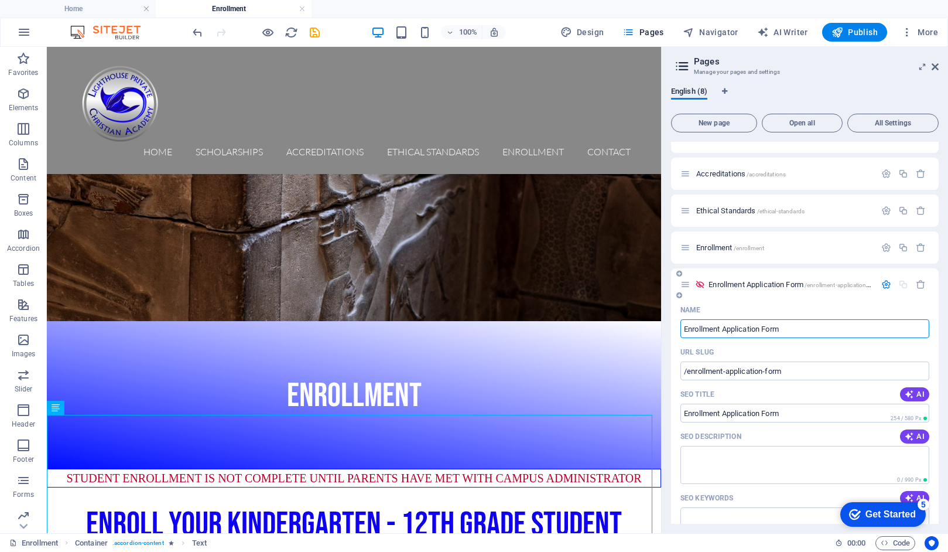
scroll to position [56, 0]
click at [885, 286] on icon "button" at bounding box center [886, 287] width 10 height 10
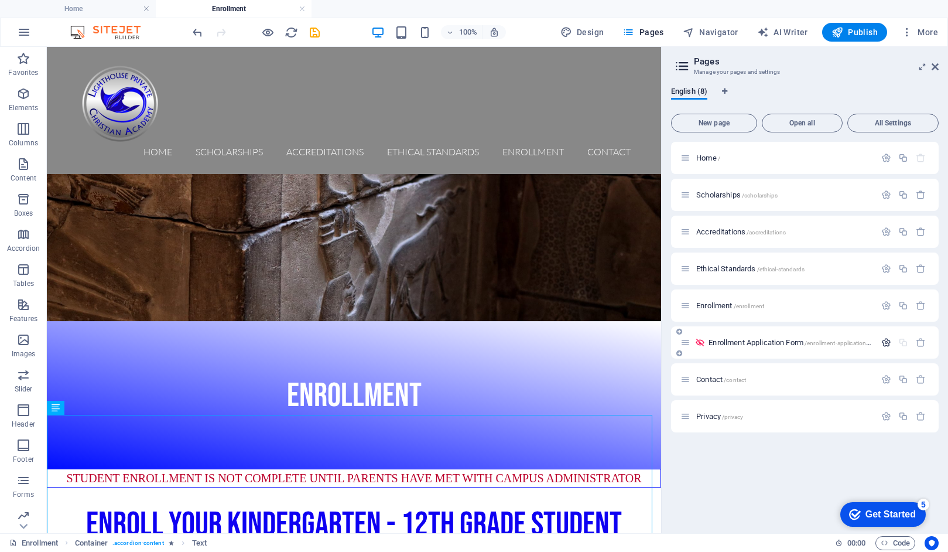
scroll to position [0, 0]
click at [711, 304] on span "Enrollment /enrollment" at bounding box center [730, 305] width 68 height 9
click at [744, 340] on span "Enrollment Application Form /enrollment-application-form" at bounding box center [794, 342] width 172 height 9
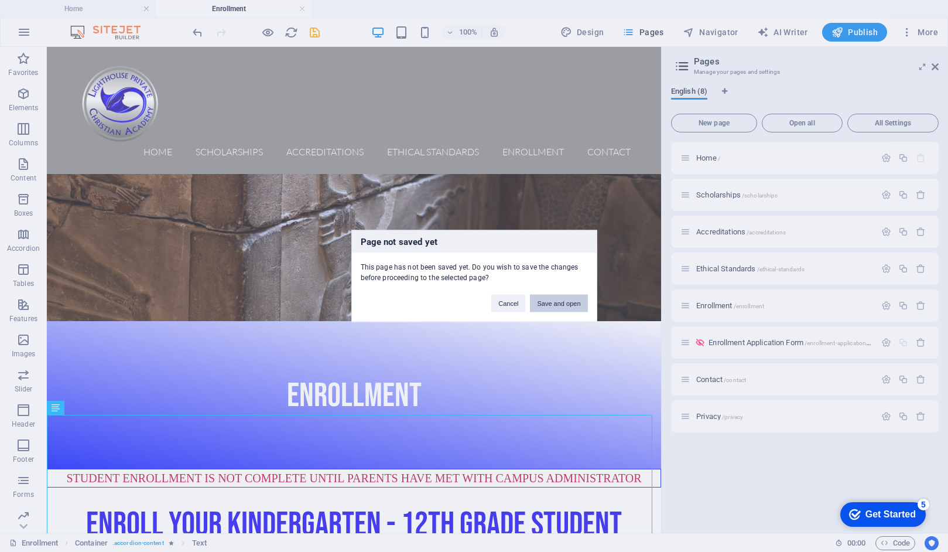
click at [558, 303] on button "Save and open" at bounding box center [558, 304] width 57 height 18
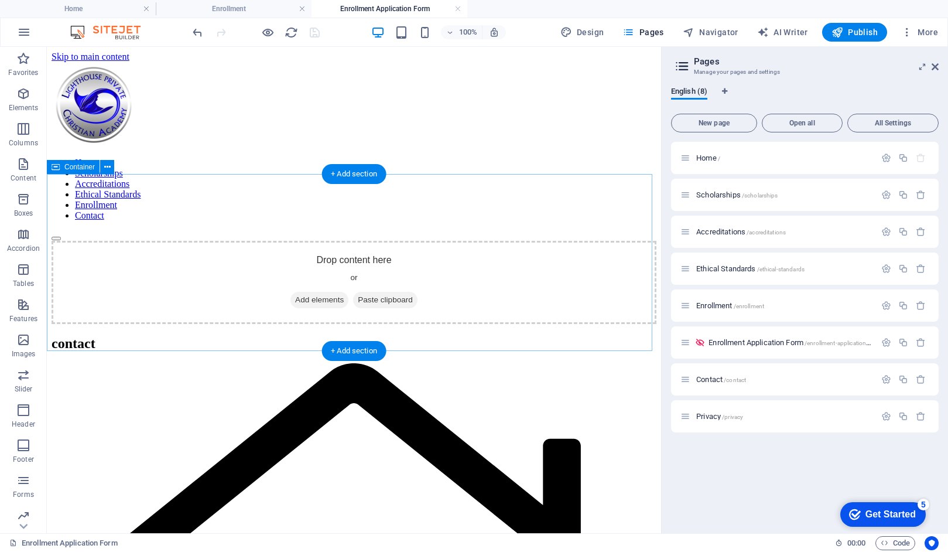
click at [312, 292] on span "Add elements" at bounding box center [319, 300] width 58 height 16
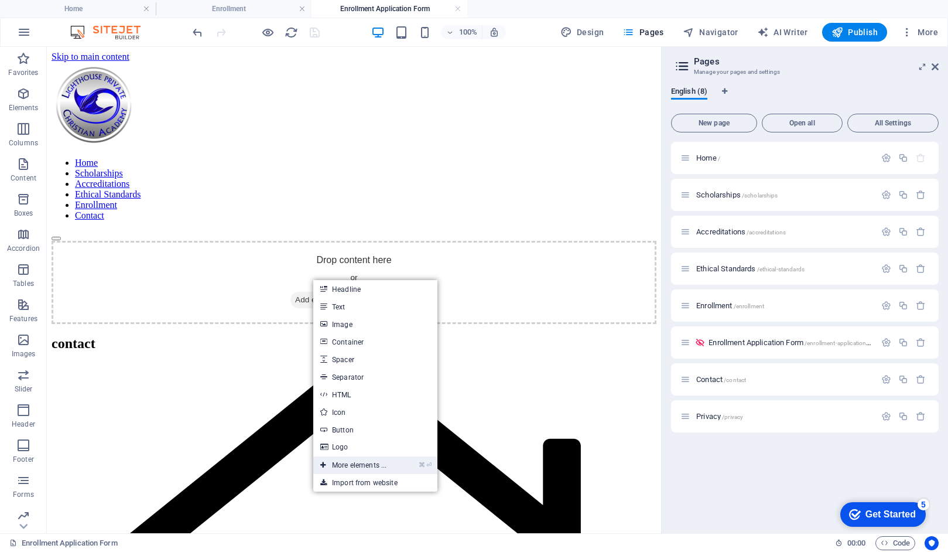
click at [340, 465] on link "⌘ ⏎ More elements ..." at bounding box center [353, 465] width 80 height 18
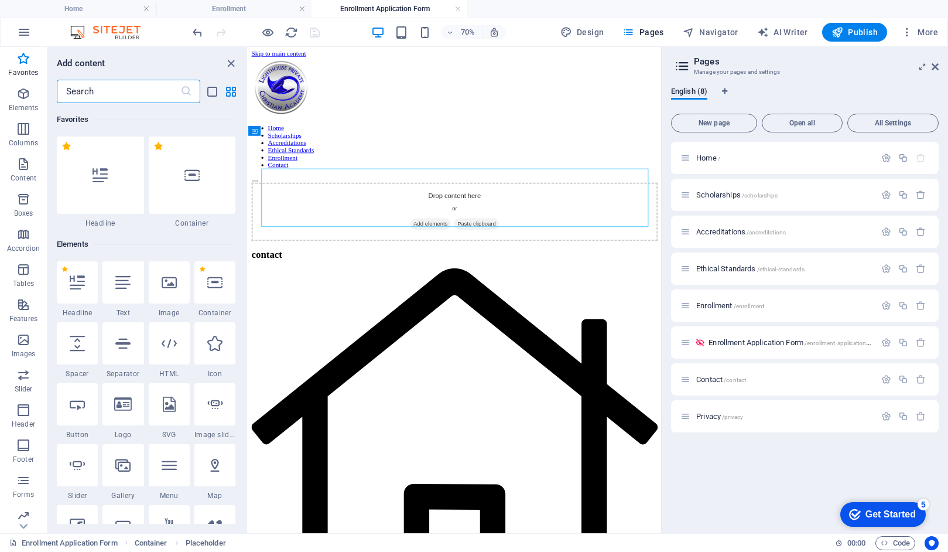
click at [98, 91] on input "text" at bounding box center [119, 91] width 124 height 23
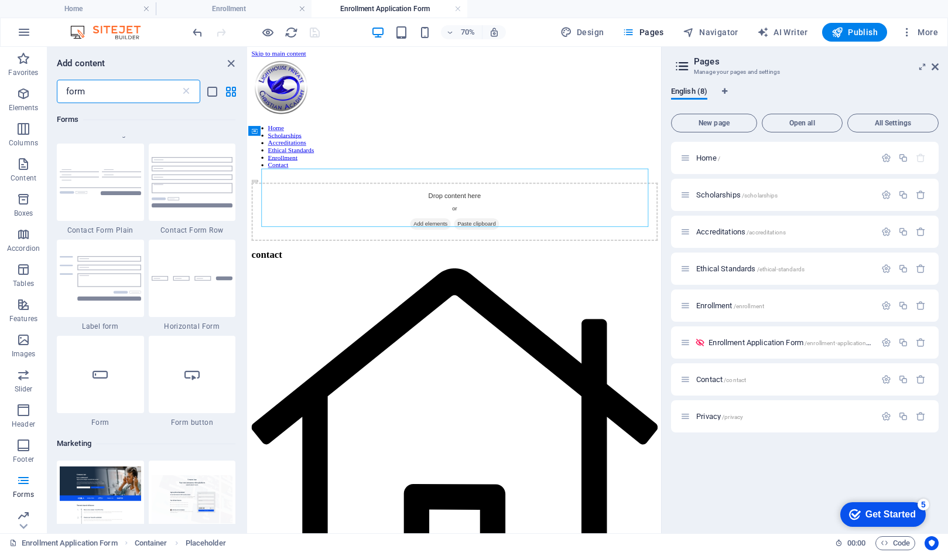
scroll to position [532, 0]
type input "form"
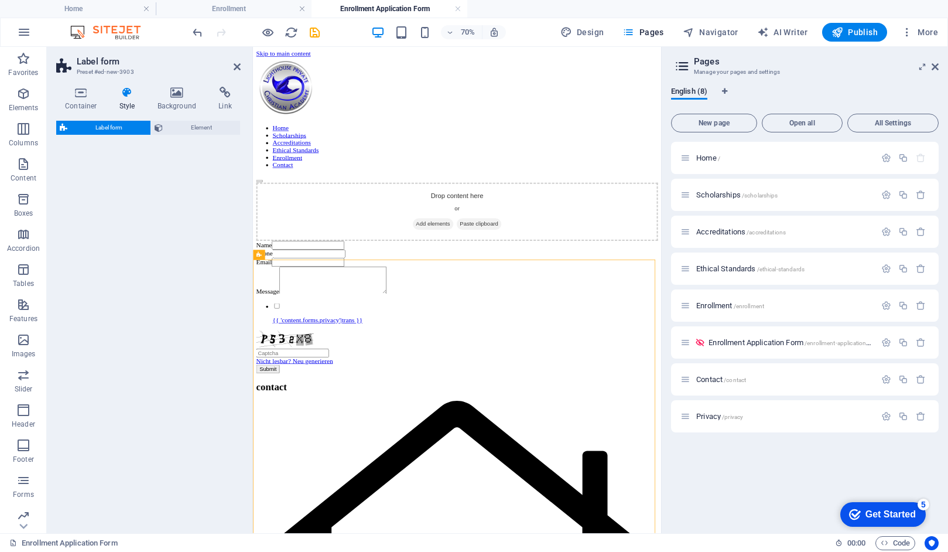
select select "rem"
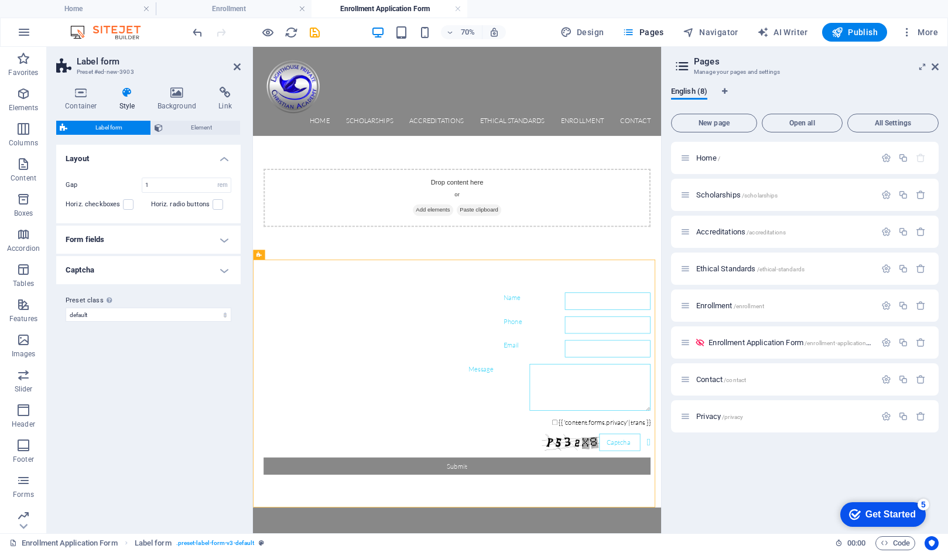
click at [225, 241] on h4 "Form fields" at bounding box center [148, 239] width 184 height 28
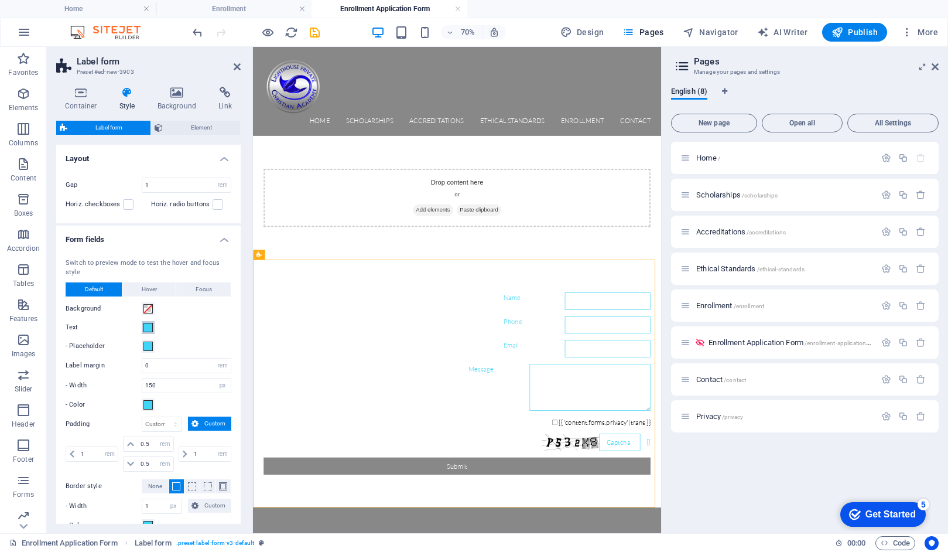
click at [146, 330] on span at bounding box center [147, 327] width 9 height 9
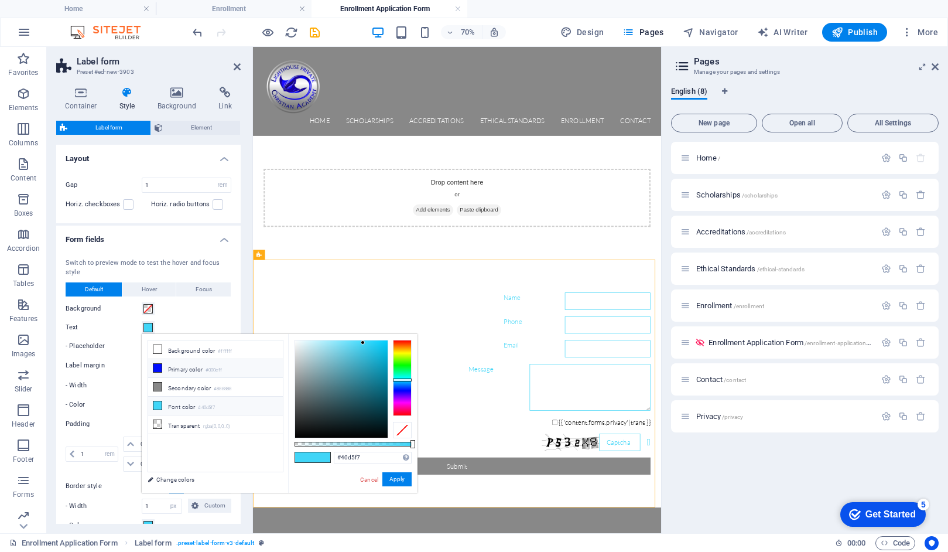
click at [159, 369] on icon at bounding box center [157, 368] width 8 height 8
type input "#000eff"
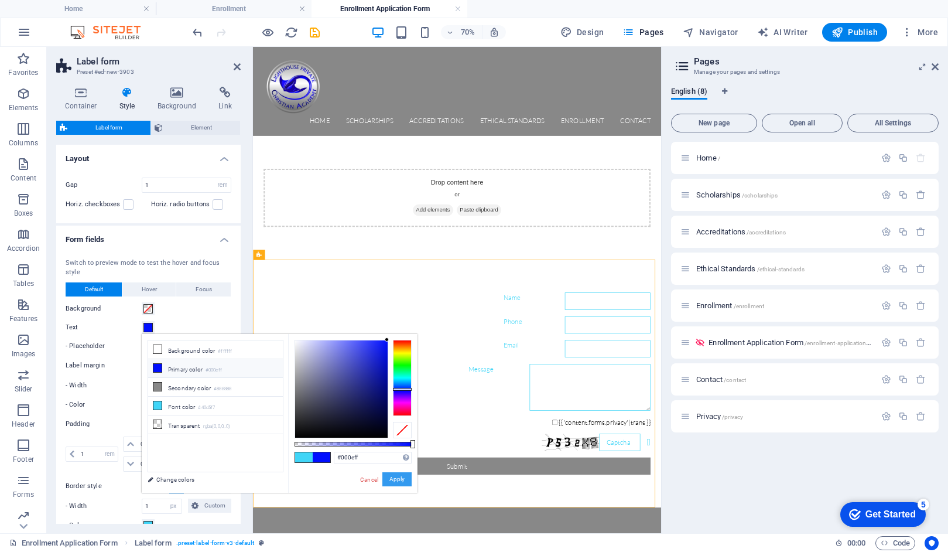
click at [395, 477] on button "Apply" at bounding box center [396, 479] width 29 height 14
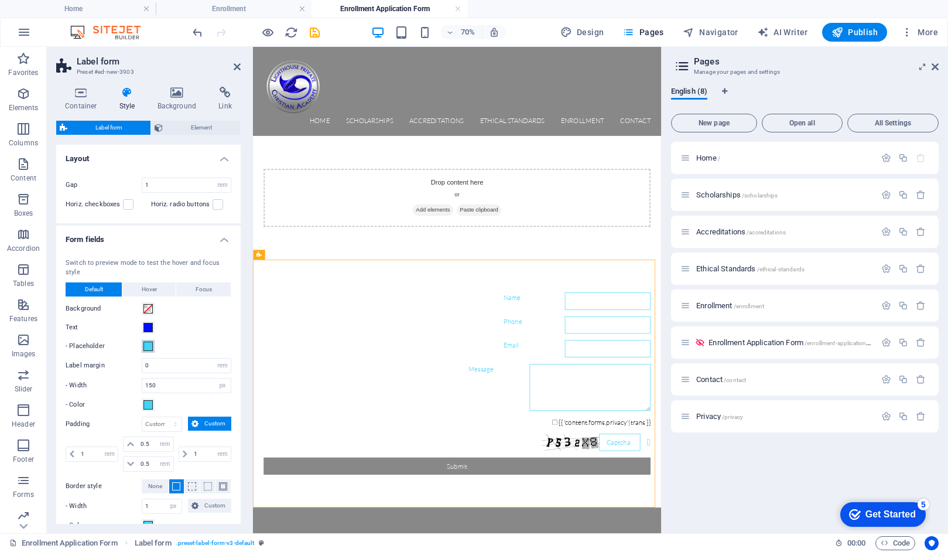
click at [146, 345] on span at bounding box center [147, 345] width 9 height 9
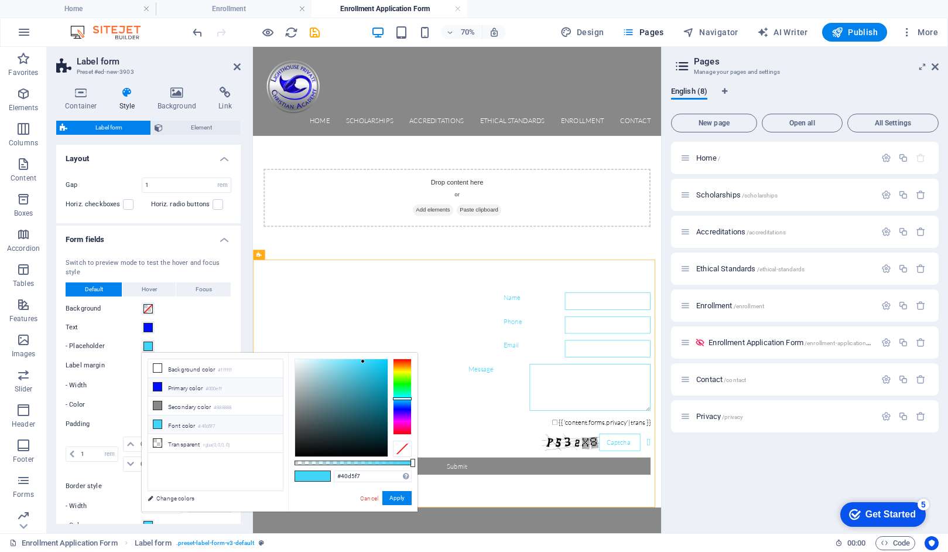
click at [167, 385] on li "Primary color #000eff" at bounding box center [215, 387] width 135 height 19
type input "#000eff"
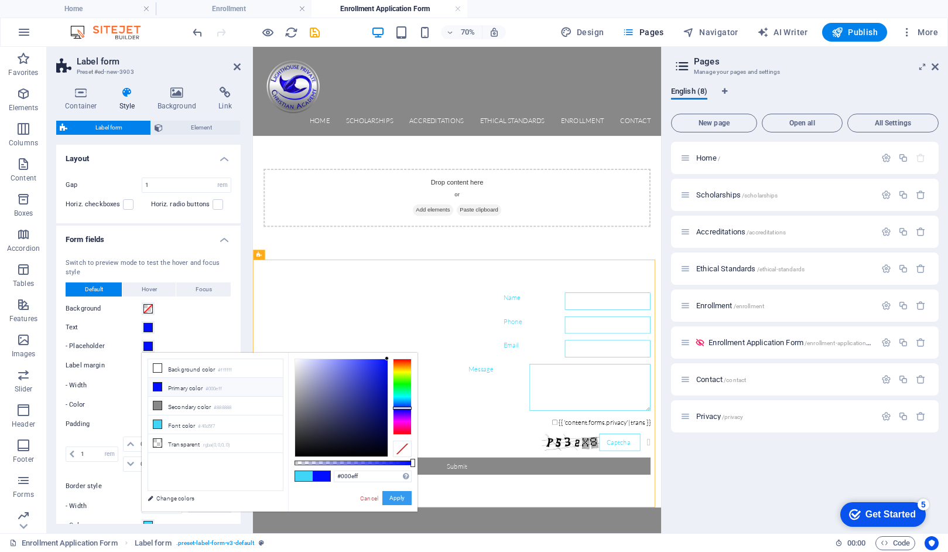
click at [391, 499] on button "Apply" at bounding box center [396, 498] width 29 height 14
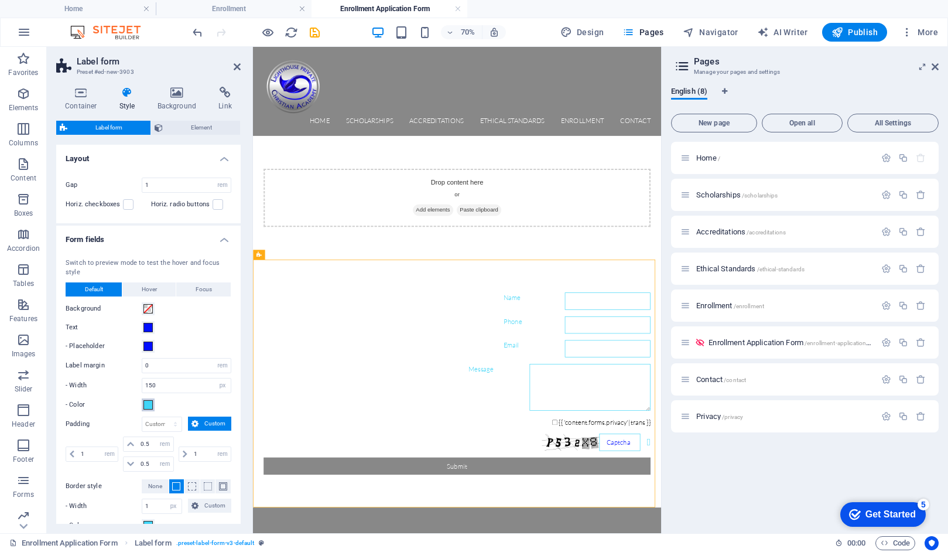
click at [150, 404] on span at bounding box center [147, 404] width 9 height 9
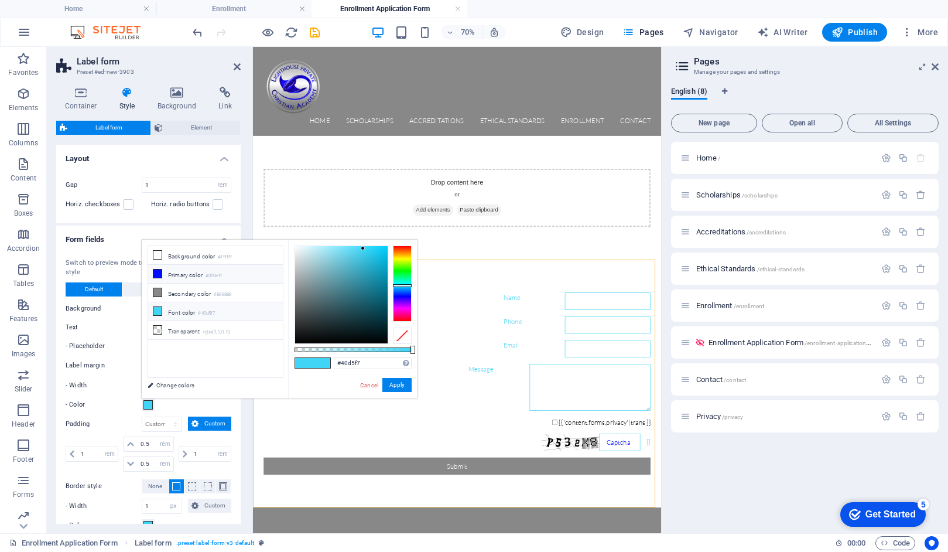
click at [184, 274] on li "Primary color #000eff" at bounding box center [215, 274] width 135 height 19
type input "#000eff"
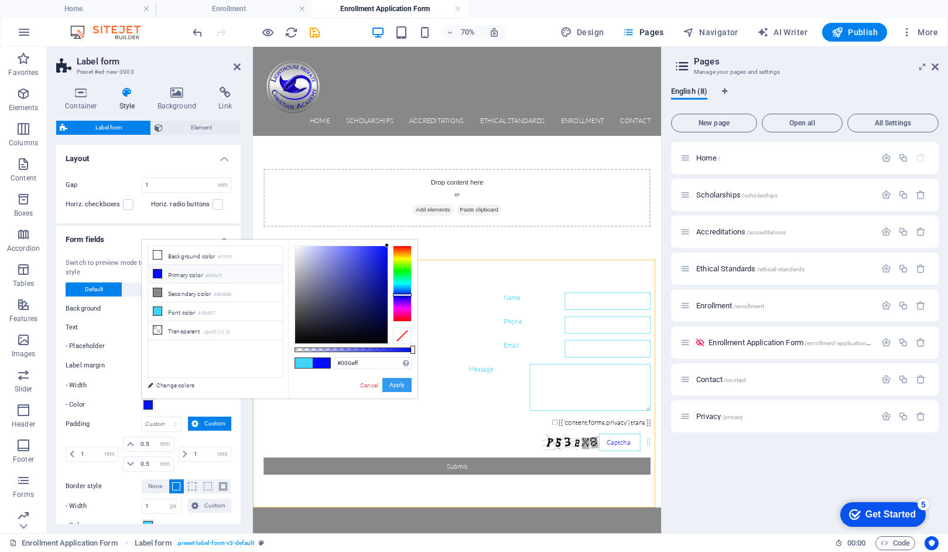
click at [398, 385] on button "Apply" at bounding box center [396, 385] width 29 height 14
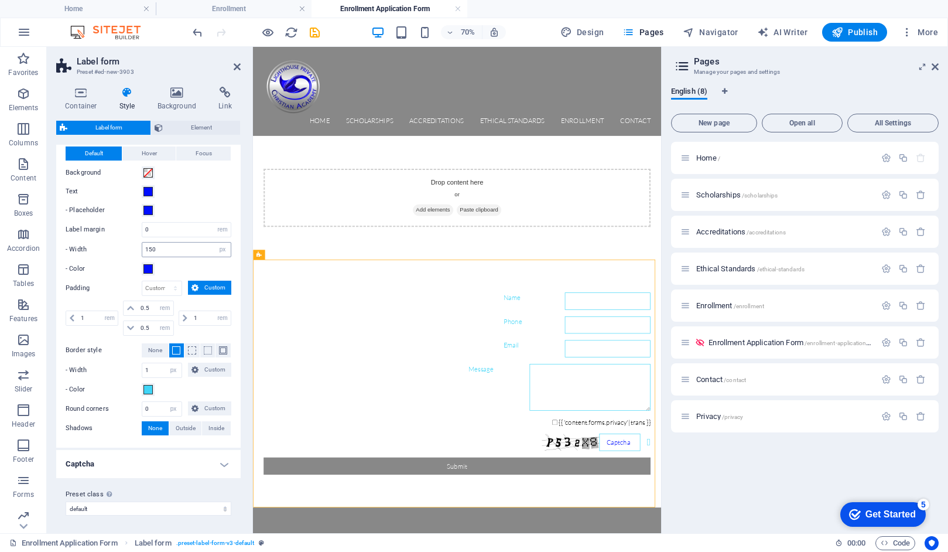
scroll to position [136, 0]
click at [145, 388] on span at bounding box center [147, 388] width 9 height 9
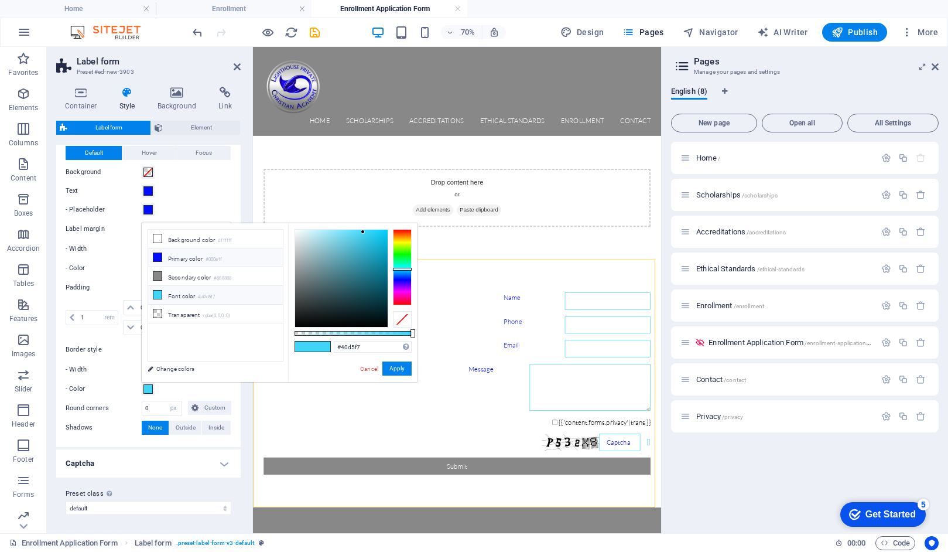
click at [218, 261] on small "#000eff" at bounding box center [214, 259] width 16 height 8
type input "#000eff"
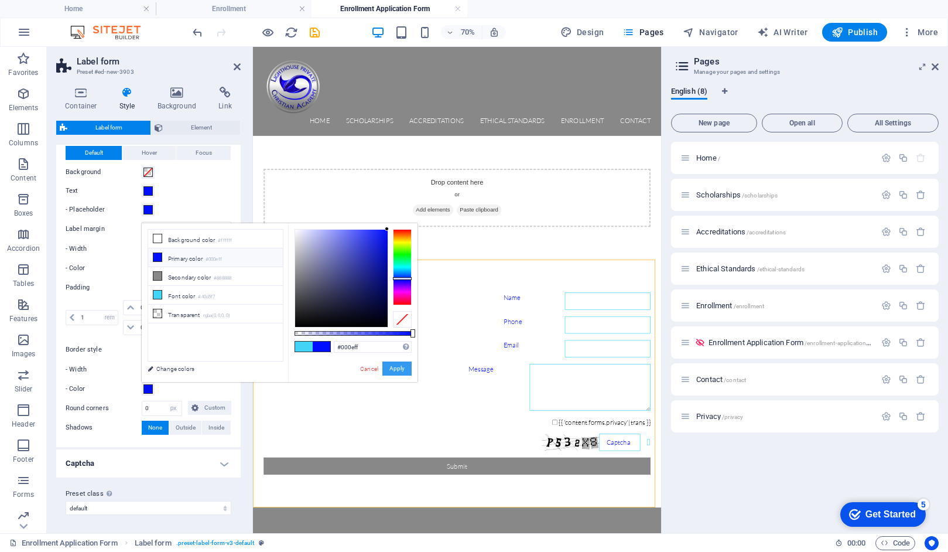
click at [393, 368] on button "Apply" at bounding box center [396, 368] width 29 height 14
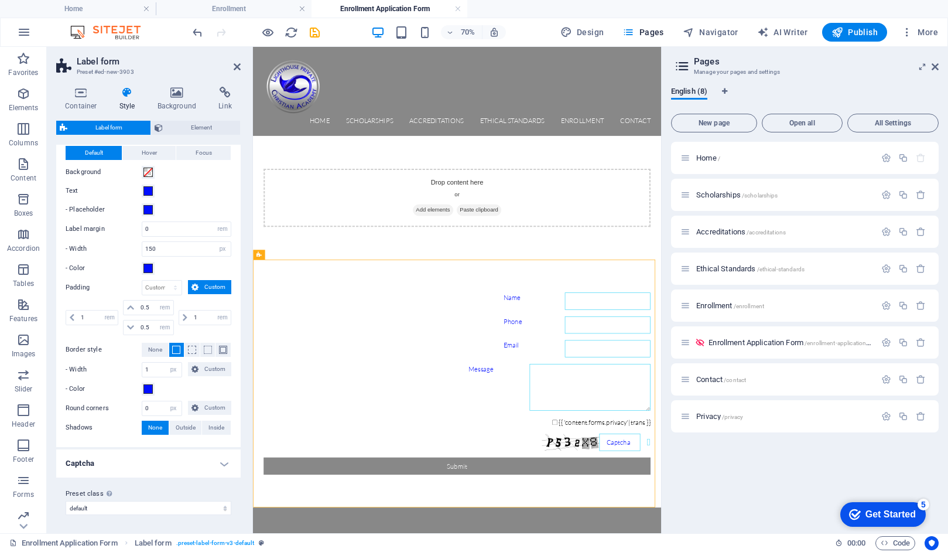
click at [219, 462] on h4 "Captcha" at bounding box center [148, 463] width 184 height 28
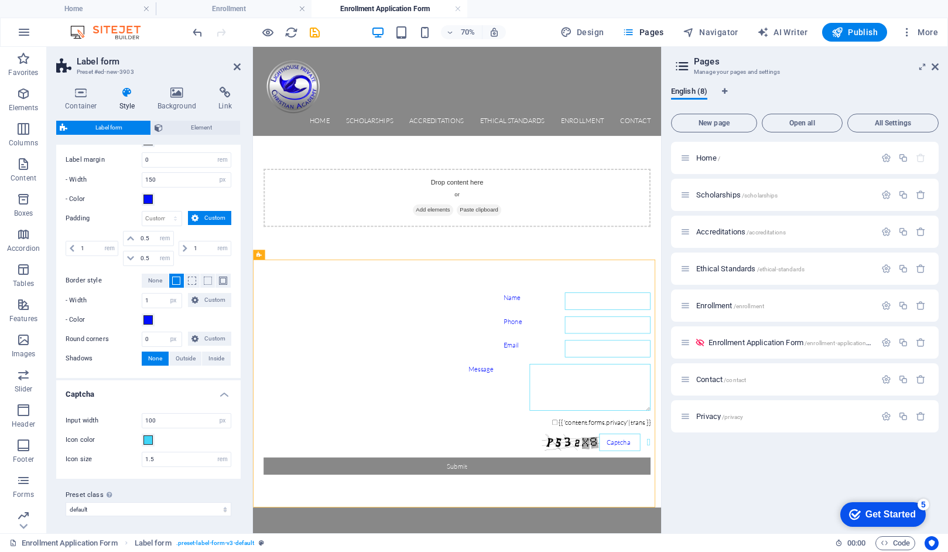
scroll to position [207, 0]
click at [146, 439] on span at bounding box center [147, 438] width 9 height 9
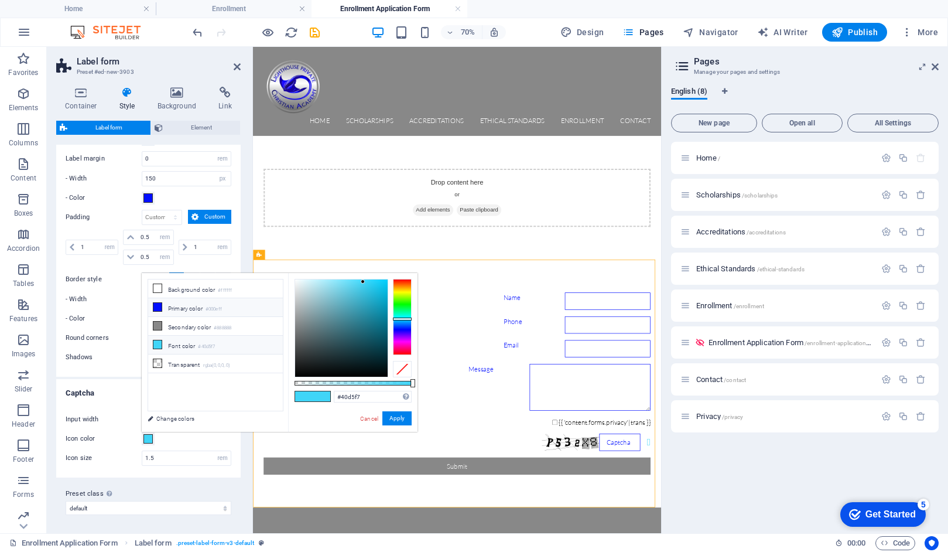
click at [179, 309] on li "Primary color #000eff" at bounding box center [215, 307] width 135 height 19
type input "#000eff"
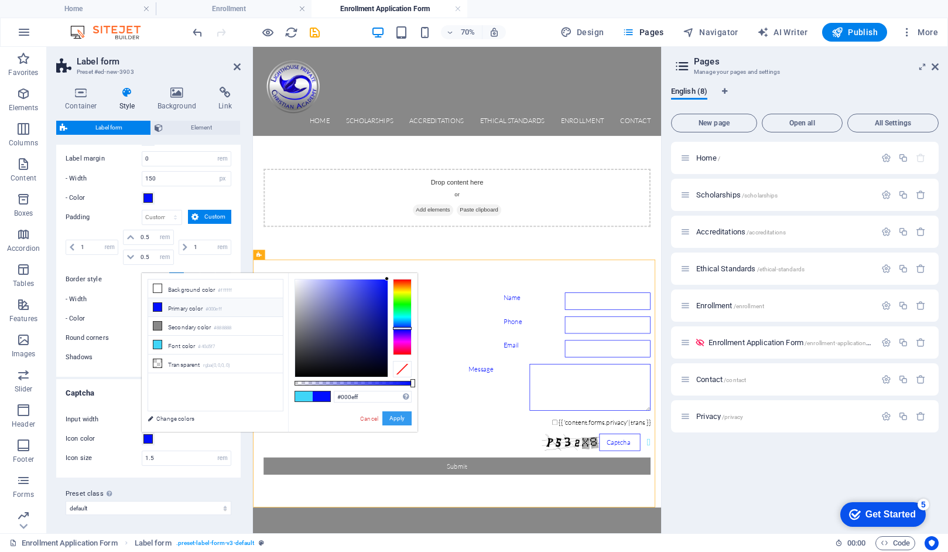
click at [395, 416] on button "Apply" at bounding box center [396, 418] width 29 height 14
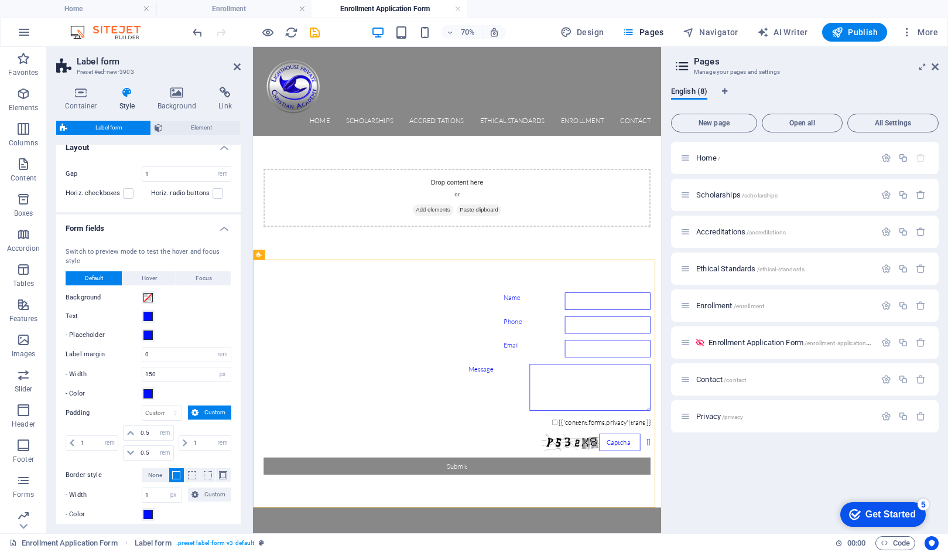
scroll to position [0, 0]
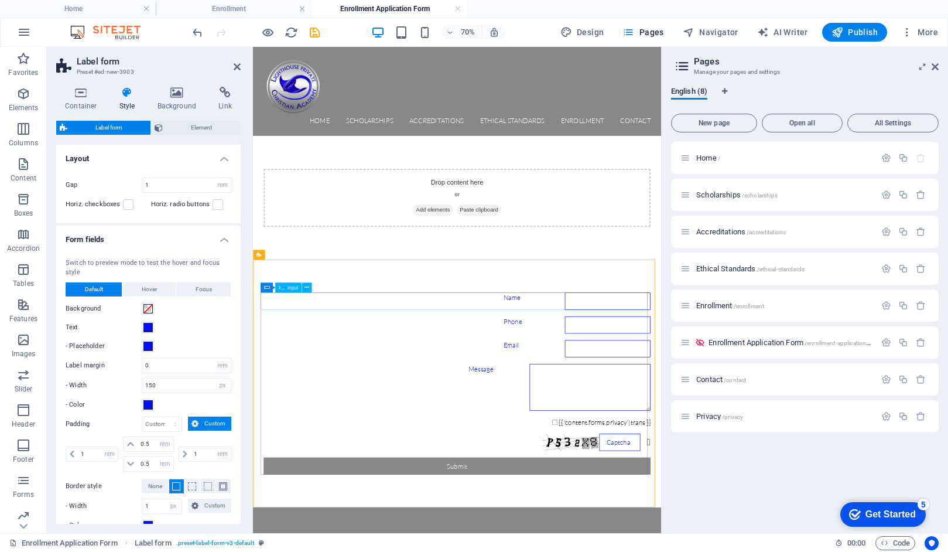
click at [309, 412] on div "Name" at bounding box center [544, 410] width 553 height 25
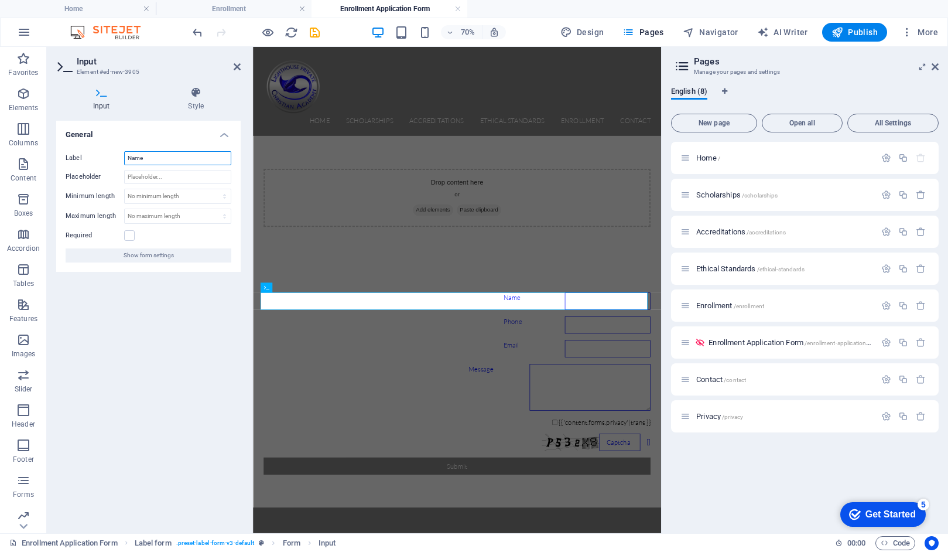
click at [126, 158] on input "Name" at bounding box center [177, 158] width 107 height 14
type input "Student Name"
click at [129, 232] on label at bounding box center [129, 235] width 11 height 11
click at [0, 0] on input "Required" at bounding box center [0, 0] width 0 height 0
click at [132, 255] on span "Show form settings" at bounding box center [149, 255] width 50 height 14
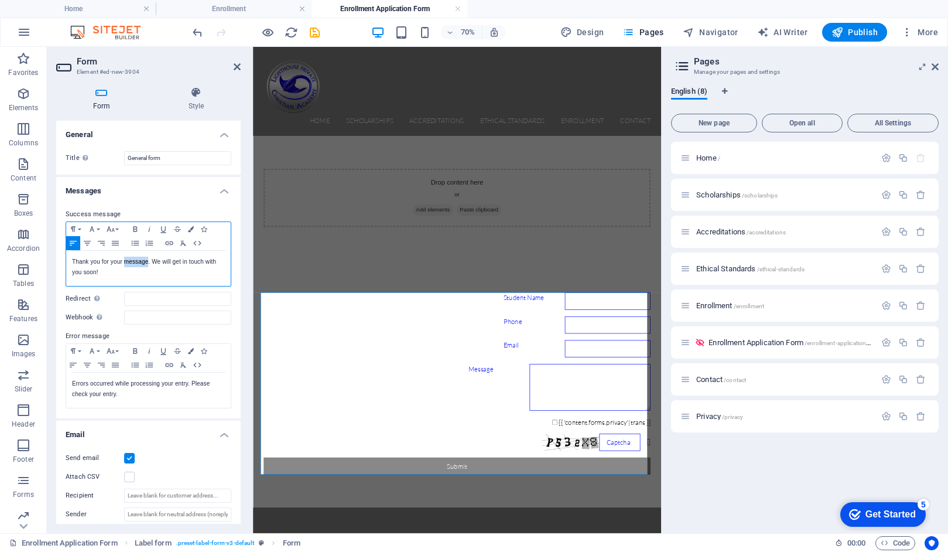
drag, startPoint x: 148, startPoint y: 263, endPoint x: 125, endPoint y: 263, distance: 22.8
click at [125, 263] on p "Thank you for your message. We will get in touch with you soon!" at bounding box center [148, 266] width 153 height 21
click at [136, 297] on input "Redirect Define a redirect target upon successful form submission; for example,…" at bounding box center [177, 299] width 107 height 14
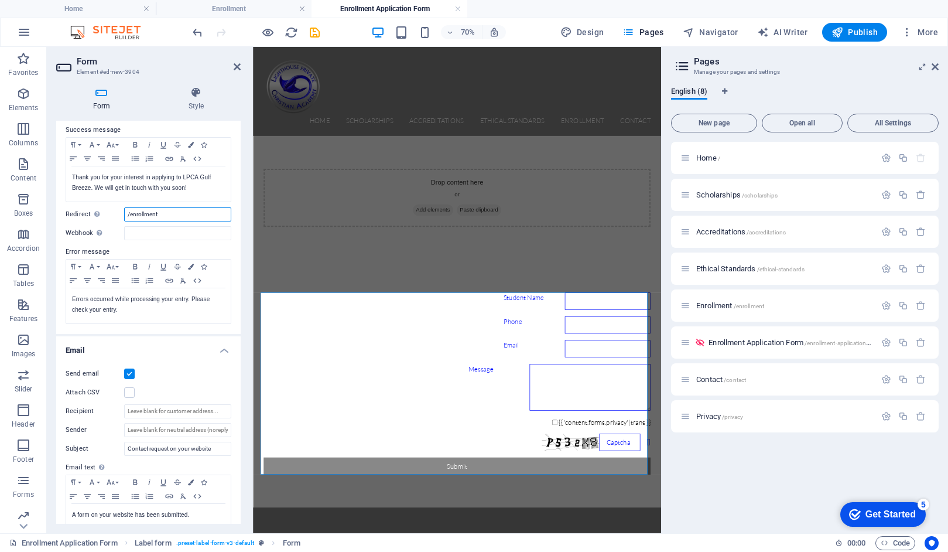
scroll to position [87, 0]
type input "/enrollment"
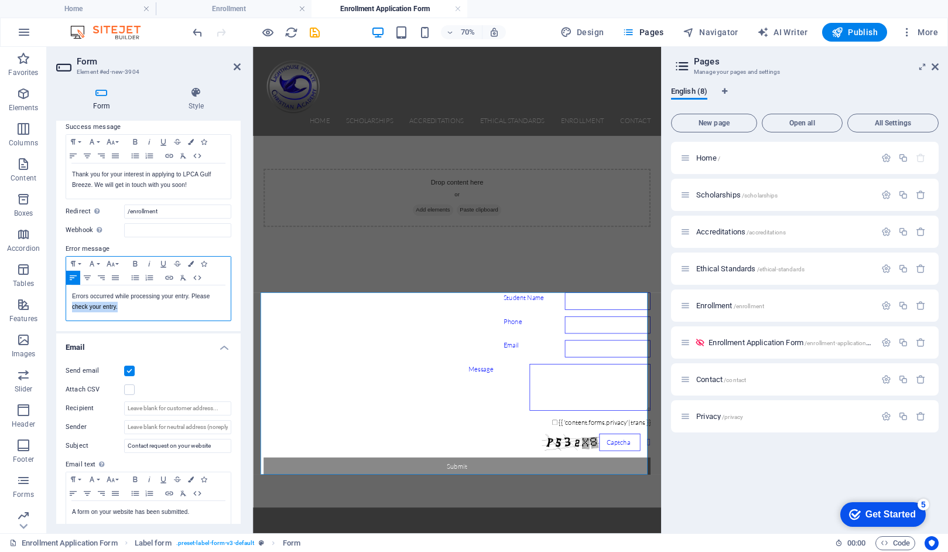
drag, startPoint x: 119, startPoint y: 307, endPoint x: 71, endPoint y: 306, distance: 48.0
click at [71, 306] on div "Errors occurred while processing your entry. Please check your entry." at bounding box center [148, 302] width 165 height 35
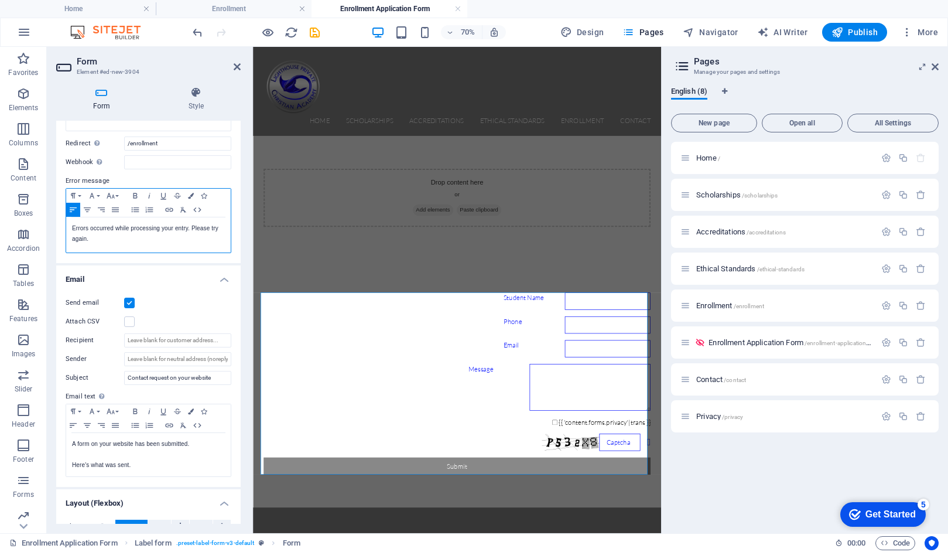
scroll to position [156, 0]
drag, startPoint x: 216, startPoint y: 378, endPoint x: 121, endPoint y: 380, distance: 95.5
click at [121, 380] on div "Subject Contact request on your website" at bounding box center [149, 377] width 166 height 14
click at [127, 376] on input "Application" at bounding box center [177, 377] width 107 height 14
type input "Enrollment Application"
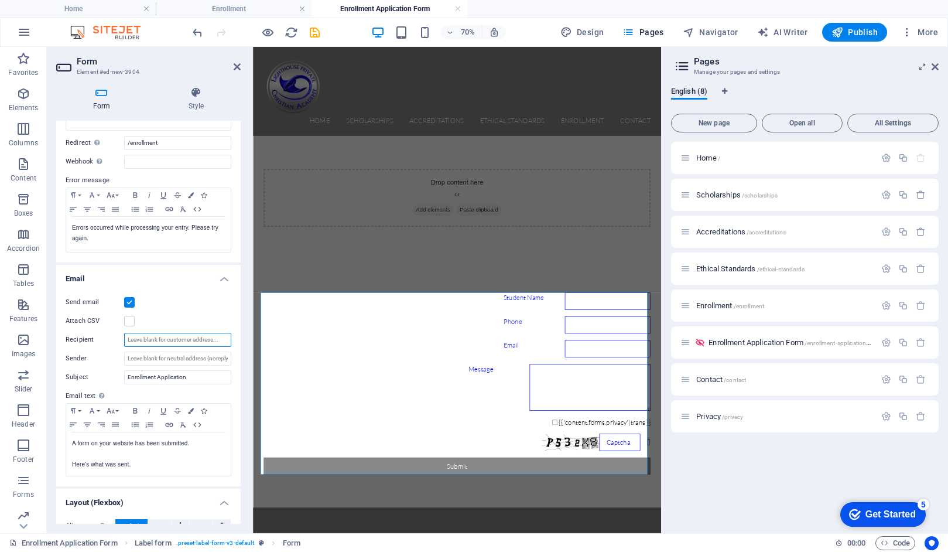
click at [141, 340] on input "Recipient" at bounding box center [177, 340] width 107 height 14
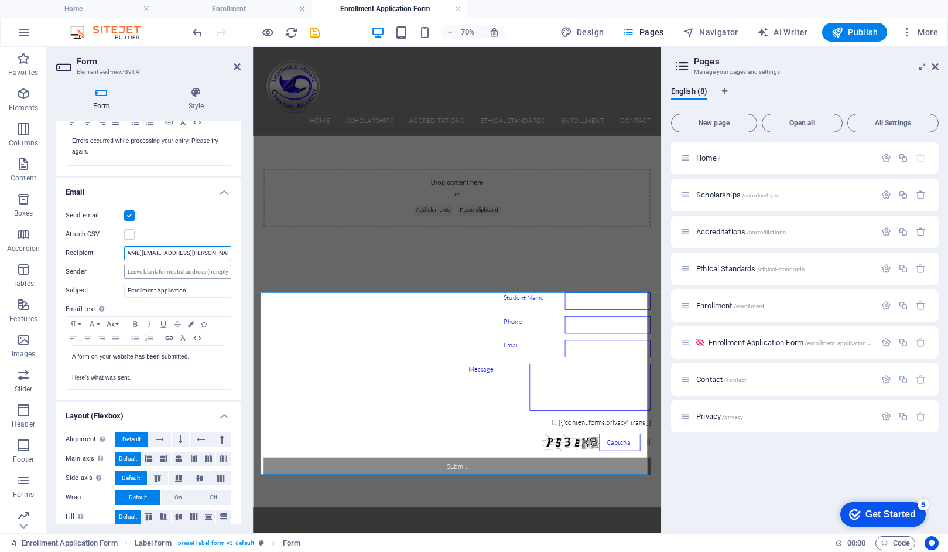
scroll to position [252, 0]
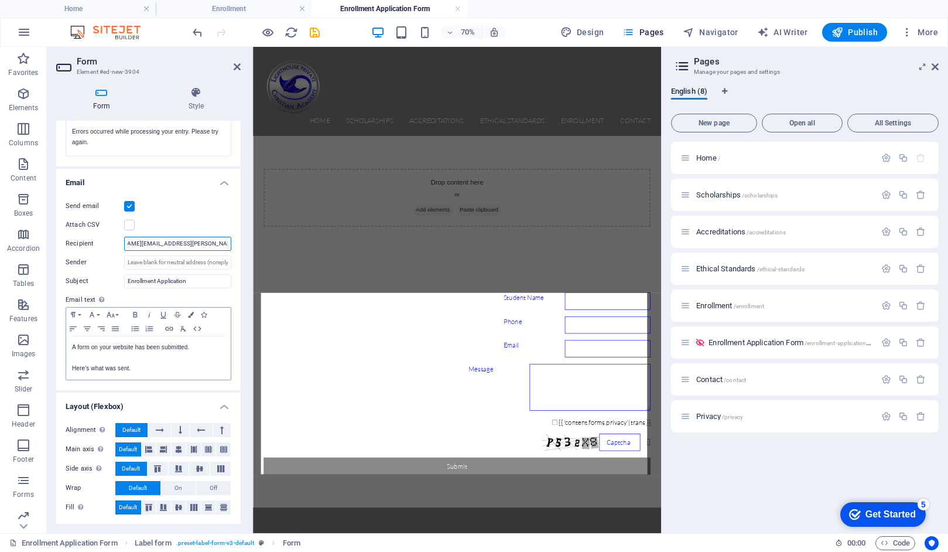
type input "[EMAIL_ADDRESS][DOMAIN_NAME]; [PERSON_NAME][DOMAIN_NAME][EMAIL_ADDRESS][PERSON_…"
drag, startPoint x: 194, startPoint y: 345, endPoint x: 67, endPoint y: 348, distance: 127.7
click at [67, 348] on div "A form on your website has been submitted. Here's what was sent." at bounding box center [148, 357] width 165 height 43
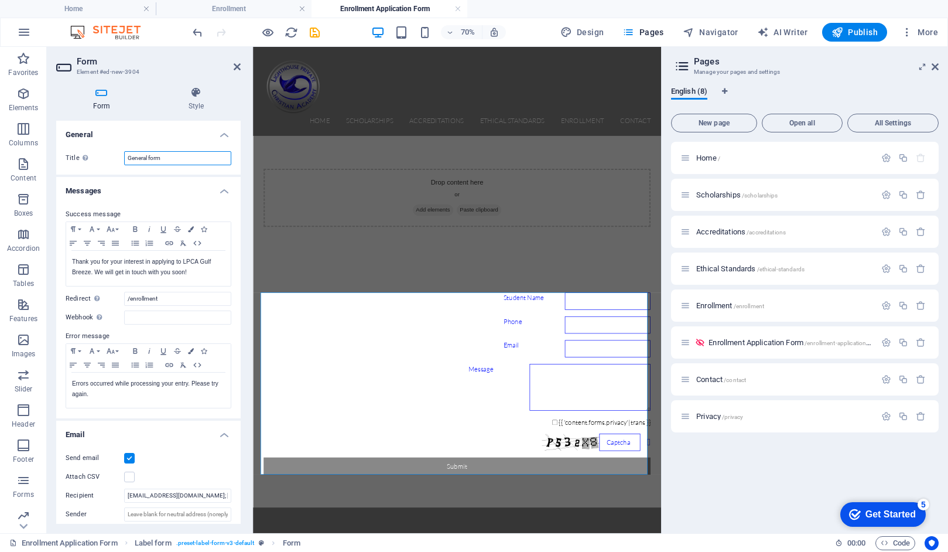
drag, startPoint x: 167, startPoint y: 156, endPoint x: 119, endPoint y: 156, distance: 48.0
click at [119, 156] on div "Title Define a name for the form. General form" at bounding box center [149, 158] width 166 height 14
type input "Enrollment Application Form"
click at [299, 439] on div "Phone" at bounding box center [544, 444] width 553 height 25
click at [292, 310] on icon at bounding box center [292, 311] width 5 height 9
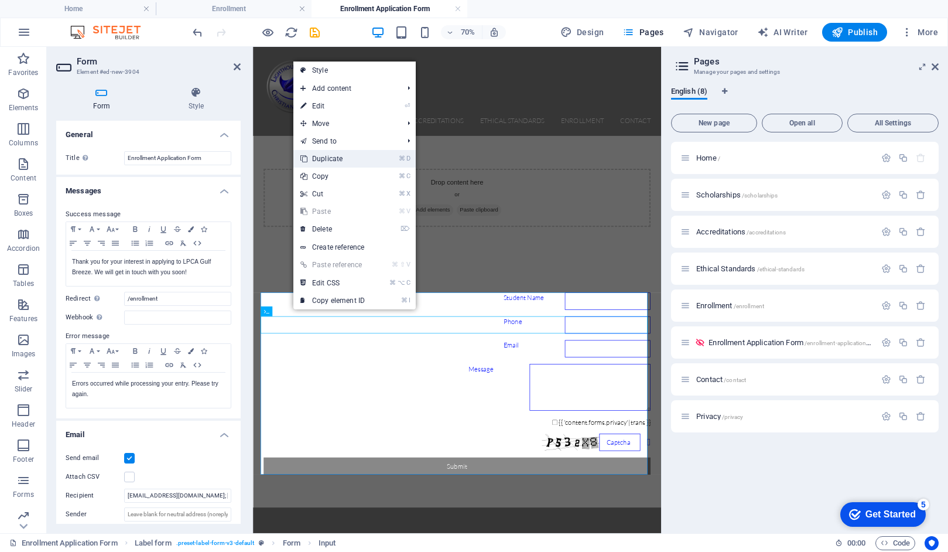
click at [342, 156] on link "⌘ D Duplicate" at bounding box center [332, 159] width 78 height 18
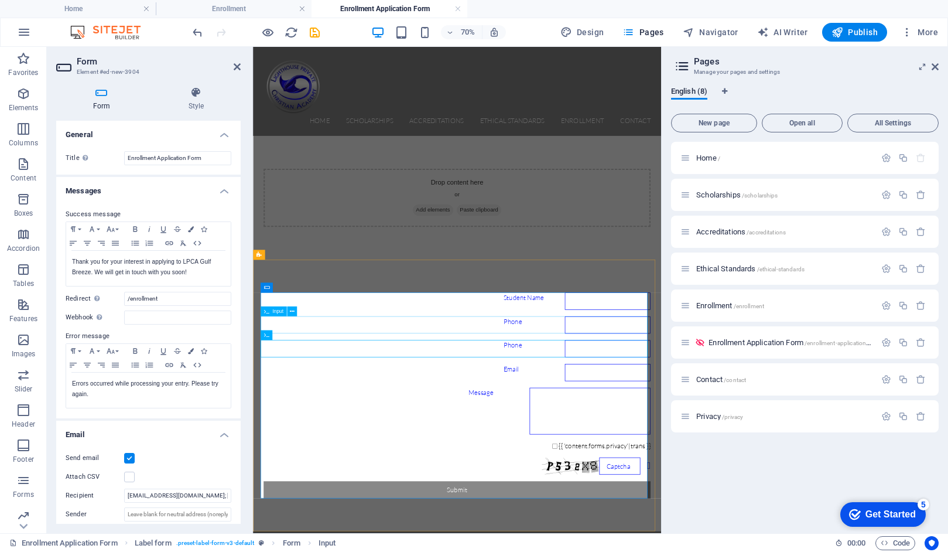
click at [285, 441] on div "Phone" at bounding box center [544, 444] width 553 height 25
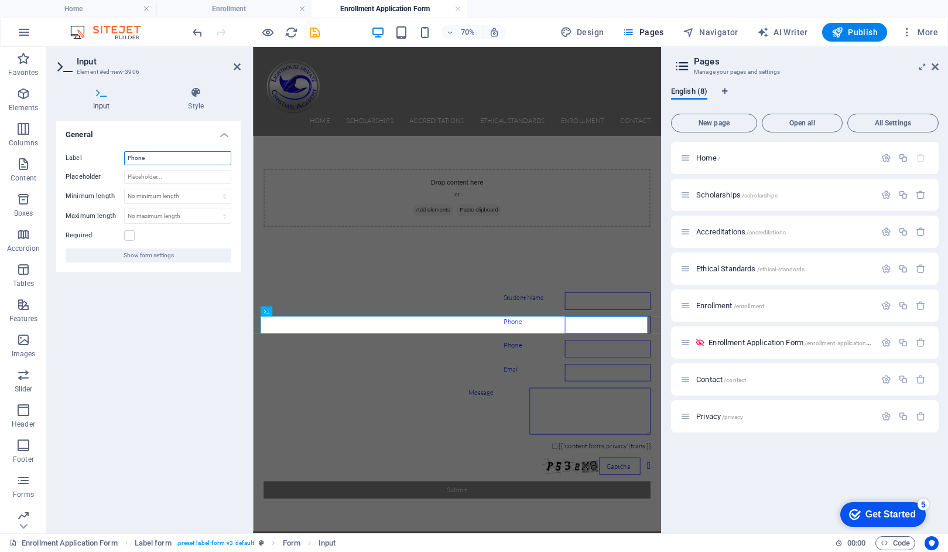
drag, startPoint x: 149, startPoint y: 159, endPoint x: 121, endPoint y: 157, distance: 27.6
click at [121, 157] on div "Label Phone" at bounding box center [149, 158] width 166 height 14
type input "Parent(s) Name(s)"
click at [129, 234] on label at bounding box center [129, 235] width 11 height 11
click at [0, 0] on input "Required" at bounding box center [0, 0] width 0 height 0
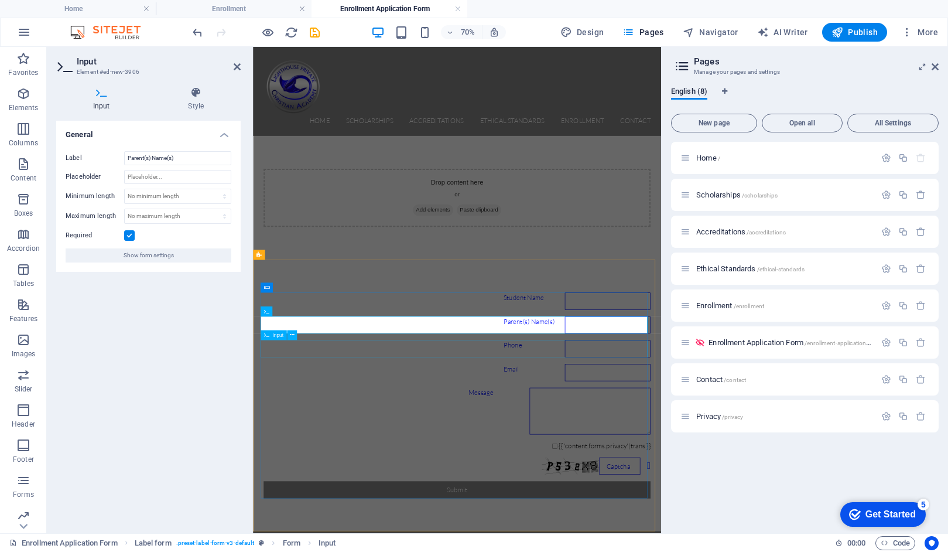
click at [357, 477] on div "Phone" at bounding box center [544, 477] width 553 height 25
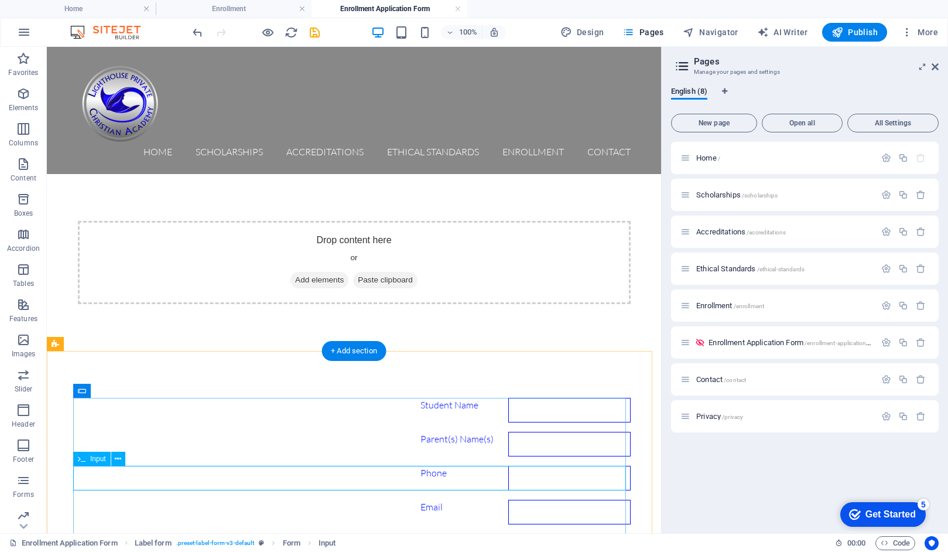
click at [146, 477] on div "Phone" at bounding box center [354, 477] width 553 height 25
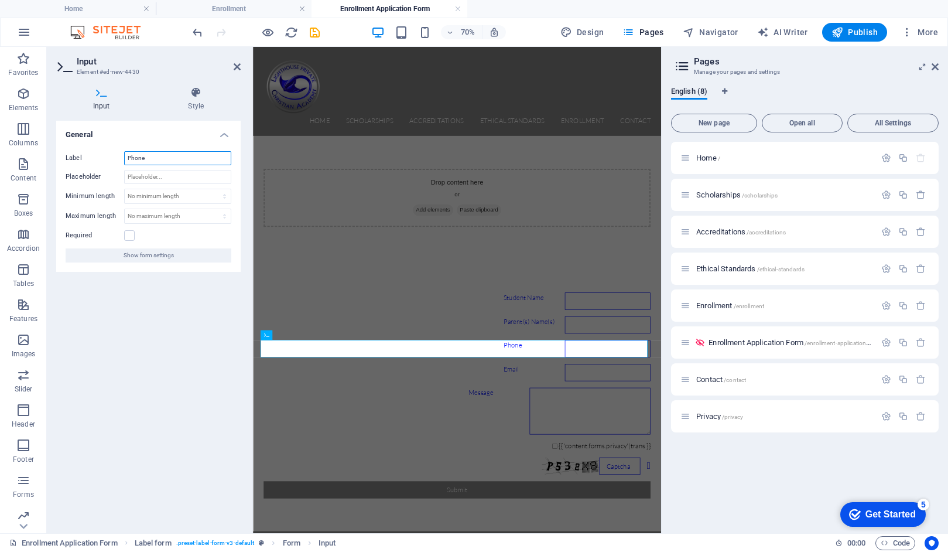
drag, startPoint x: 147, startPoint y: 159, endPoint x: 119, endPoint y: 160, distance: 28.1
click at [119, 160] on div "Label Phone" at bounding box center [149, 158] width 166 height 14
click at [150, 159] on input "Parent Nest Contact" at bounding box center [177, 158] width 107 height 14
click at [190, 162] on input "Parent Best Contact" at bounding box center [177, 158] width 107 height 14
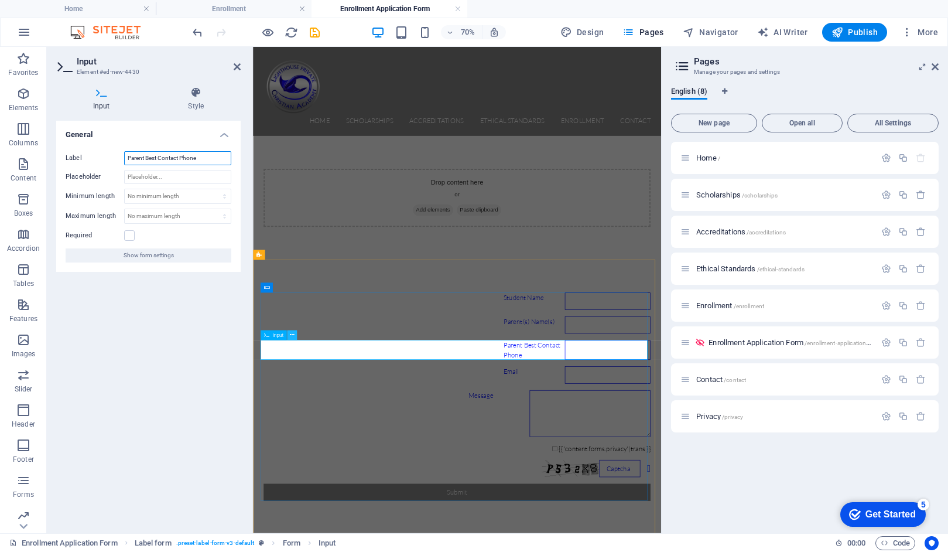
type input "Parent Best Contact Phone"
click at [293, 334] on icon at bounding box center [292, 335] width 5 height 9
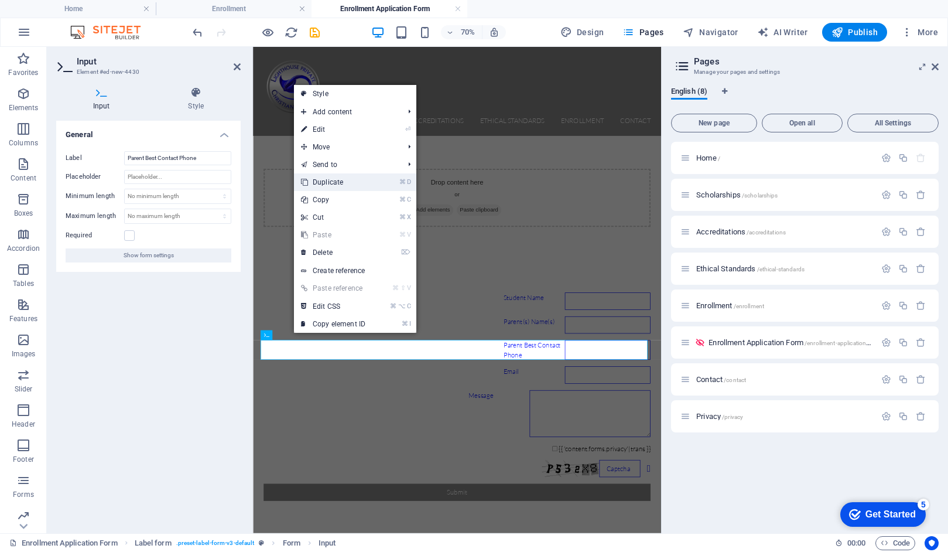
click at [329, 182] on link "⌘ D Duplicate" at bounding box center [333, 182] width 78 height 18
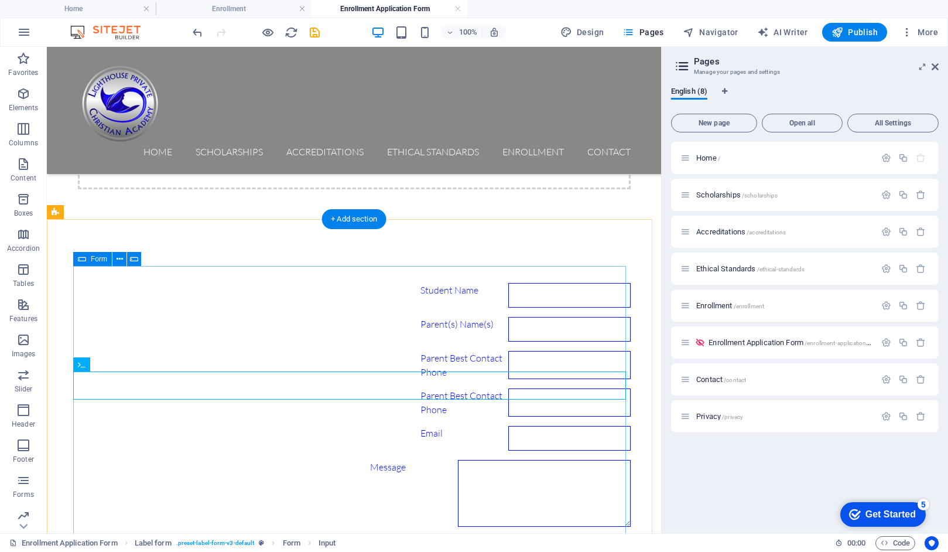
scroll to position [137, 0]
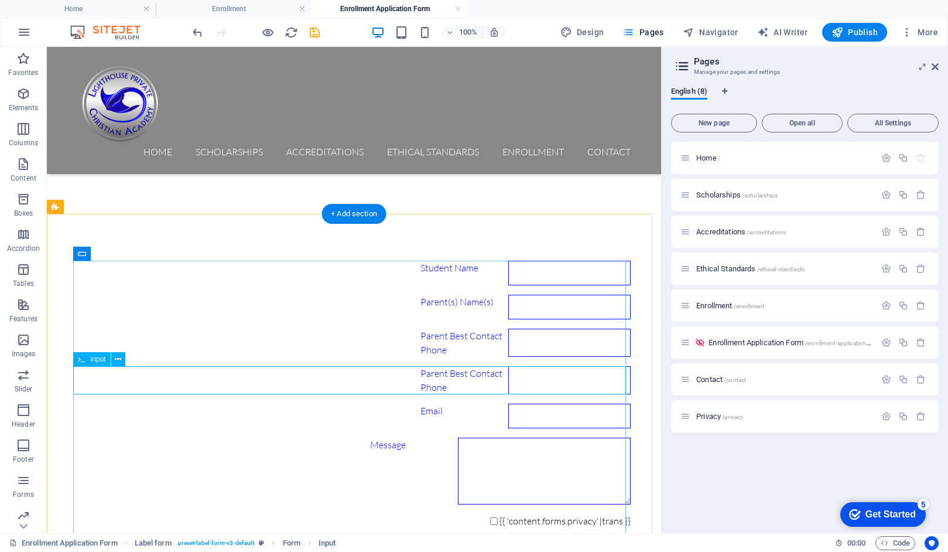
click at [143, 378] on div "Parent Best Contact Phone" at bounding box center [354, 380] width 553 height 28
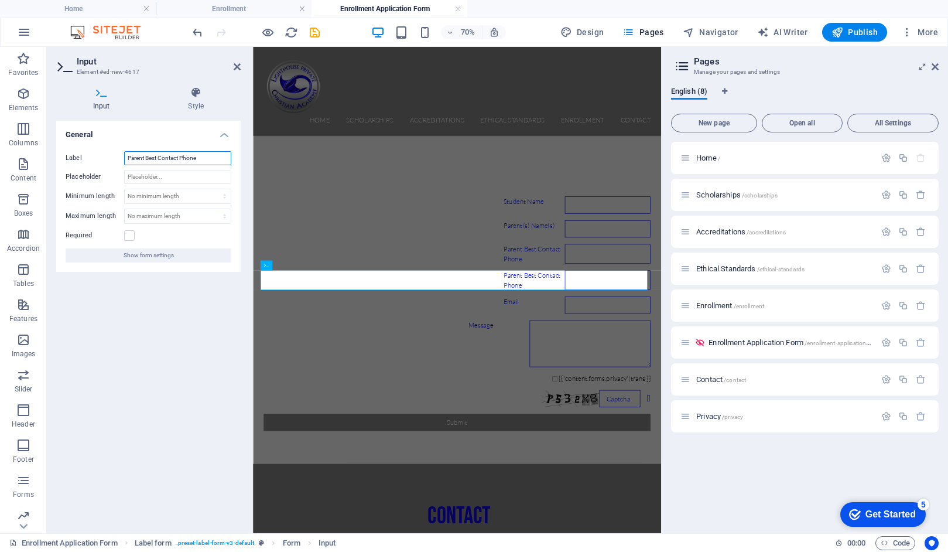
drag, startPoint x: 201, startPoint y: 157, endPoint x: 123, endPoint y: 154, distance: 77.9
click at [123, 154] on div "Label Parent Best Contact Phone" at bounding box center [149, 158] width 166 height 14
type input "Student Phone (OVER 13 ONLY)"
click at [293, 416] on div "Email" at bounding box center [544, 415] width 553 height 25
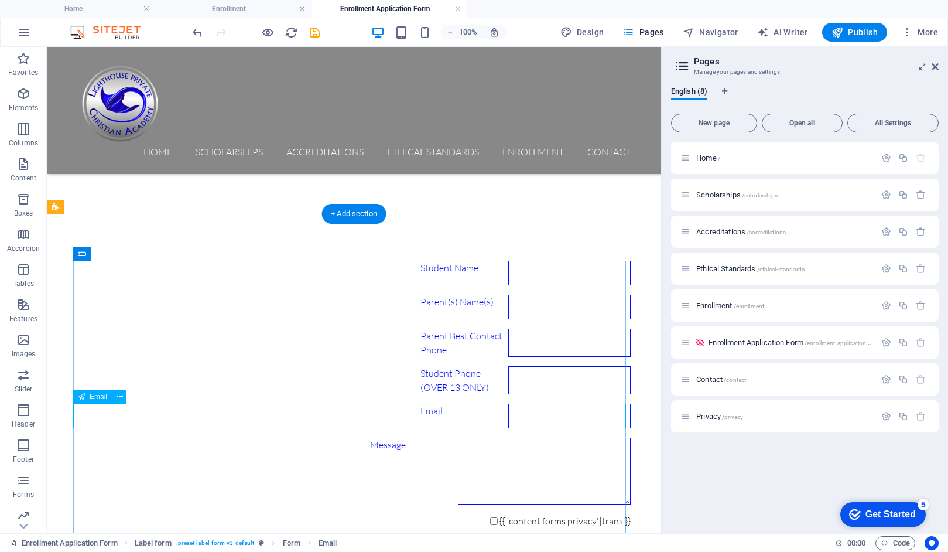
click at [95, 415] on div "Email" at bounding box center [354, 415] width 553 height 25
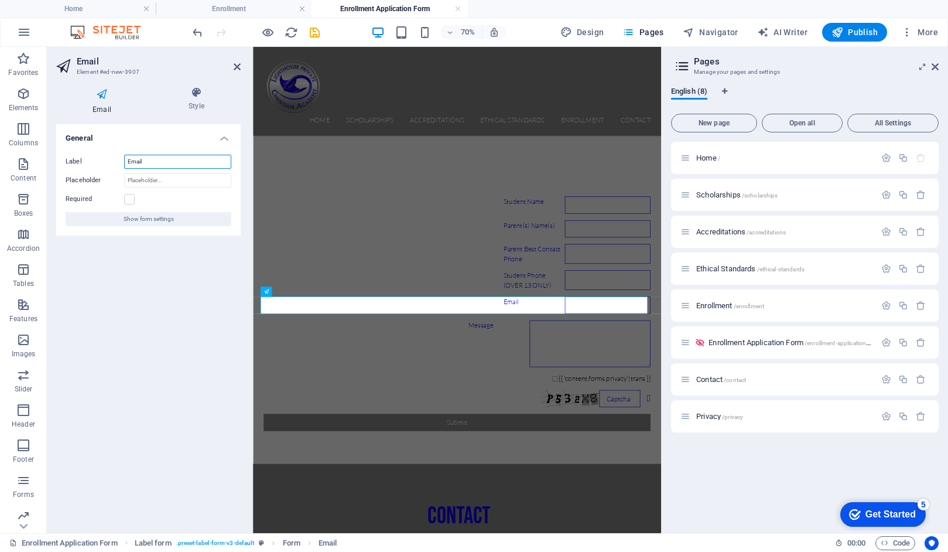
click at [127, 162] on input "Email" at bounding box center [177, 162] width 107 height 14
type input "Parent Email"
click at [128, 199] on label at bounding box center [129, 199] width 11 height 11
click at [0, 0] on input "Required" at bounding box center [0, 0] width 0 height 0
click at [293, 292] on icon at bounding box center [292, 291] width 5 height 9
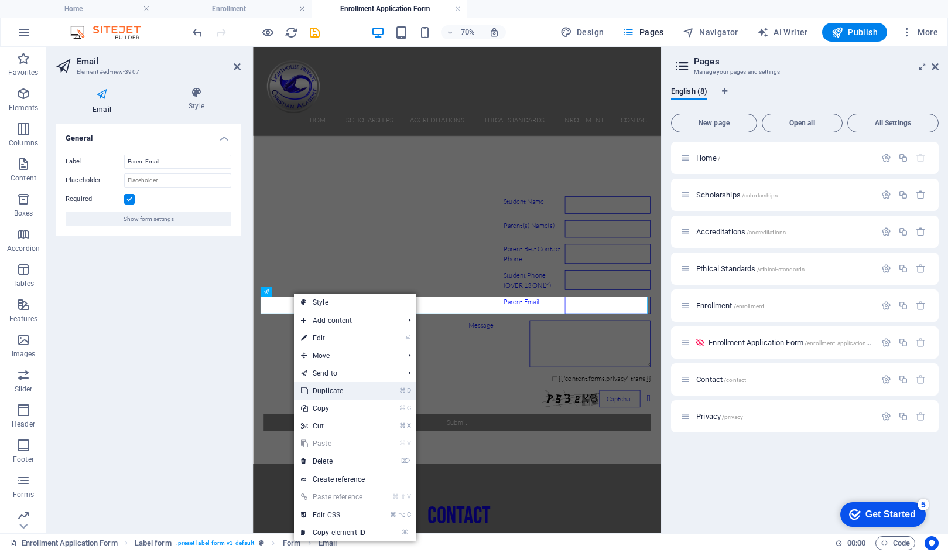
click at [317, 389] on link "⌘ D Duplicate" at bounding box center [333, 391] width 78 height 18
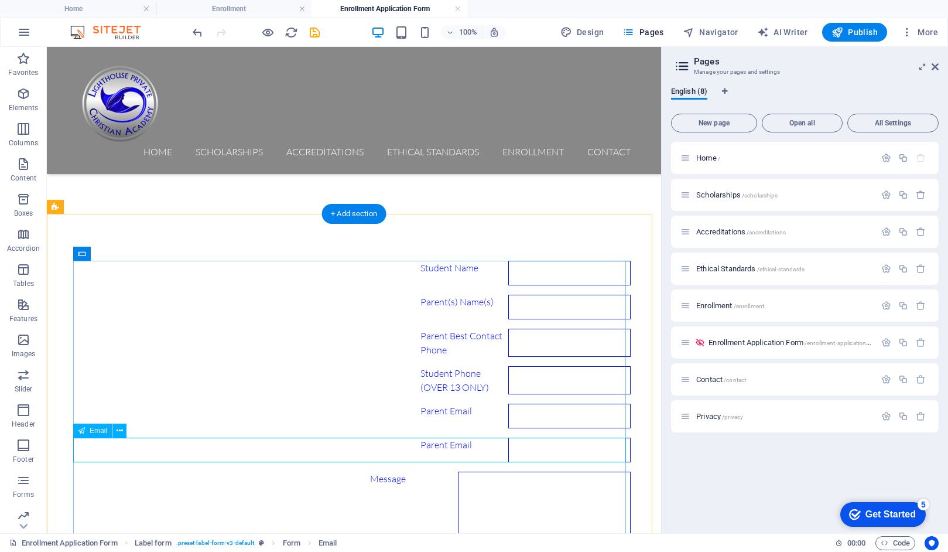
click at [102, 446] on div "Parent Email" at bounding box center [354, 449] width 553 height 25
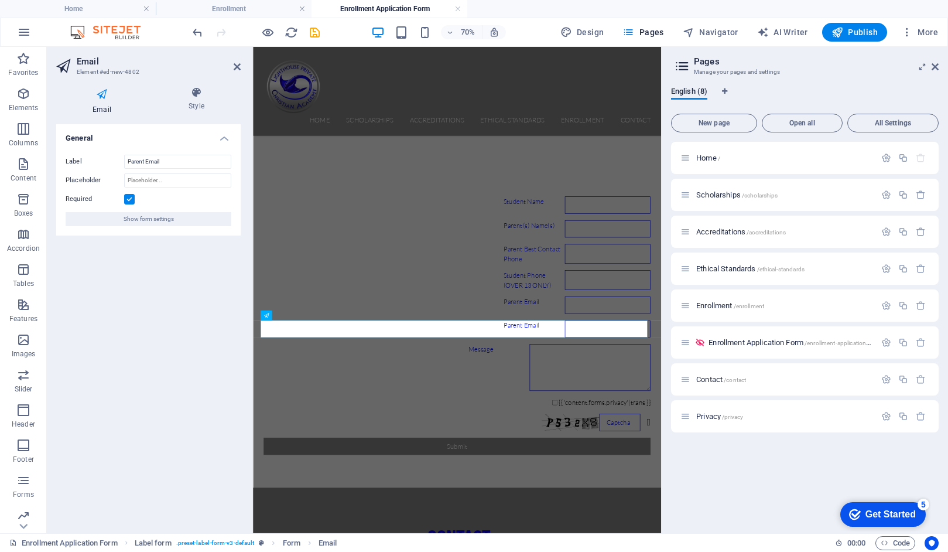
click at [129, 197] on label at bounding box center [129, 199] width 11 height 11
click at [0, 0] on input "Required" at bounding box center [0, 0] width 0 height 0
click at [372, 474] on div "Message" at bounding box center [544, 504] width 553 height 67
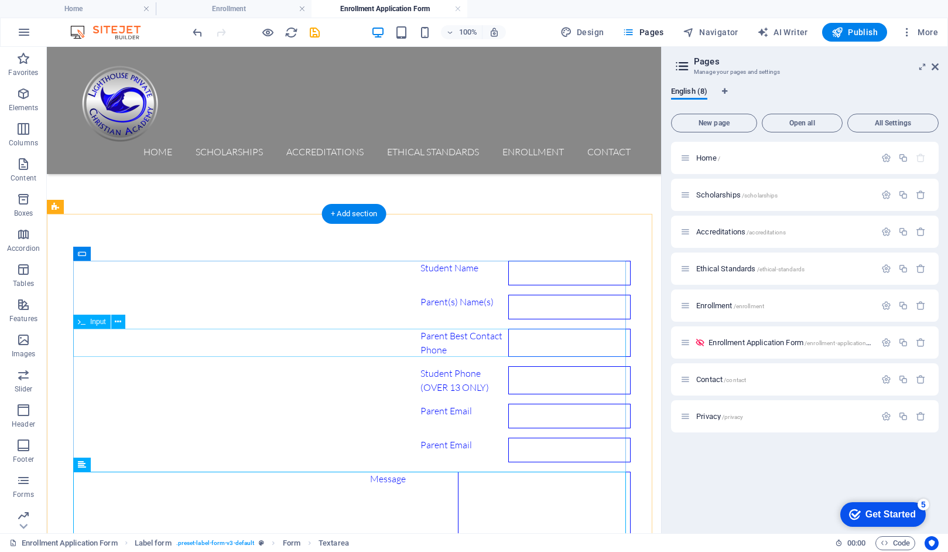
click at [147, 340] on div "Parent Best Contact Phone" at bounding box center [354, 342] width 553 height 28
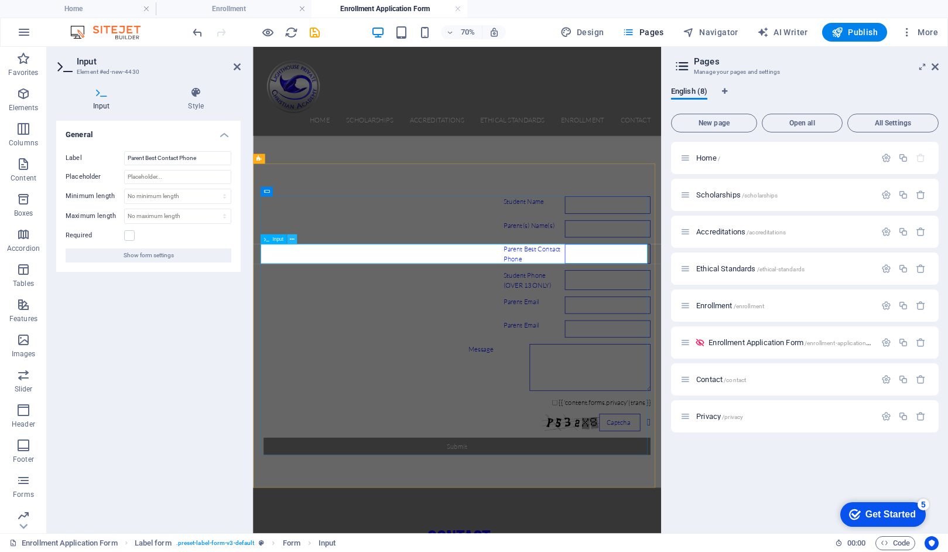
click at [292, 238] on icon at bounding box center [292, 239] width 5 height 9
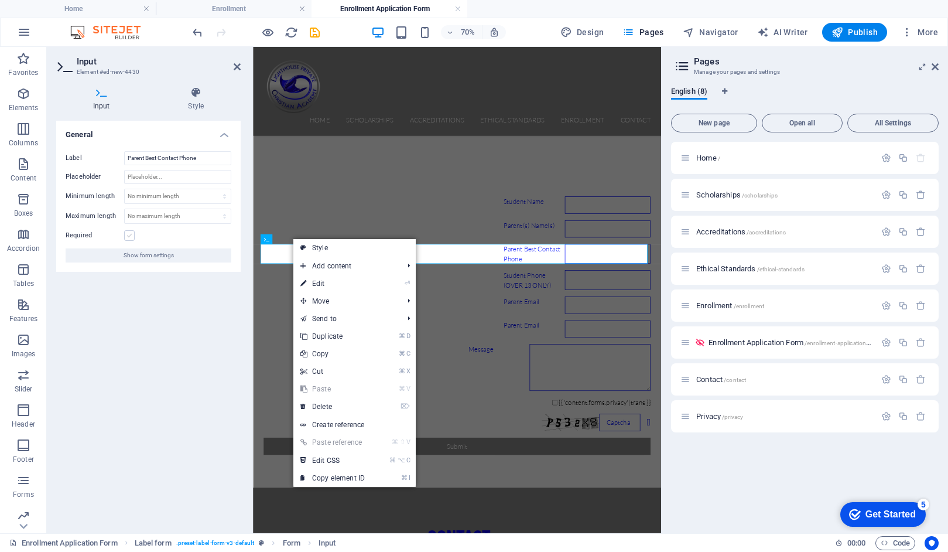
click at [129, 235] on label at bounding box center [129, 235] width 11 height 11
click at [0, 0] on input "Required" at bounding box center [0, 0] width 0 height 0
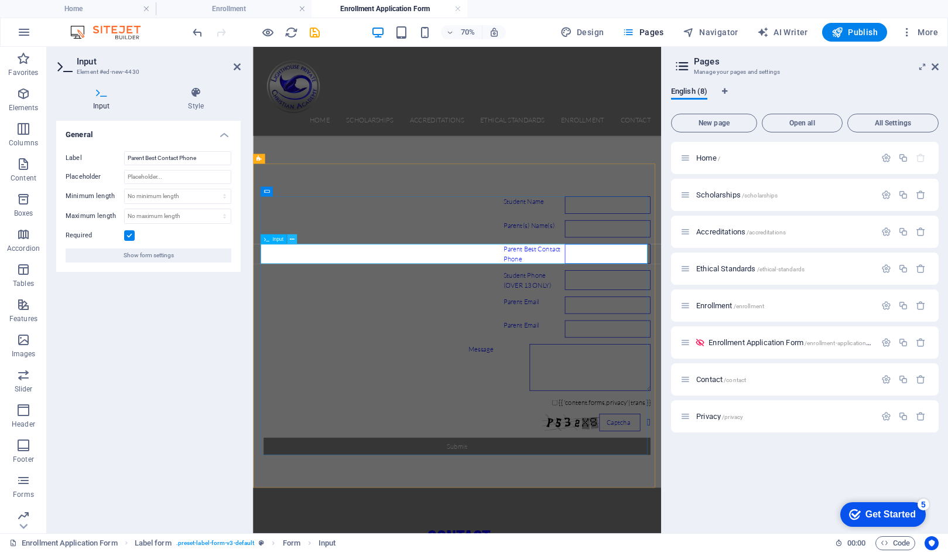
click at [290, 239] on icon at bounding box center [292, 239] width 5 height 9
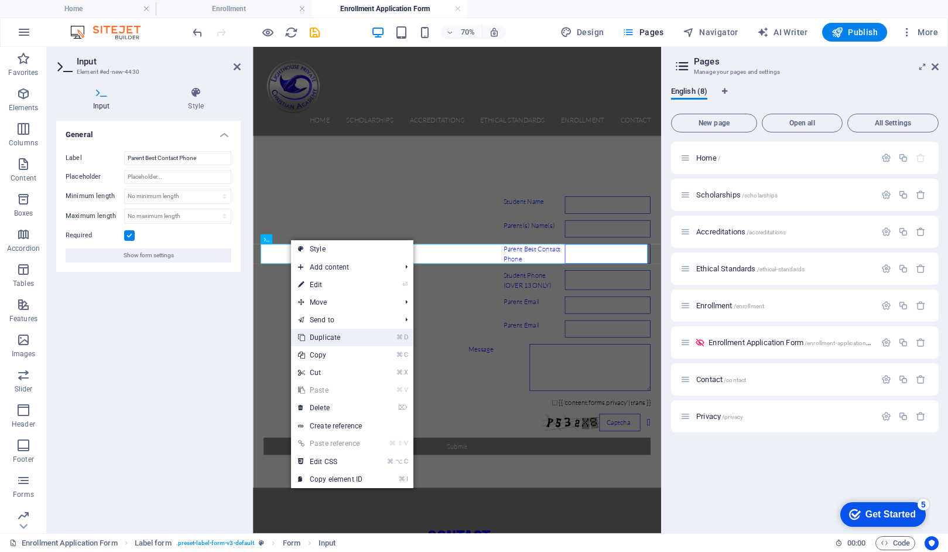
click at [311, 339] on link "⌘ D Duplicate" at bounding box center [330, 337] width 78 height 18
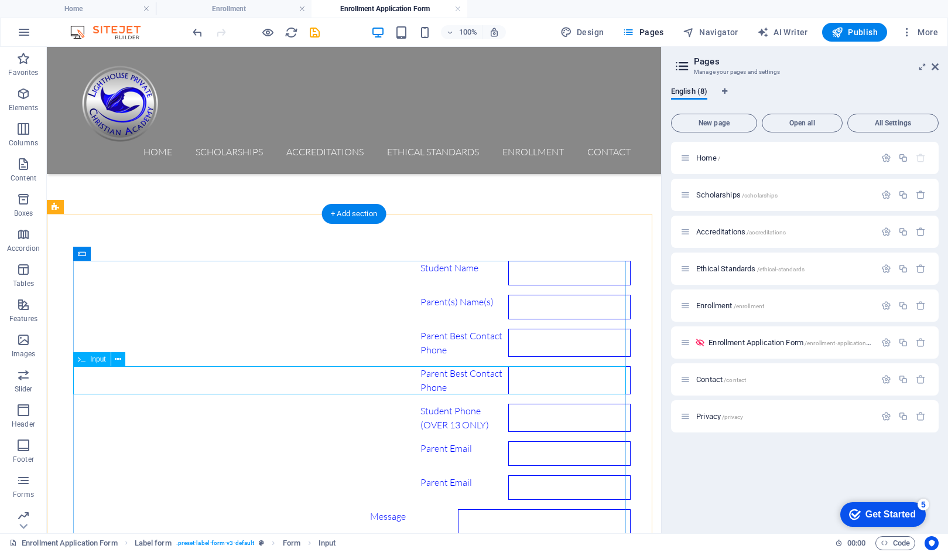
click at [140, 381] on div "Parent Best Contact Phone" at bounding box center [354, 380] width 553 height 28
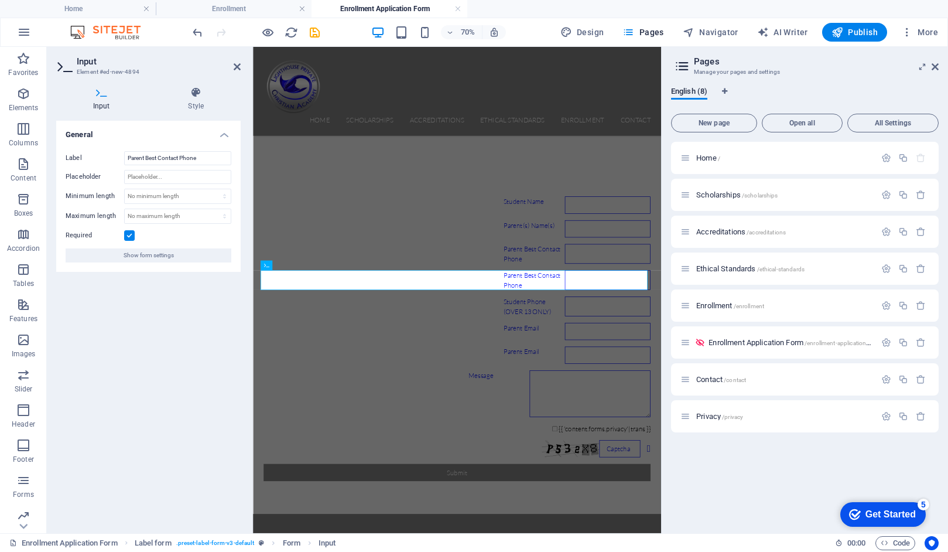
click at [129, 235] on label at bounding box center [129, 235] width 11 height 11
click at [0, 0] on input "Required" at bounding box center [0, 0] width 0 height 0
drag, startPoint x: 145, startPoint y: 159, endPoint x: 118, endPoint y: 158, distance: 26.9
click at [118, 158] on div "Label Parent Best Contact Phone" at bounding box center [149, 158] width 166 height 14
type input "Dad Best Contact Phone"
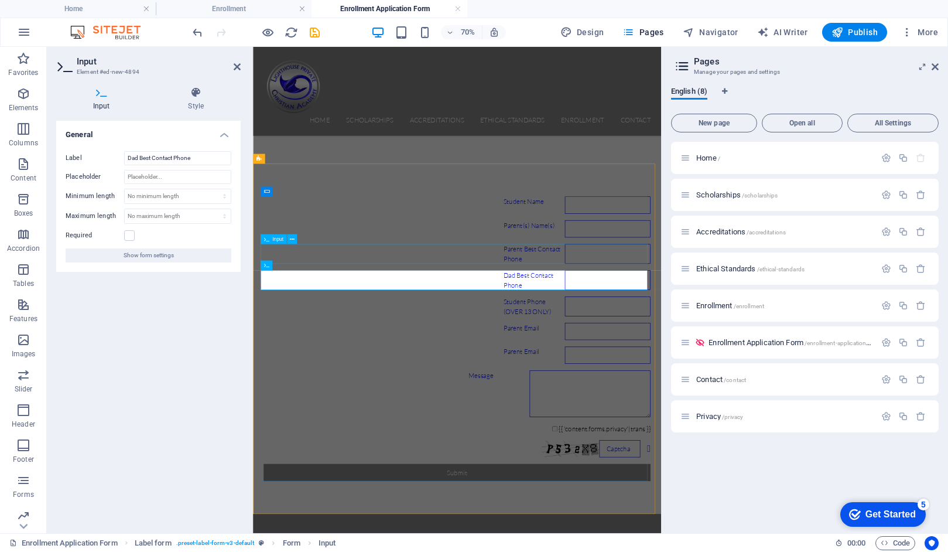
click at [301, 347] on div "Parent Best Contact Phone" at bounding box center [544, 342] width 553 height 28
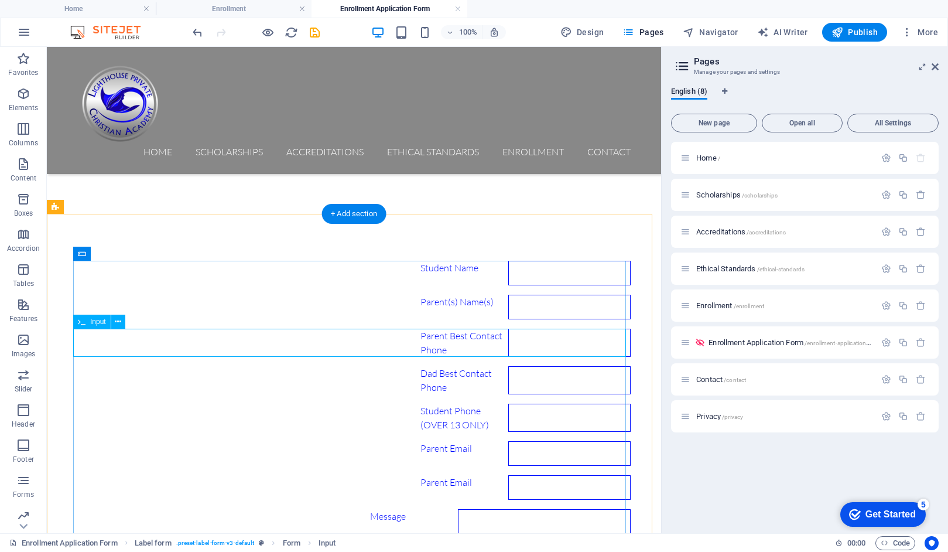
click at [78, 340] on div "Parent Best Contact Phone" at bounding box center [354, 342] width 553 height 28
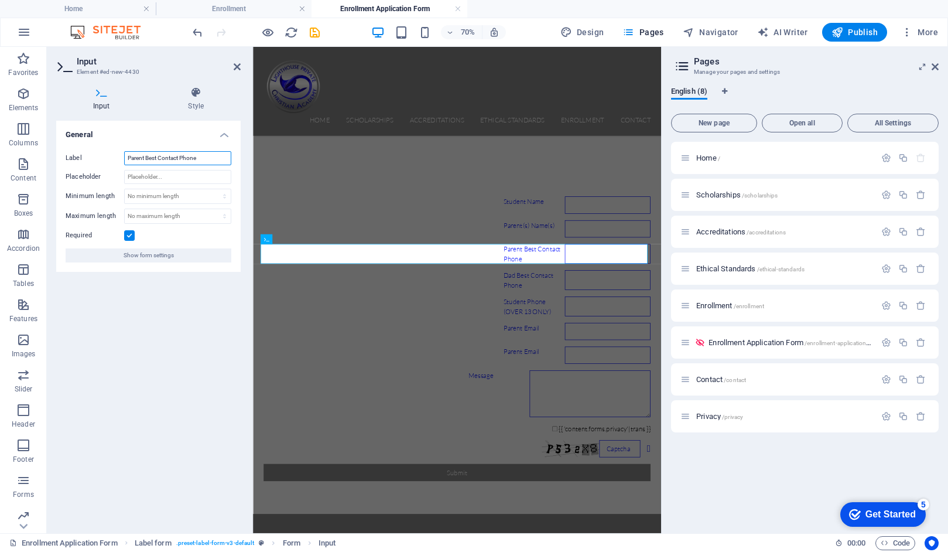
drag, startPoint x: 144, startPoint y: 159, endPoint x: 118, endPoint y: 159, distance: 26.4
click at [118, 159] on div "Label Parent Best Contact Phone" at bounding box center [149, 158] width 166 height 14
type input "Mom Best Contact Phone"
click at [293, 341] on icon at bounding box center [292, 341] width 5 height 9
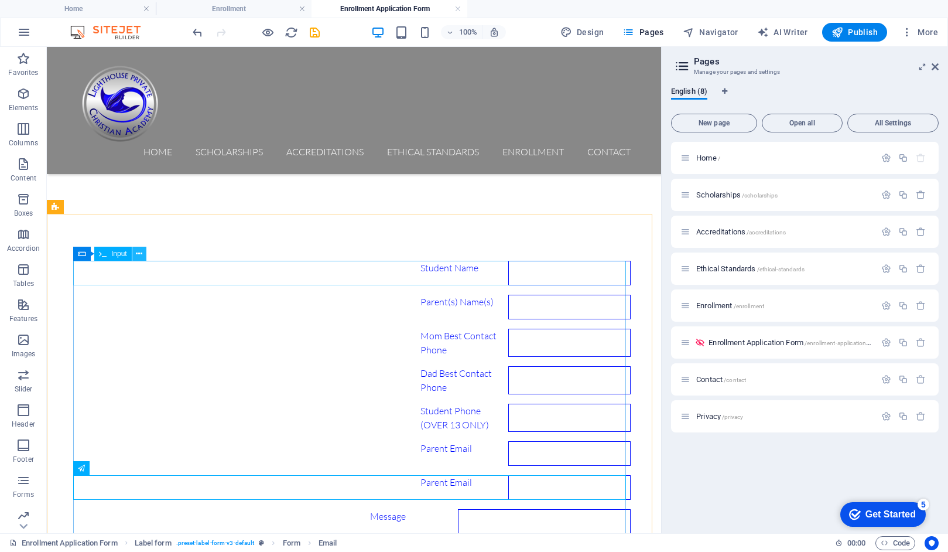
click at [139, 252] on icon at bounding box center [139, 254] width 6 height 12
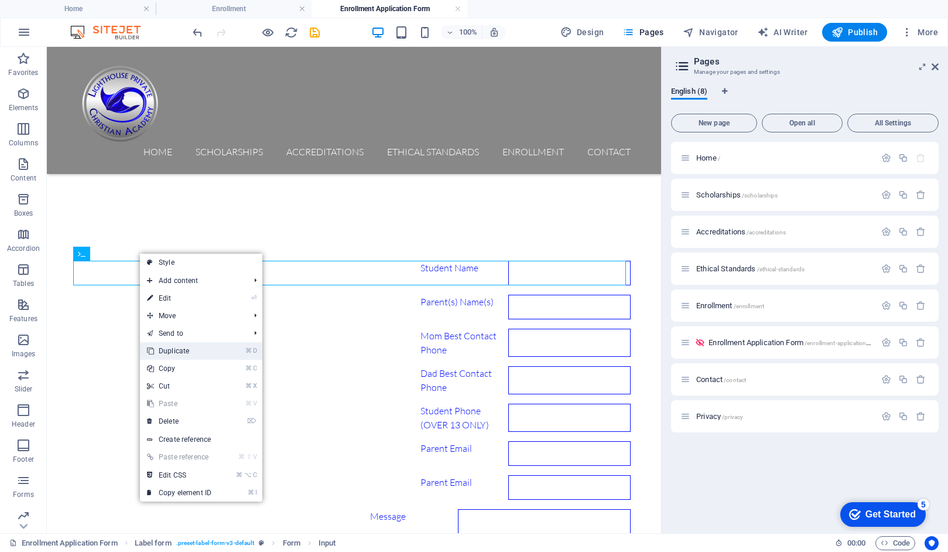
click at [165, 352] on link "⌘ D Duplicate" at bounding box center [179, 351] width 78 height 18
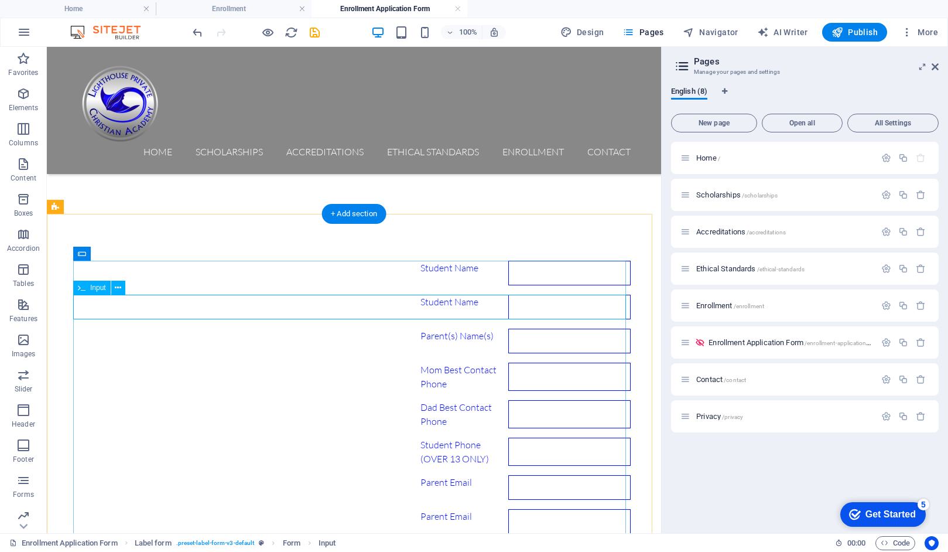
click at [125, 305] on div "Student Name" at bounding box center [354, 307] width 553 height 25
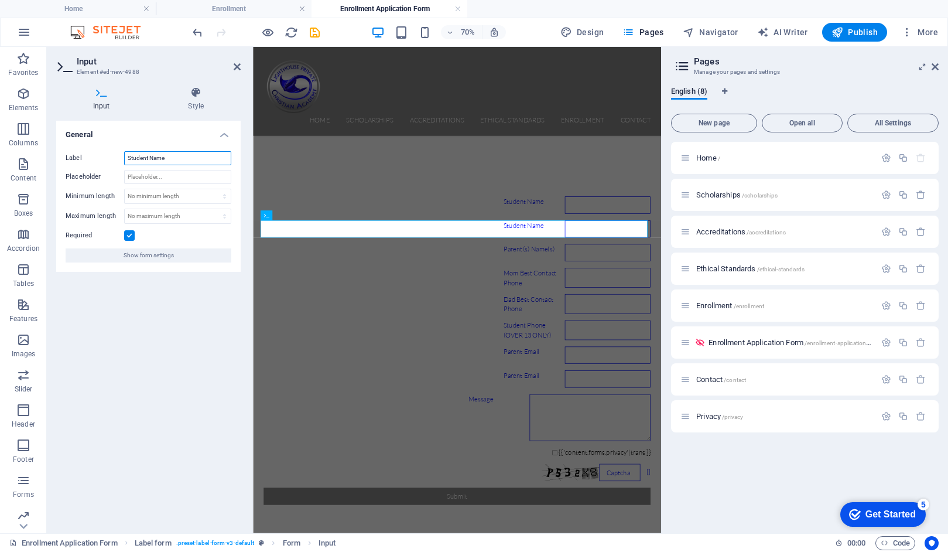
drag, startPoint x: 170, startPoint y: 160, endPoint x: 119, endPoint y: 160, distance: 50.4
click at [119, 160] on div "Label Student Name" at bounding box center [149, 158] width 166 height 14
type input "Grade Entering"
click at [377, 353] on div "Parent(s) Name(s)" at bounding box center [544, 340] width 553 height 25
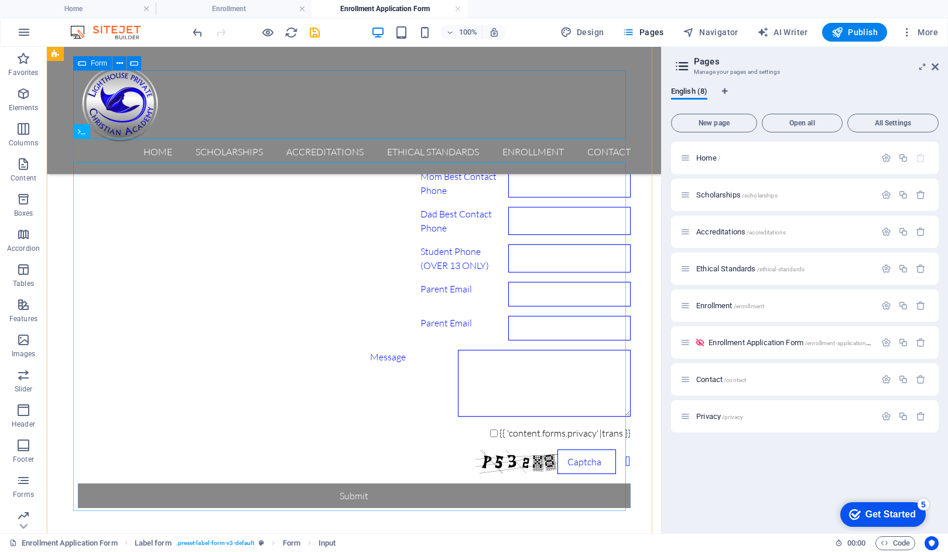
scroll to position [340, 0]
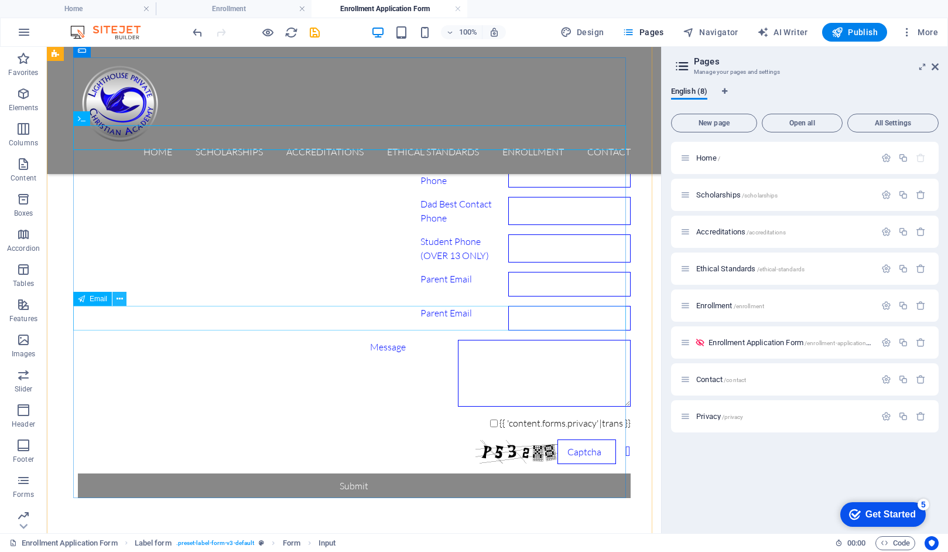
click at [117, 299] on icon at bounding box center [120, 299] width 6 height 12
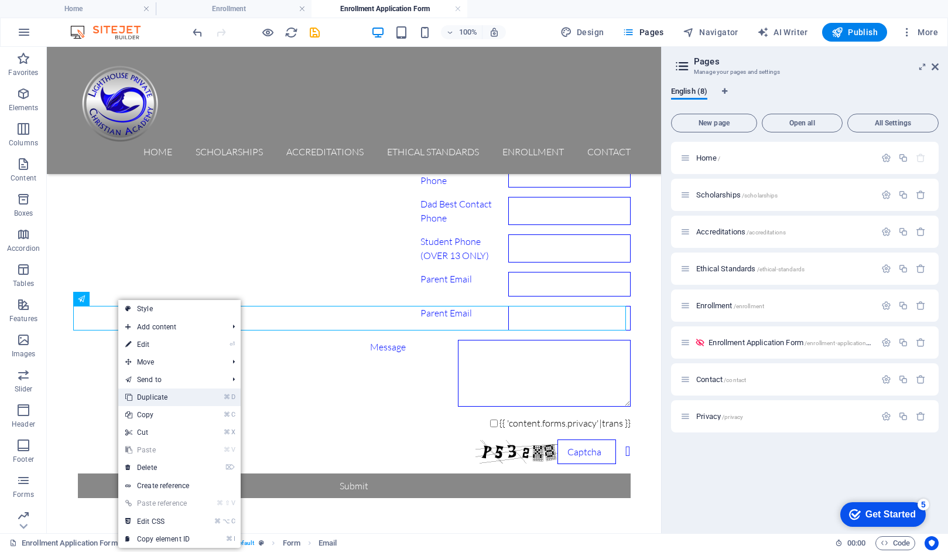
click at [141, 398] on link "⌘ D Duplicate" at bounding box center [157, 397] width 78 height 18
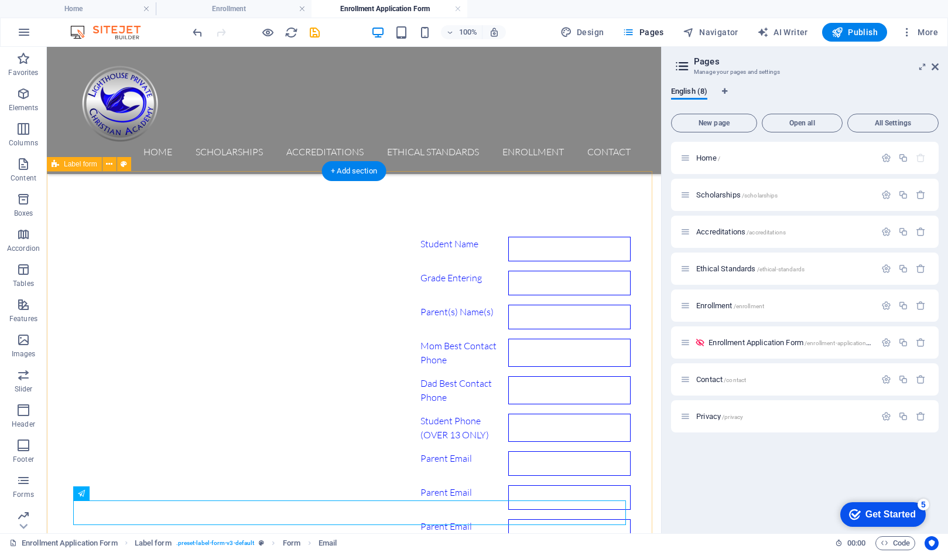
scroll to position [160, 0]
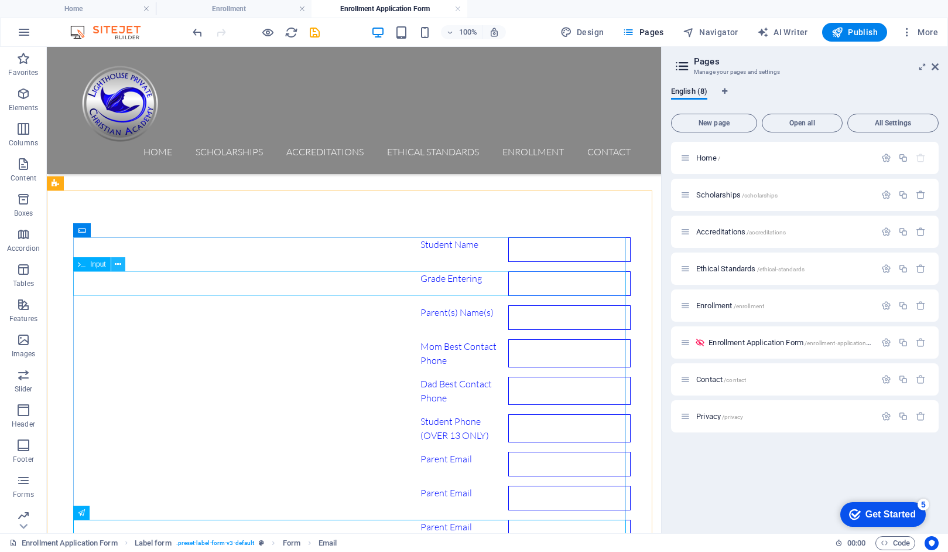
click at [117, 262] on icon at bounding box center [118, 264] width 6 height 12
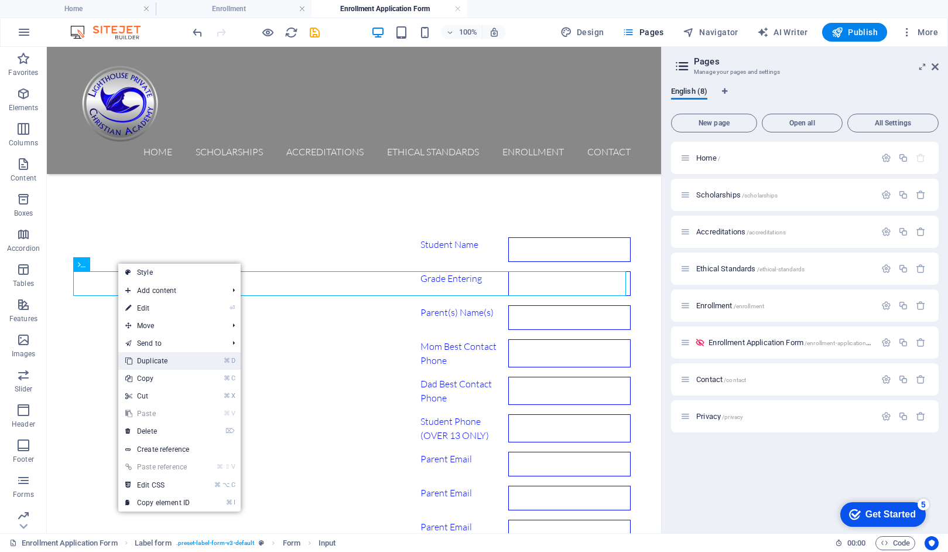
click at [143, 362] on link "⌘ D Duplicate" at bounding box center [157, 361] width 78 height 18
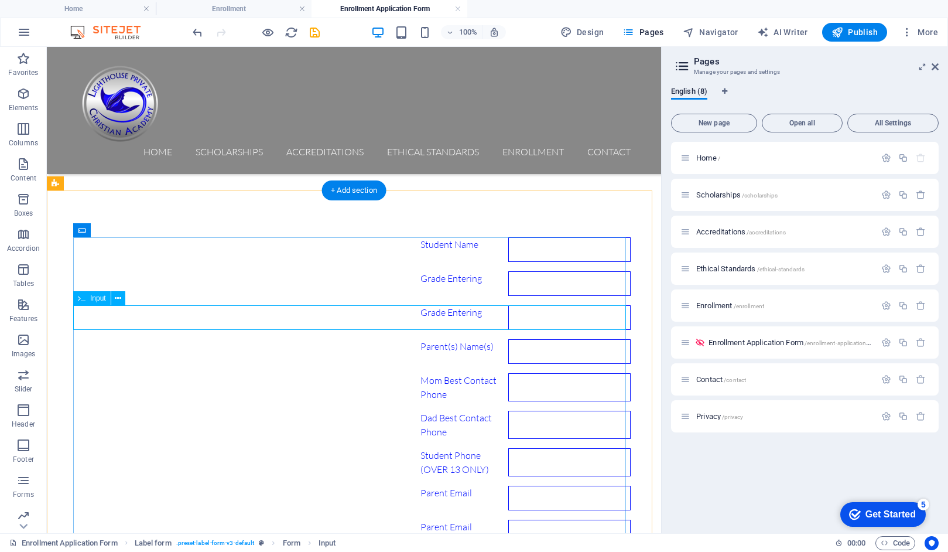
click at [129, 312] on div "Grade Entering" at bounding box center [354, 317] width 553 height 25
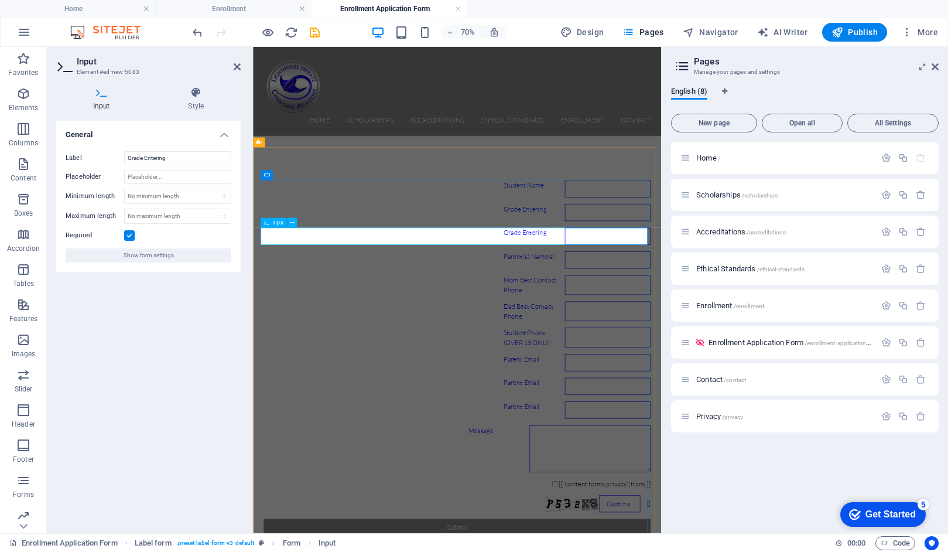
click at [331, 314] on div "Grade Entering" at bounding box center [544, 317] width 553 height 25
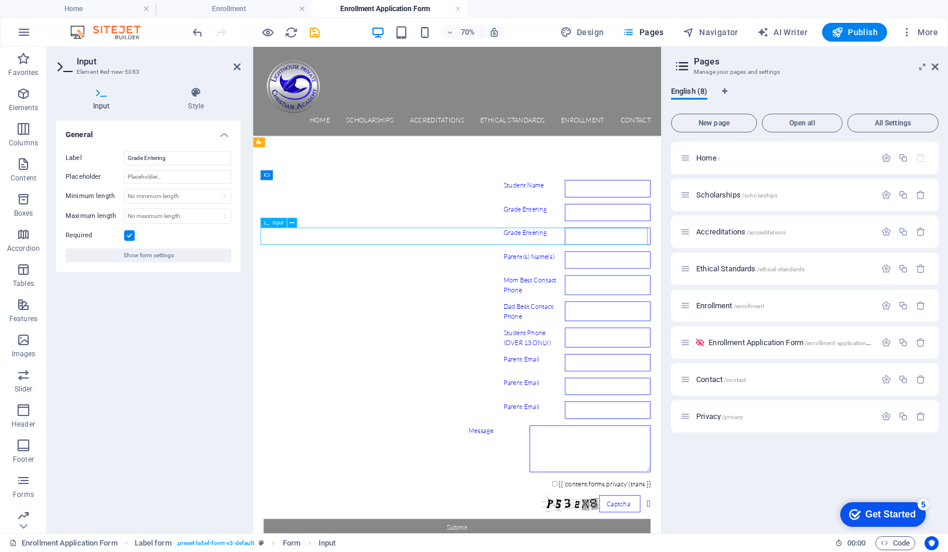
drag, startPoint x: 332, startPoint y: 313, endPoint x: 282, endPoint y: 314, distance: 50.4
click at [282, 314] on div "Grade Entering" at bounding box center [544, 317] width 553 height 25
click at [290, 314] on div "Grade Entering" at bounding box center [544, 317] width 553 height 25
drag, startPoint x: 170, startPoint y: 158, endPoint x: 114, endPoint y: 157, distance: 56.2
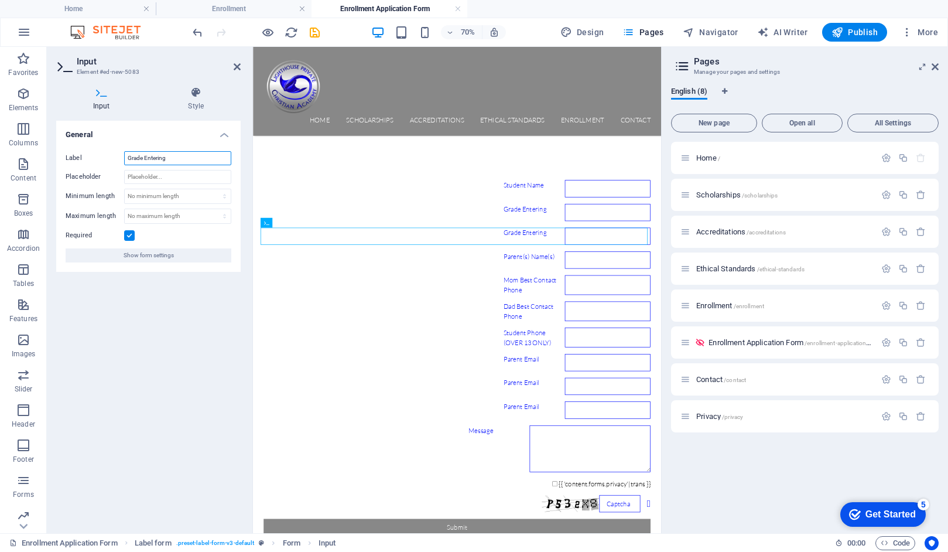
click at [114, 157] on div "Label Grade Entering" at bounding box center [149, 158] width 166 height 14
click at [155, 156] on input "Student's Address" at bounding box center [177, 158] width 107 height 14
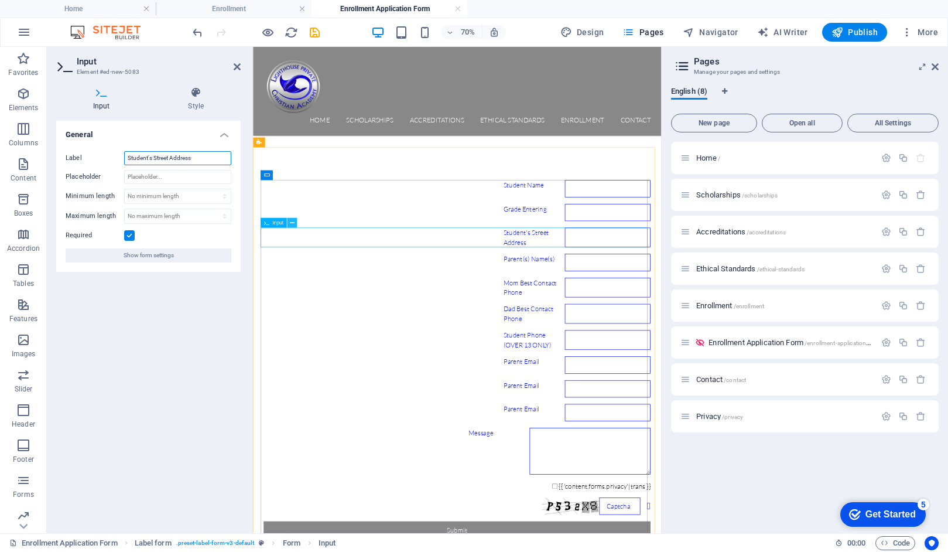
type input "Student's Street Address"
click at [293, 222] on icon at bounding box center [292, 222] width 5 height 9
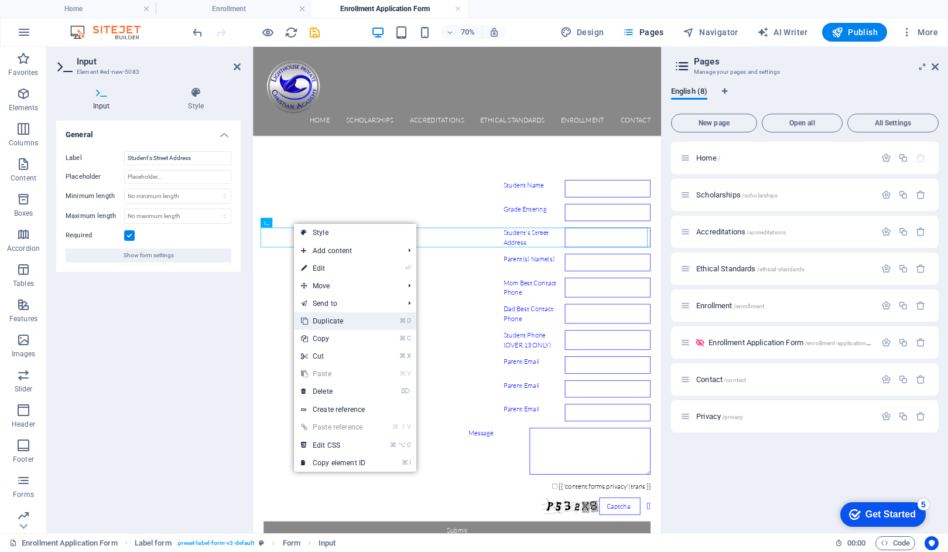
click at [318, 319] on link "⌘ D Duplicate" at bounding box center [333, 321] width 78 height 18
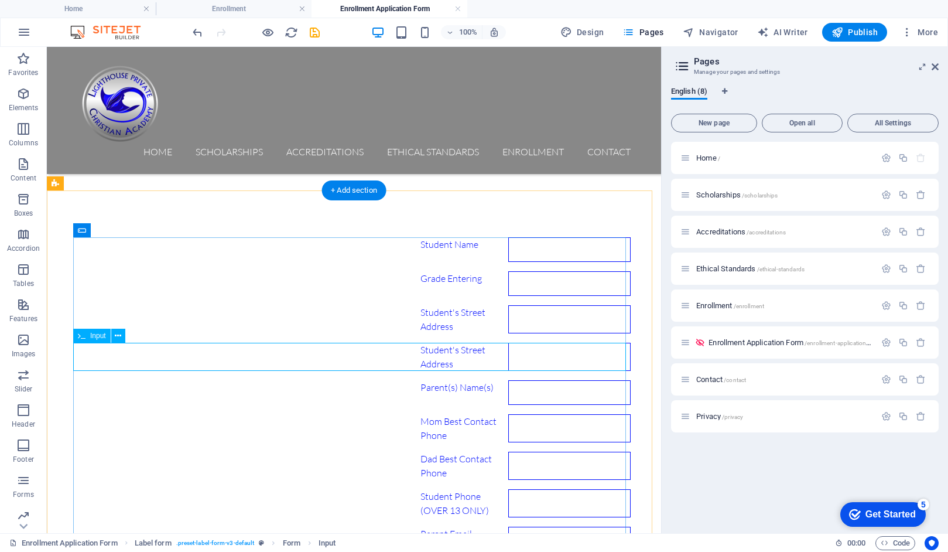
click at [130, 360] on div "Student's Street Address" at bounding box center [354, 357] width 553 height 28
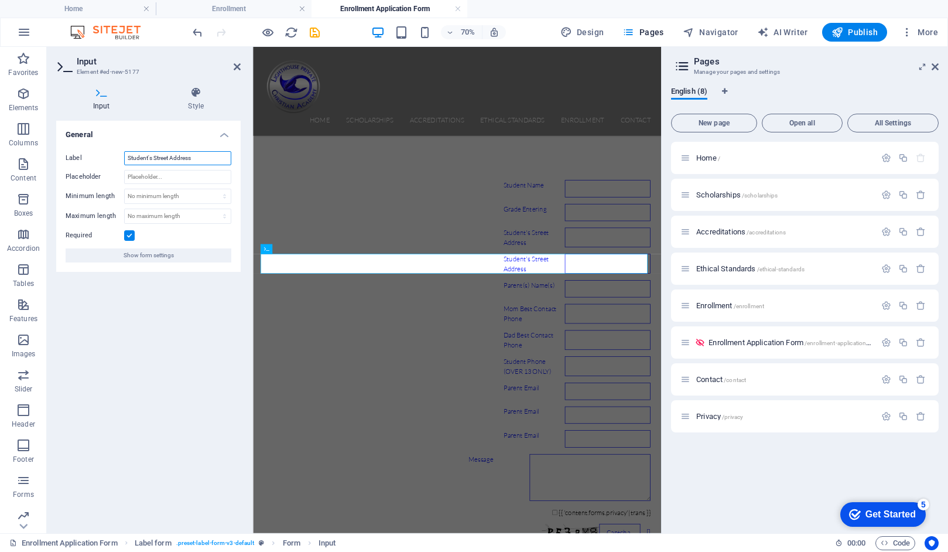
drag, startPoint x: 197, startPoint y: 158, endPoint x: 118, endPoint y: 156, distance: 78.5
click at [118, 156] on div "Label Student's Street Address" at bounding box center [149, 158] width 166 height 14
type input "City, State, and Zip Code"
click at [442, 468] on div "Dad Best Contact Phone" at bounding box center [544, 465] width 553 height 28
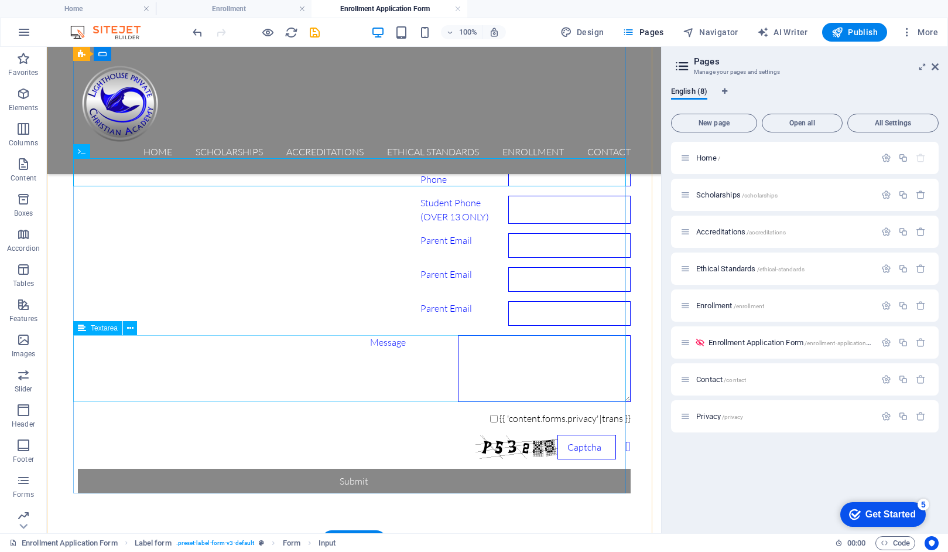
scroll to position [452, 0]
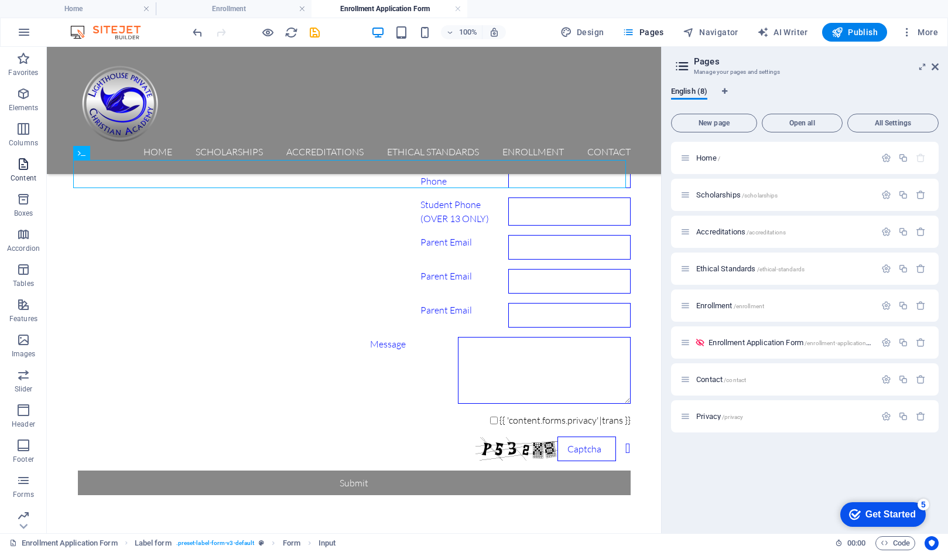
click at [24, 167] on icon "button" at bounding box center [23, 164] width 14 height 14
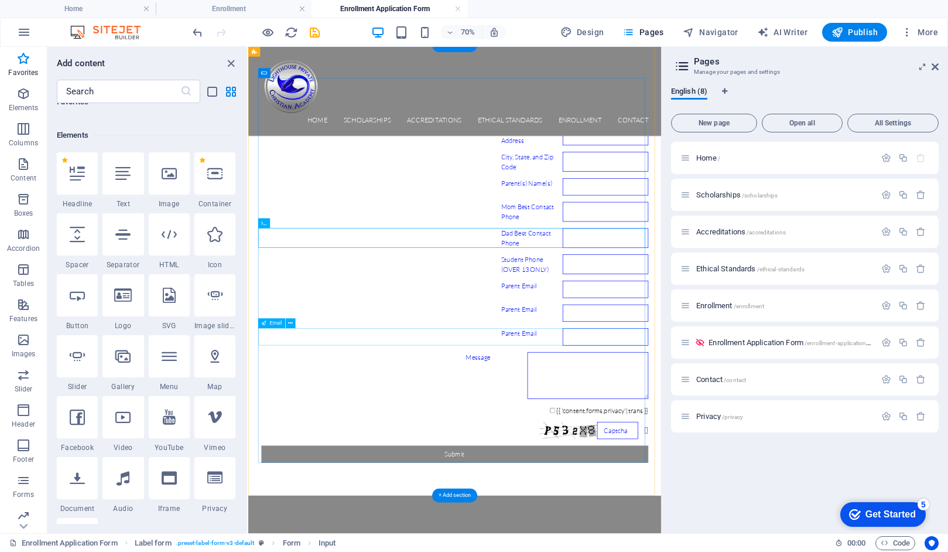
scroll to position [307, 0]
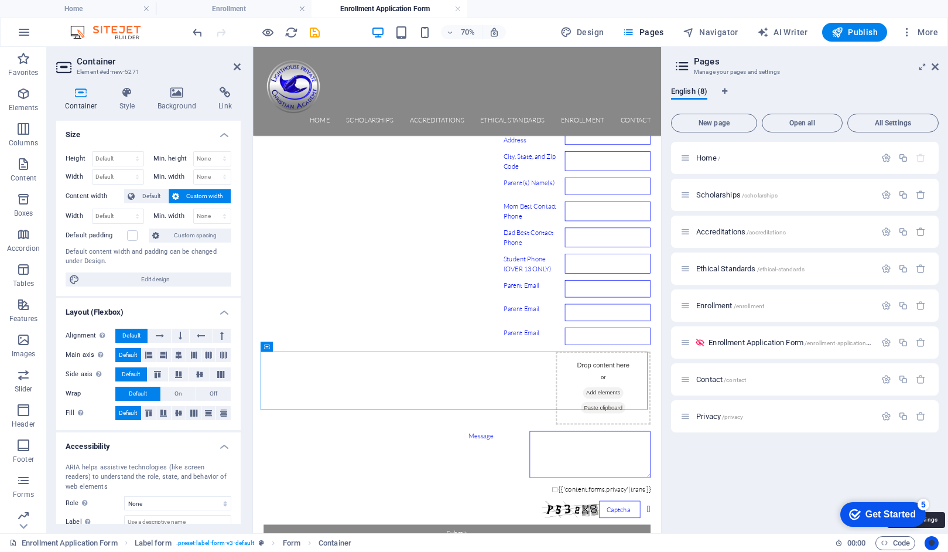
click at [930, 542] on icon "Usercentrics" at bounding box center [931, 543] width 8 height 8
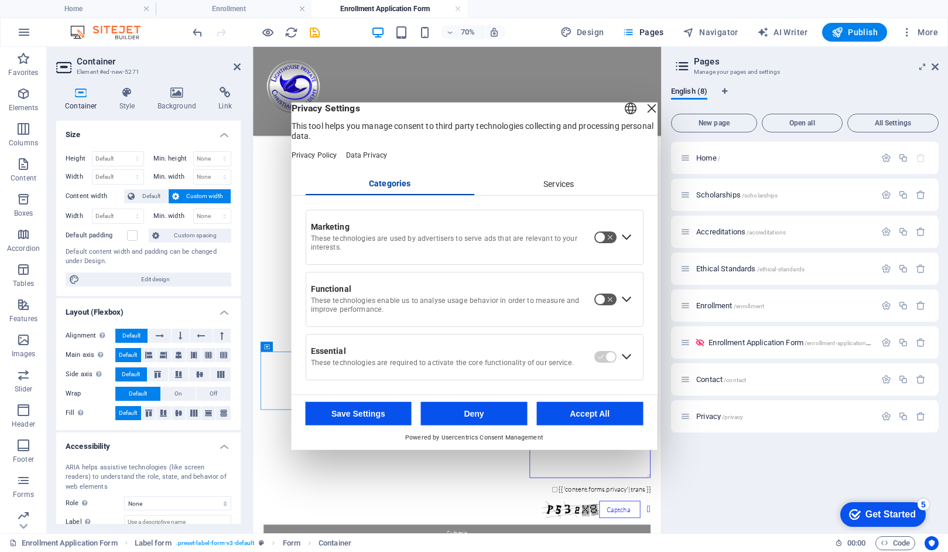
click at [610, 304] on button "button" at bounding box center [604, 298] width 23 height 13
click at [599, 305] on button "button" at bounding box center [604, 298] width 23 height 13
click at [449, 418] on button "Deny" at bounding box center [474, 412] width 107 height 23
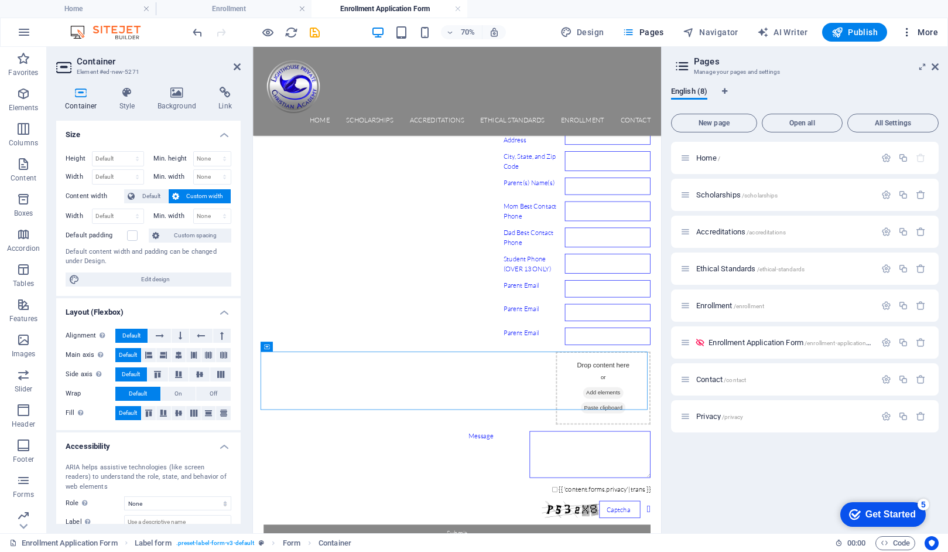
click at [910, 33] on icon "button" at bounding box center [907, 32] width 12 height 12
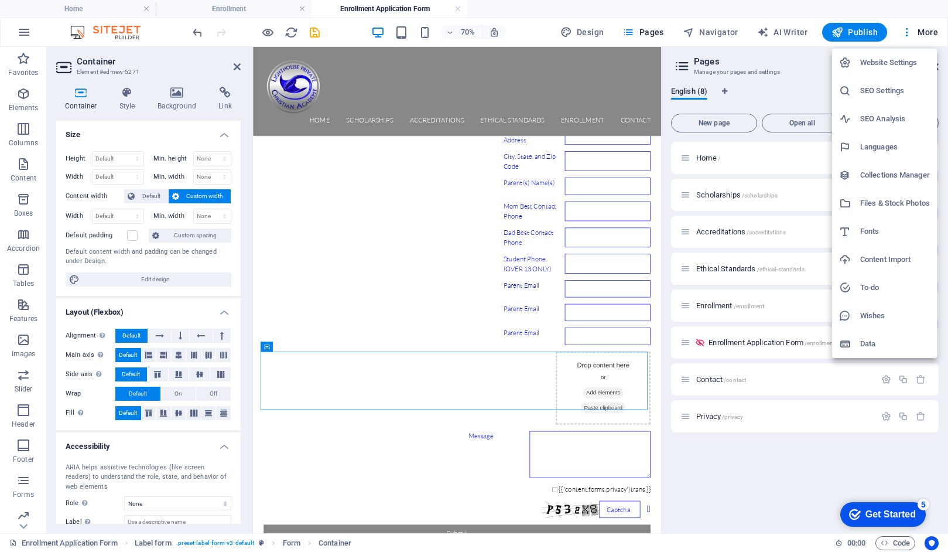
click at [789, 467] on div at bounding box center [474, 276] width 948 height 552
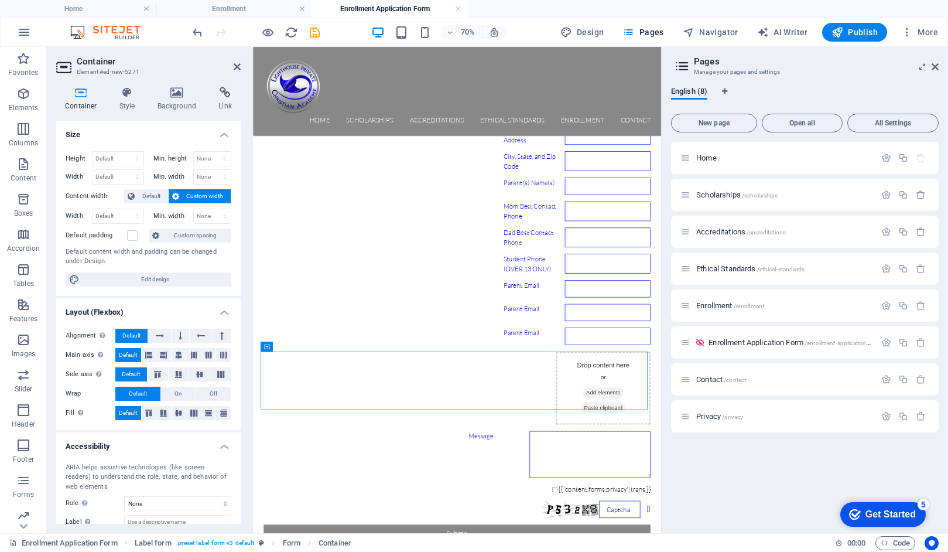
click at [874, 512] on div "Get Started" at bounding box center [890, 514] width 50 height 11
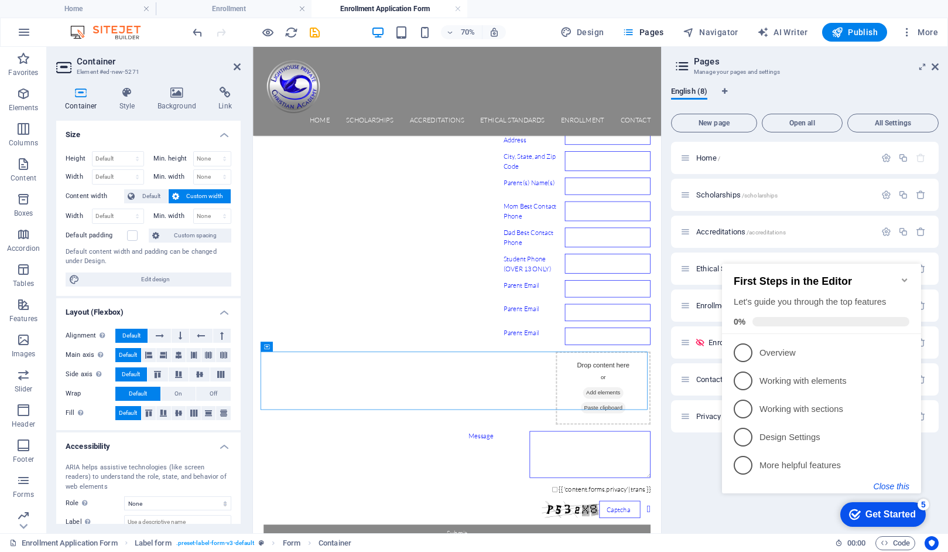
click at [888, 486] on button "Close this" at bounding box center [892, 485] width 36 height 9
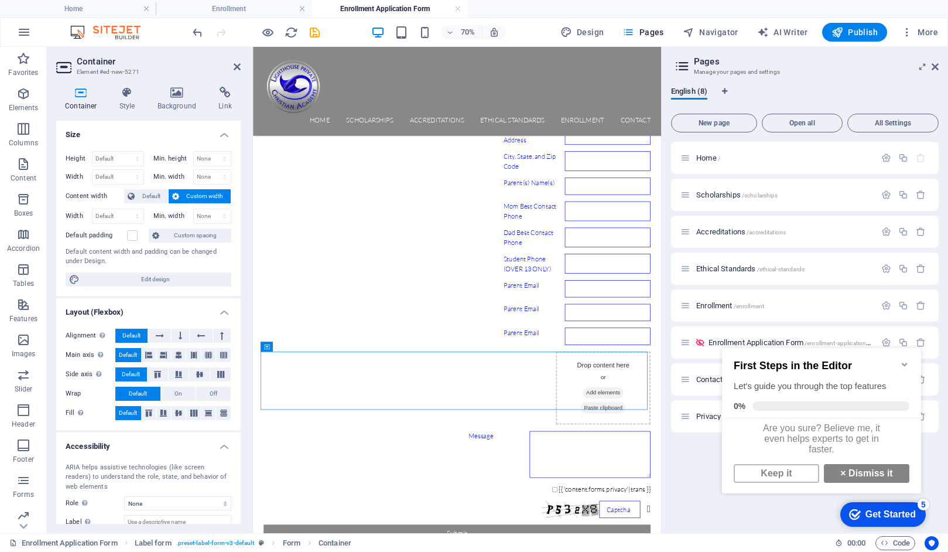
scroll to position [7, 0]
click at [789, 472] on link "Keep it" at bounding box center [776, 473] width 85 height 19
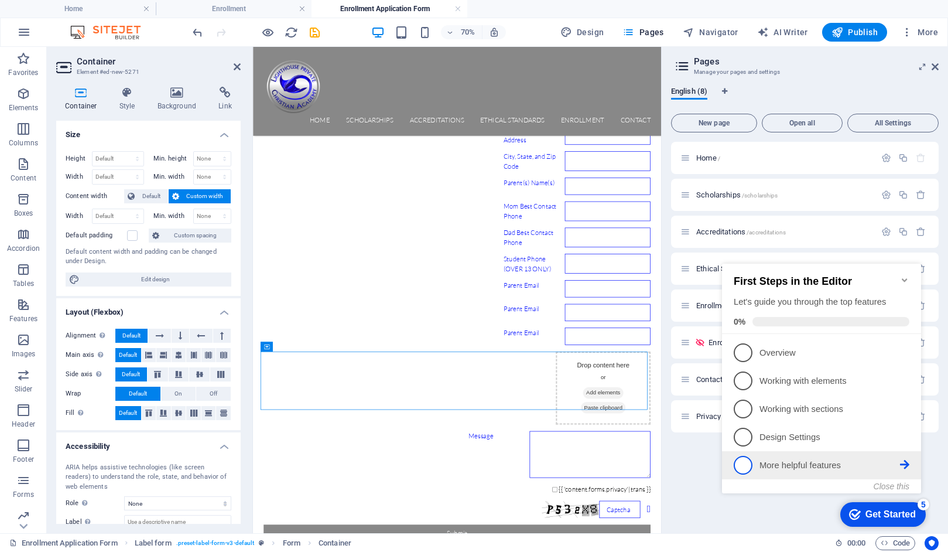
click at [814, 461] on p "More helpful features - incomplete" at bounding box center [829, 465] width 141 height 12
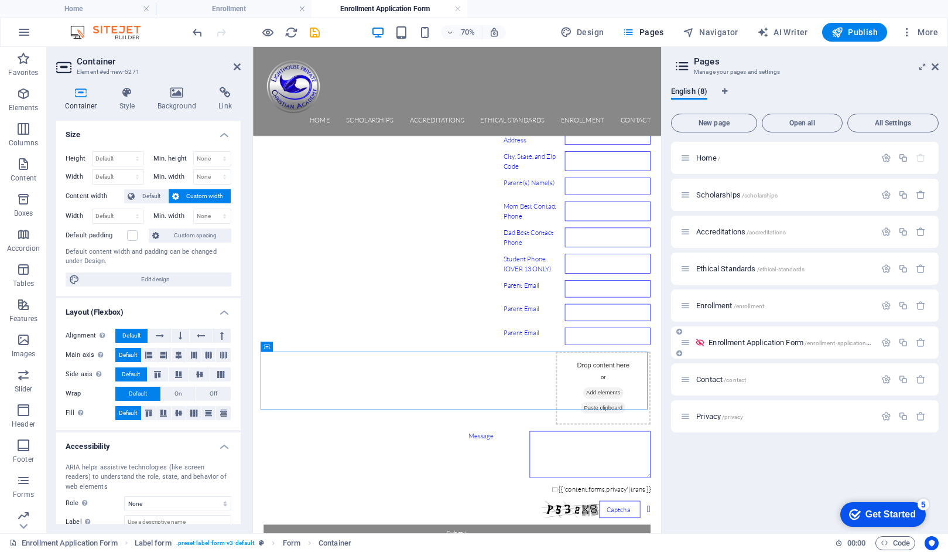
drag, startPoint x: 680, startPoint y: 331, endPoint x: 698, endPoint y: 328, distance: 17.8
click at [698, 328] on div "Enrollment Application Form /enrollment-application-form" at bounding box center [805, 342] width 268 height 32
click at [680, 331] on icon at bounding box center [679, 331] width 6 height 7
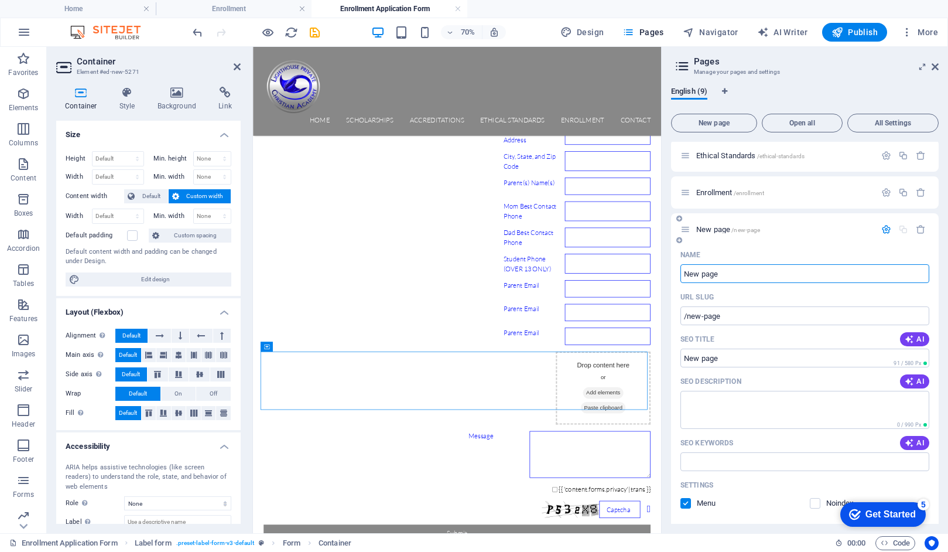
scroll to position [105, 0]
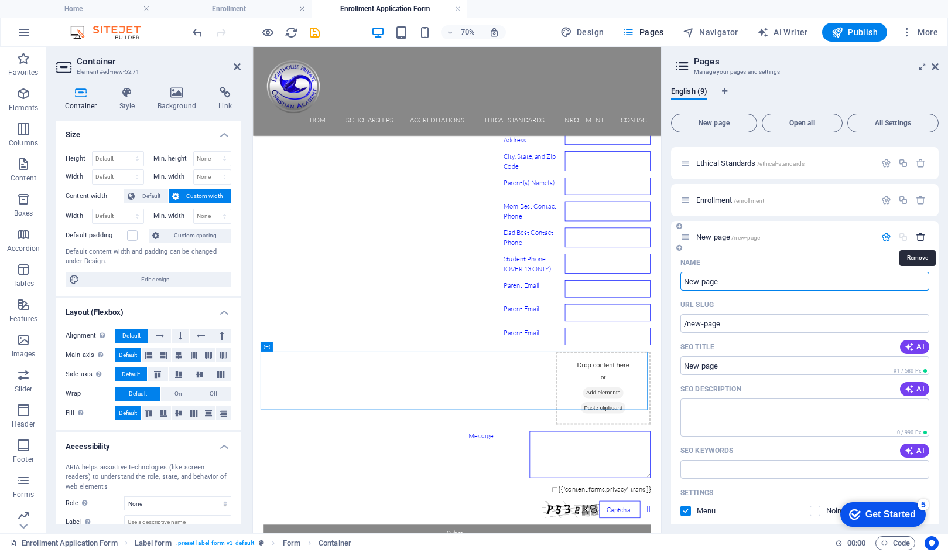
click at [918, 232] on icon "button" at bounding box center [921, 237] width 10 height 10
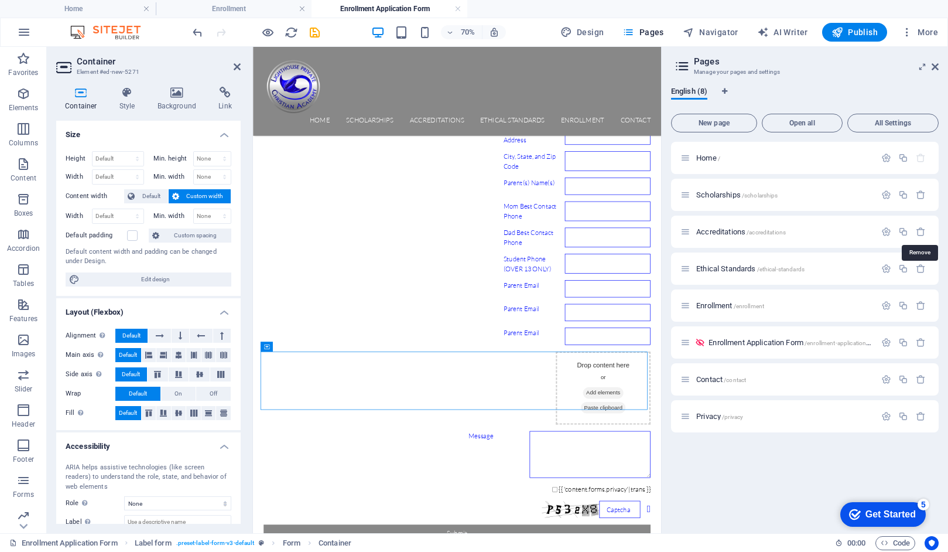
scroll to position [0, 0]
drag, startPoint x: 686, startPoint y: 305, endPoint x: 711, endPoint y: 287, distance: 30.6
click at [711, 287] on div "Home / Scholarships /scholarships Accreditations /accreditations Ethical Standa…" at bounding box center [805, 269] width 268 height 254
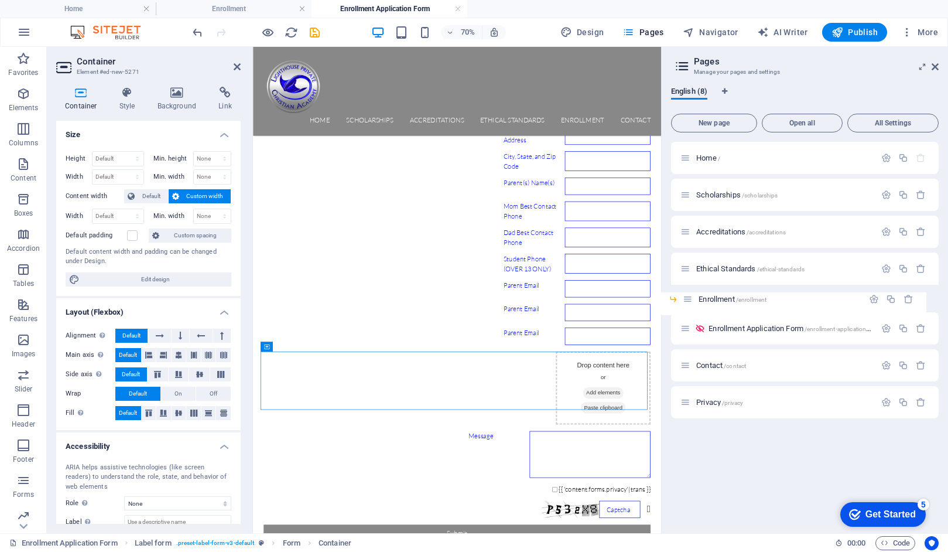
drag, startPoint x: 699, startPoint y: 293, endPoint x: 683, endPoint y: 301, distance: 17.8
click at [683, 301] on div "Home / Scholarships /scholarships Accreditations /accreditations Ethical Standa…" at bounding box center [805, 269] width 268 height 254
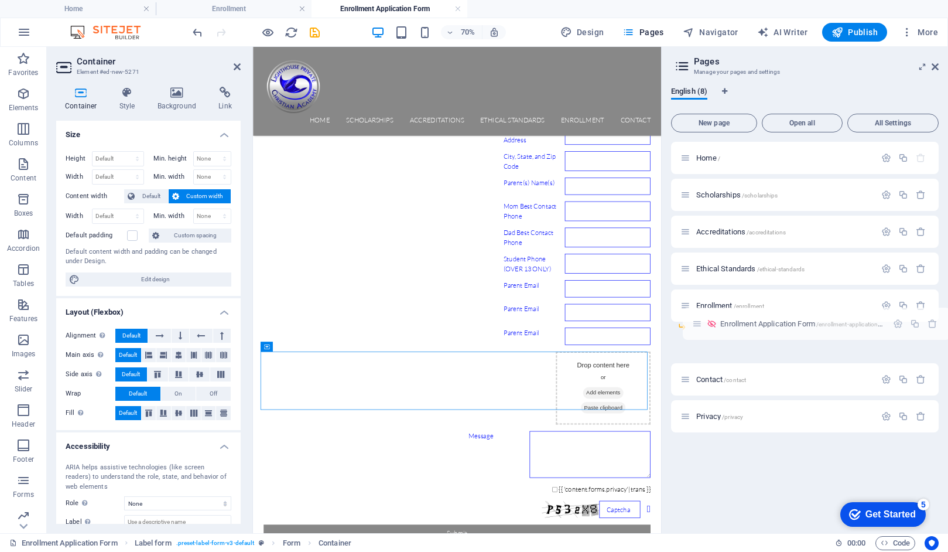
drag, startPoint x: 683, startPoint y: 343, endPoint x: 698, endPoint y: 324, distance: 23.8
click at [698, 324] on div "Home / Scholarships /scholarships Accreditations /accreditations Ethical Standa…" at bounding box center [805, 269] width 268 height 254
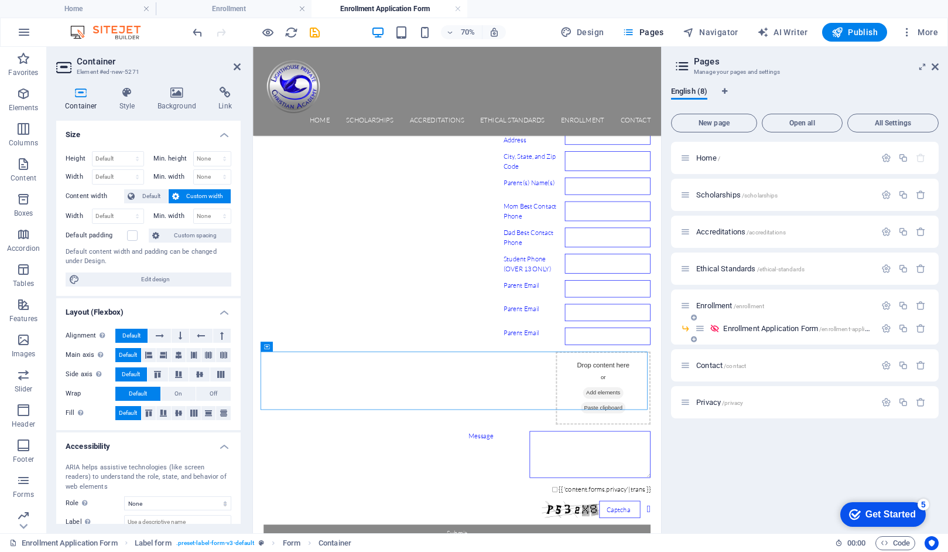
click at [715, 327] on icon at bounding box center [715, 328] width 10 height 10
click at [886, 330] on icon "button" at bounding box center [886, 328] width 10 height 10
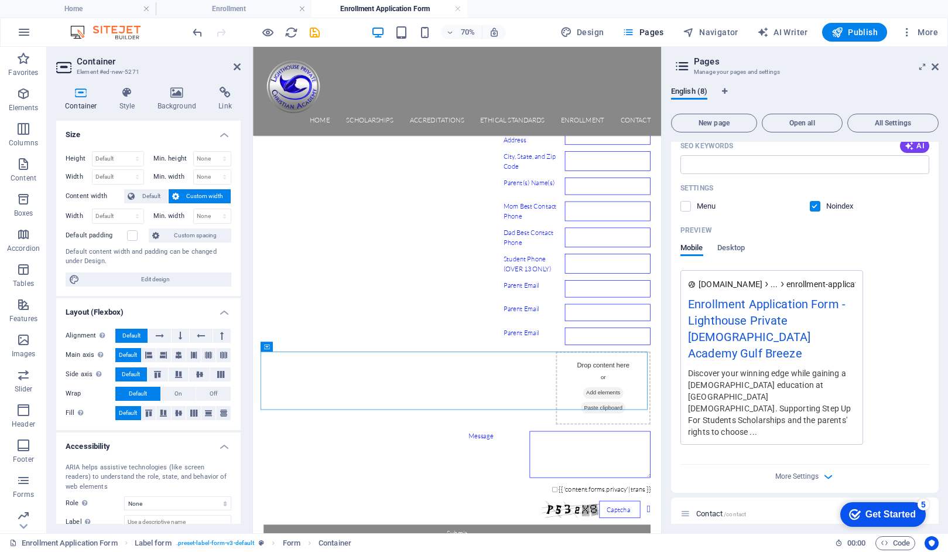
scroll to position [415, 0]
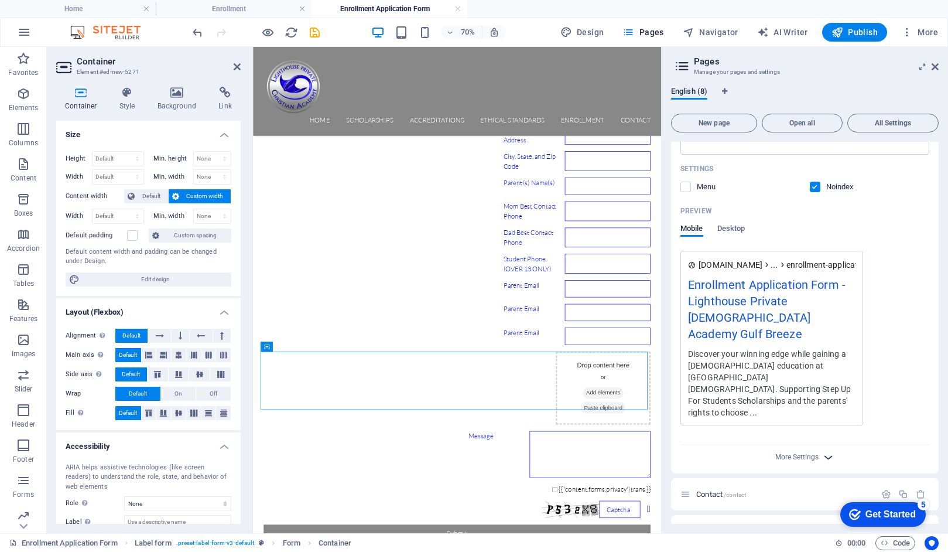
click at [799, 450] on span "More Settings" at bounding box center [805, 456] width 14 height 13
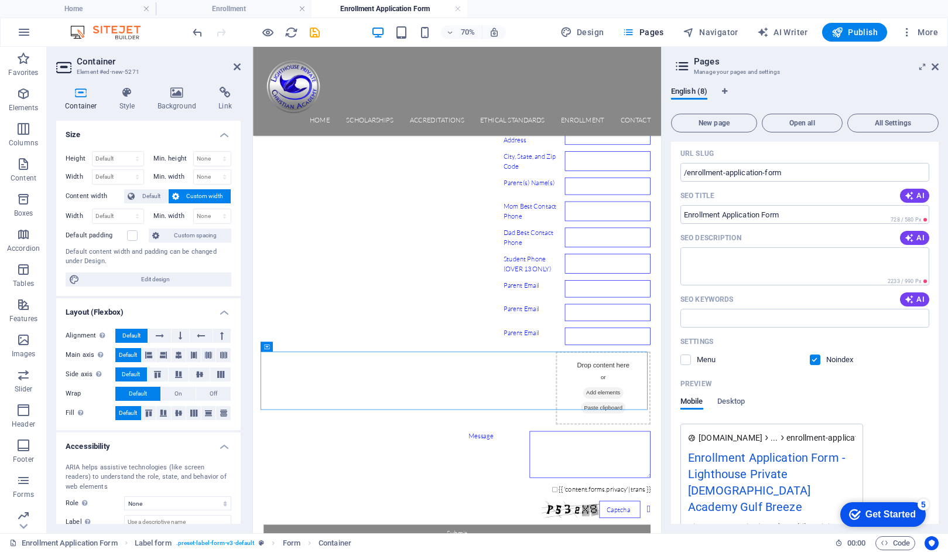
scroll to position [241, 0]
click at [936, 64] on icon at bounding box center [935, 66] width 7 height 9
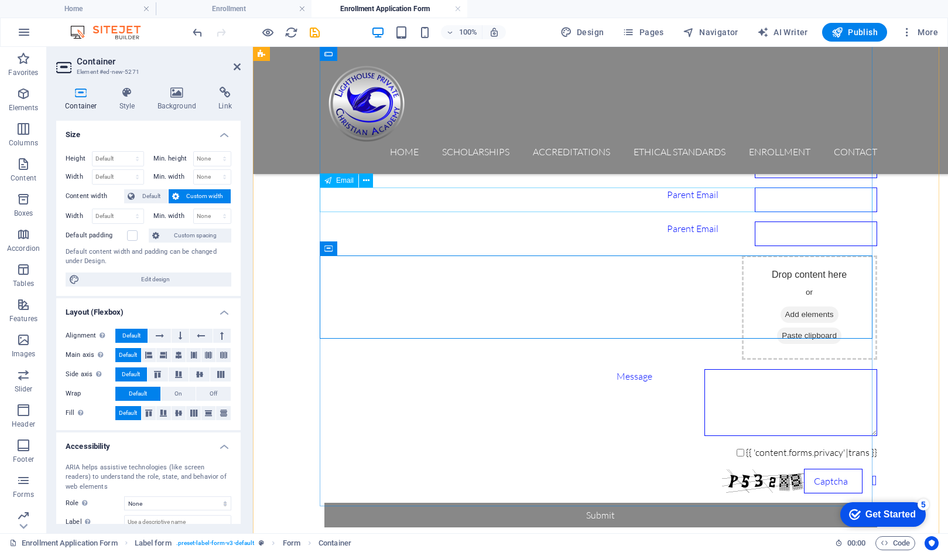
scroll to position [532, 0]
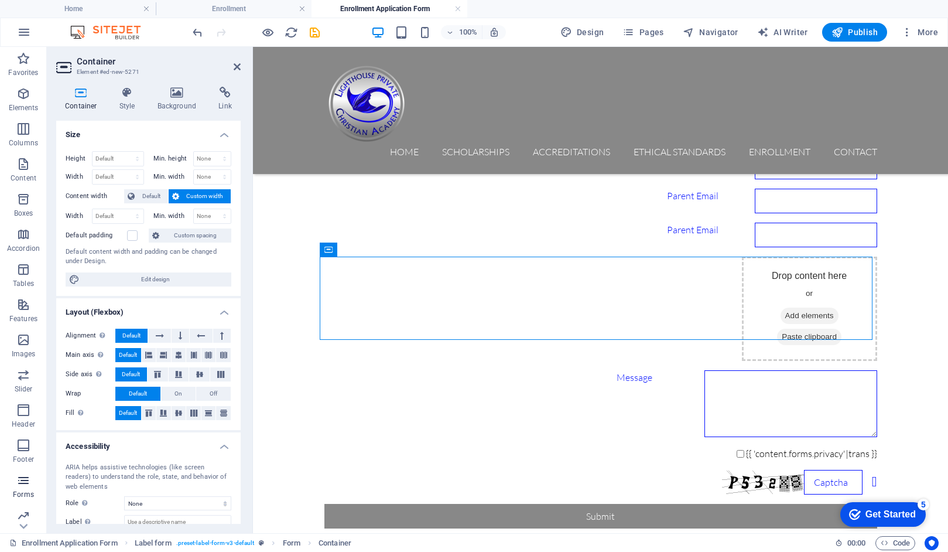
click at [23, 478] on icon "button" at bounding box center [23, 480] width 14 height 14
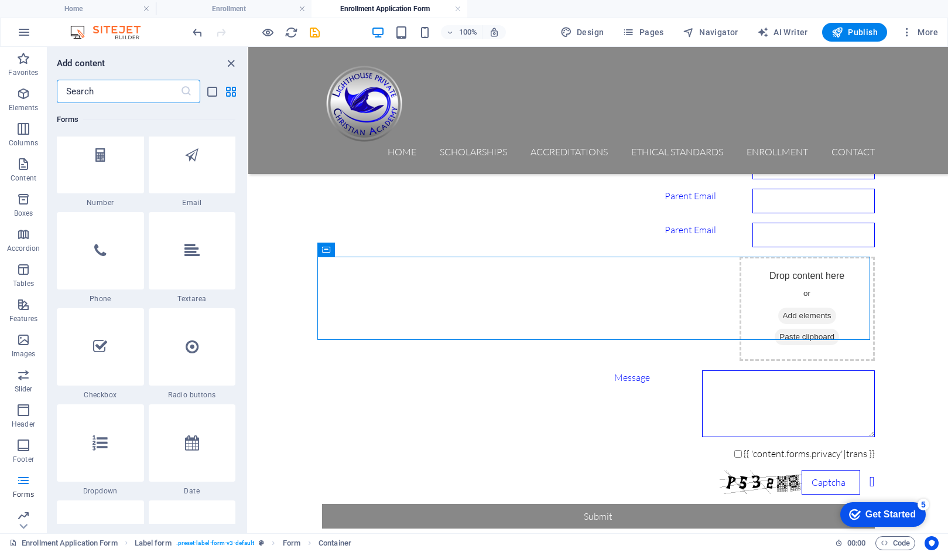
scroll to position [8958, 0]
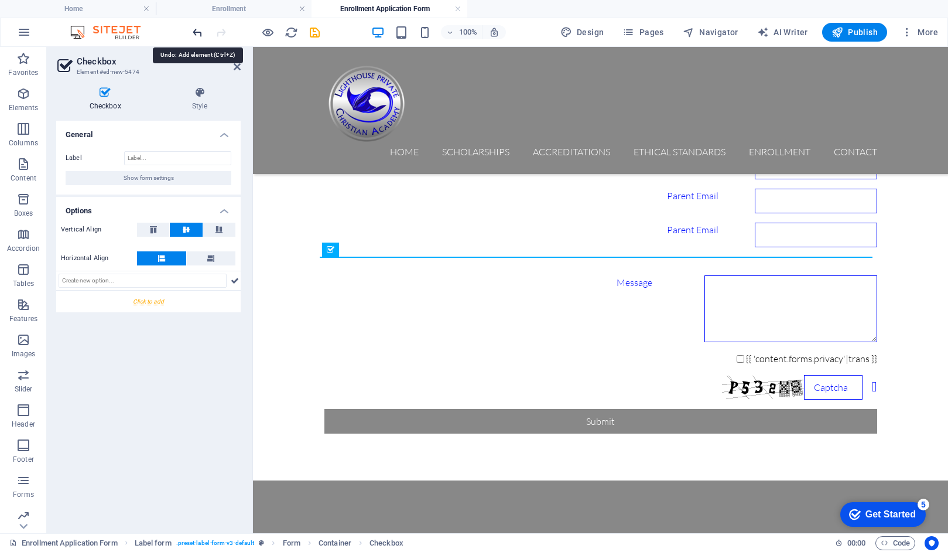
click at [197, 31] on icon "undo" at bounding box center [197, 32] width 13 height 13
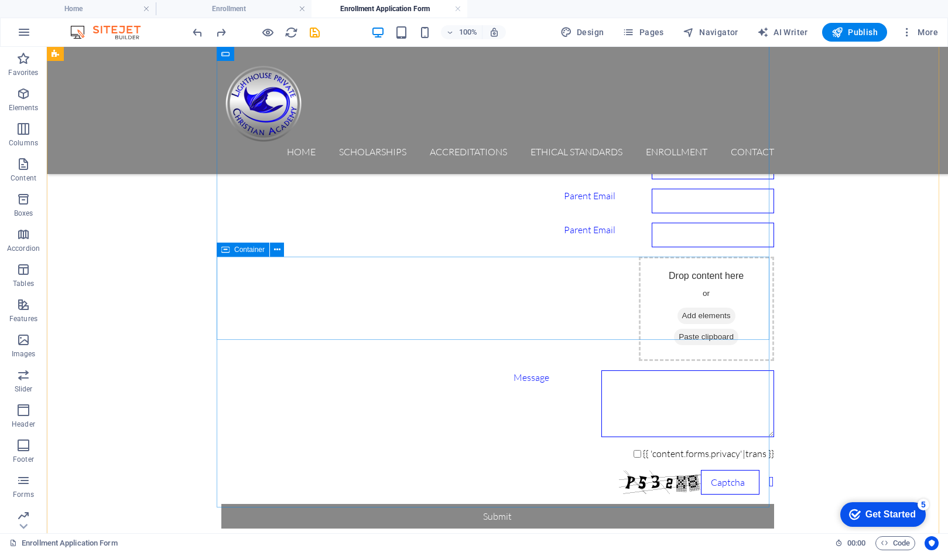
click at [677, 316] on span "Add elements" at bounding box center [706, 315] width 58 height 16
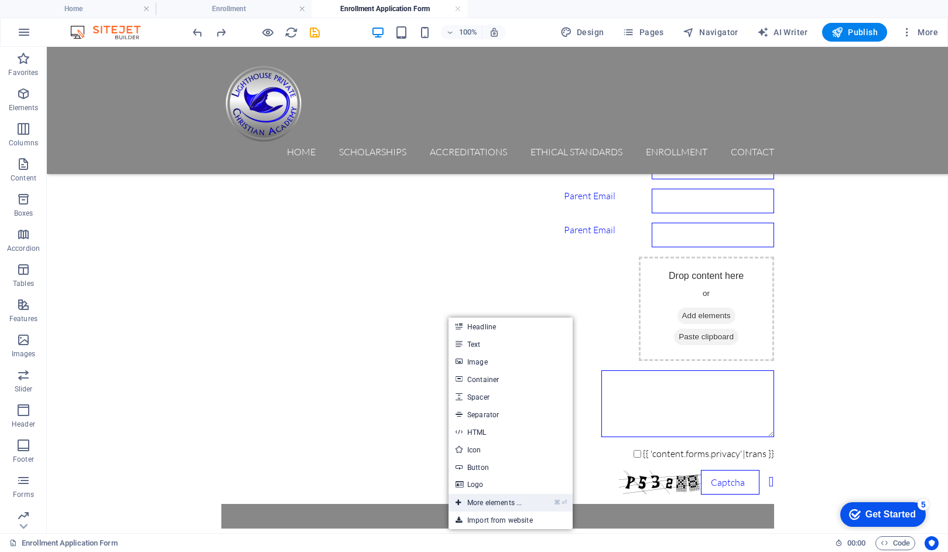
click at [487, 505] on link "⌘ ⏎ More elements ..." at bounding box center [489, 503] width 80 height 18
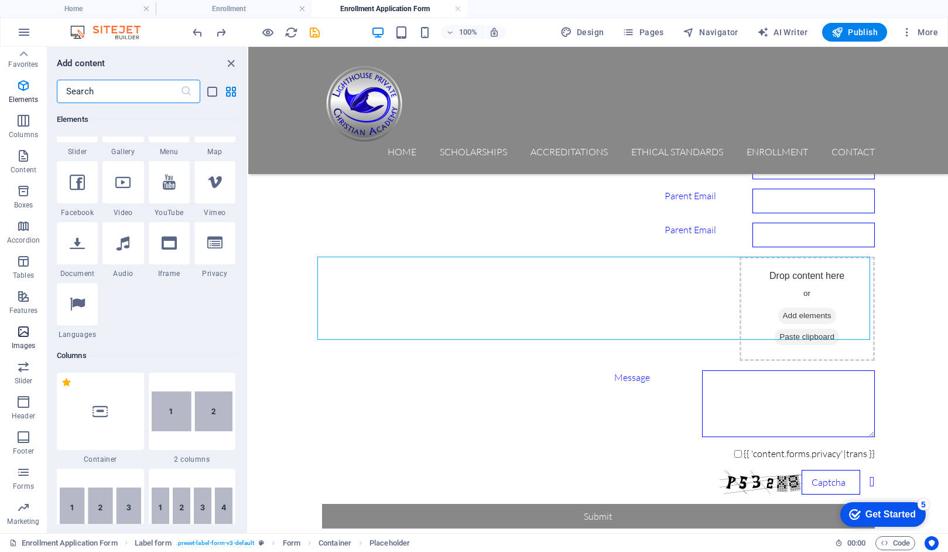
scroll to position [0, 0]
click at [25, 166] on icon "button" at bounding box center [23, 164] width 14 height 14
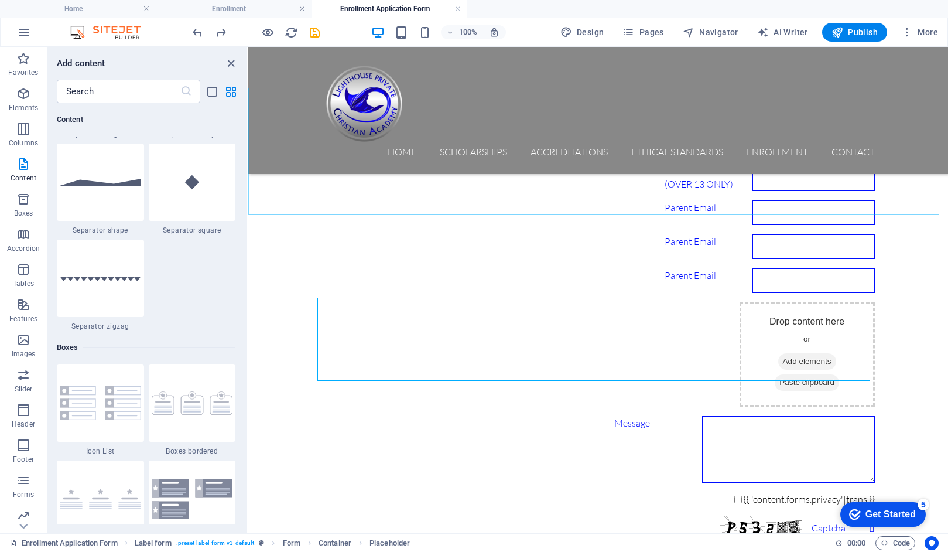
scroll to position [492, 0]
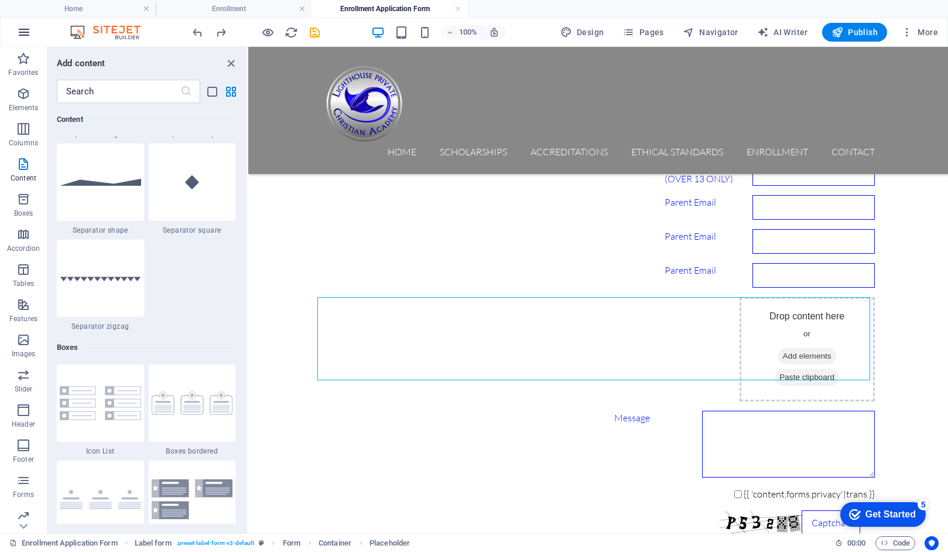
click at [23, 32] on icon "button" at bounding box center [24, 32] width 14 height 14
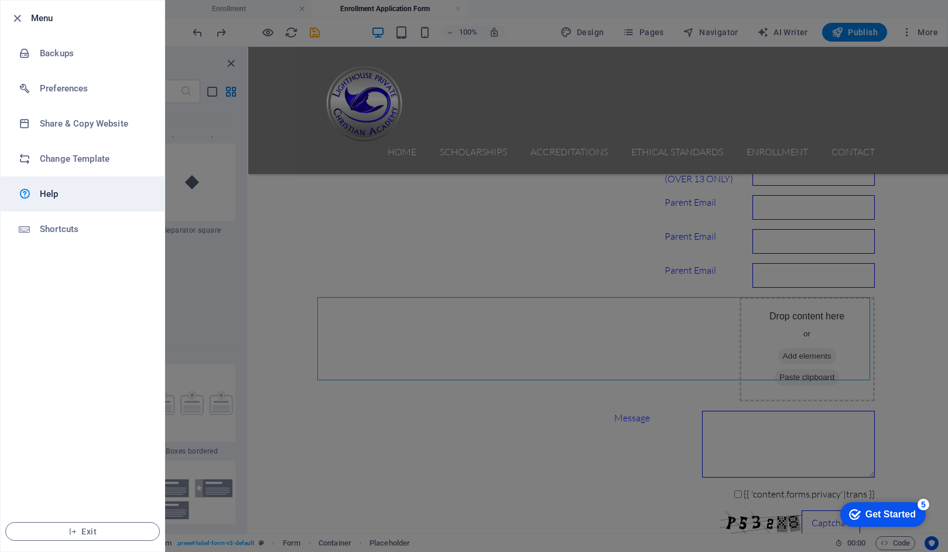
click at [37, 191] on div at bounding box center [29, 194] width 21 height 14
click at [901, 255] on div at bounding box center [474, 276] width 948 height 552
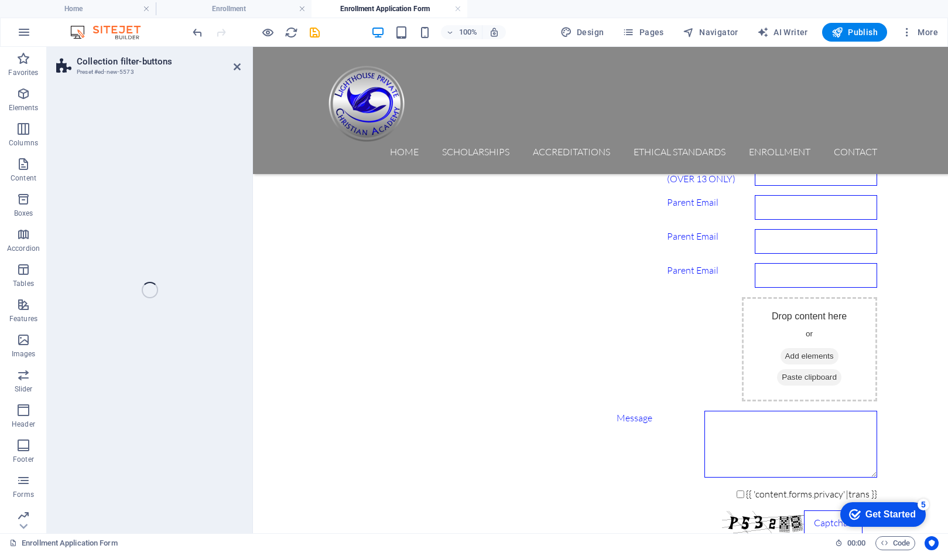
scroll to position [895, 0]
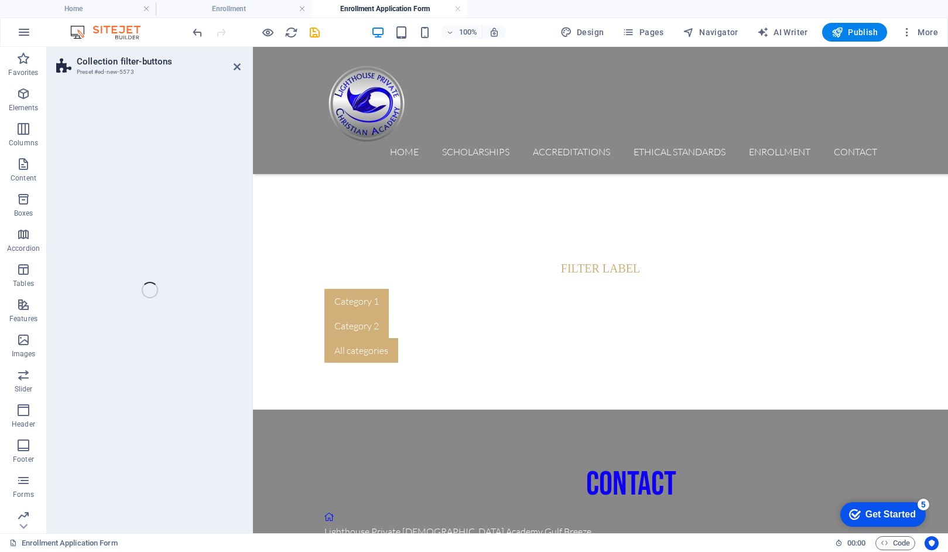
select select "rem"
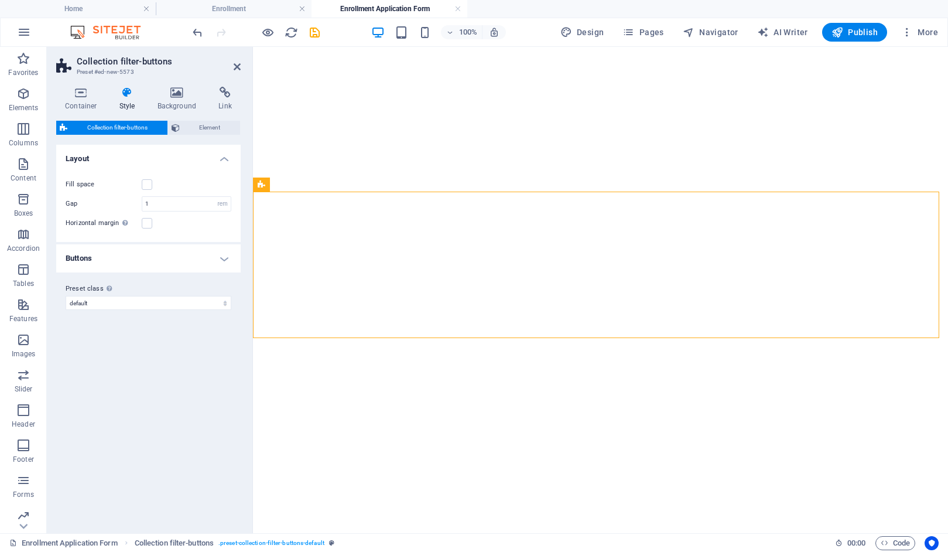
select select "rem"
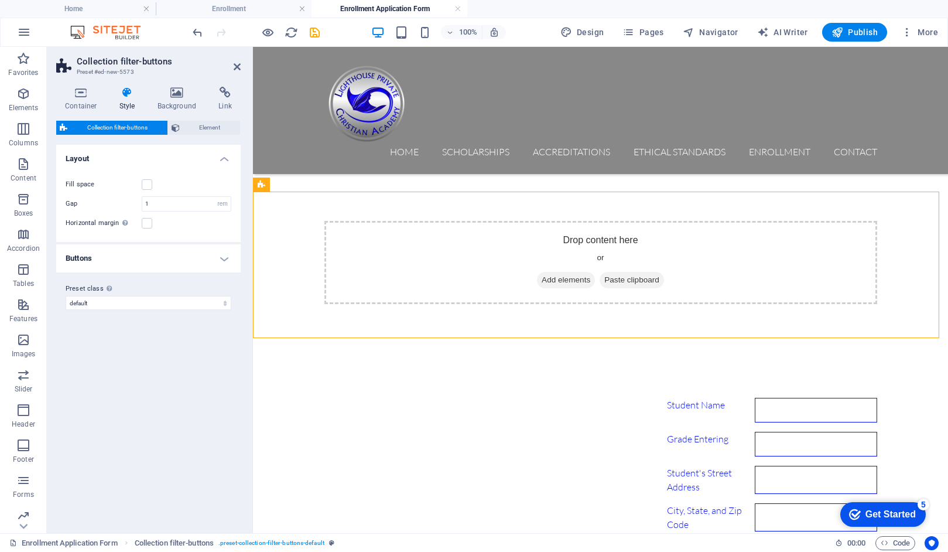
scroll to position [895, 0]
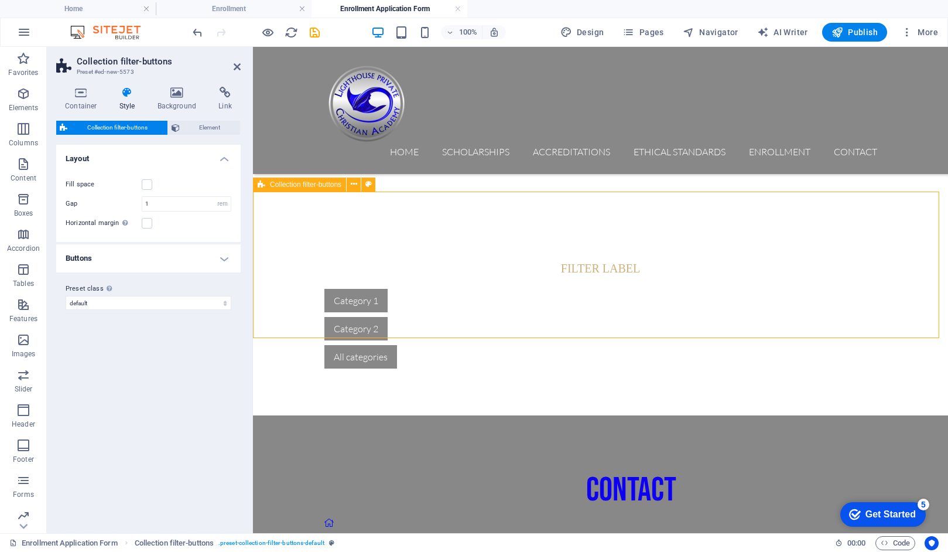
click at [329, 217] on div "Filter label Category 1 Category 2 All categories" at bounding box center [600, 314] width 695 height 203
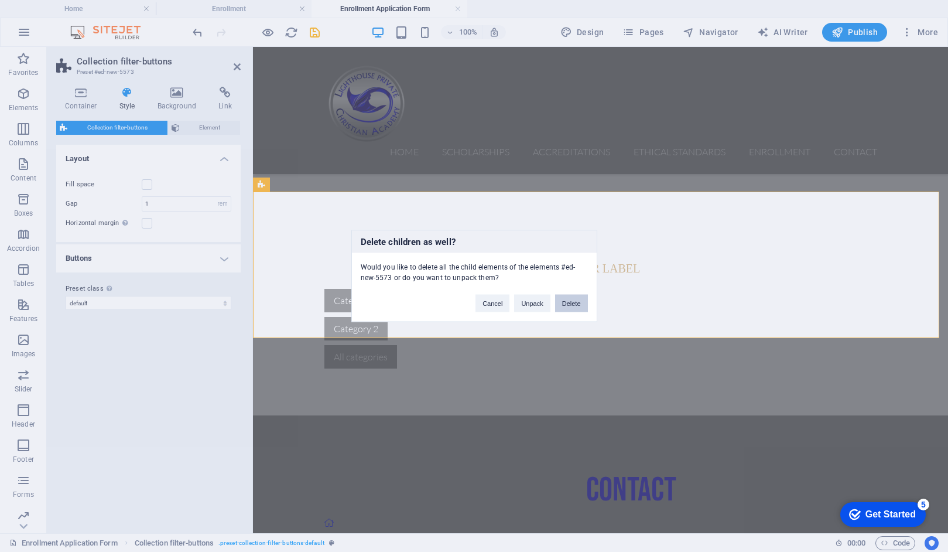
click at [568, 303] on button "Delete" at bounding box center [571, 304] width 33 height 18
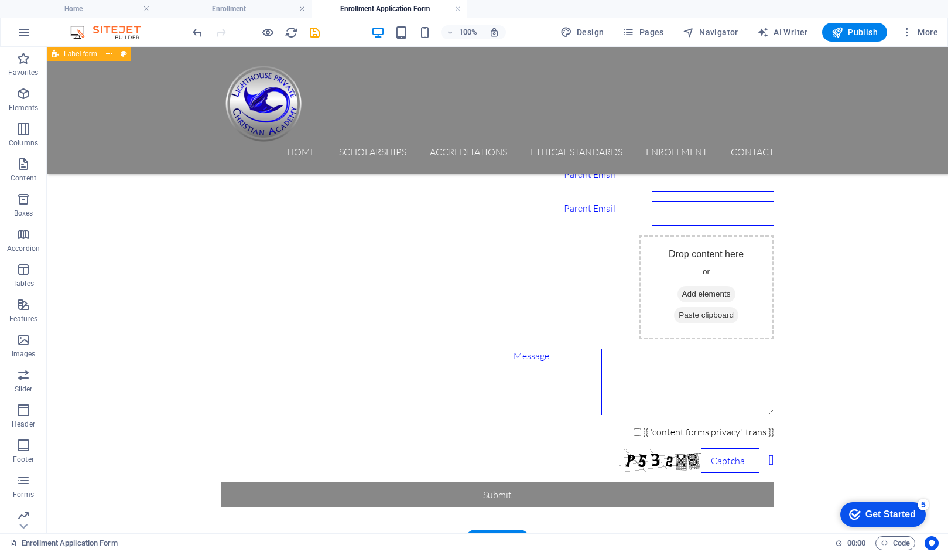
scroll to position [558, 0]
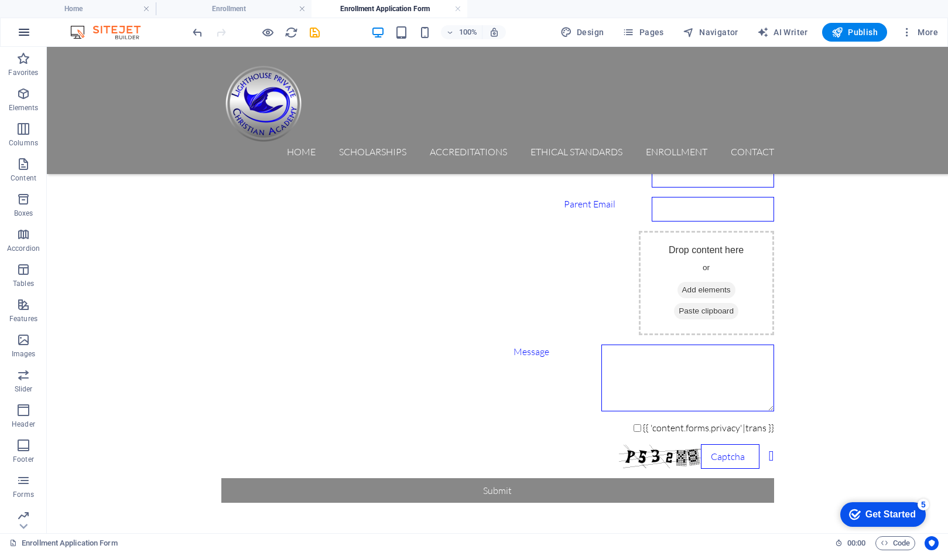
click at [26, 29] on icon "button" at bounding box center [24, 32] width 14 height 14
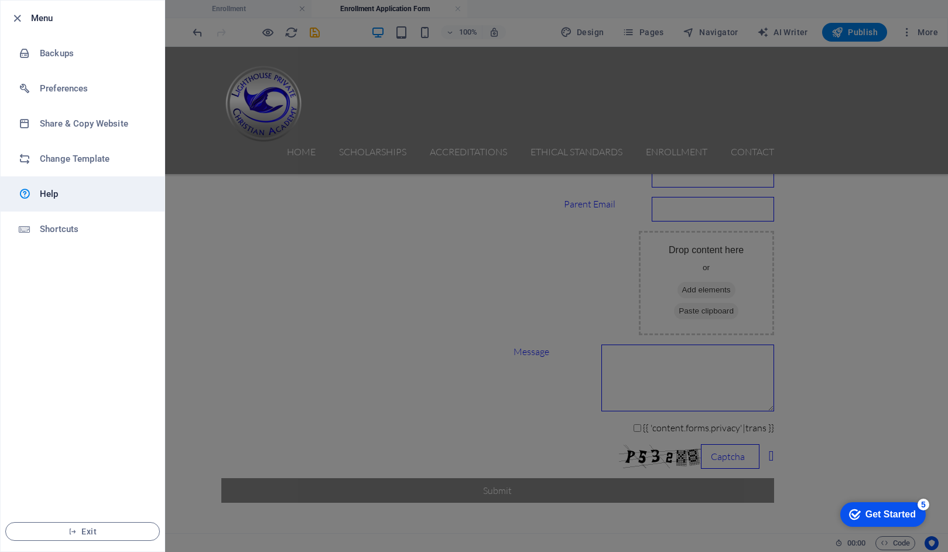
click at [46, 196] on h6 "Help" at bounding box center [94, 194] width 108 height 14
click at [17, 16] on icon "button" at bounding box center [17, 18] width 13 height 13
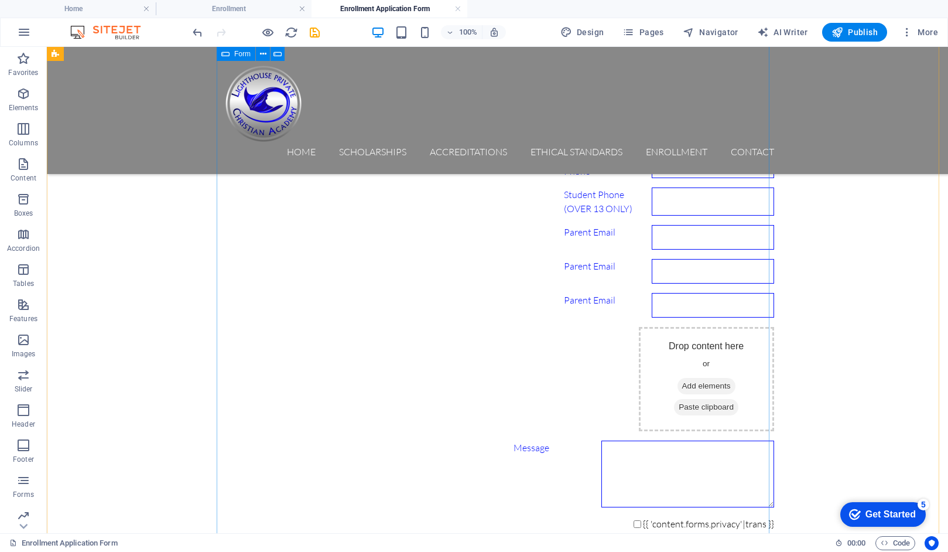
scroll to position [466, 0]
